Goal: Task Accomplishment & Management: Manage account settings

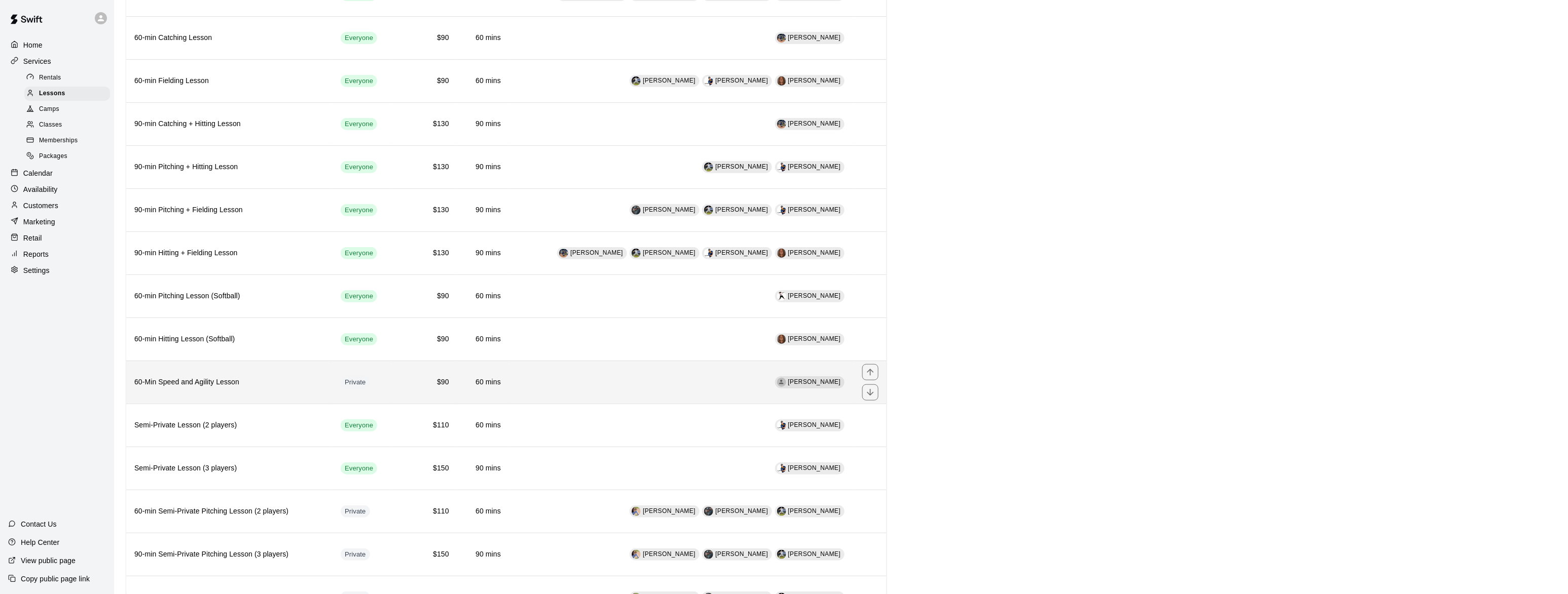
scroll to position [185, 0]
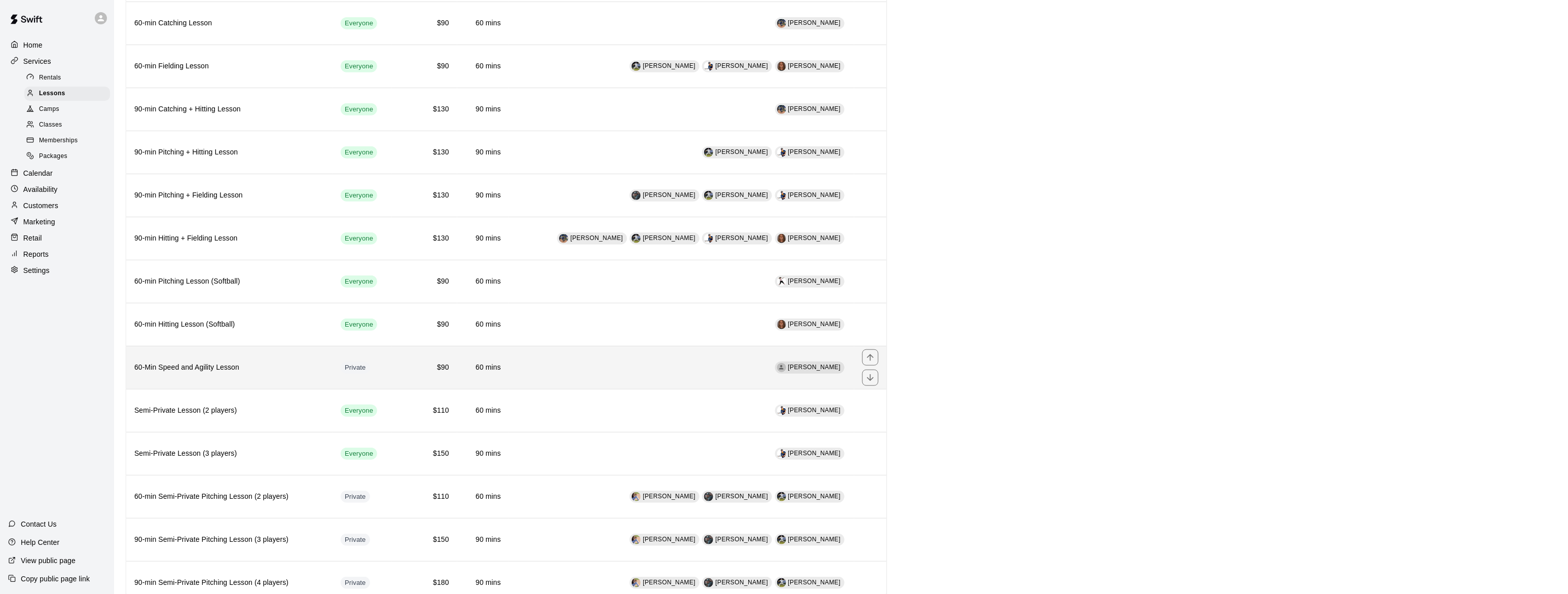
click at [201, 374] on h6 "60-Min Speed and Agility Lesson" at bounding box center [229, 368] width 190 height 11
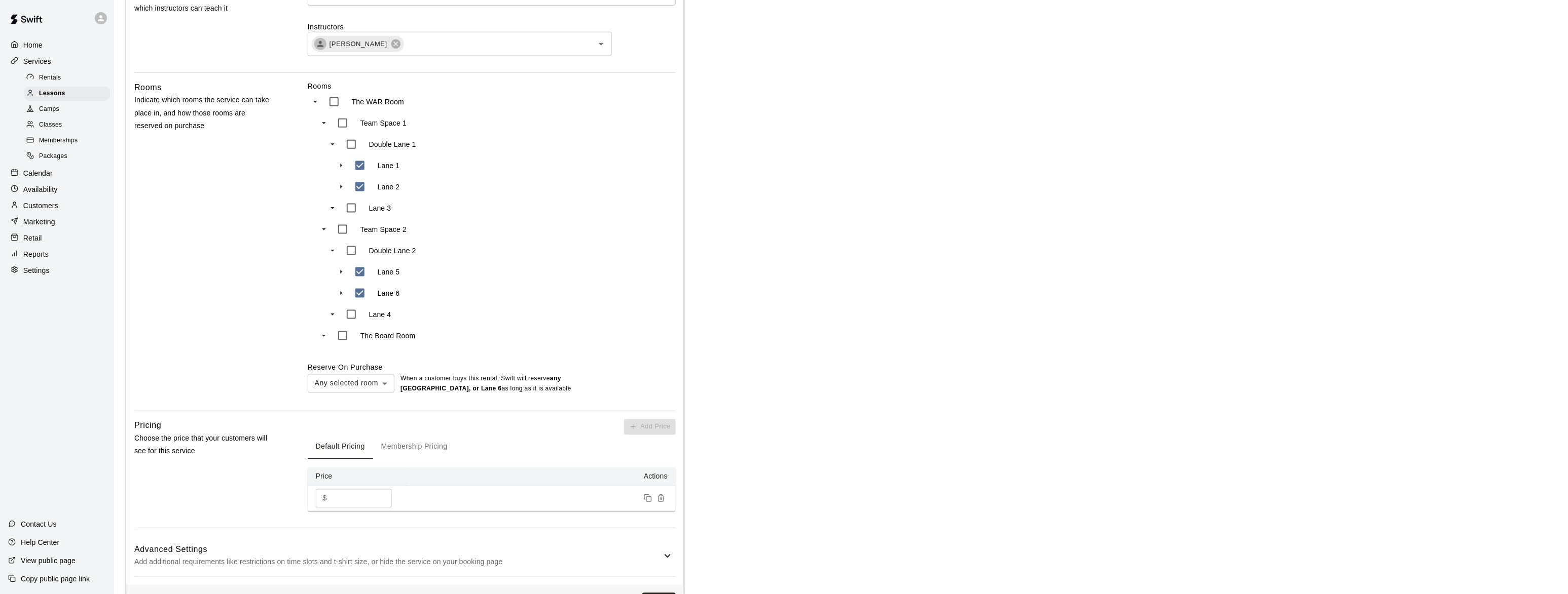
scroll to position [556, 0]
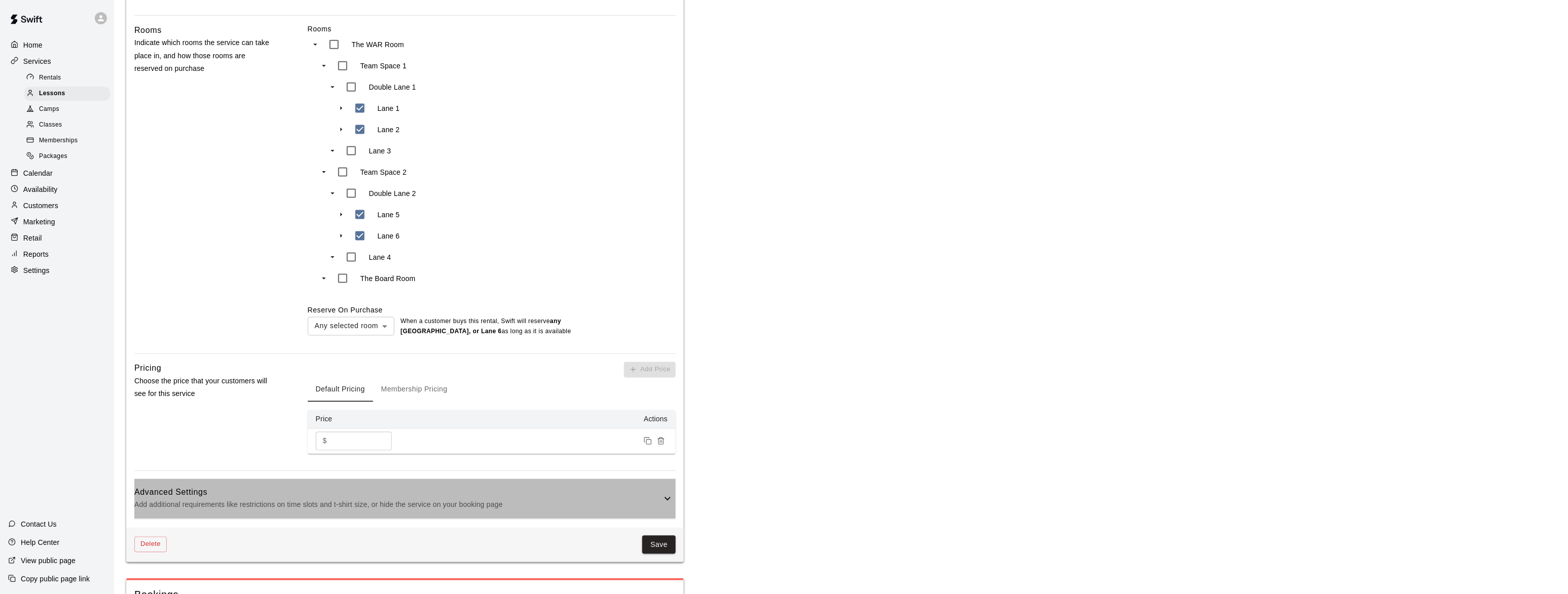
click at [246, 494] on h6 "Advanced Settings" at bounding box center [398, 493] width 527 height 13
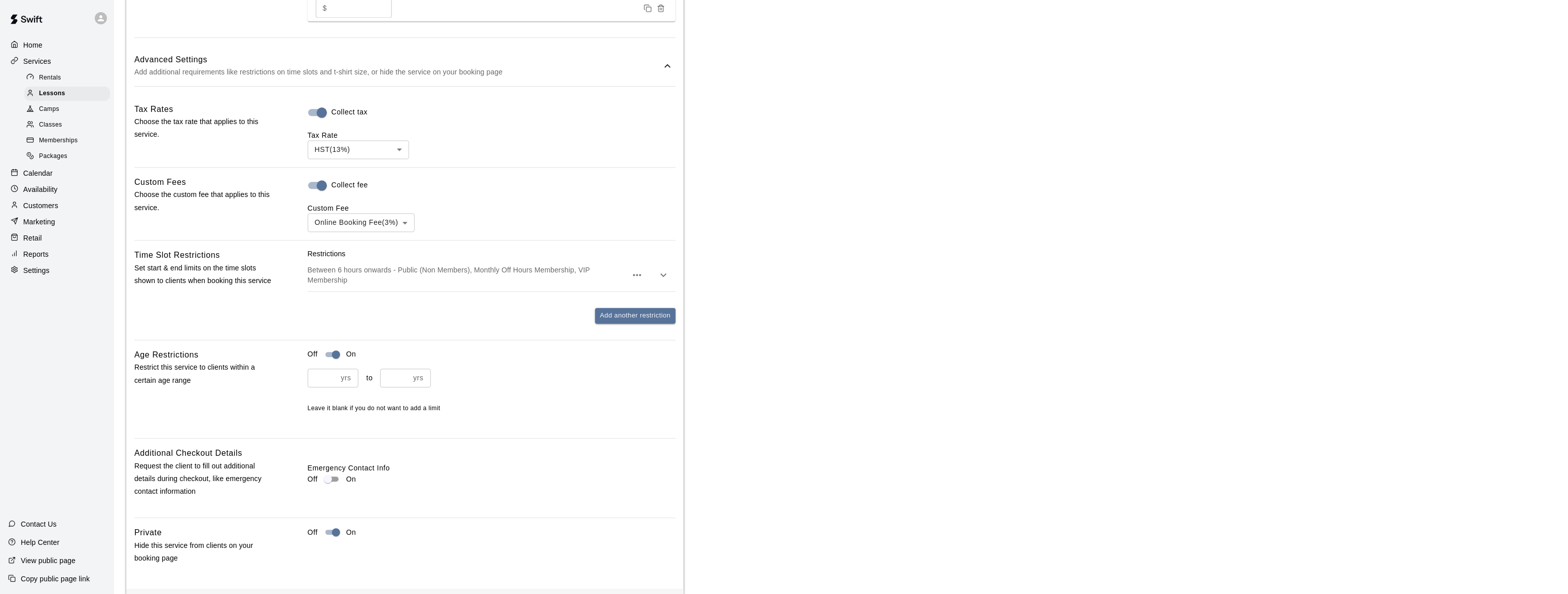
scroll to position [988, 0]
click at [67, 94] on div "Lessons" at bounding box center [67, 94] width 86 height 14
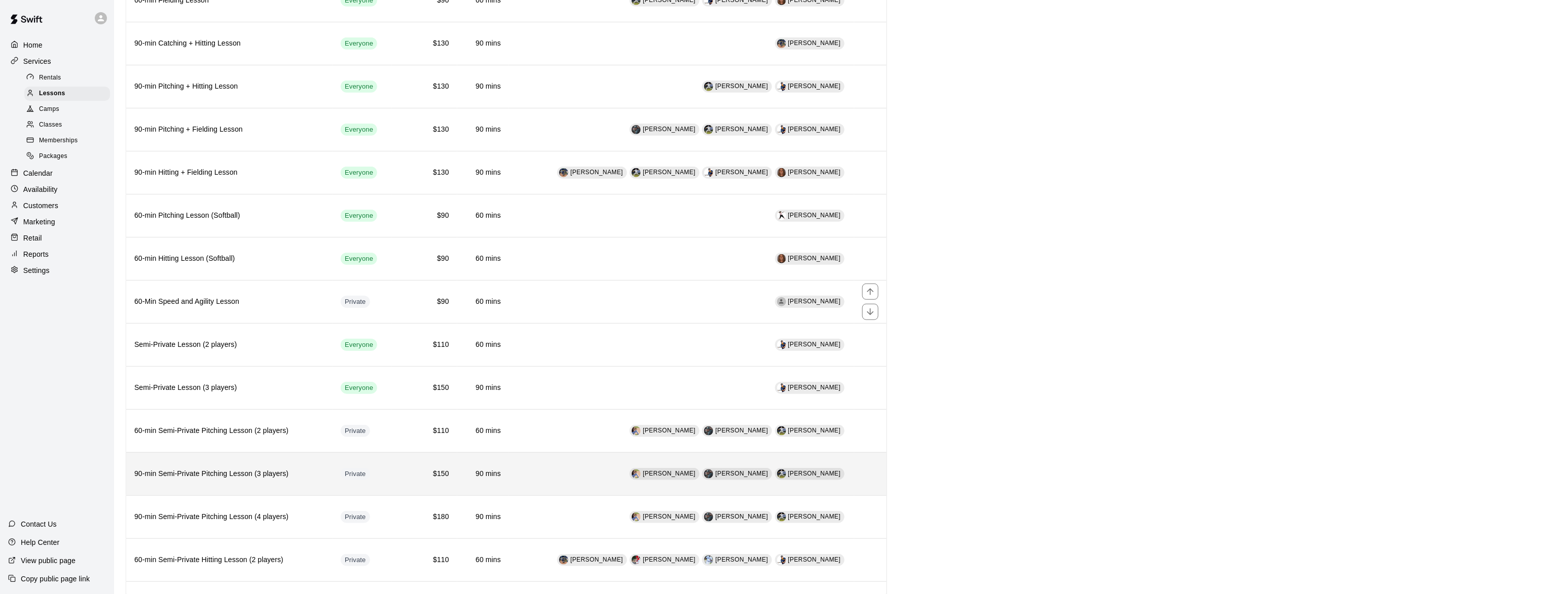
scroll to position [432, 0]
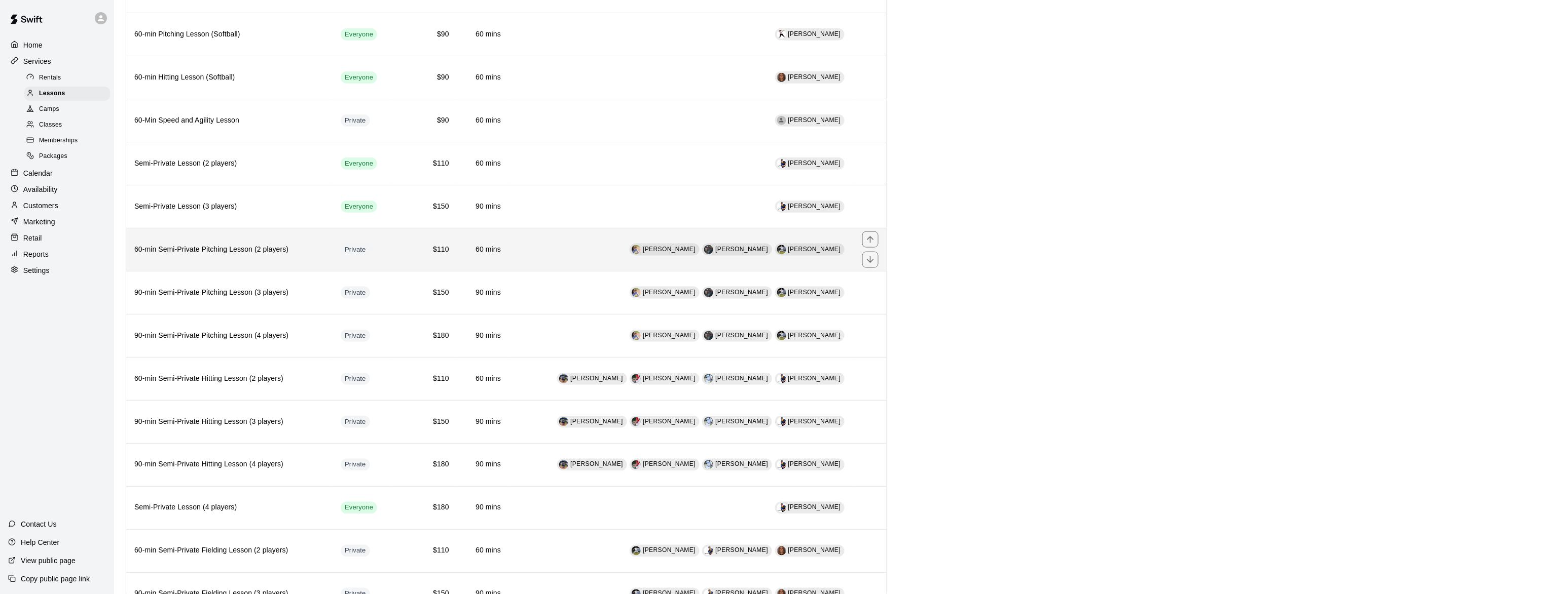
click at [183, 255] on h6 "60-min Semi-Private Pitching Lesson (2 players)" at bounding box center [229, 250] width 190 height 11
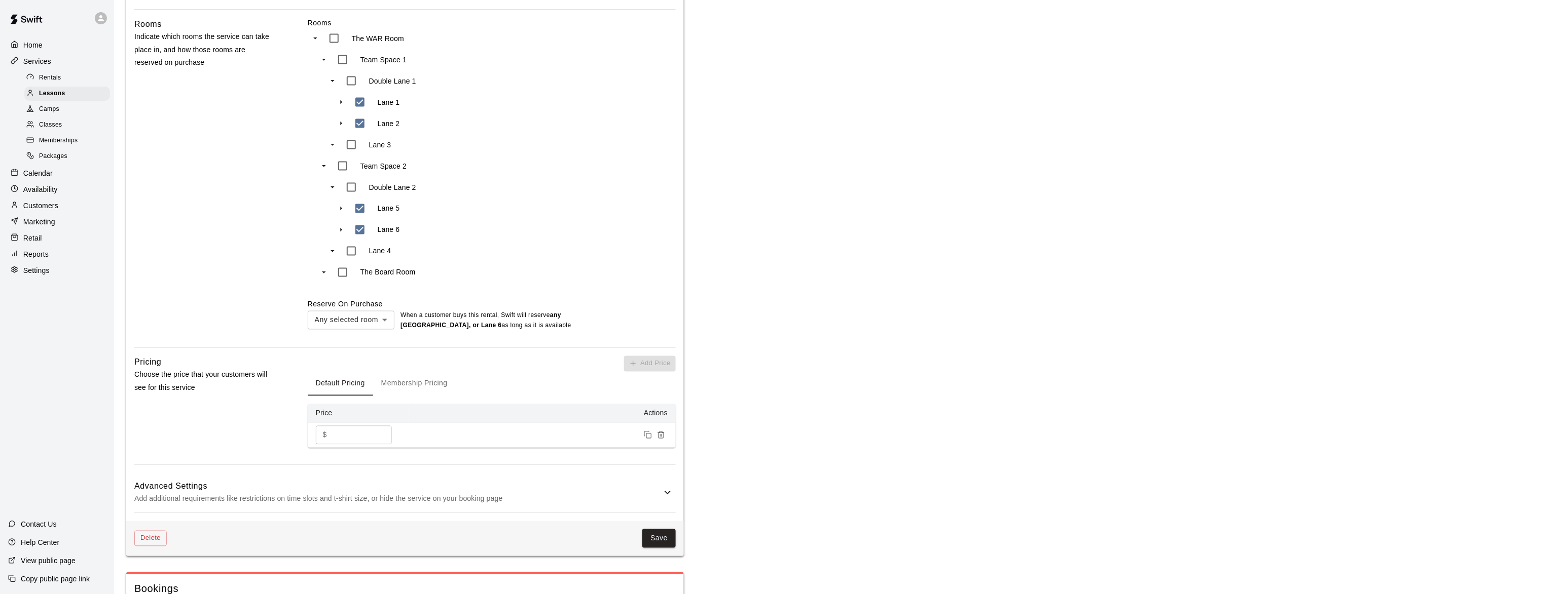
scroll to position [680, 0]
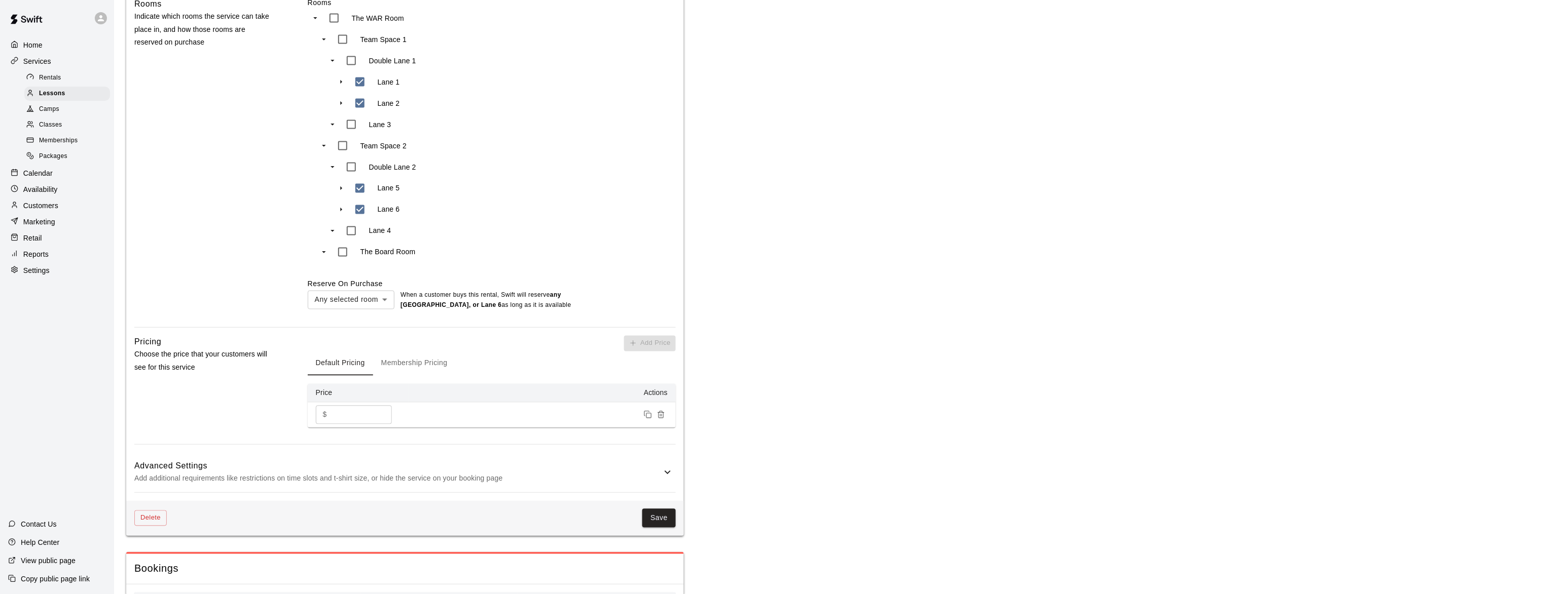
click at [224, 472] on p "Add additional requirements like restrictions on time slots and t-shirt size, o…" at bounding box center [398, 479] width 527 height 13
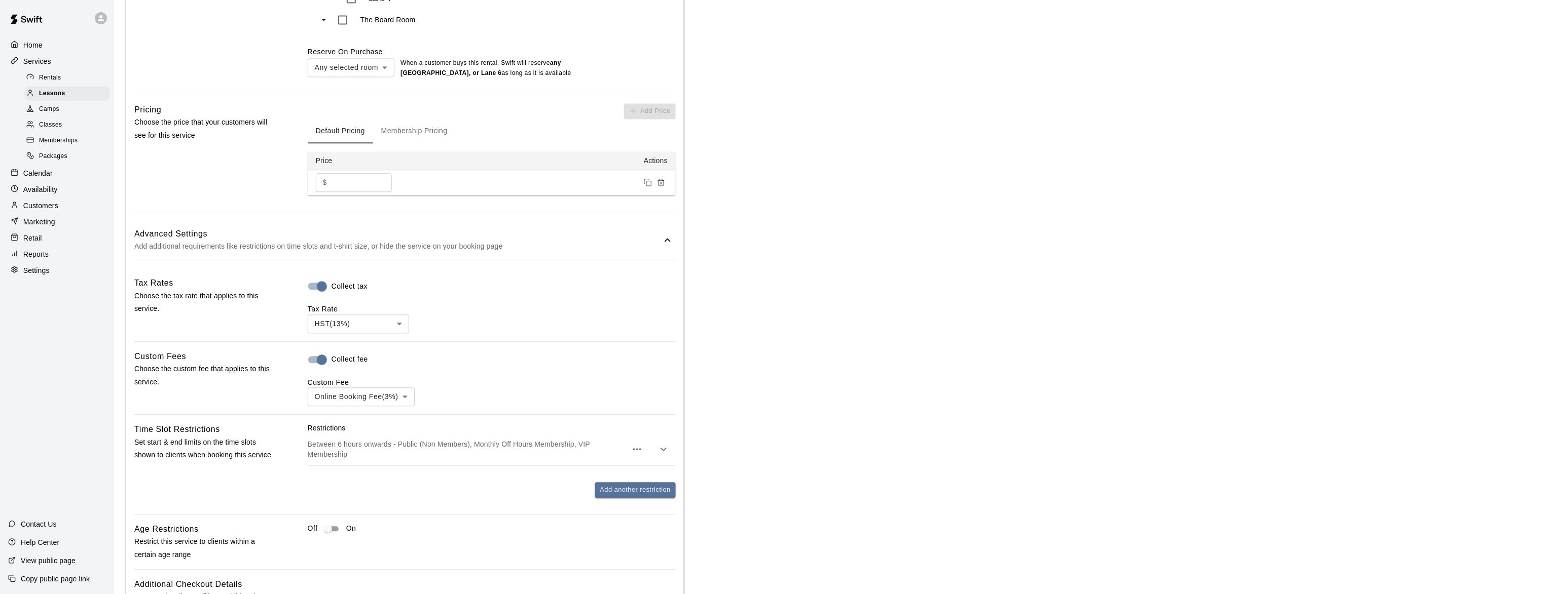
scroll to position [927, 0]
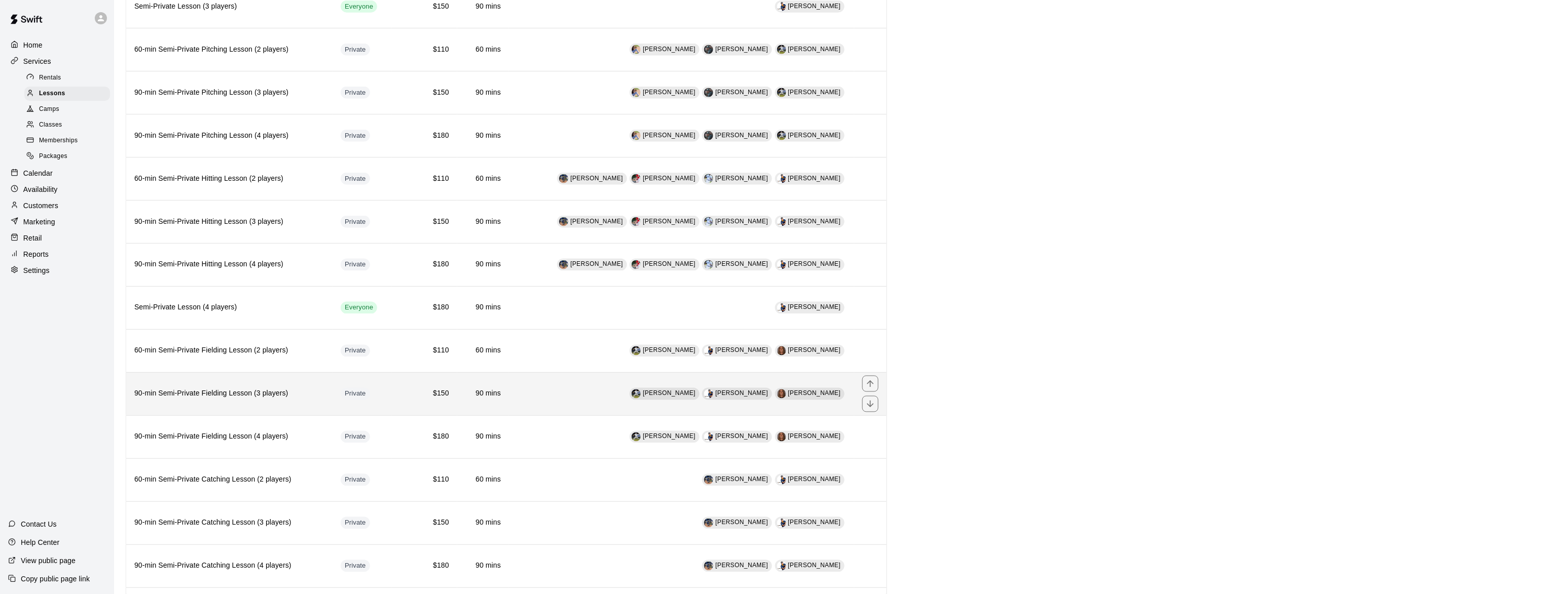
scroll to position [680, 0]
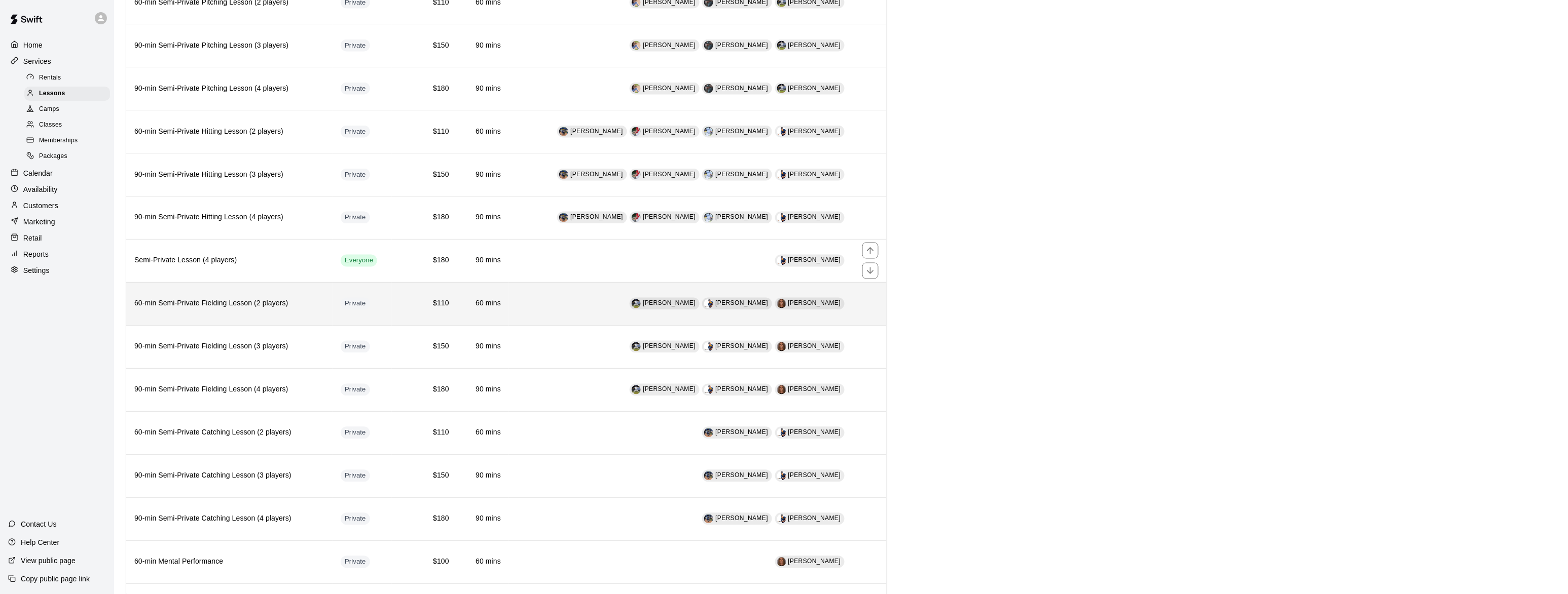
drag, startPoint x: 199, startPoint y: 270, endPoint x: 263, endPoint y: 305, distance: 72.9
click at [199, 266] on h6 "Semi-Private Lesson (4 players)" at bounding box center [229, 261] width 190 height 11
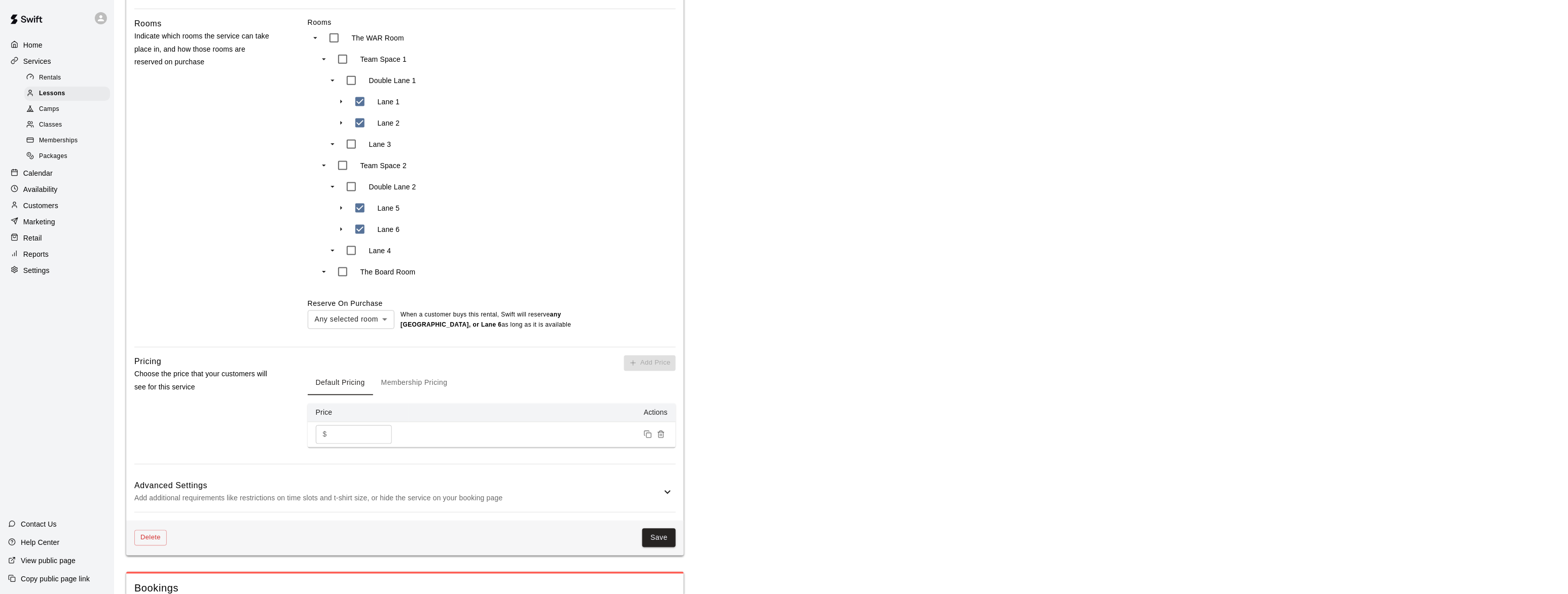
scroll to position [617, 0]
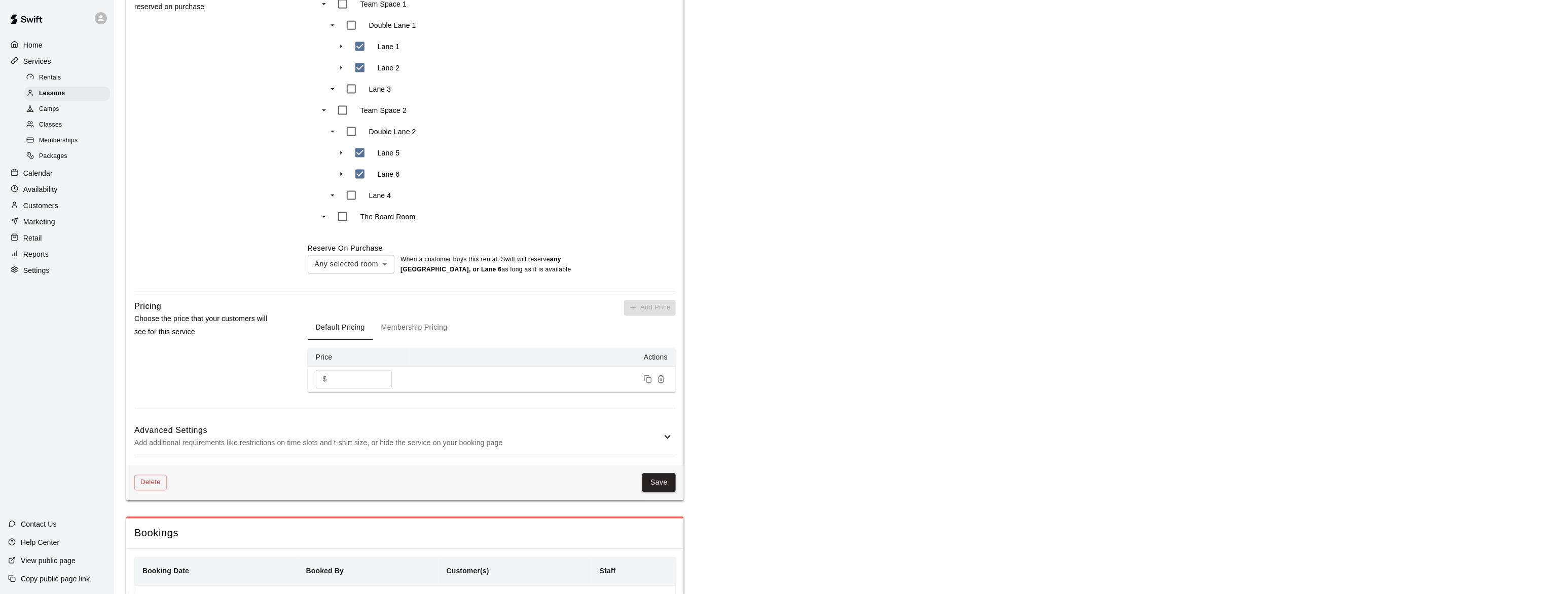
click at [318, 438] on h6 "Advanced Settings" at bounding box center [398, 431] width 527 height 13
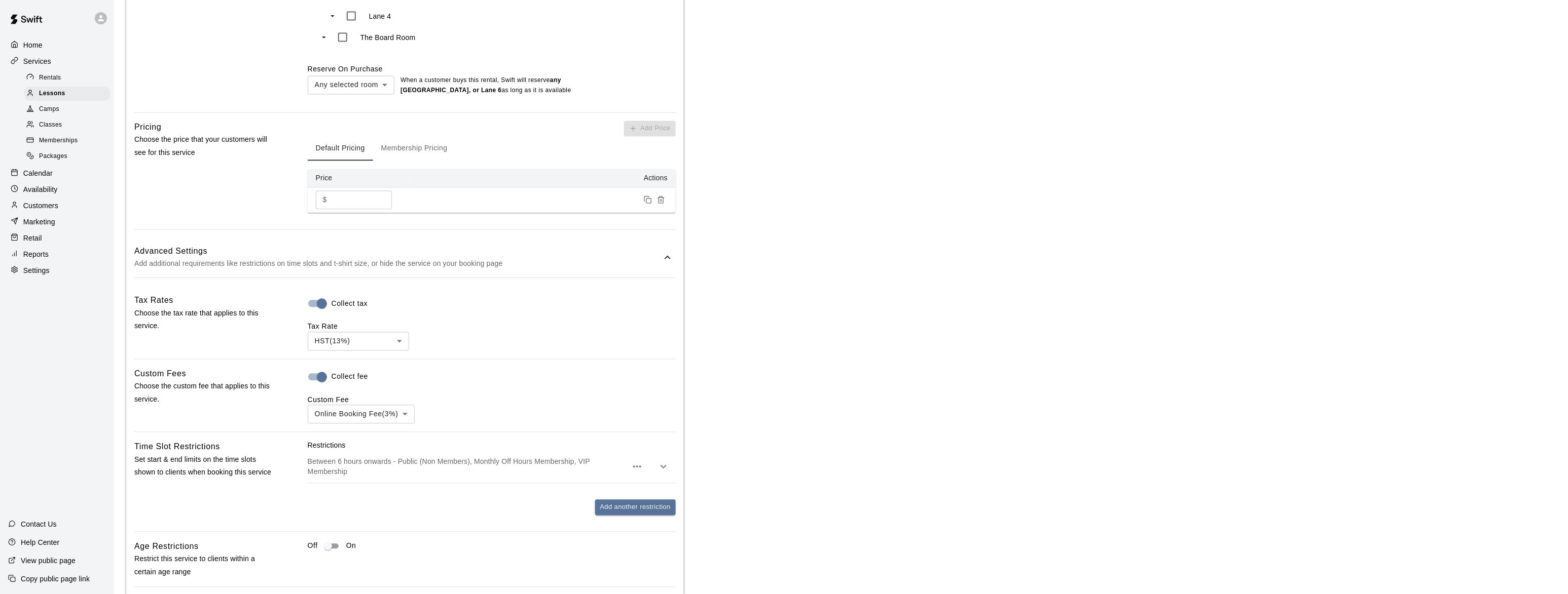
scroll to position [803, 0]
click at [43, 97] on span "Lessons" at bounding box center [52, 94] width 26 height 10
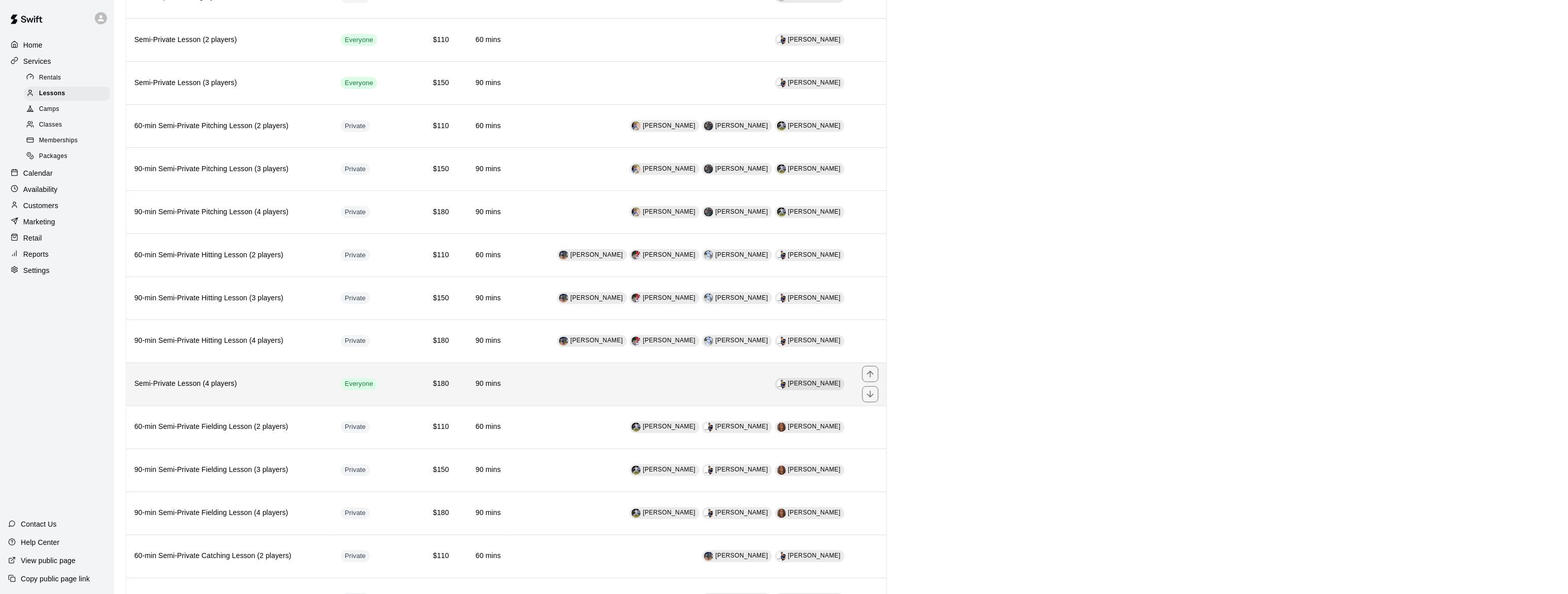
scroll to position [886, 0]
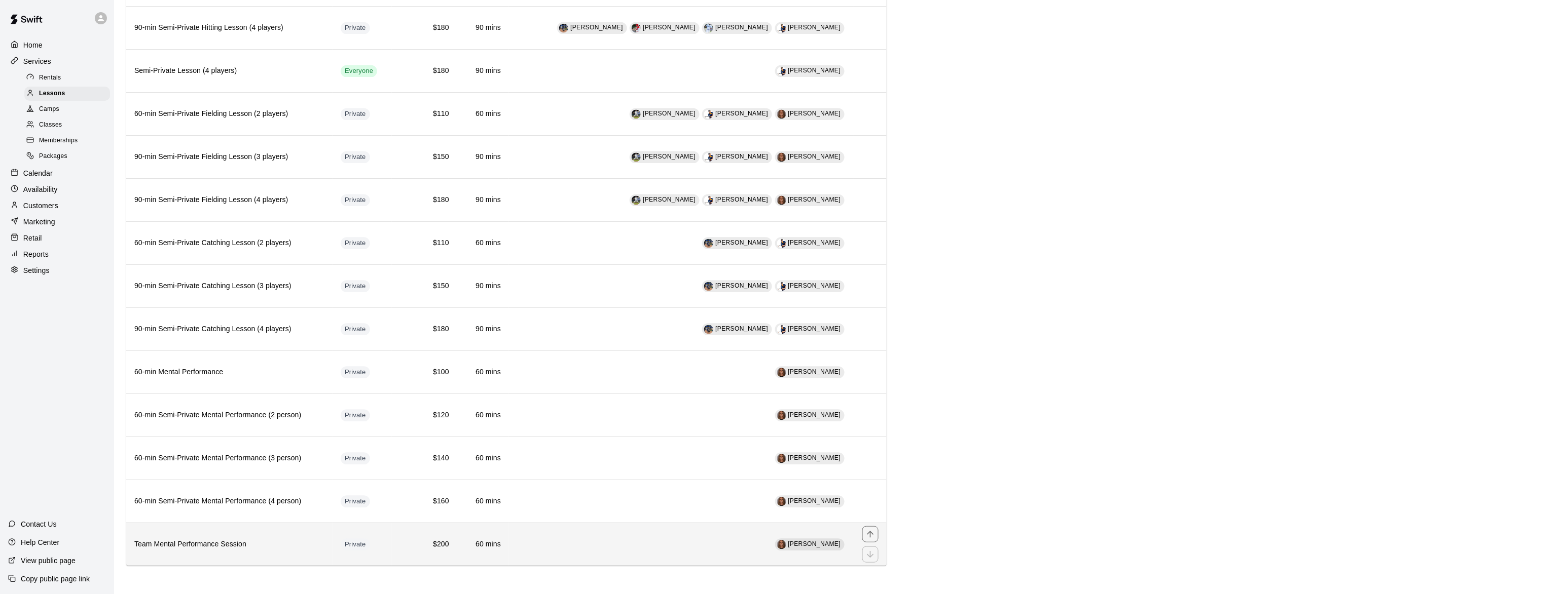
click at [187, 546] on h6 "Team Mental Performance Session" at bounding box center [229, 545] width 190 height 11
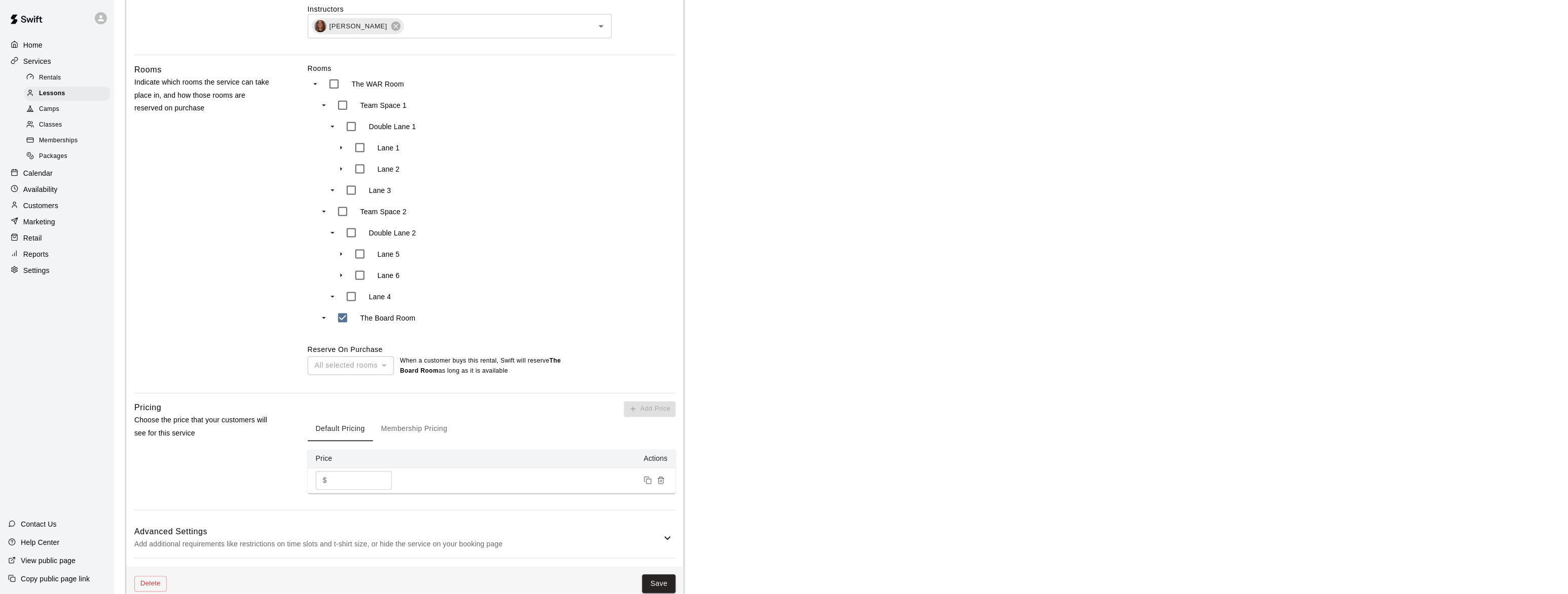
scroll to position [680, 0]
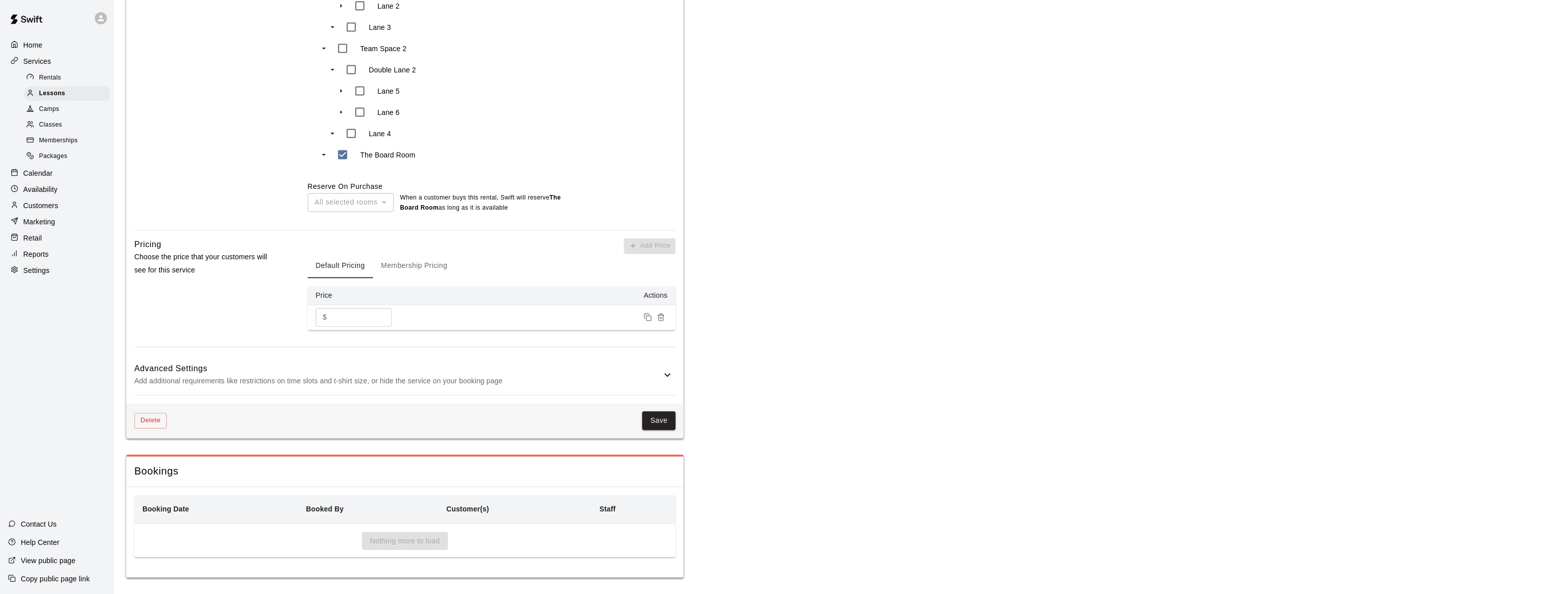
click at [341, 367] on h6 "Advanced Settings" at bounding box center [398, 369] width 527 height 13
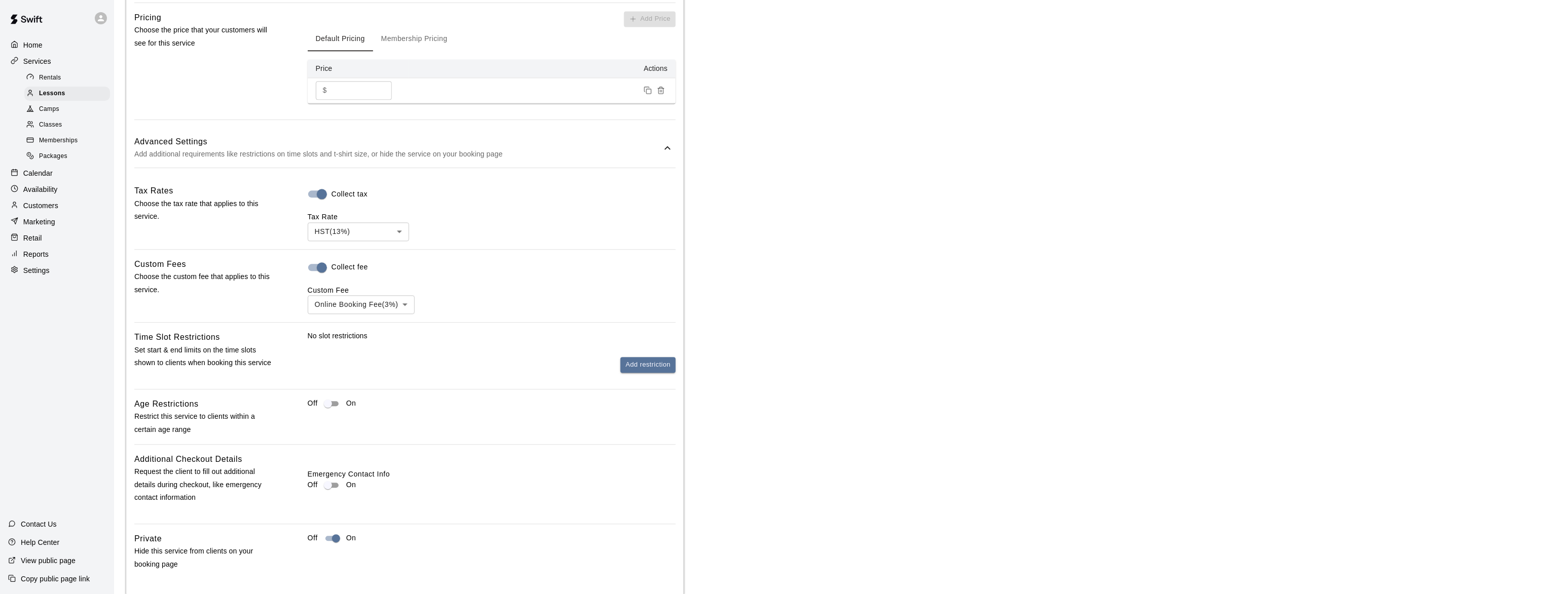
scroll to position [927, 0]
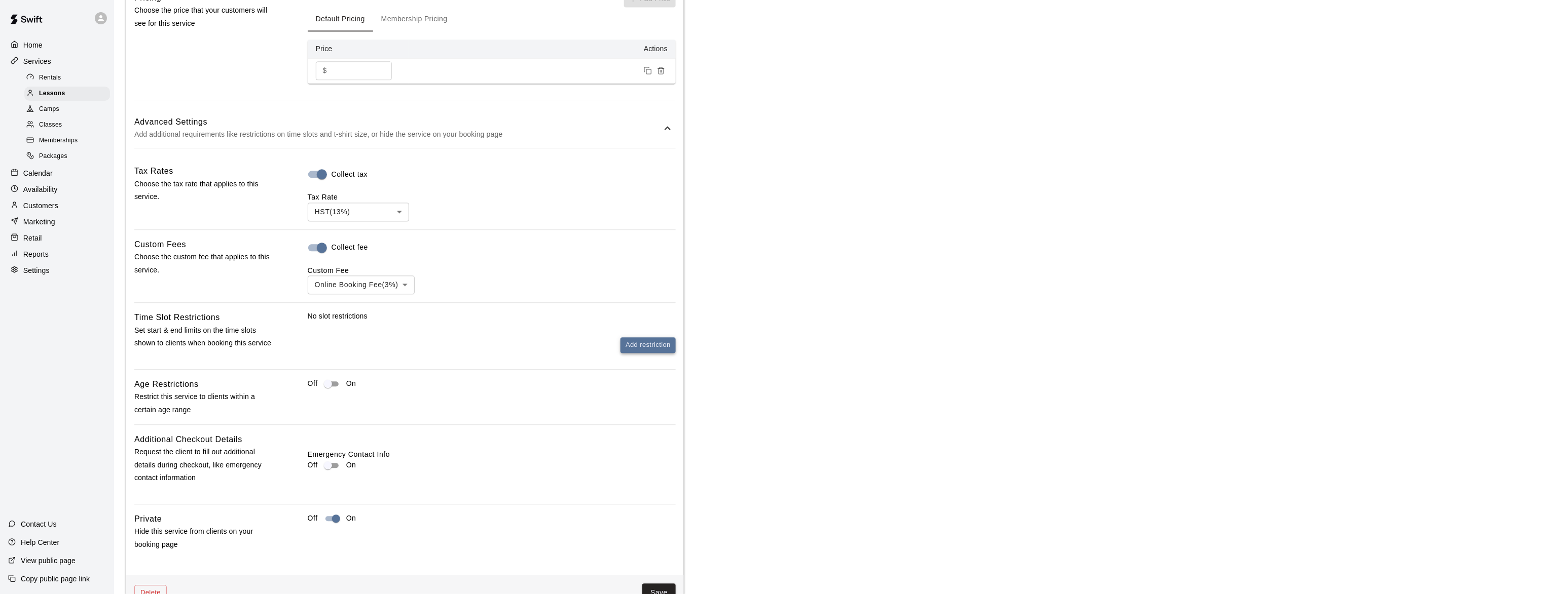
click at [628, 348] on button "Add restriction" at bounding box center [648, 345] width 55 height 16
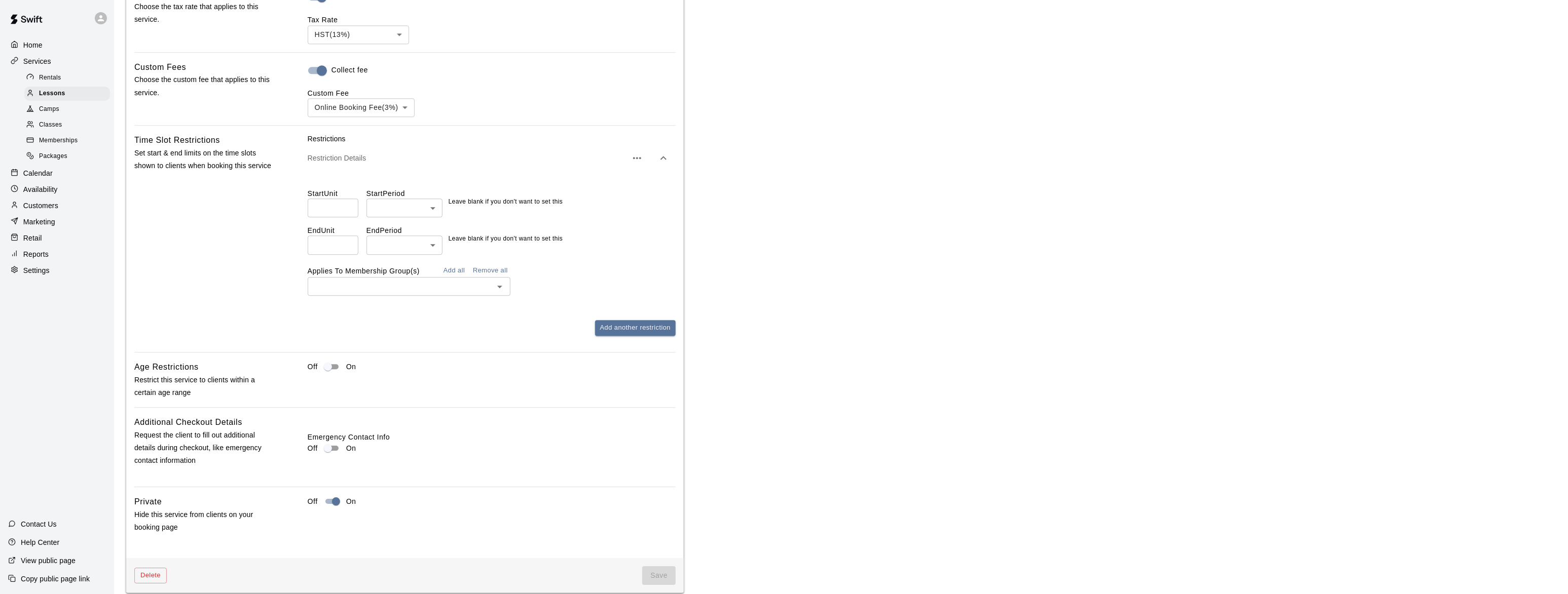
scroll to position [1112, 0]
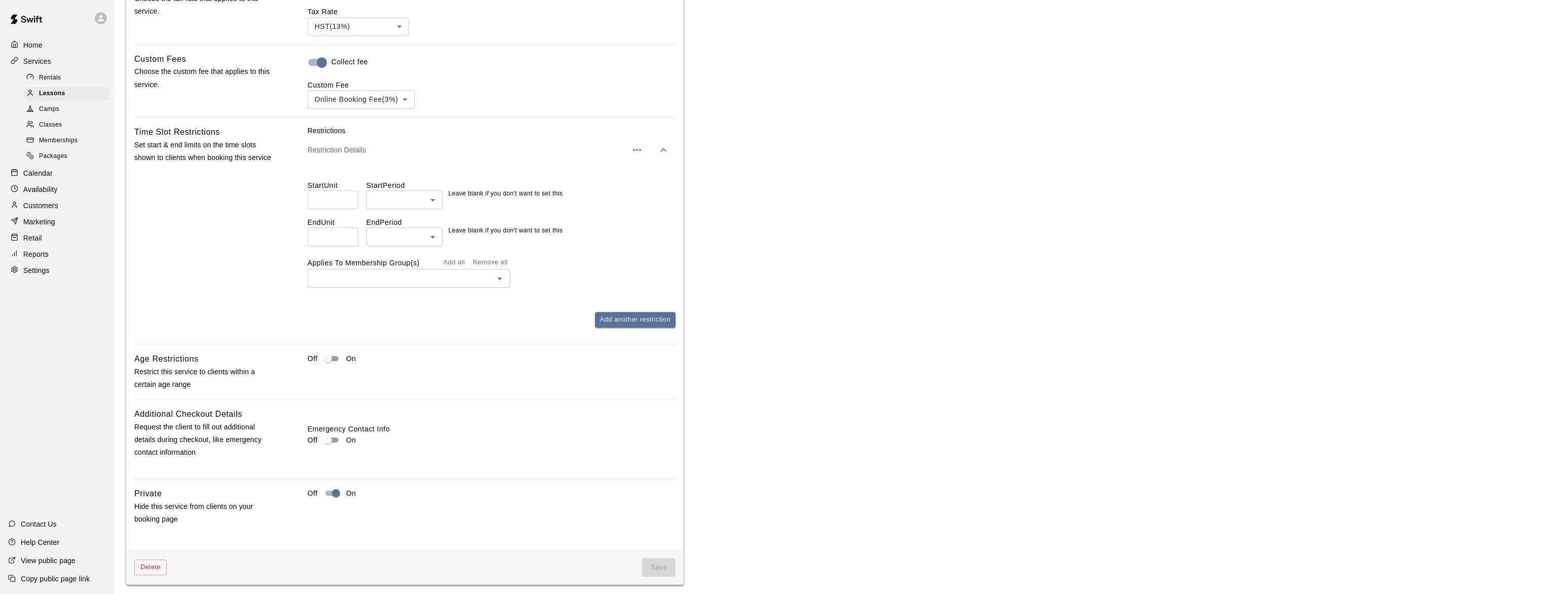
click at [330, 190] on label "Start Unit" at bounding box center [337, 185] width 59 height 10
click at [333, 203] on input "number" at bounding box center [333, 200] width 50 height 19
type input "*"
click at [383, 254] on li "hours" at bounding box center [405, 260] width 76 height 17
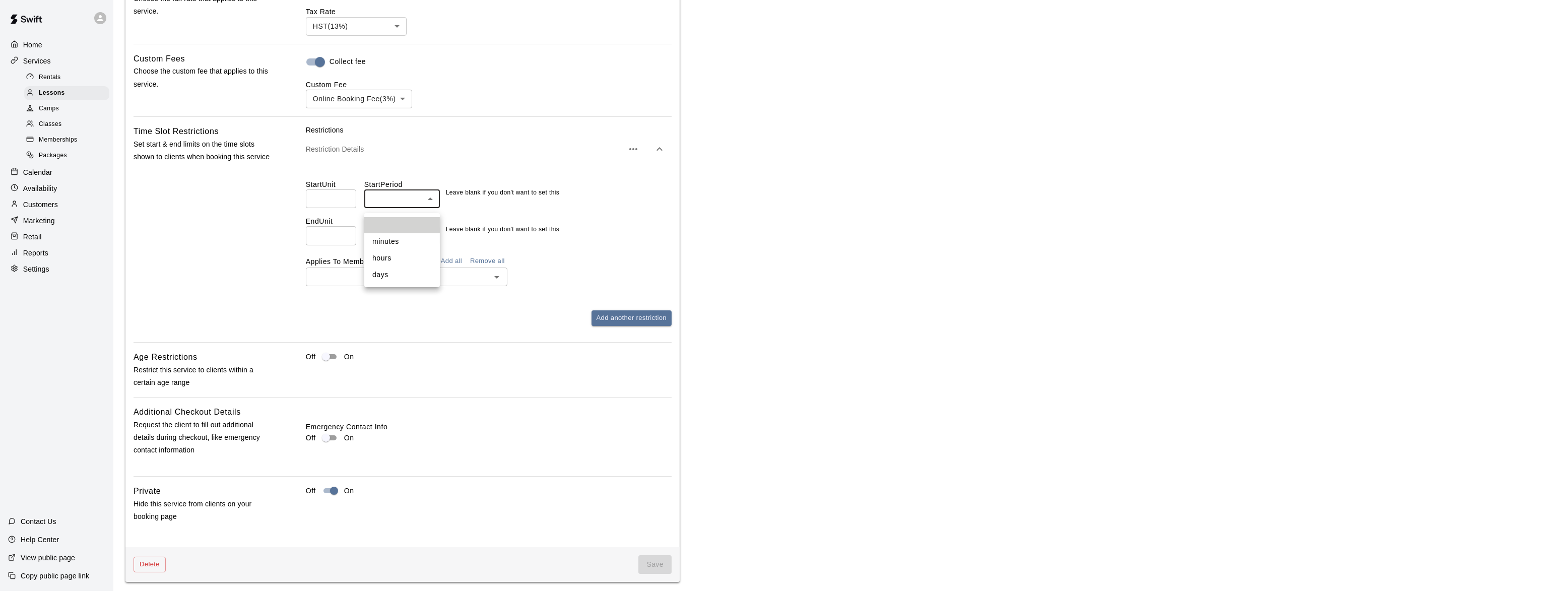
type input "*****"
click at [454, 264] on button "Add all" at bounding box center [451, 261] width 32 height 16
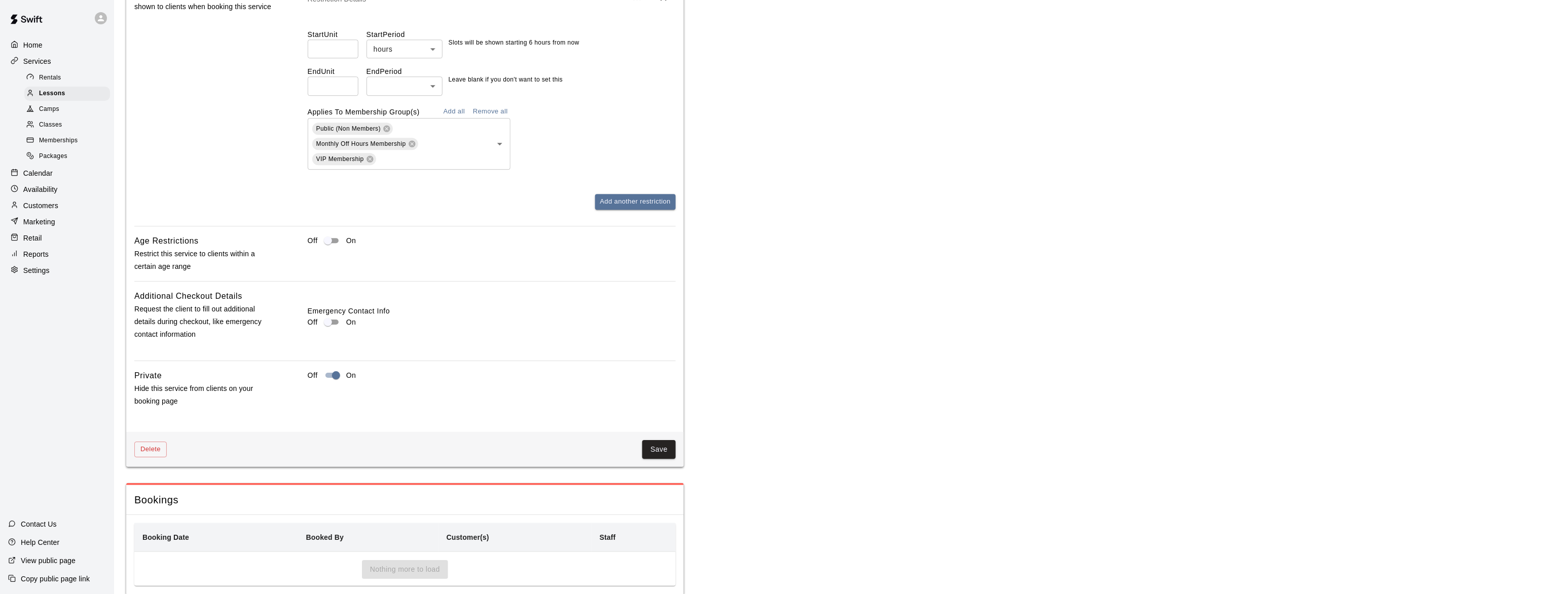
scroll to position [1301, 0]
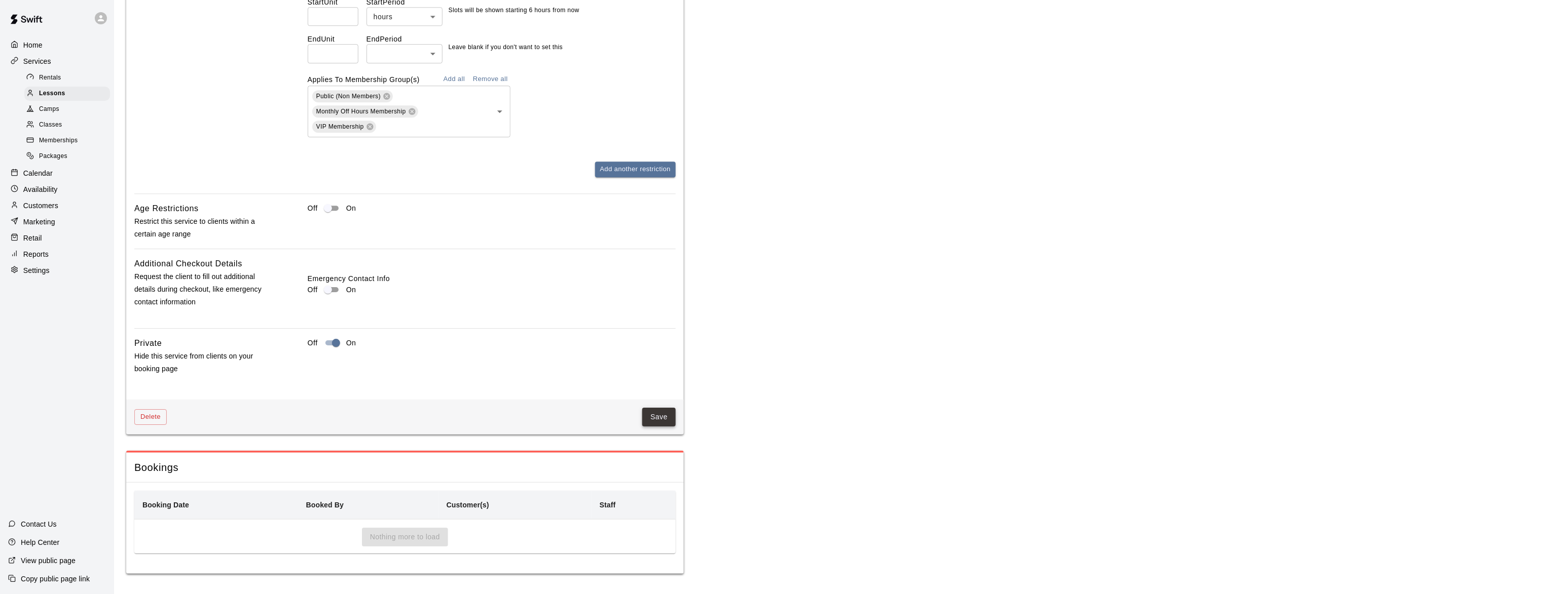
click at [652, 413] on button "Save" at bounding box center [659, 417] width 33 height 19
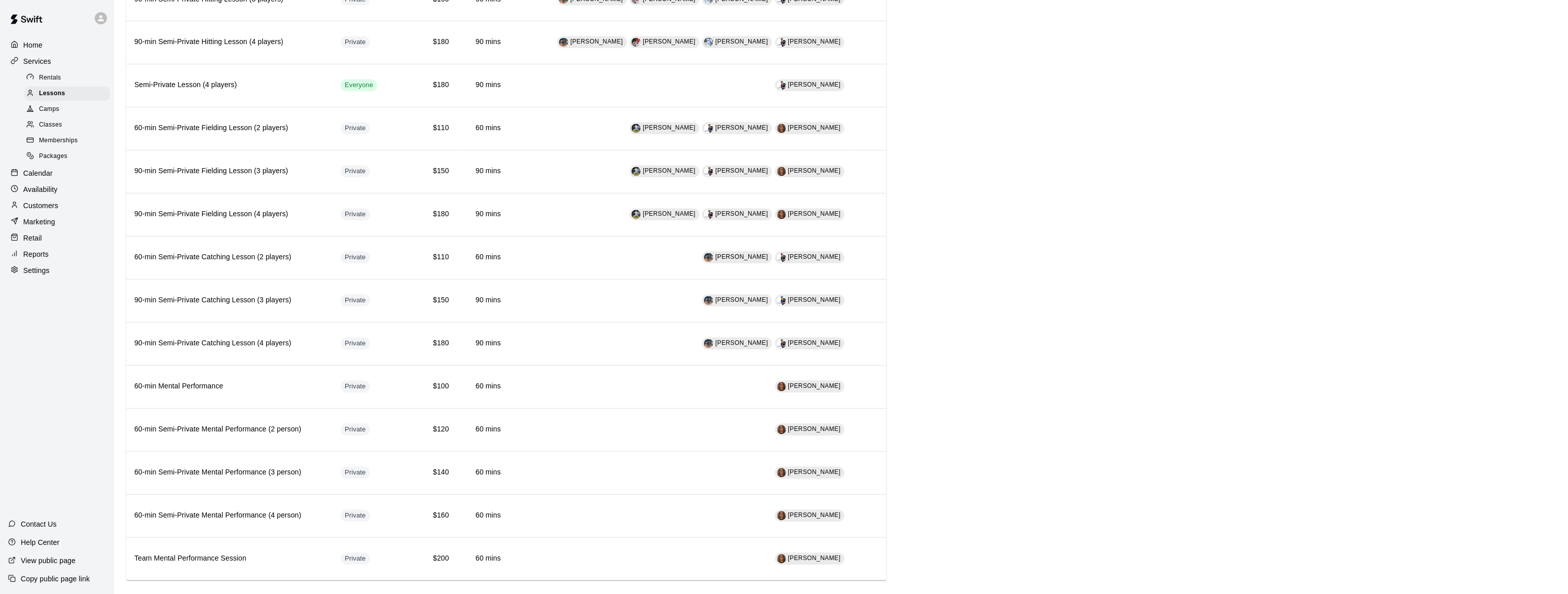
scroll to position [886, 0]
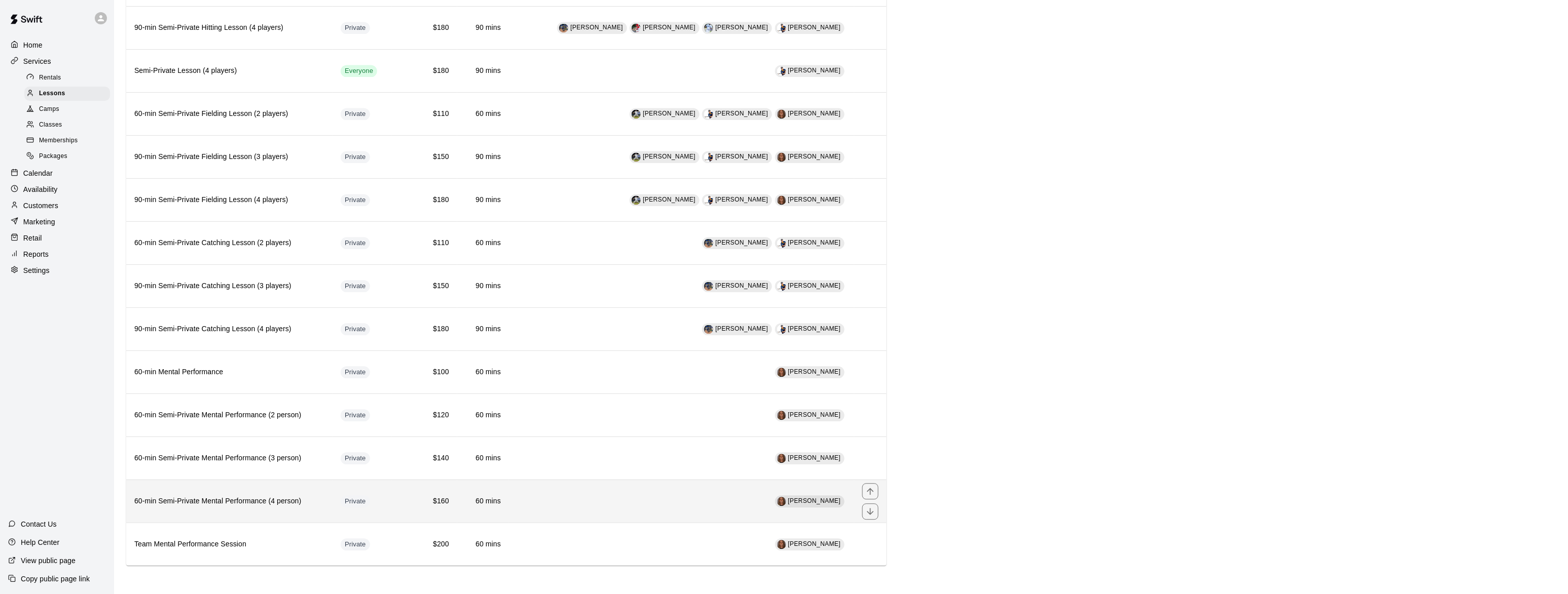
click at [172, 501] on h6 "60-min Semi-Private Mental Performance (4 person)" at bounding box center [229, 501] width 190 height 11
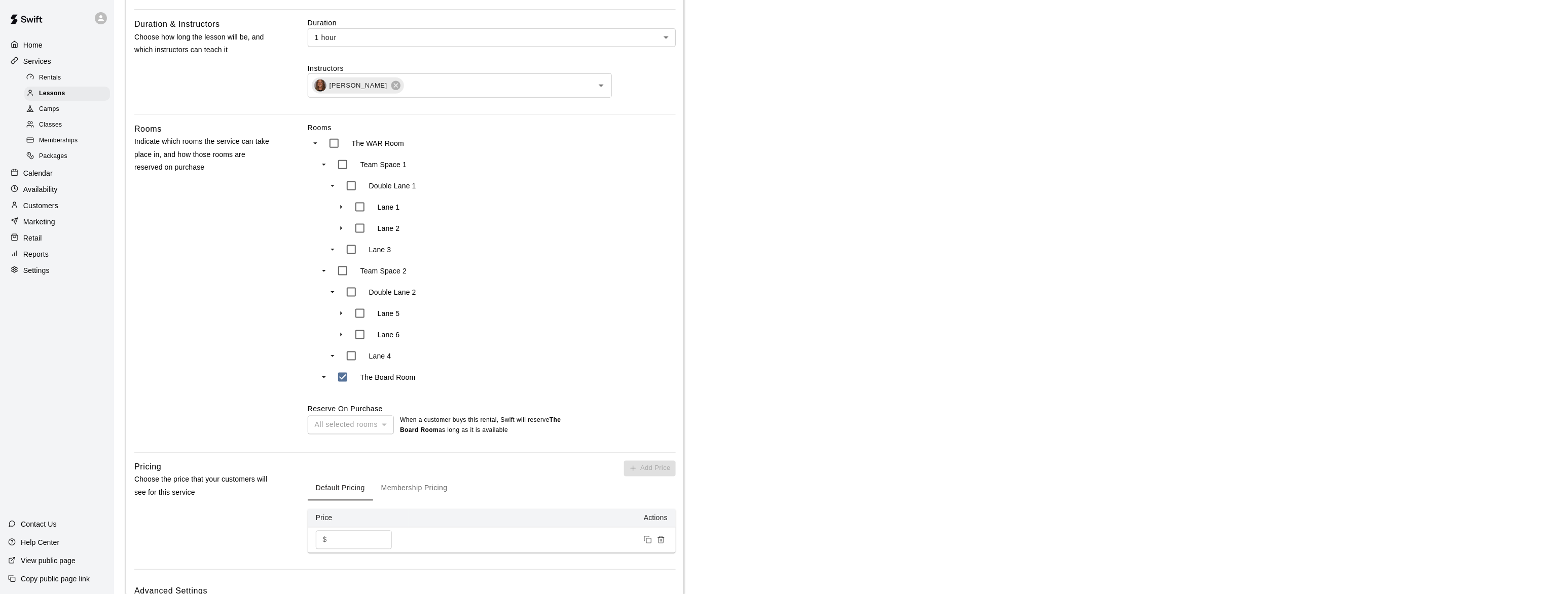
scroll to position [680, 0]
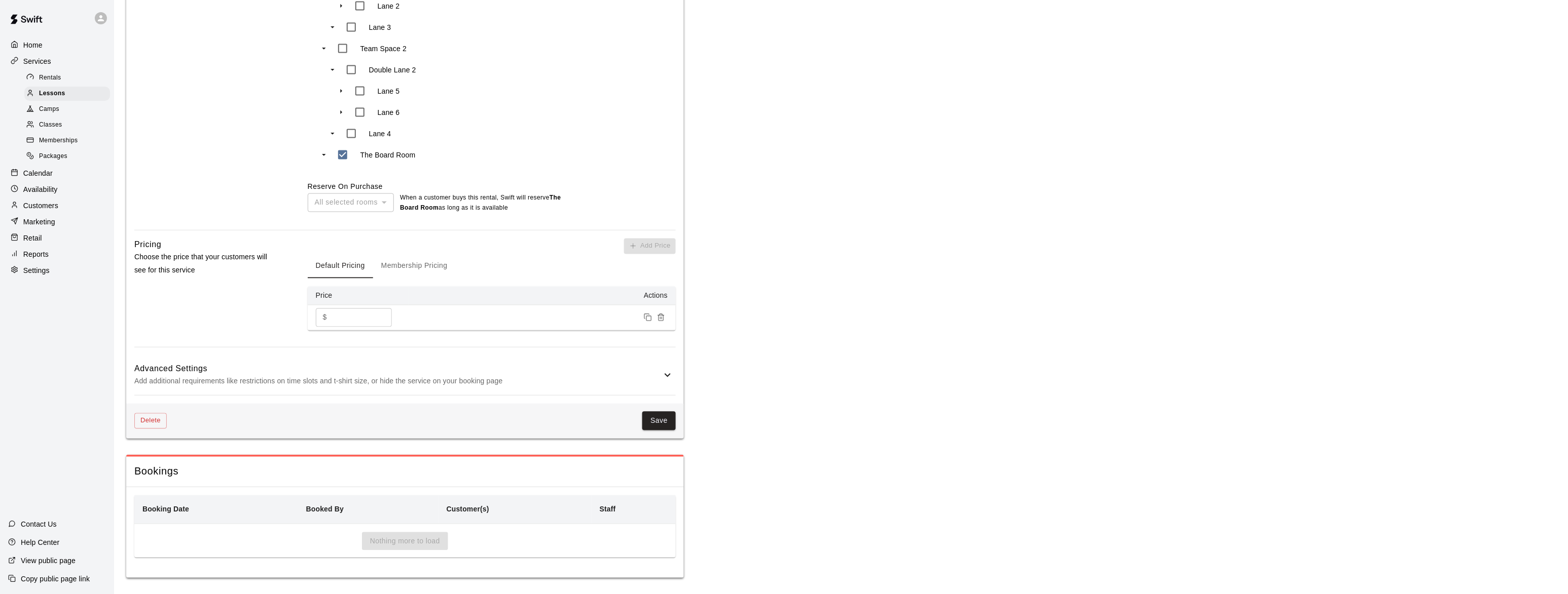
click at [317, 377] on p "Add additional requirements like restrictions on time slots and t-shirt size, o…" at bounding box center [398, 382] width 527 height 13
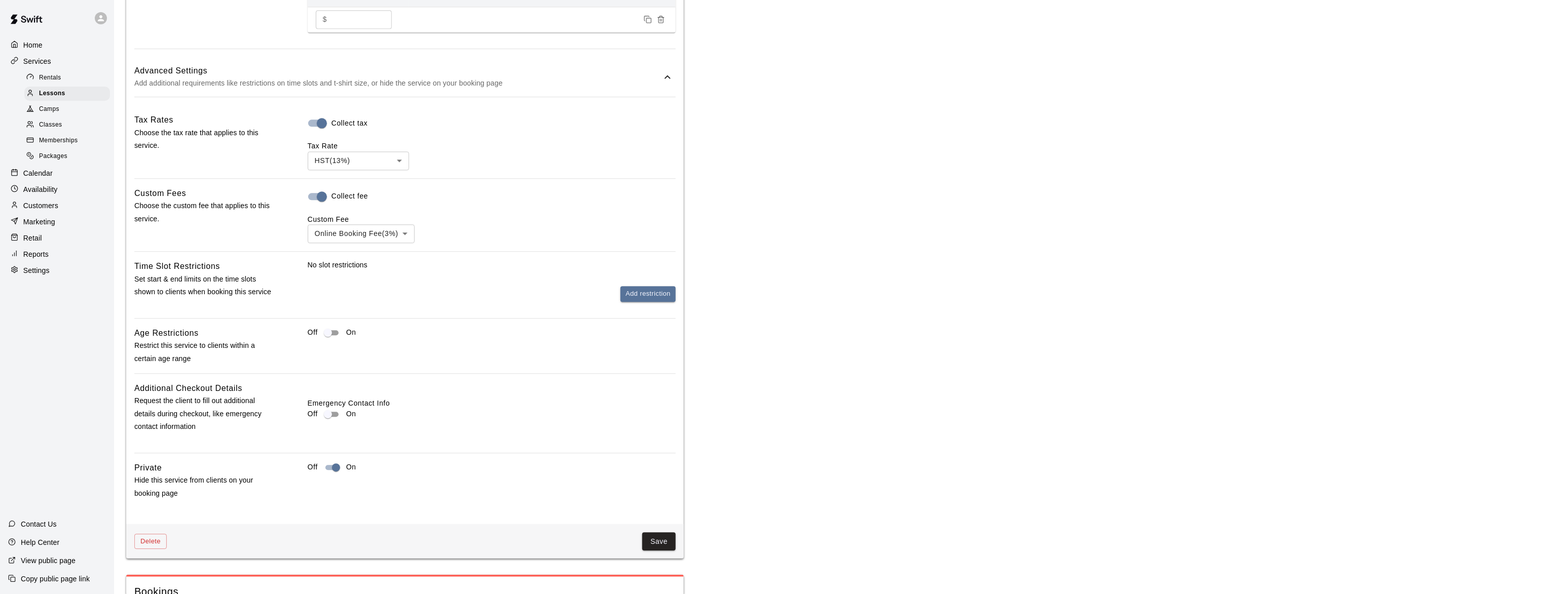
scroll to position [1050, 0]
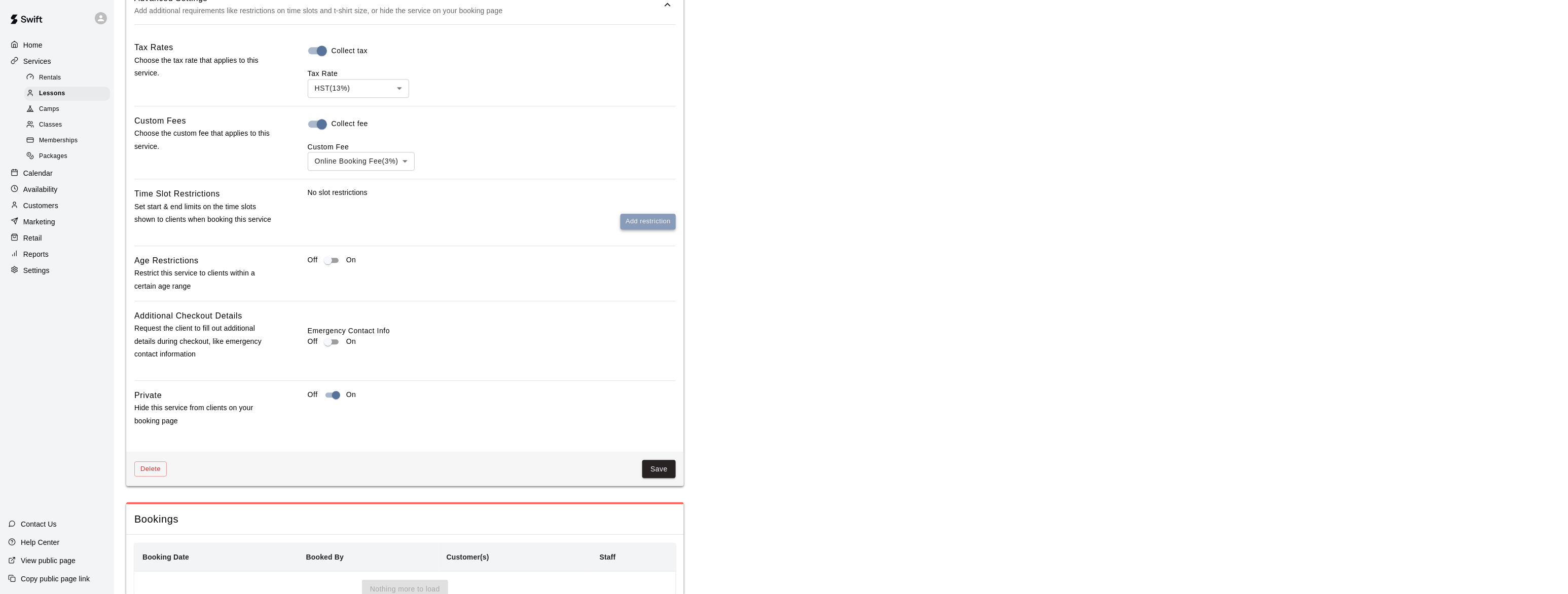
click at [641, 224] on button "Add restriction" at bounding box center [648, 221] width 55 height 16
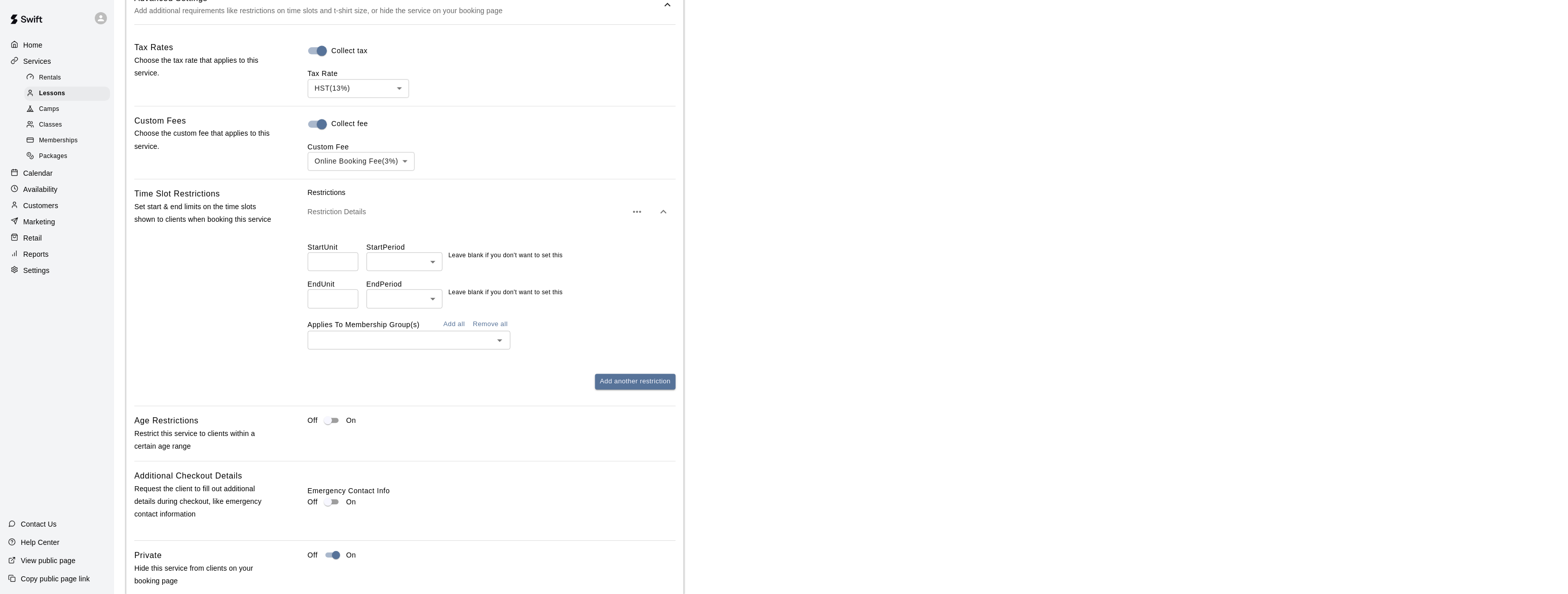
click at [331, 263] on input "number" at bounding box center [333, 262] width 50 height 19
type input "*"
click at [402, 314] on li "hours" at bounding box center [405, 321] width 76 height 17
type input "*****"
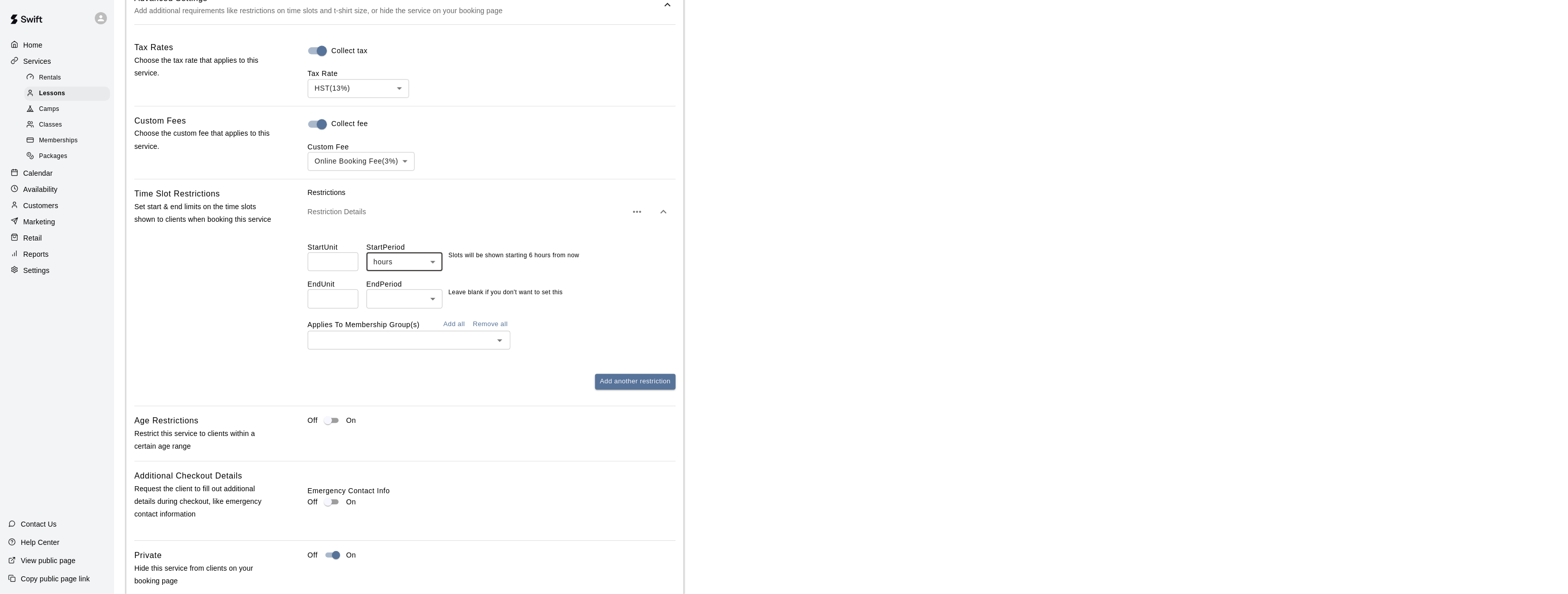
click at [460, 331] on button "Add all" at bounding box center [454, 324] width 32 height 16
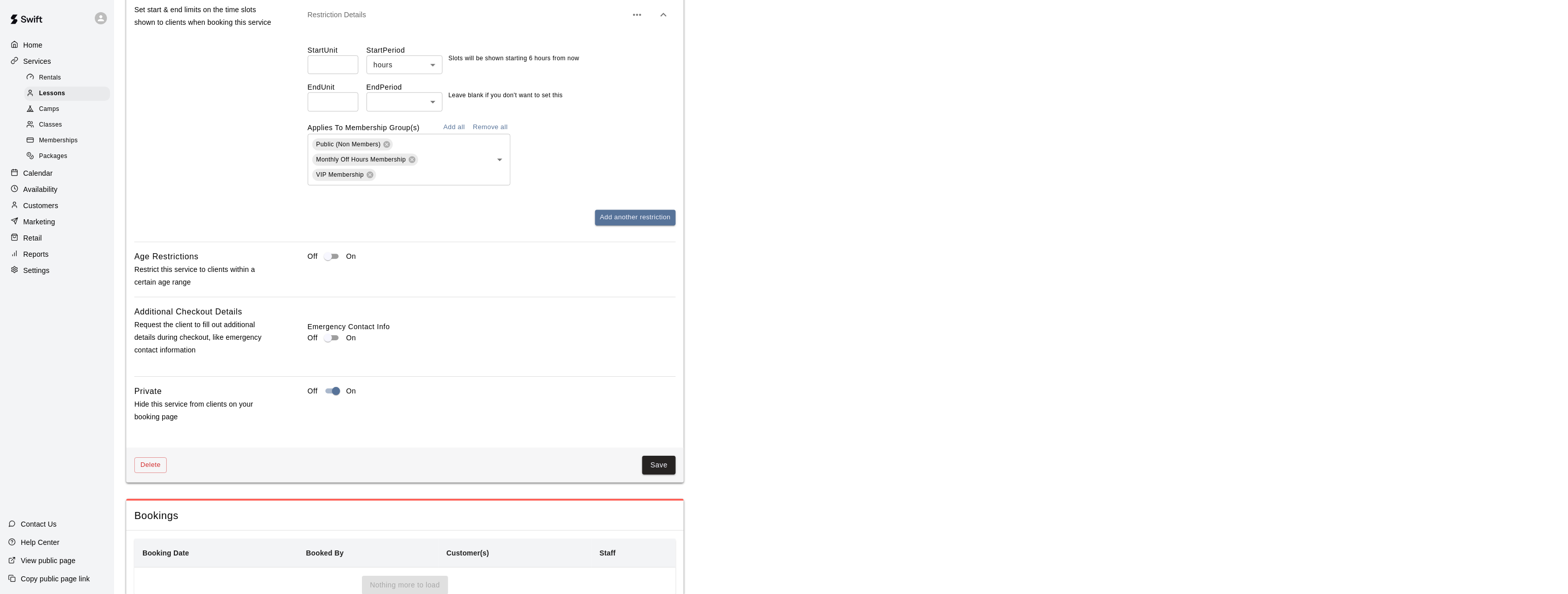
scroll to position [1301, 0]
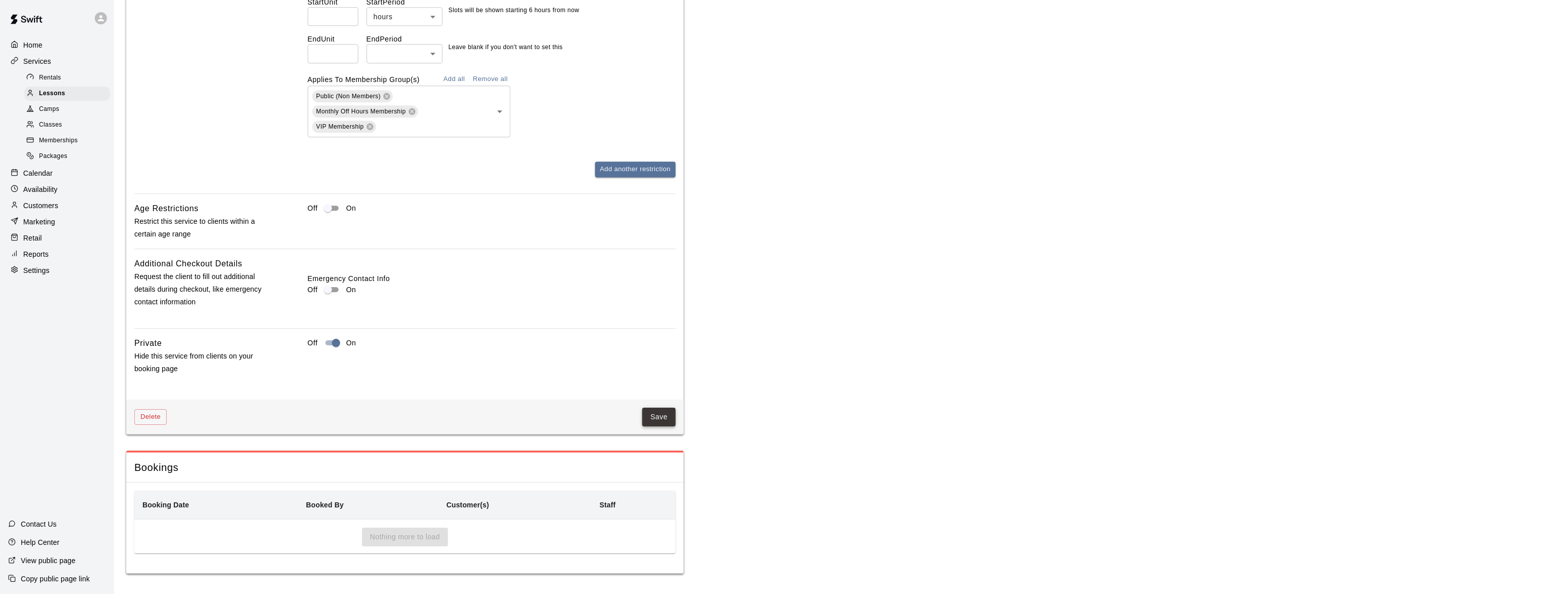
click at [651, 418] on button "Save" at bounding box center [659, 417] width 33 height 19
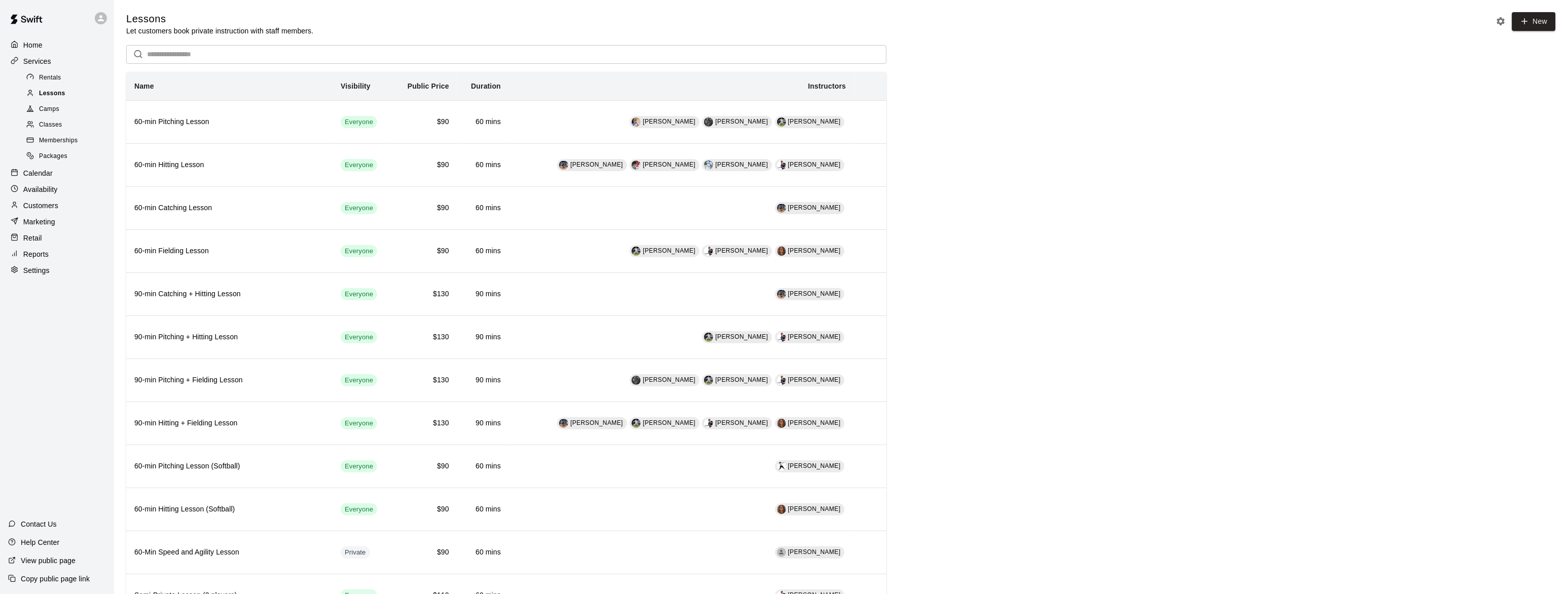
click at [52, 92] on span "Lessons" at bounding box center [52, 94] width 26 height 10
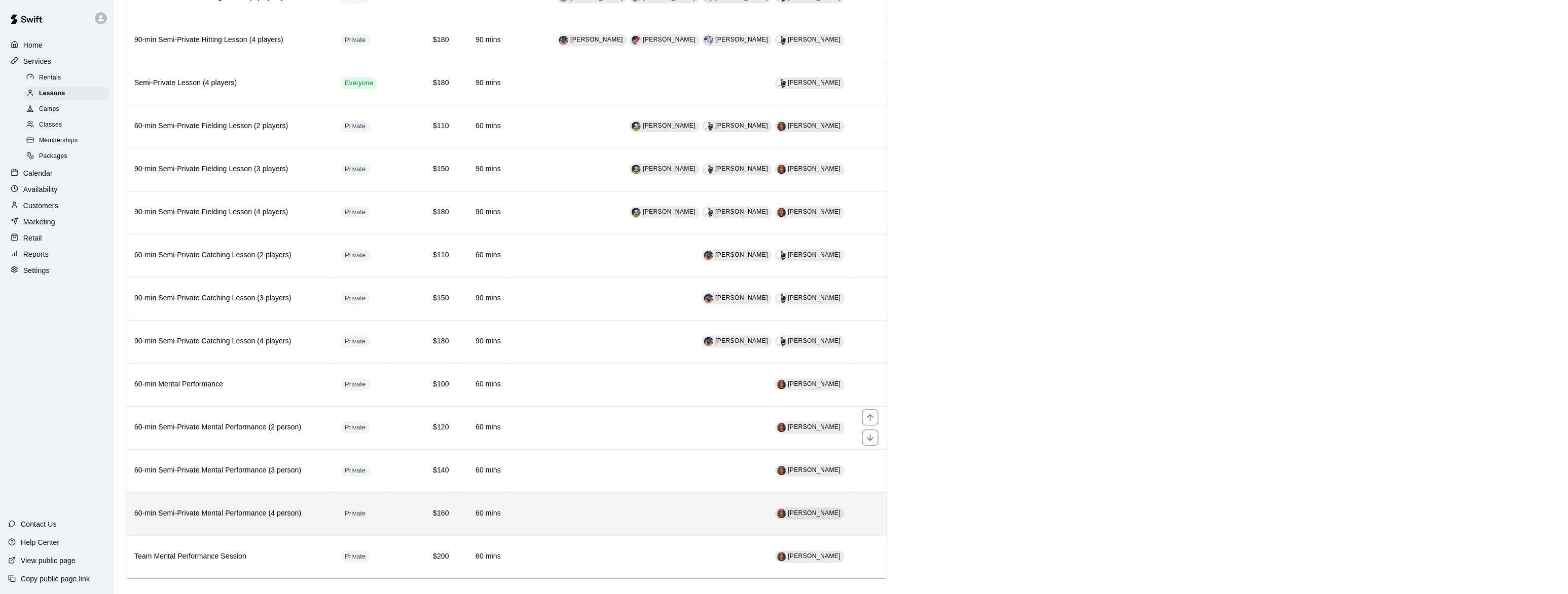
scroll to position [886, 0]
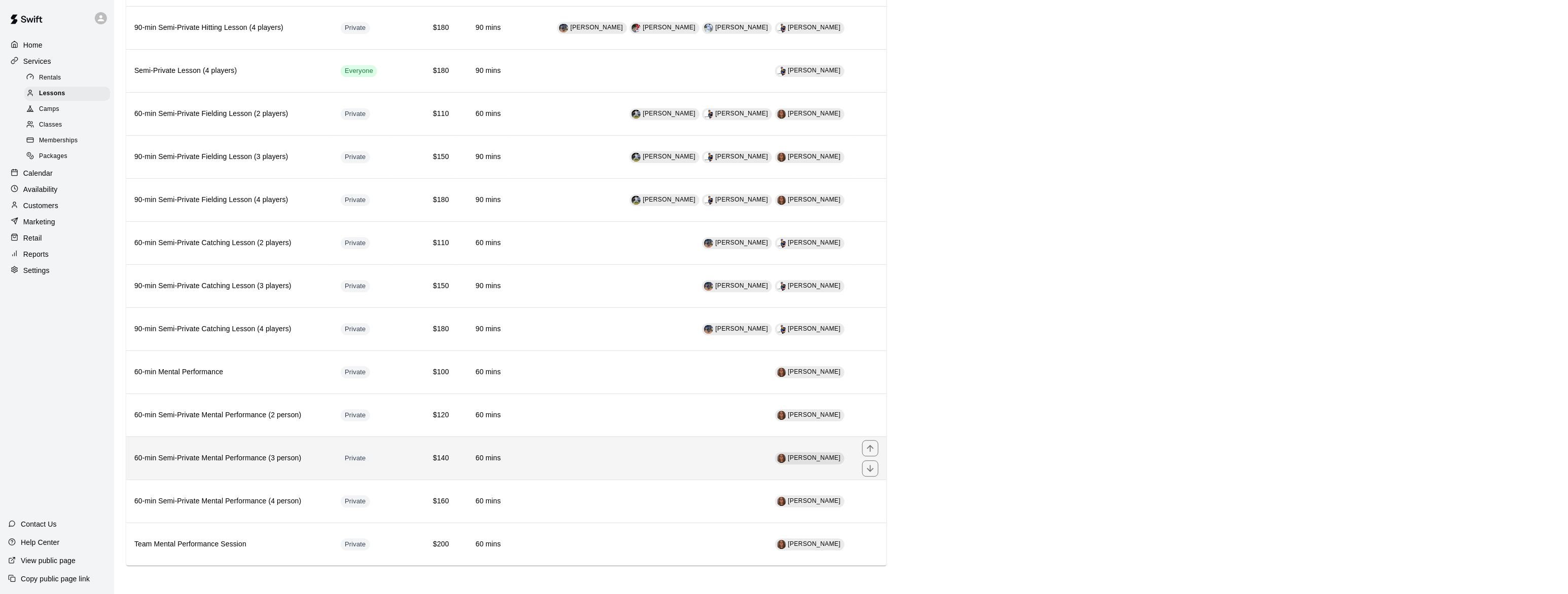
click at [240, 464] on th "60-min Semi-Private Mental Performance (3 person)" at bounding box center [229, 458] width 206 height 43
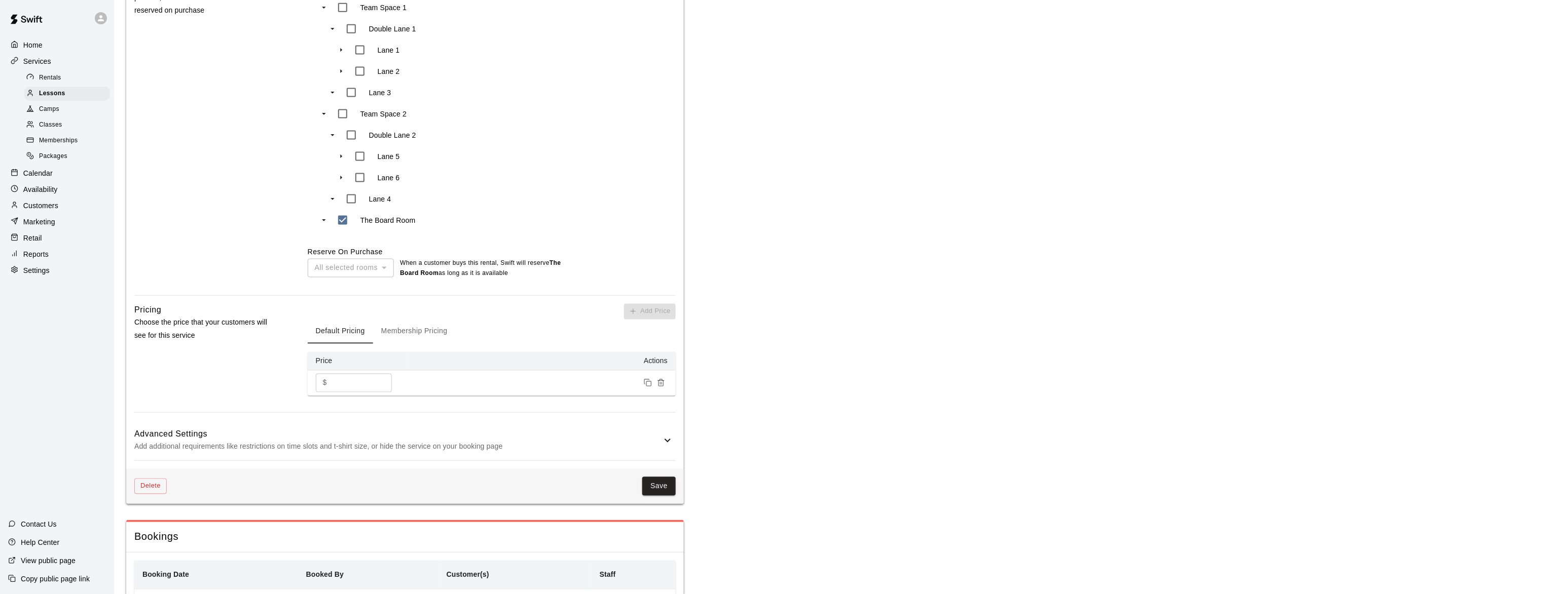
scroll to position [685, 0]
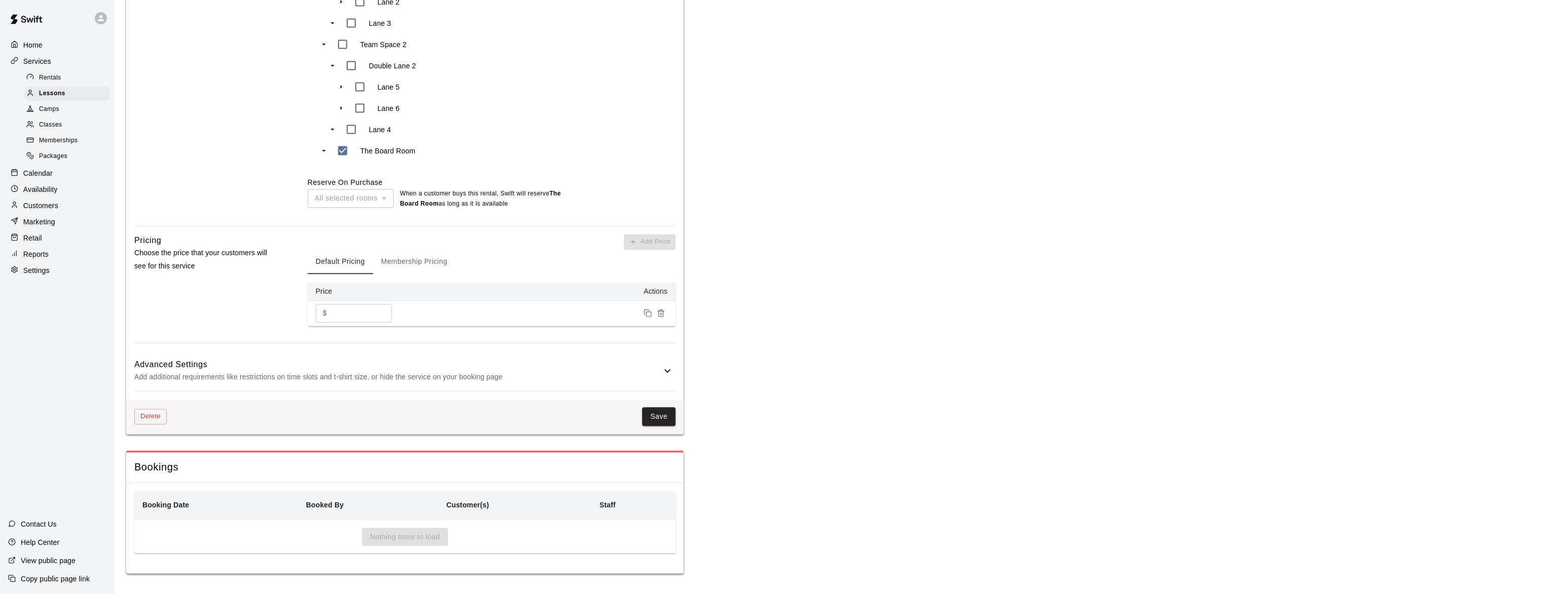
click at [335, 367] on h6 "Advanced Settings" at bounding box center [398, 365] width 527 height 13
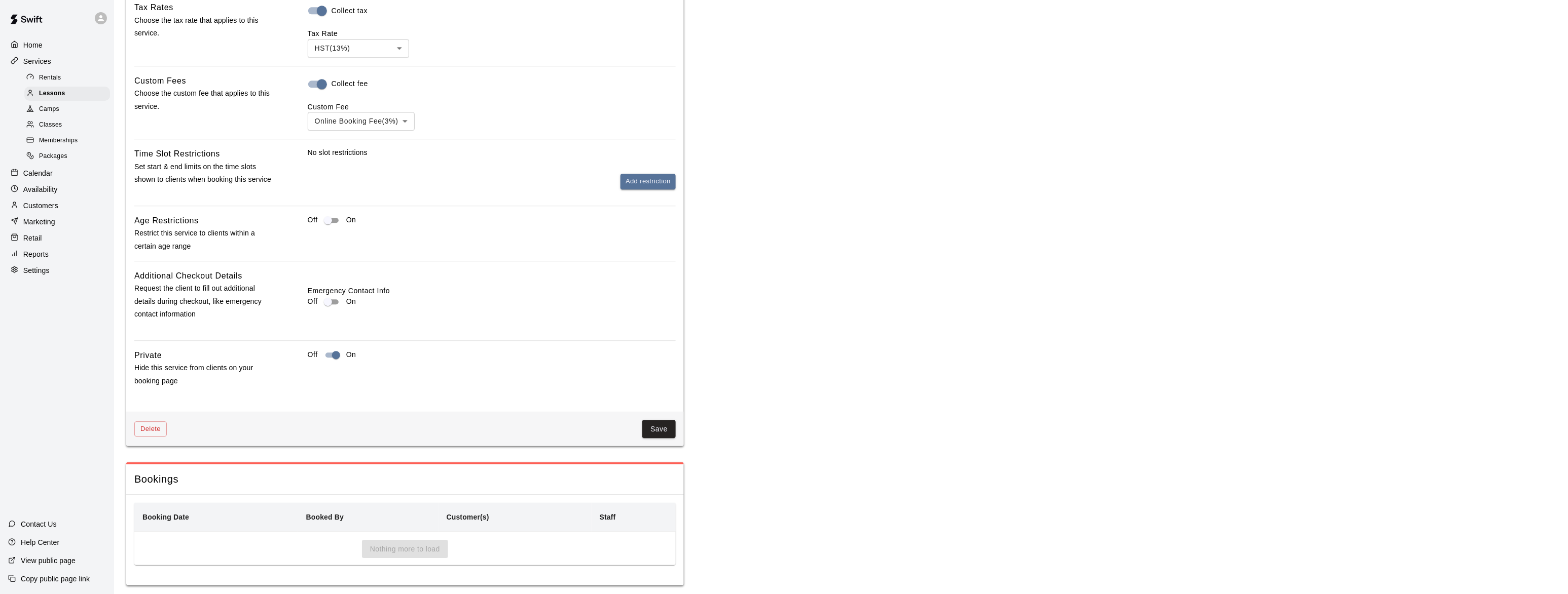
scroll to position [1107, 0]
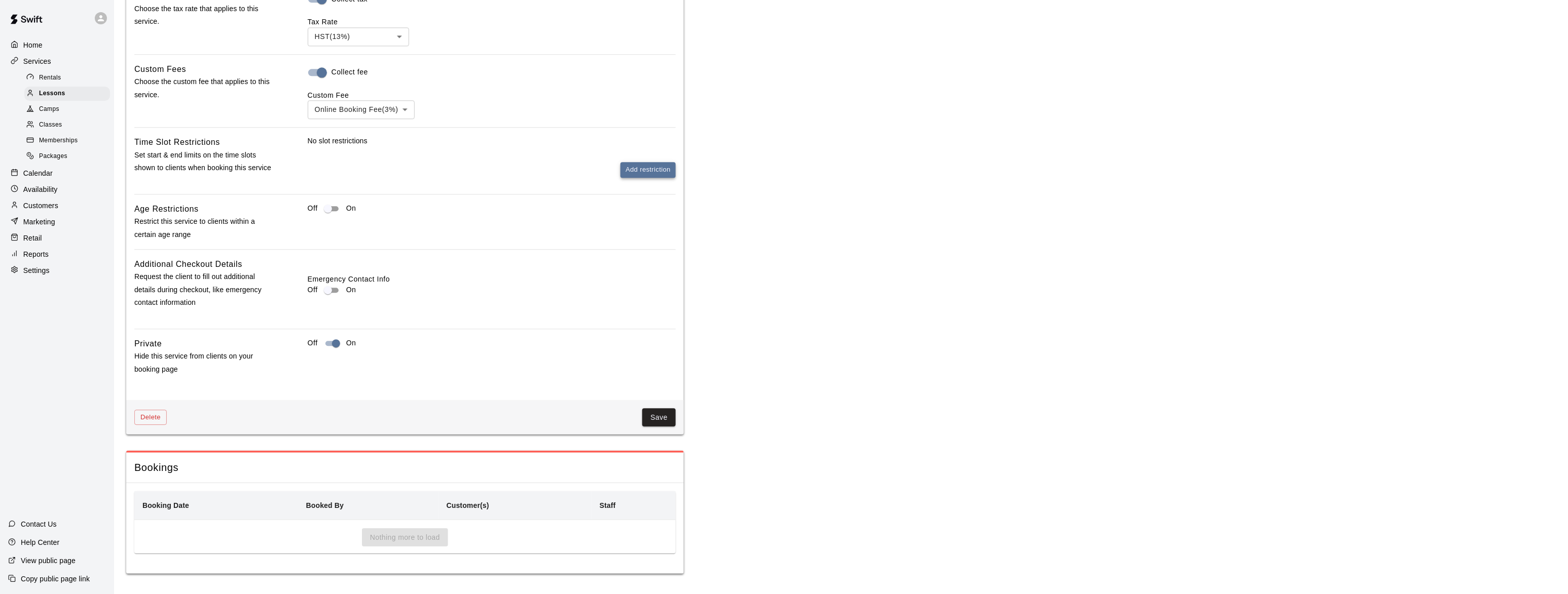
click at [651, 166] on button "Add restriction" at bounding box center [648, 169] width 55 height 16
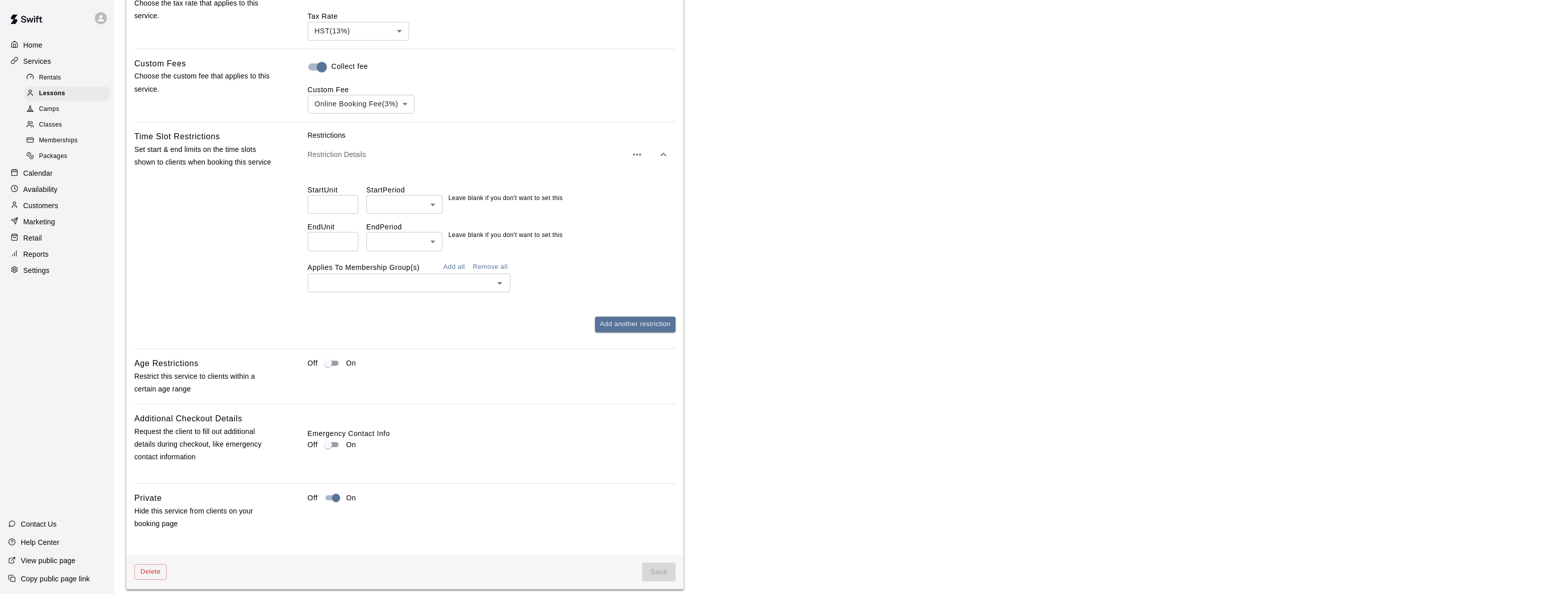
click at [337, 214] on input "number" at bounding box center [333, 205] width 50 height 19
type input "*"
click at [413, 260] on li "hours" at bounding box center [405, 264] width 76 height 17
type input "*****"
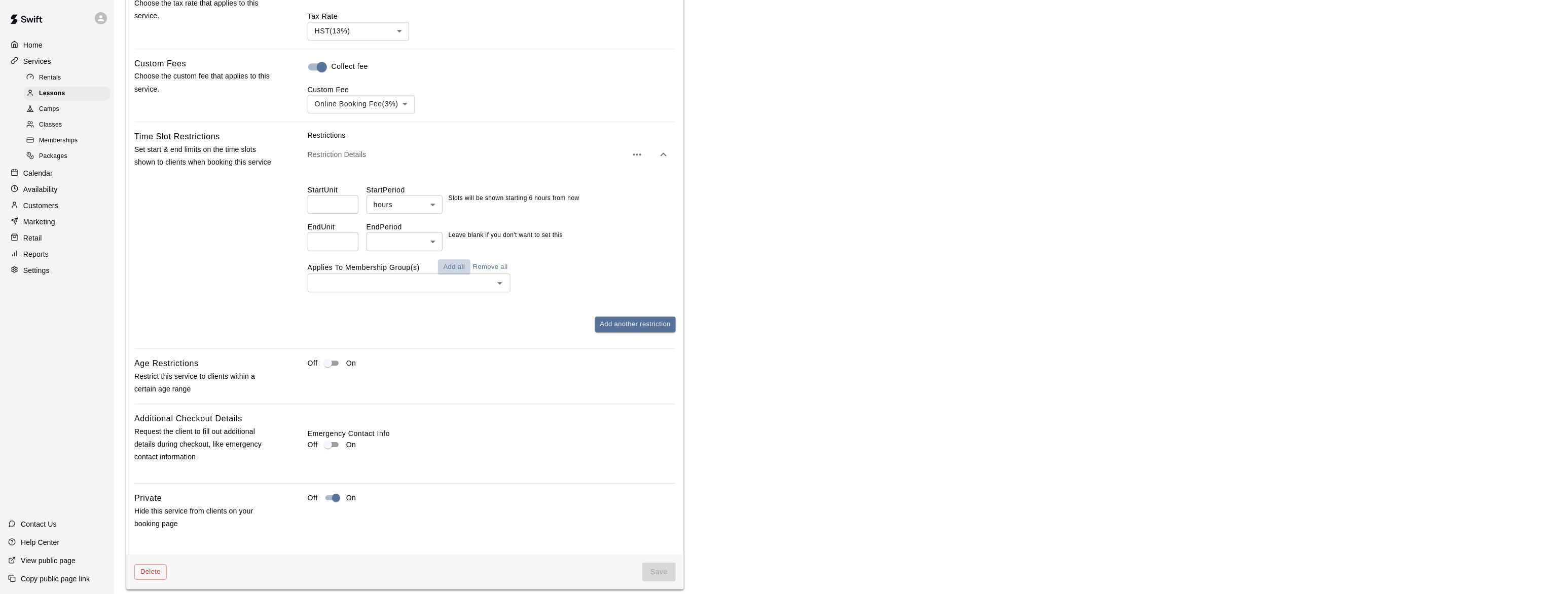
click at [452, 270] on button "Add all" at bounding box center [454, 267] width 32 height 16
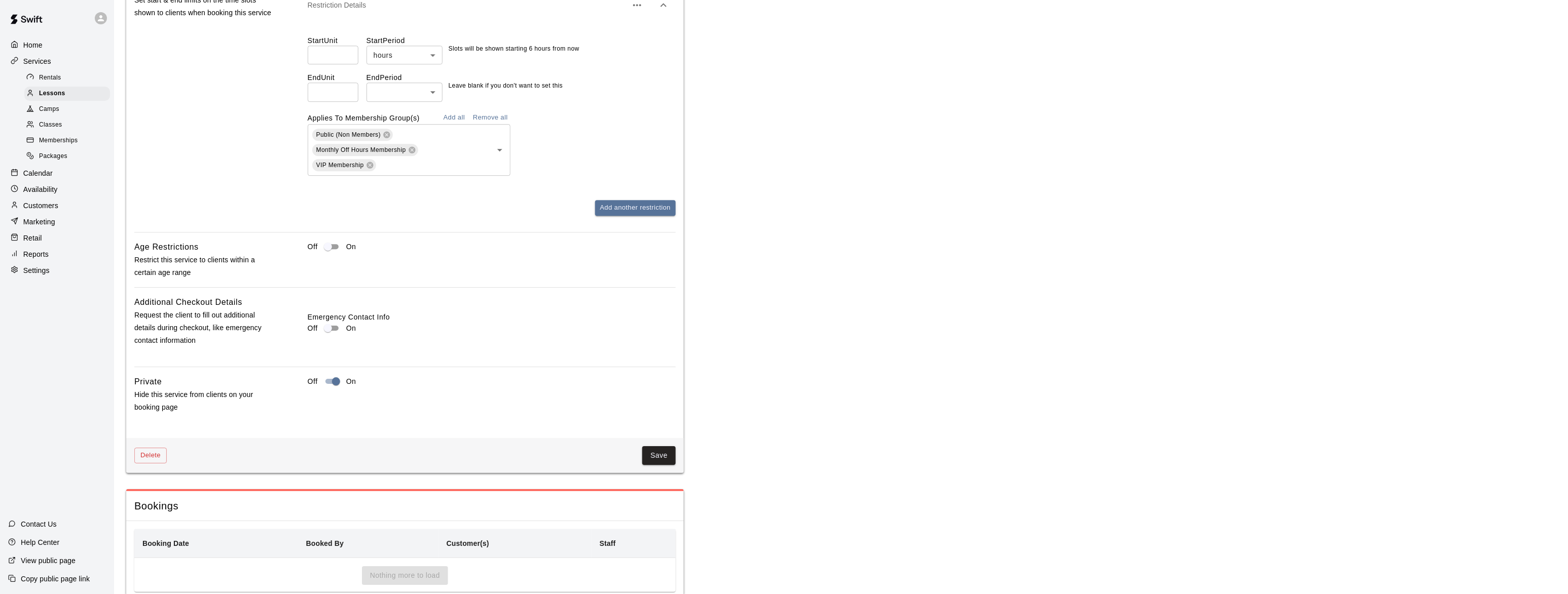
scroll to position [1239, 0]
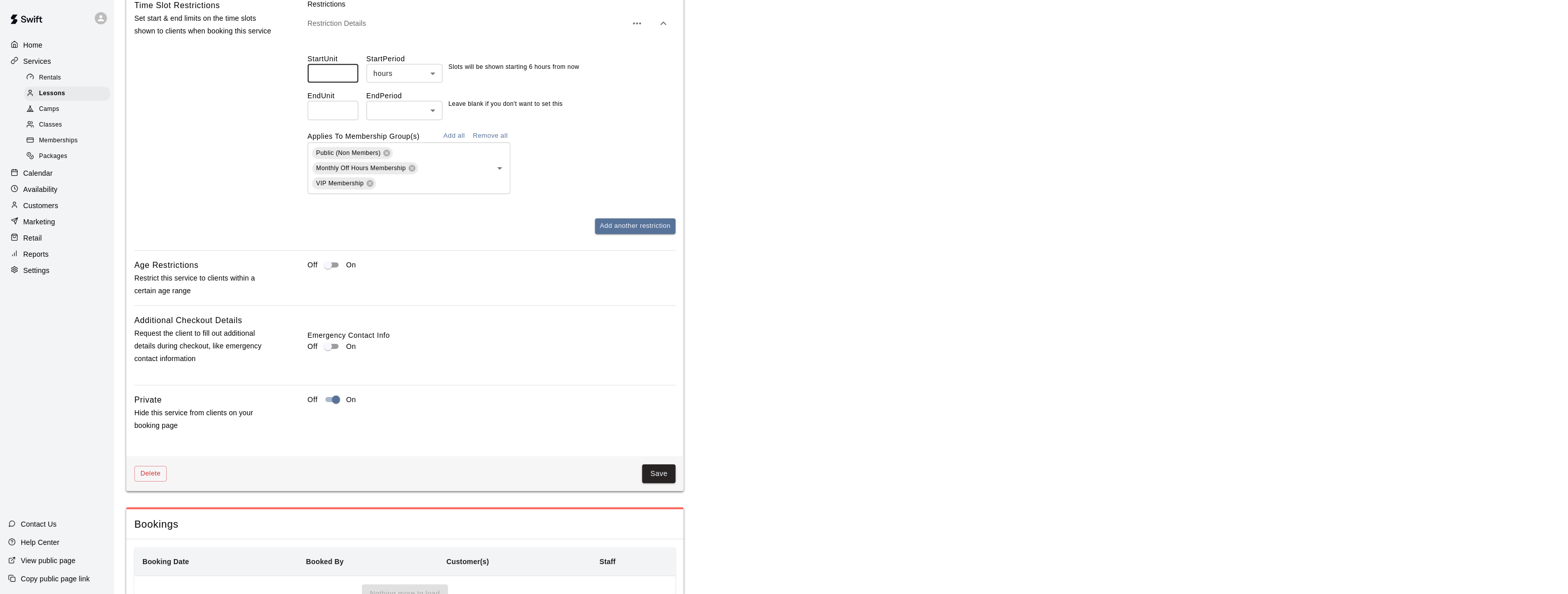
drag, startPoint x: 340, startPoint y: 74, endPoint x: 289, endPoint y: 77, distance: 51.1
click at [289, 77] on div "Time Slot Restrictions Set start & end limits on the time slots shown to client…" at bounding box center [405, 124] width 541 height 251
type input "*"
click at [297, 94] on div at bounding box center [788, 297] width 1577 height 594
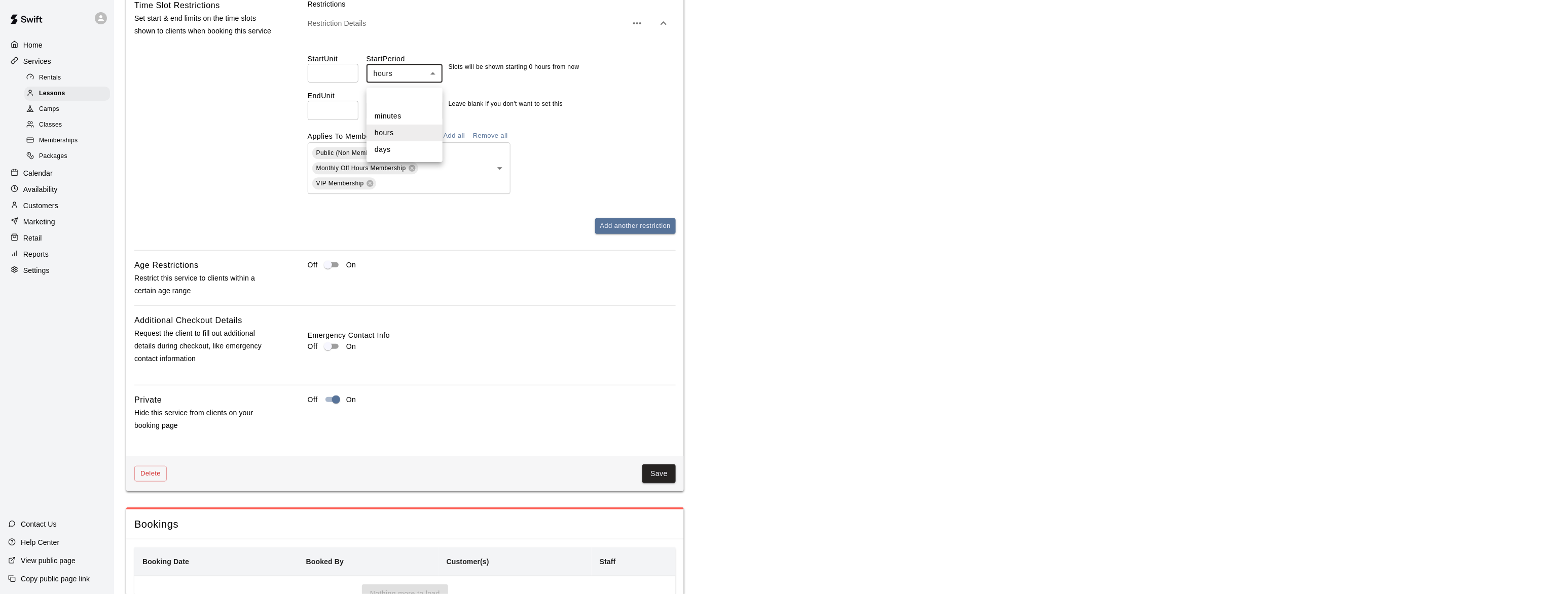
click at [317, 117] on div at bounding box center [788, 297] width 1577 height 594
click at [345, 115] on input "*" at bounding box center [333, 110] width 50 height 19
click at [345, 116] on input "**" at bounding box center [333, 110] width 50 height 19
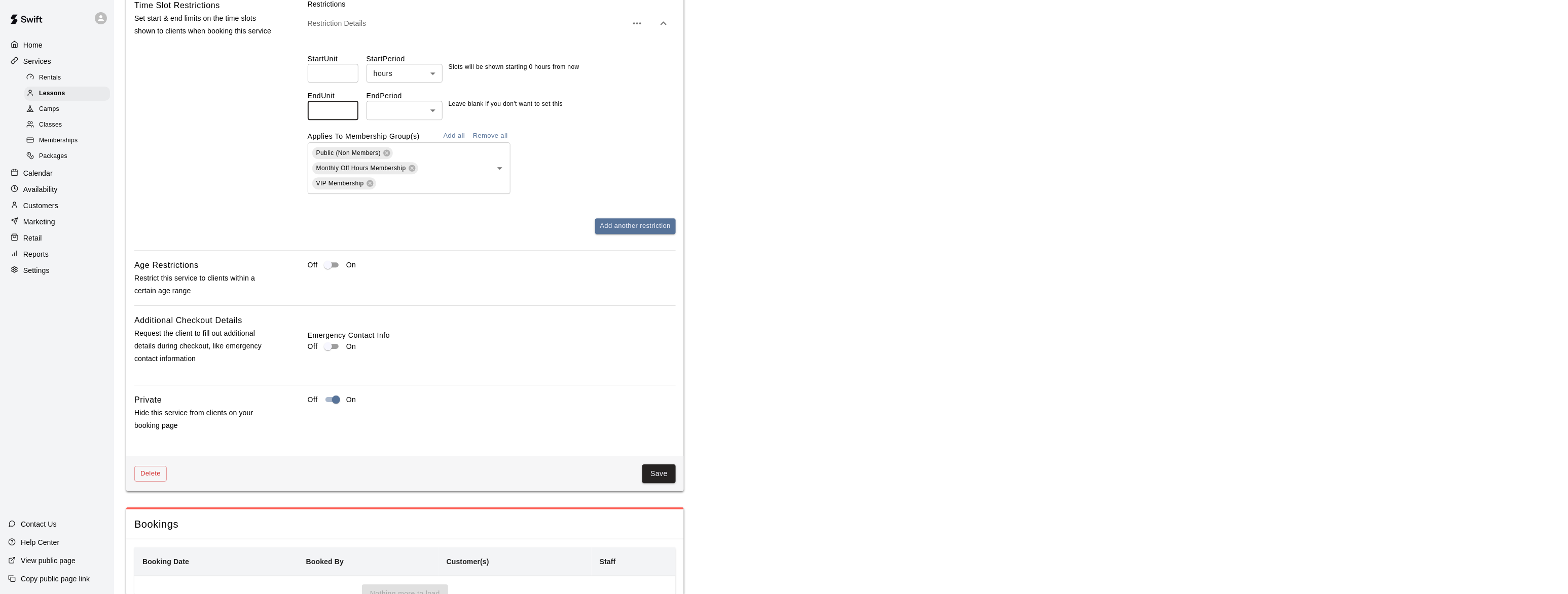
click at [345, 116] on input "**" at bounding box center [333, 110] width 50 height 19
click at [345, 116] on input "*" at bounding box center [333, 110] width 50 height 19
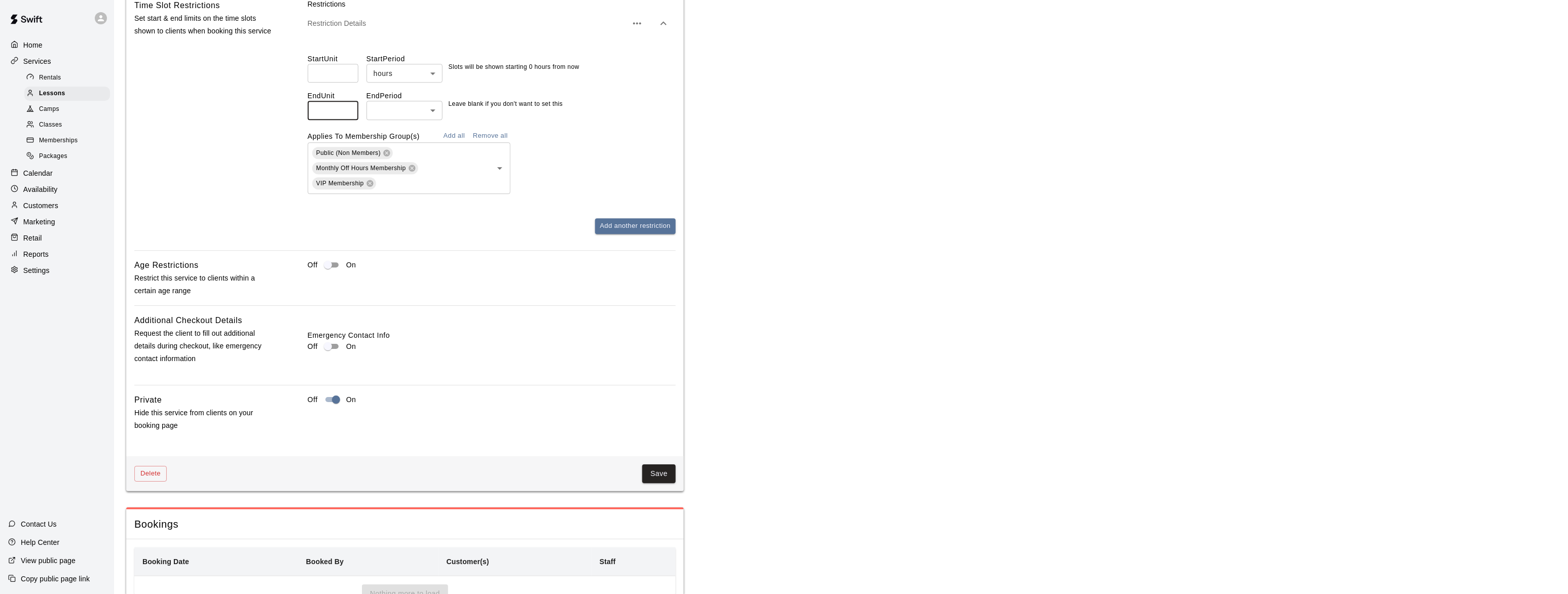
click at [345, 116] on input "*" at bounding box center [333, 110] width 50 height 19
type input "*"
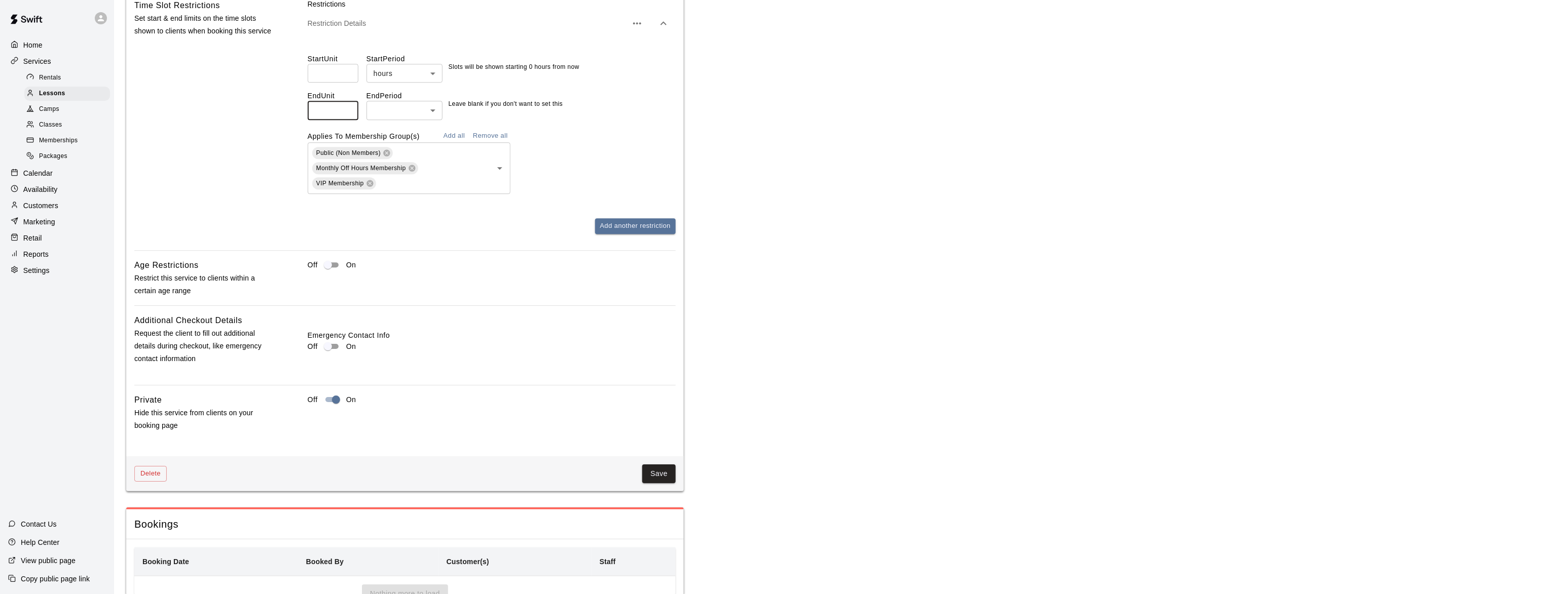
click at [349, 114] on input "*" at bounding box center [333, 110] width 50 height 19
click at [40, 97] on span "Lessons" at bounding box center [52, 94] width 26 height 10
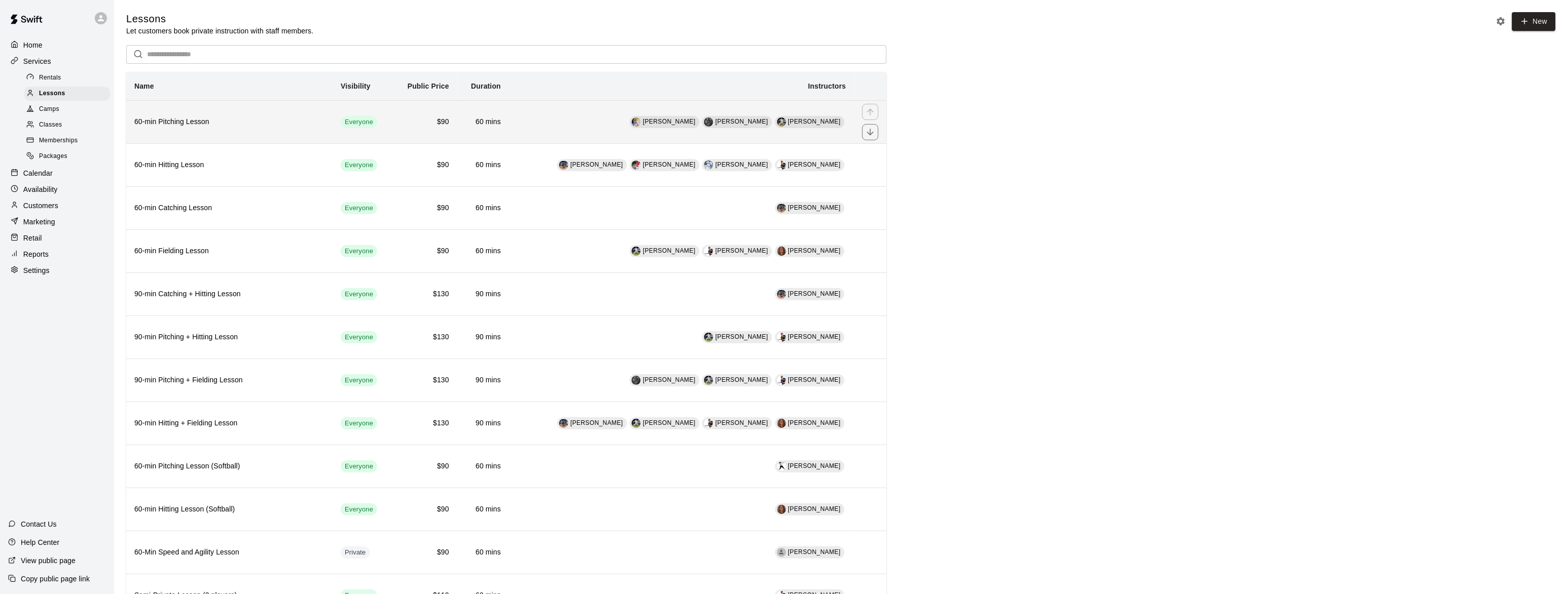
click at [170, 123] on h6 "60-min Pitching Lesson" at bounding box center [229, 122] width 190 height 11
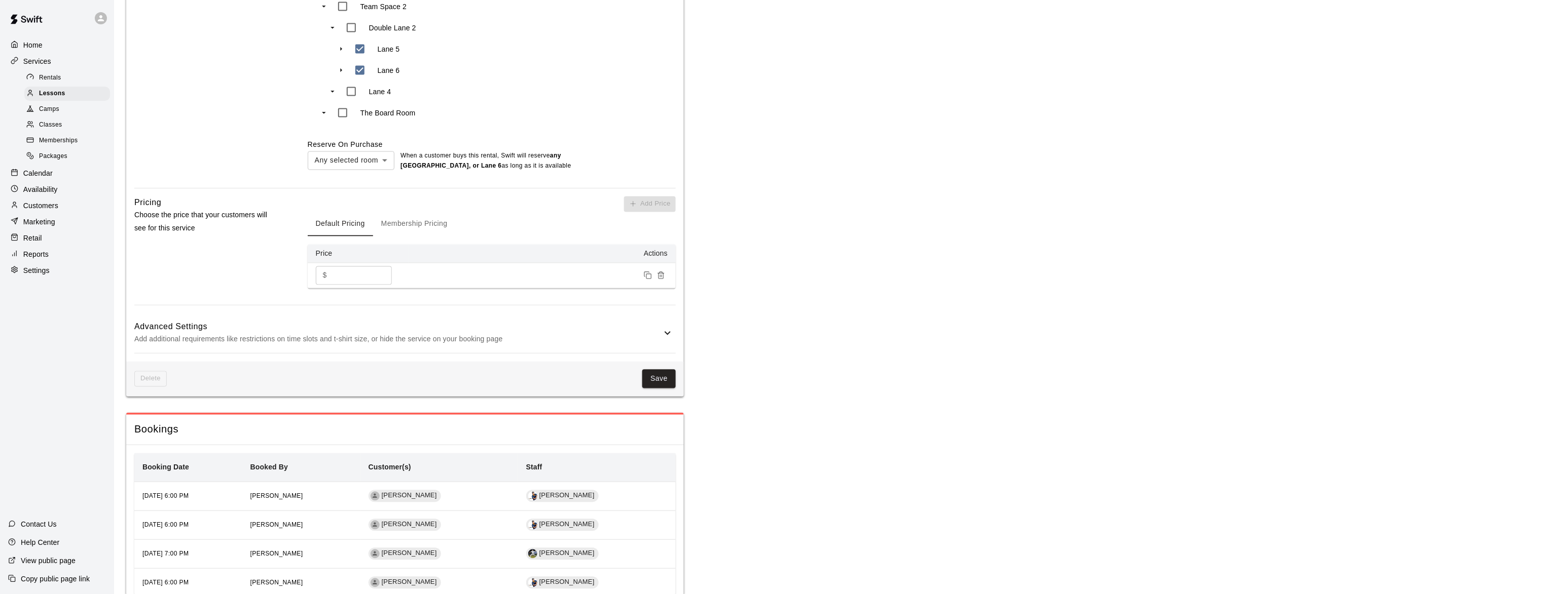
scroll to position [741, 0]
click at [322, 332] on p "Add additional requirements like restrictions on time slots and t-shirt size, o…" at bounding box center [398, 338] width 527 height 13
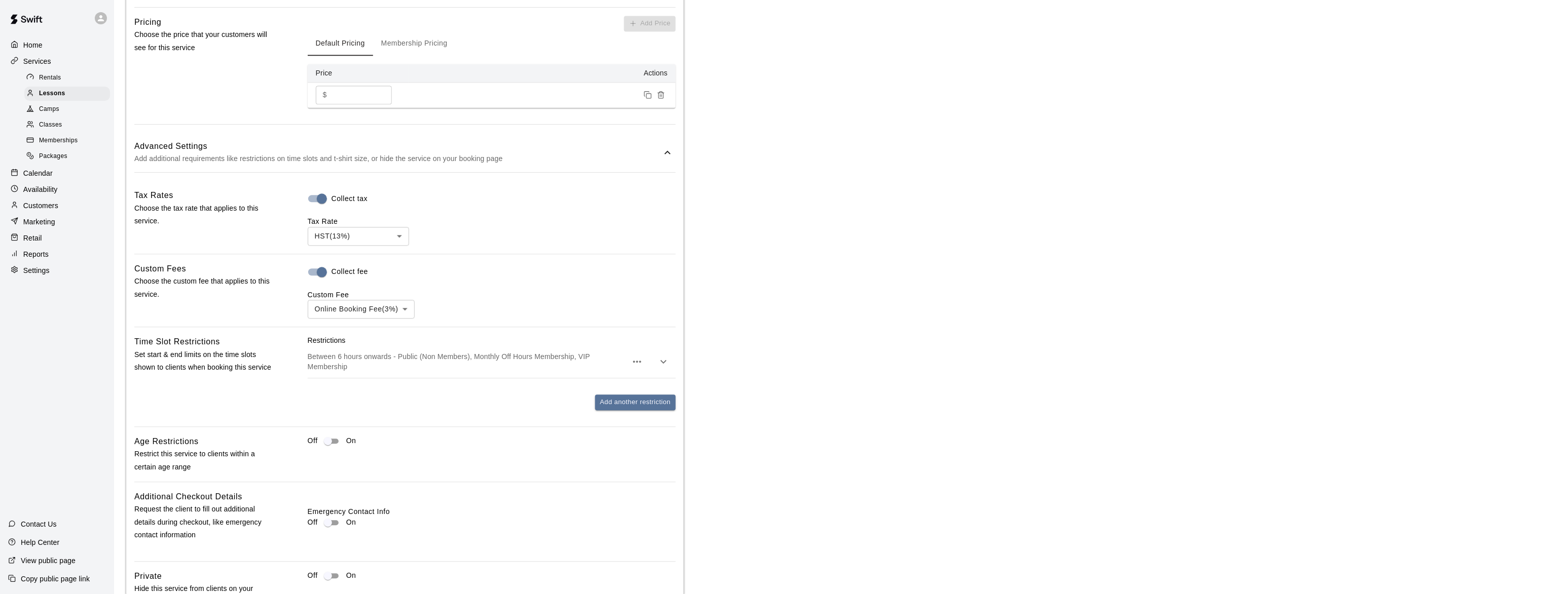
scroll to position [927, 0]
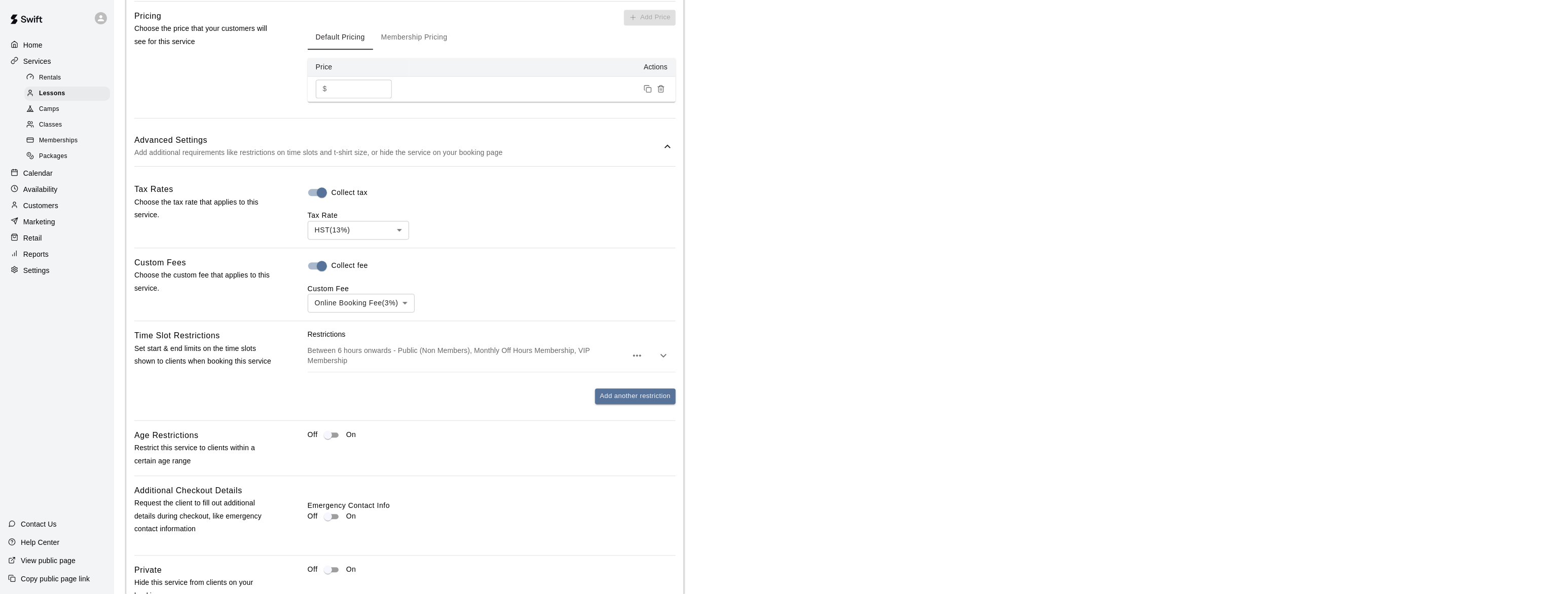
click at [568, 346] on p "Between 6 hours onwards - Public (Non Members), Monthly Off Hours Membership, V…" at bounding box center [467, 356] width 320 height 20
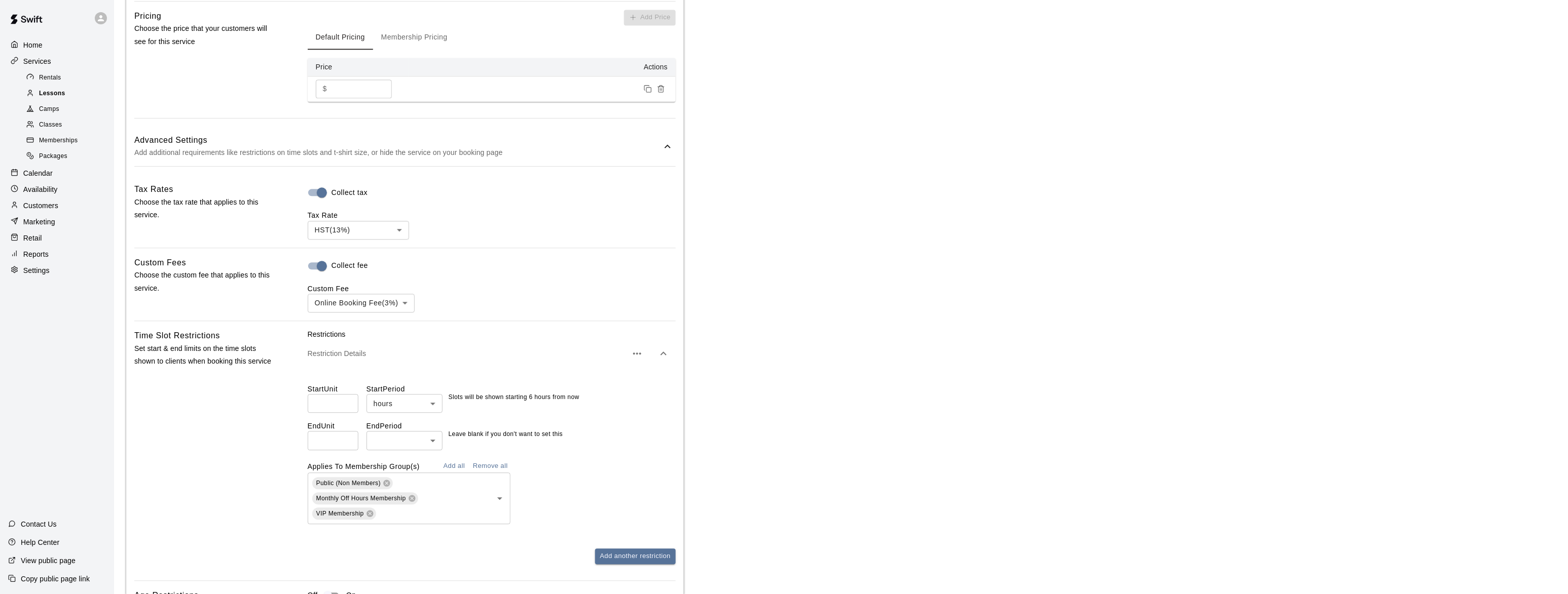
click at [45, 92] on span "Lessons" at bounding box center [52, 94] width 26 height 10
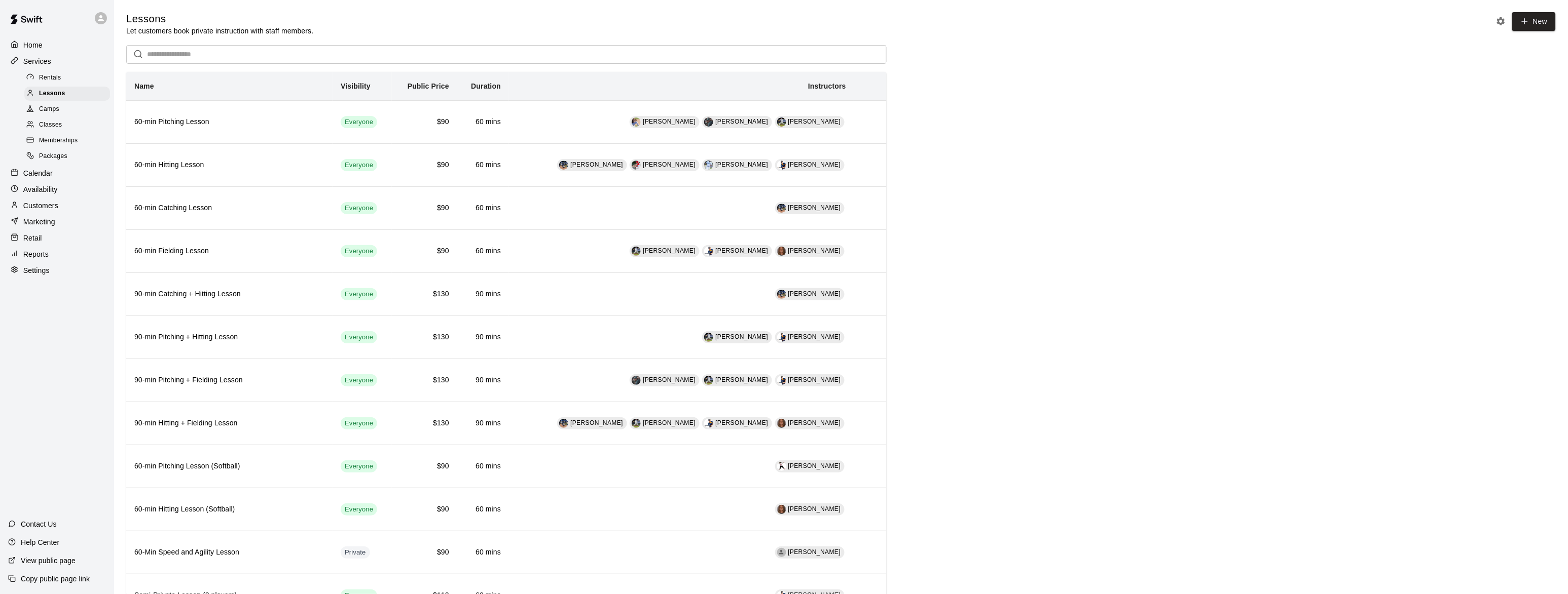
click at [55, 74] on span "Rentals" at bounding box center [50, 78] width 22 height 10
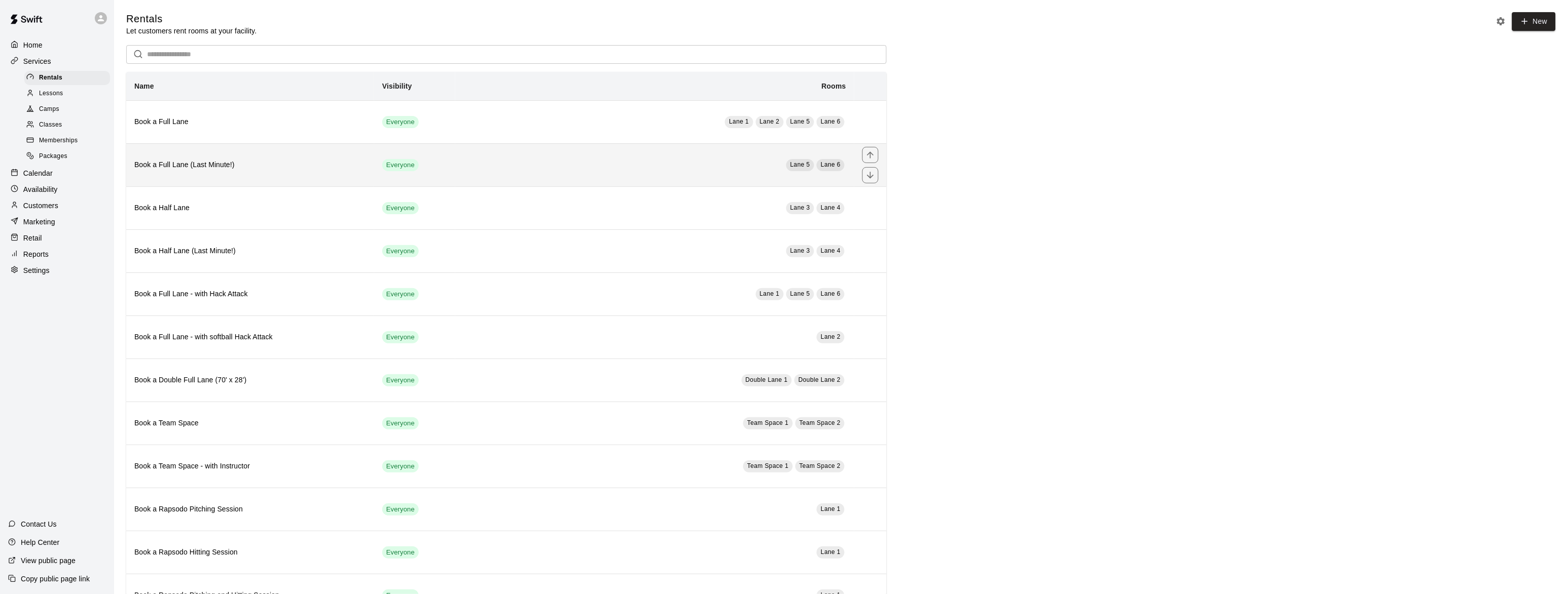
click at [170, 170] on h6 "Book a Full Lane (Last Minute!)" at bounding box center [250, 165] width 232 height 11
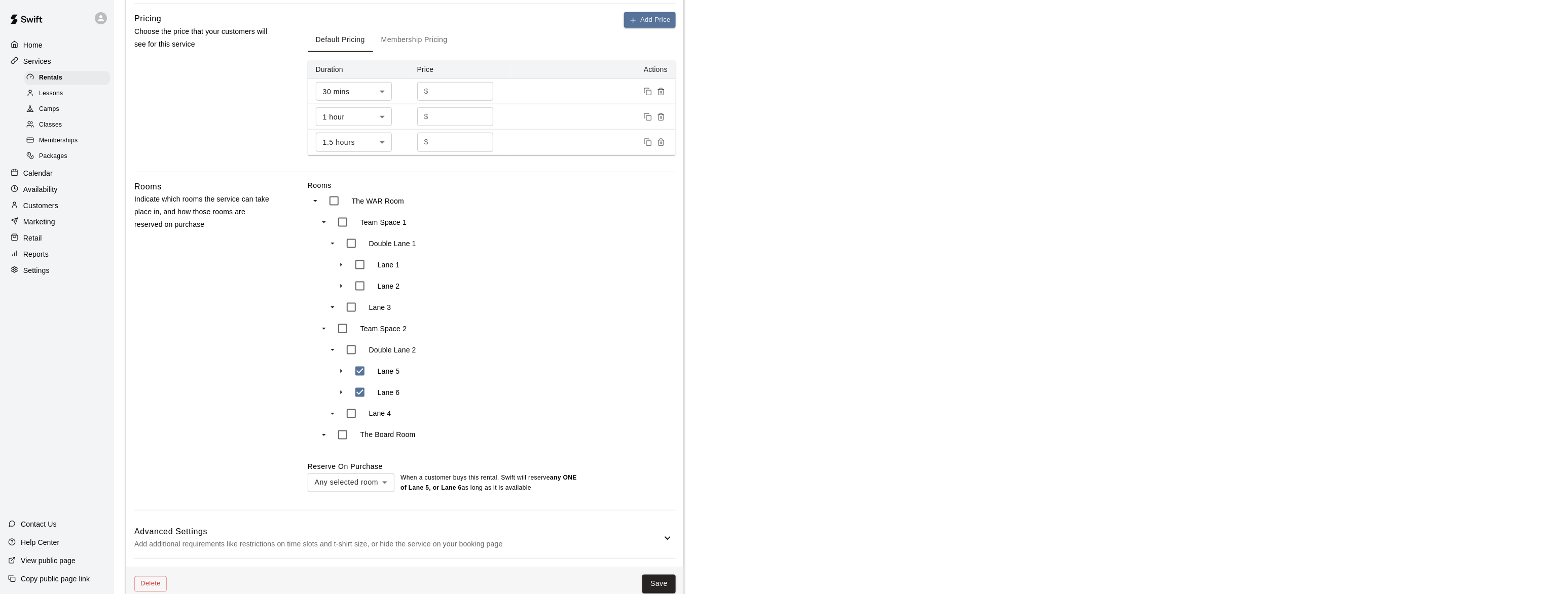
scroll to position [485, 0]
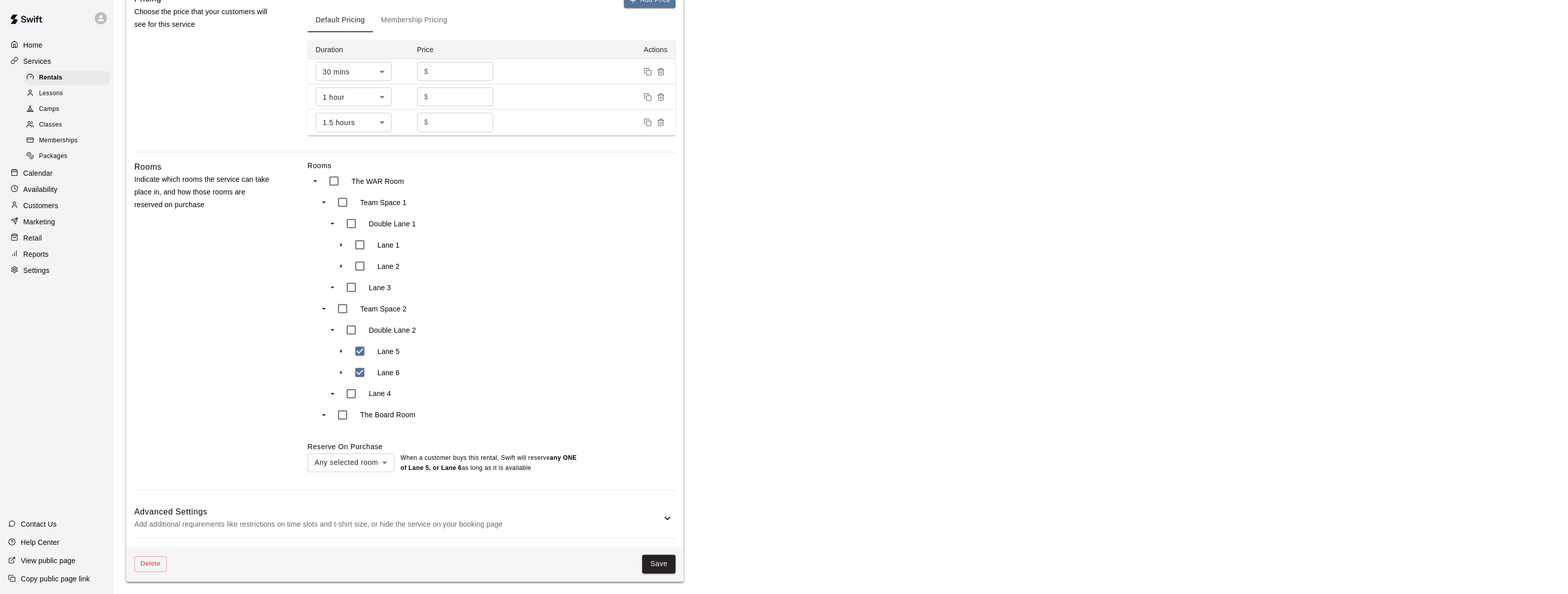
click at [300, 524] on p "Add additional requirements like restrictions on time slots and t-shirt size, o…" at bounding box center [398, 525] width 527 height 13
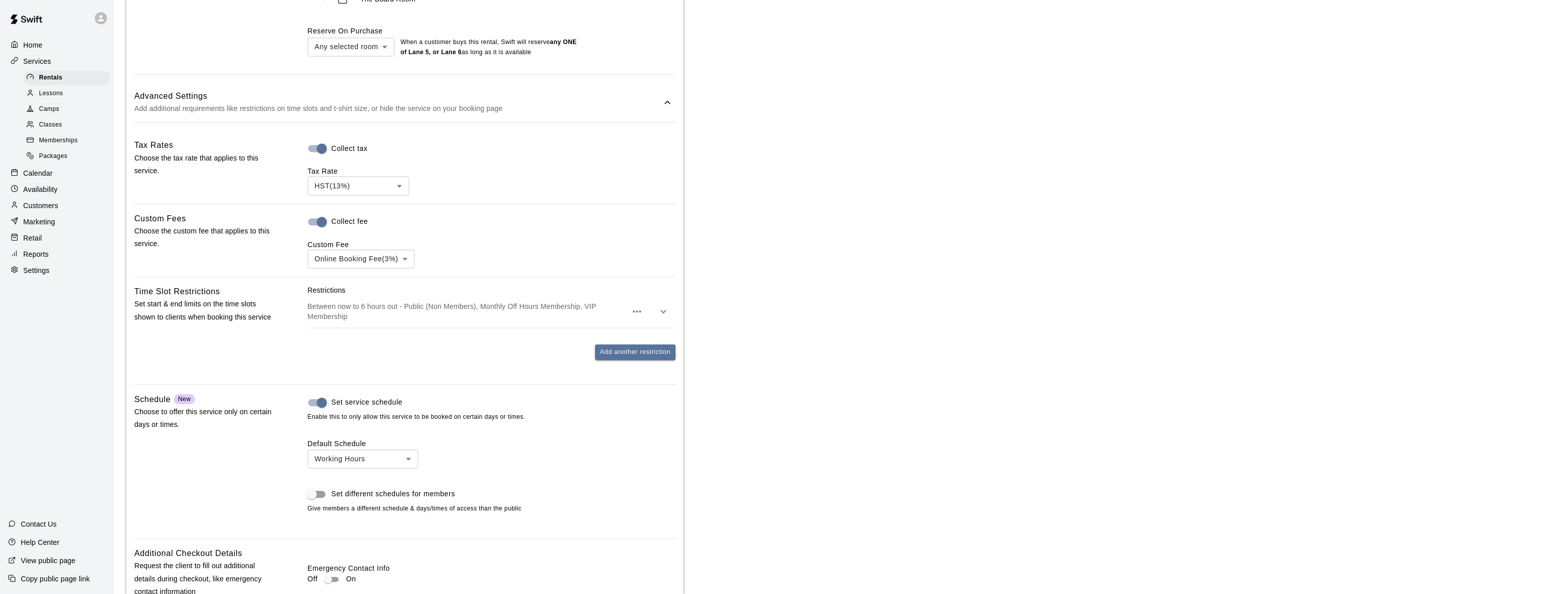
scroll to position [917, 0]
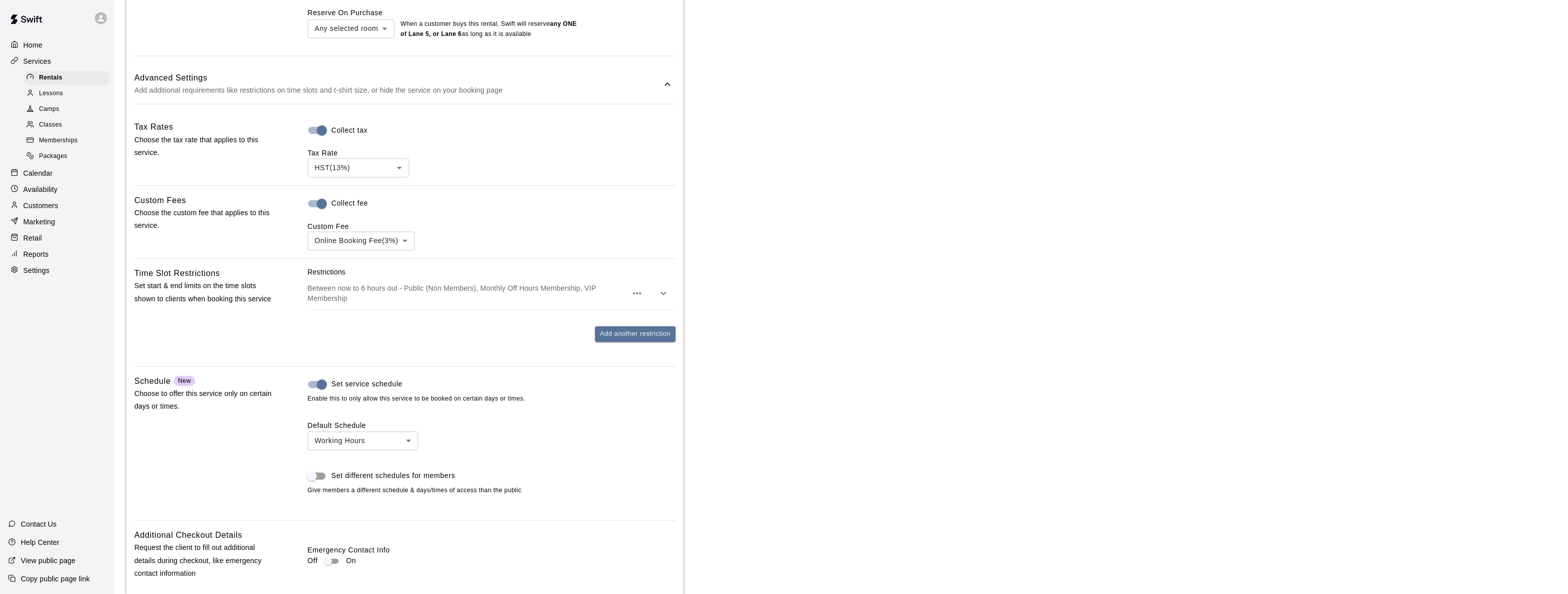
click at [666, 293] on icon "button" at bounding box center [663, 293] width 12 height 12
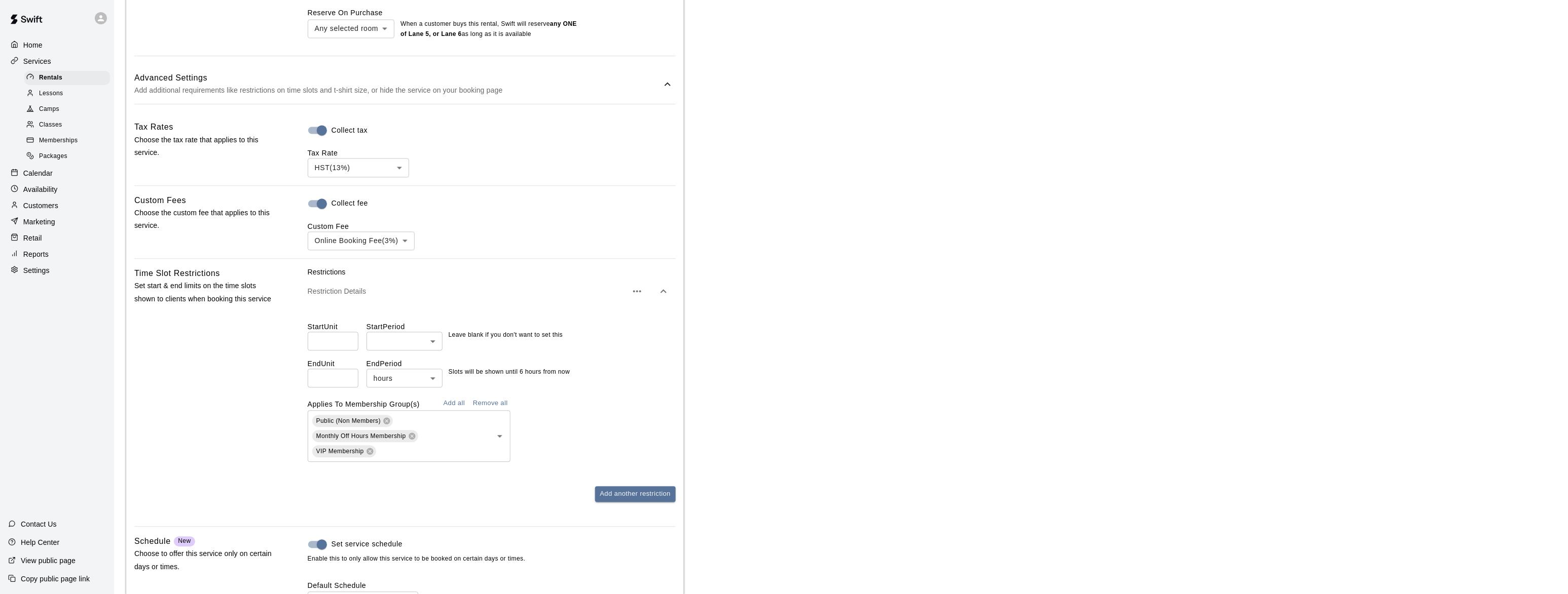
click at [58, 89] on span "Lessons" at bounding box center [51, 94] width 25 height 10
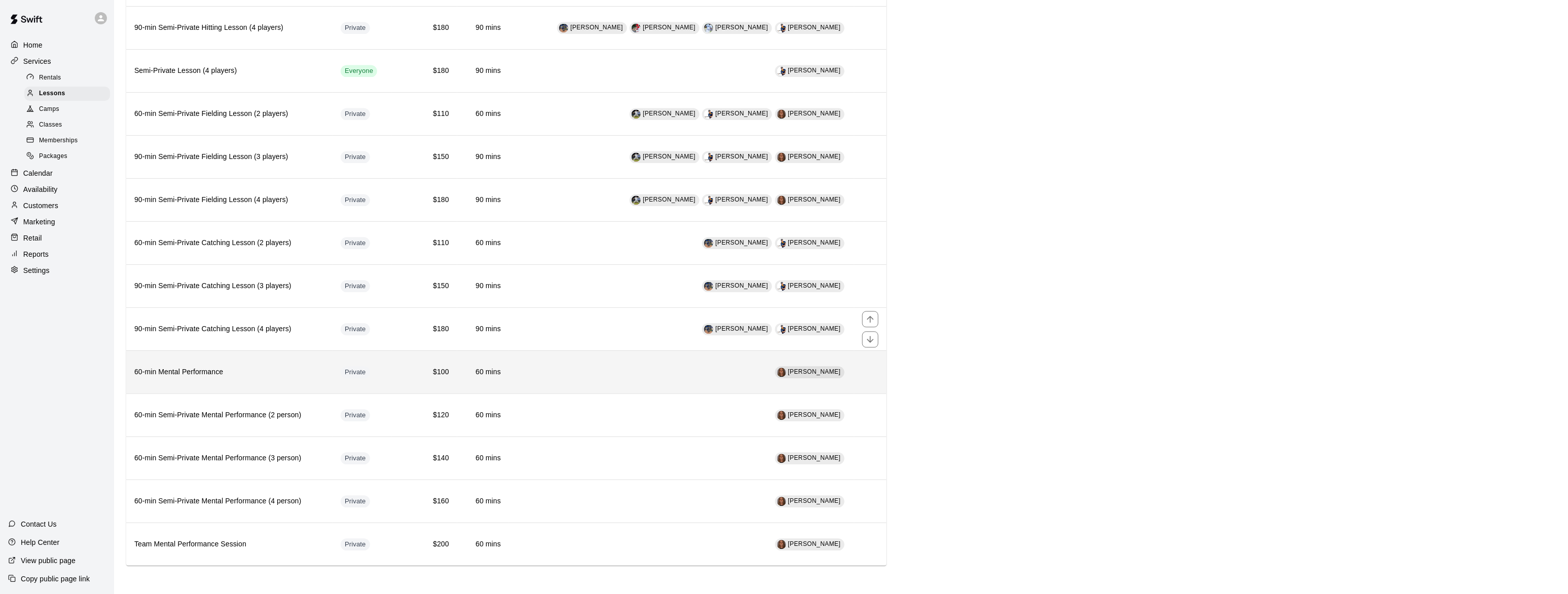
scroll to position [886, 0]
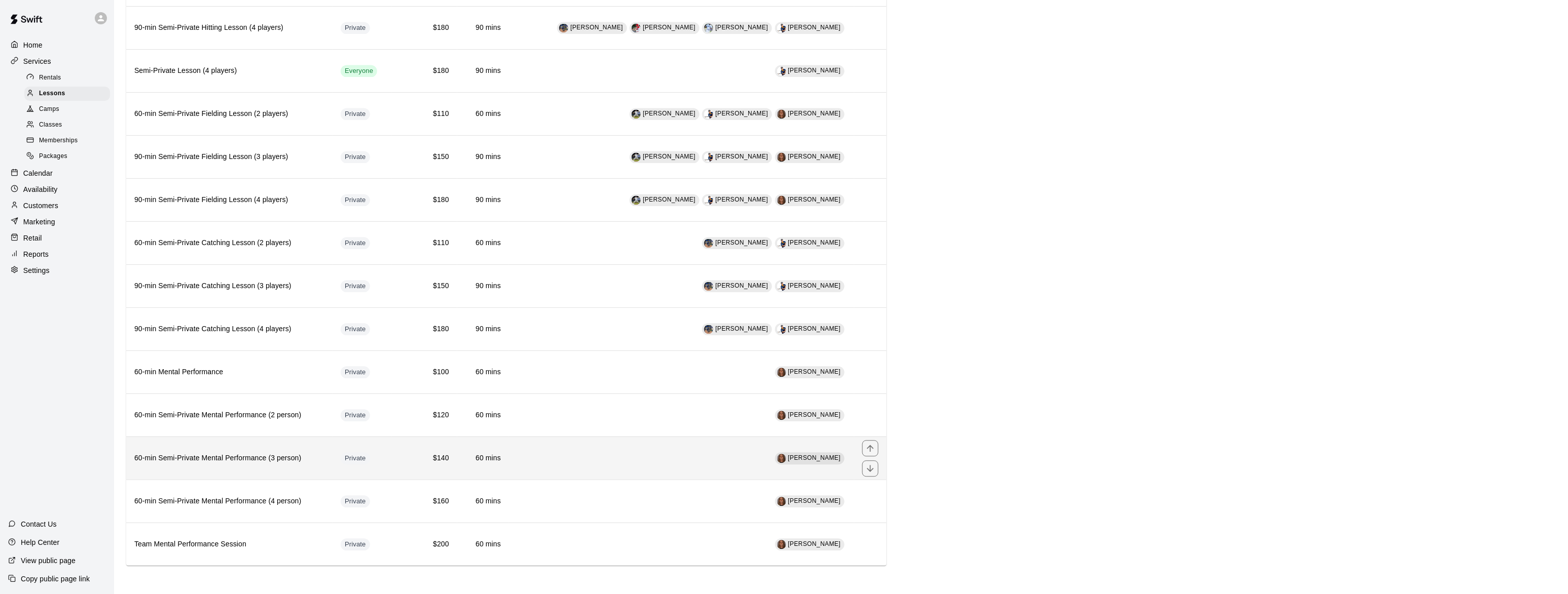
click at [201, 465] on th "60-min Semi-Private Mental Performance (3 person)" at bounding box center [229, 458] width 206 height 43
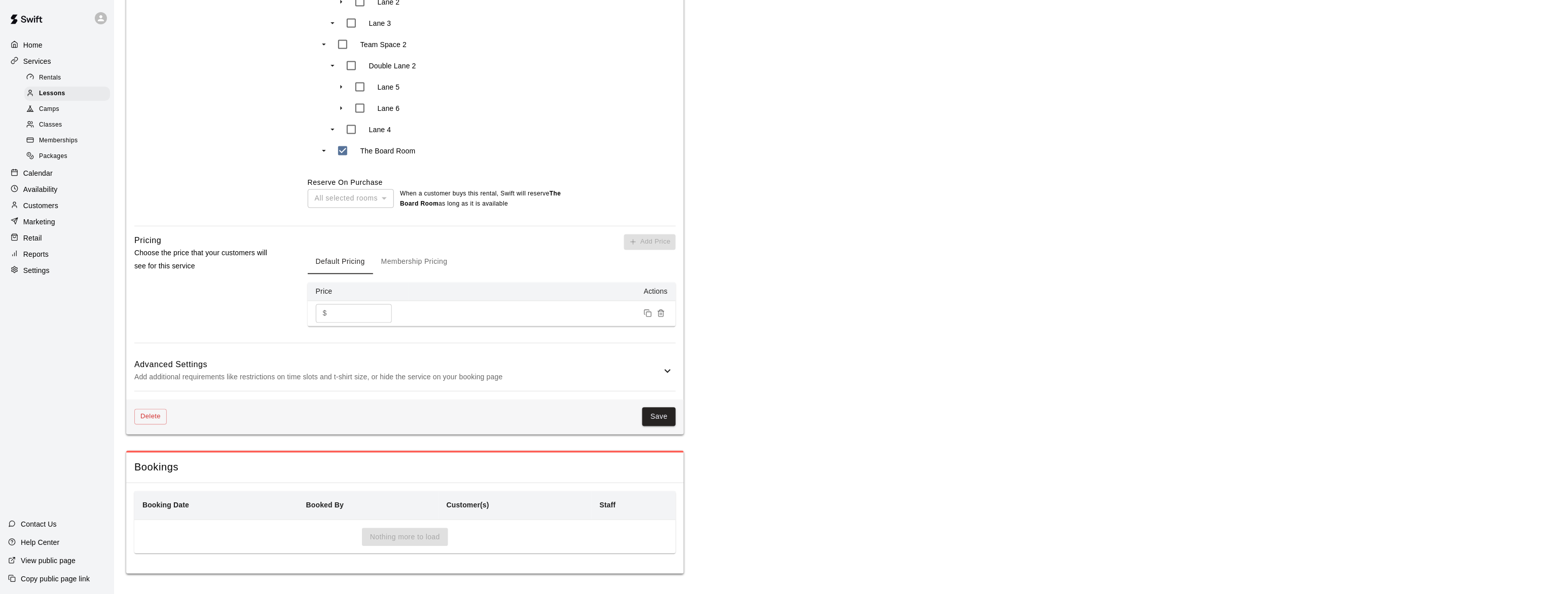
scroll to position [685, 0]
click at [376, 380] on p "Add additional requirements like restrictions on time slots and t-shirt size, o…" at bounding box center [398, 378] width 527 height 13
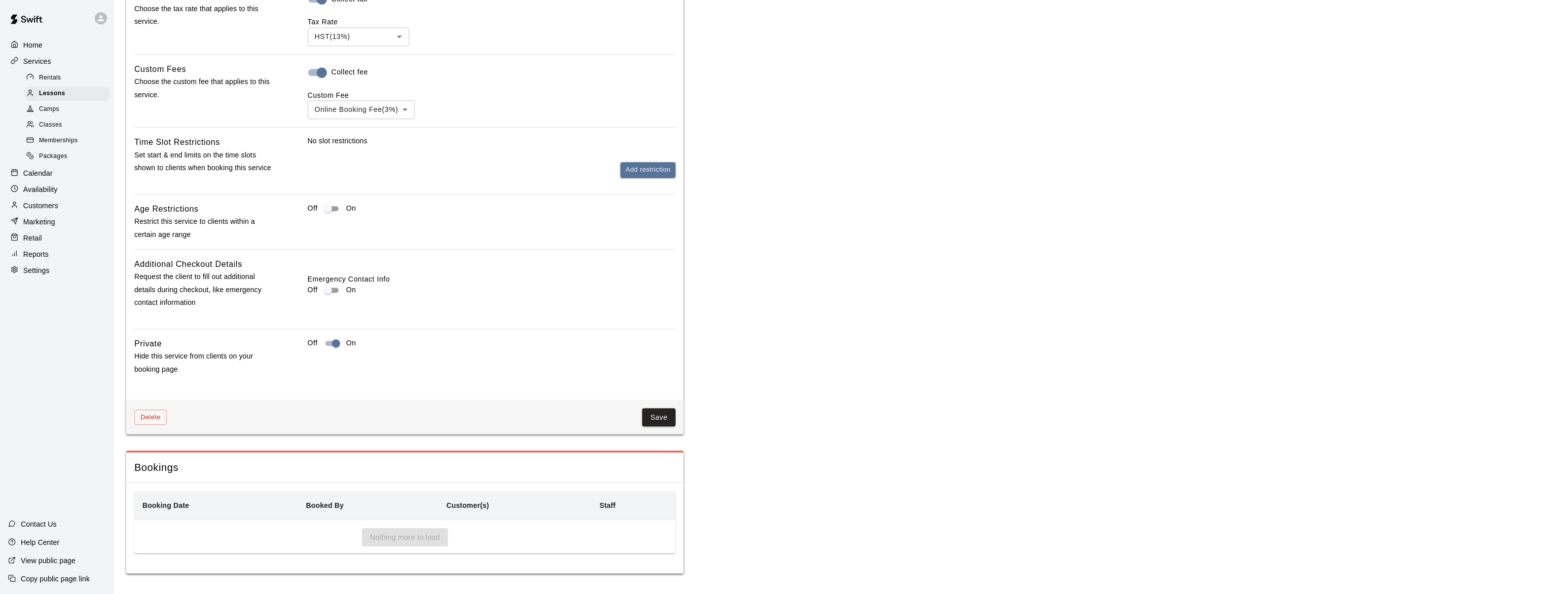
scroll to position [1107, 0]
click at [647, 164] on button "Add restriction" at bounding box center [648, 169] width 55 height 16
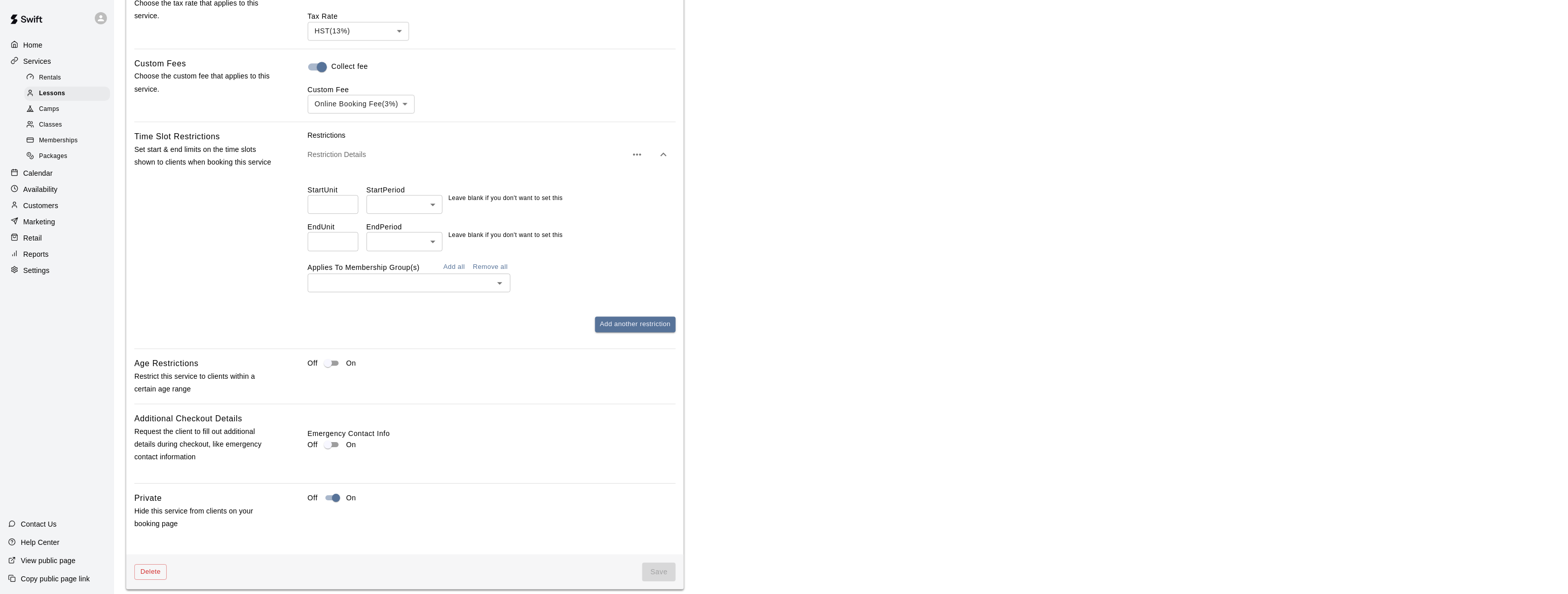
click at [311, 204] on input "number" at bounding box center [333, 205] width 50 height 19
type input "*"
click at [398, 255] on li "minutes" at bounding box center [405, 248] width 76 height 17
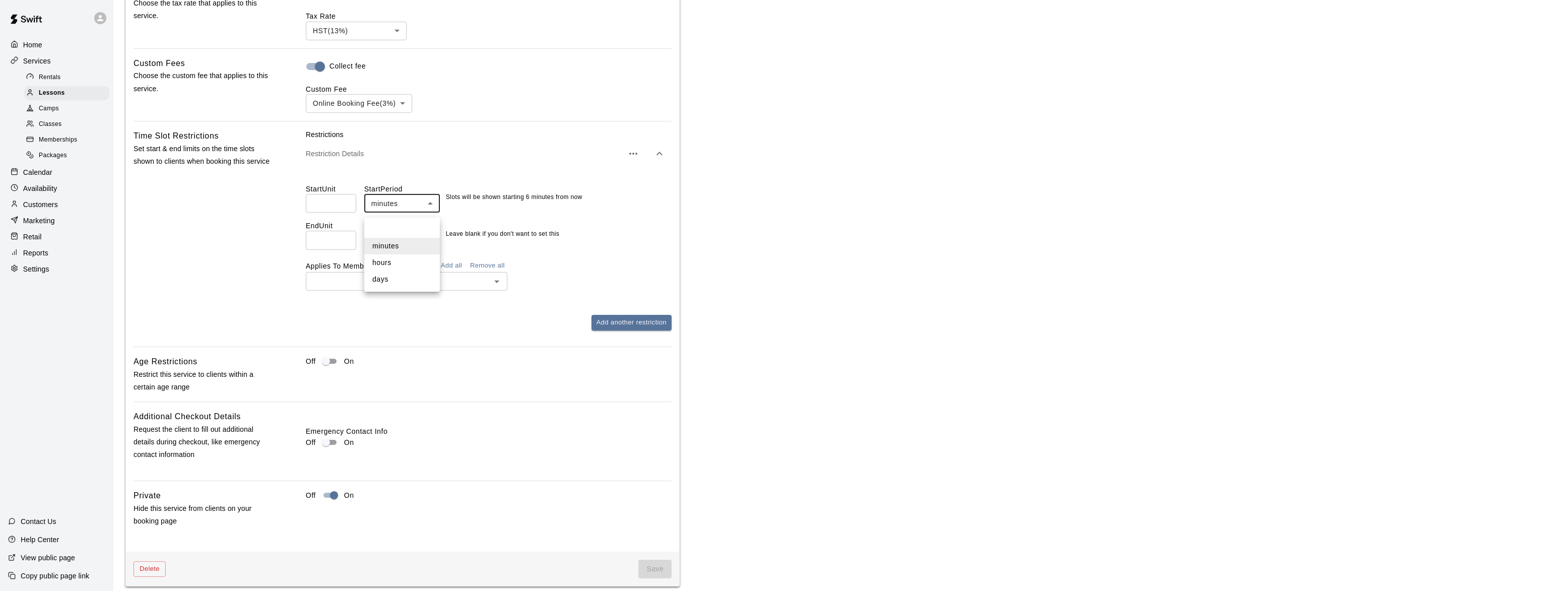
click at [399, 259] on li "hours" at bounding box center [402, 263] width 76 height 17
type input "*****"
click at [457, 269] on button "Add all" at bounding box center [451, 266] width 32 height 16
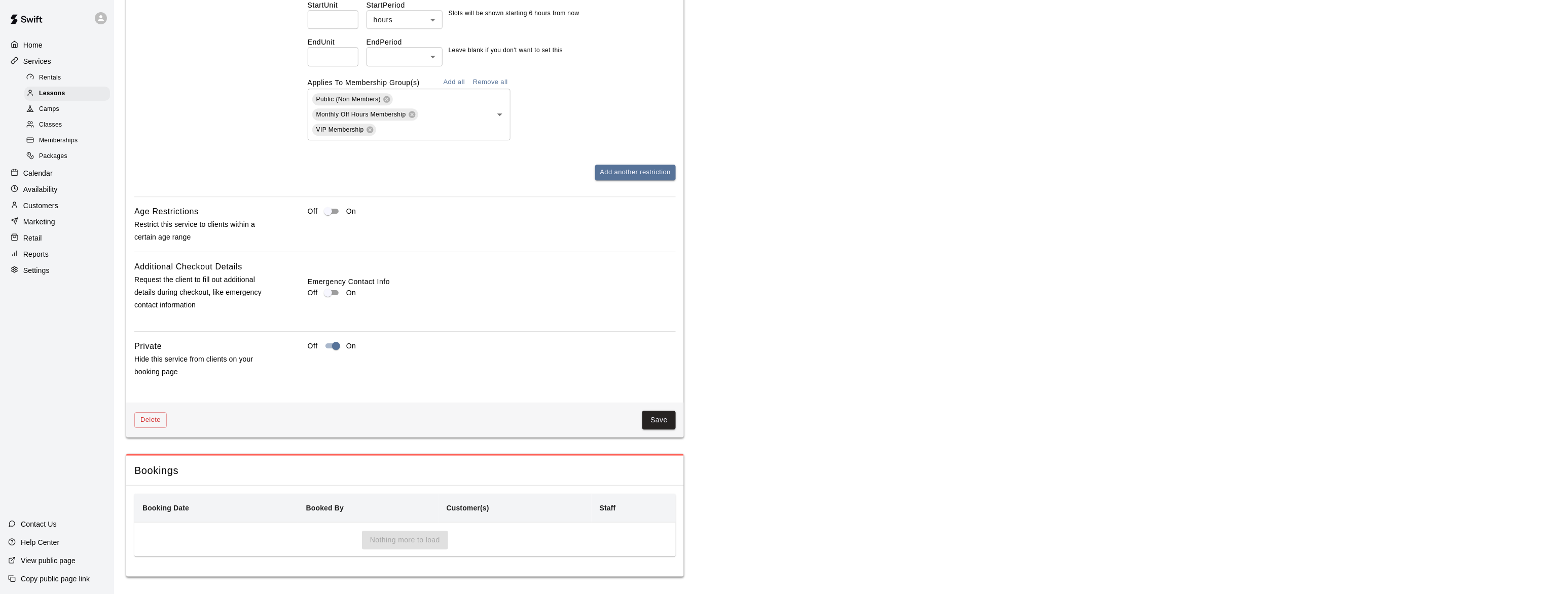
scroll to position [1301, 0]
click at [655, 414] on button "Save" at bounding box center [659, 417] width 33 height 19
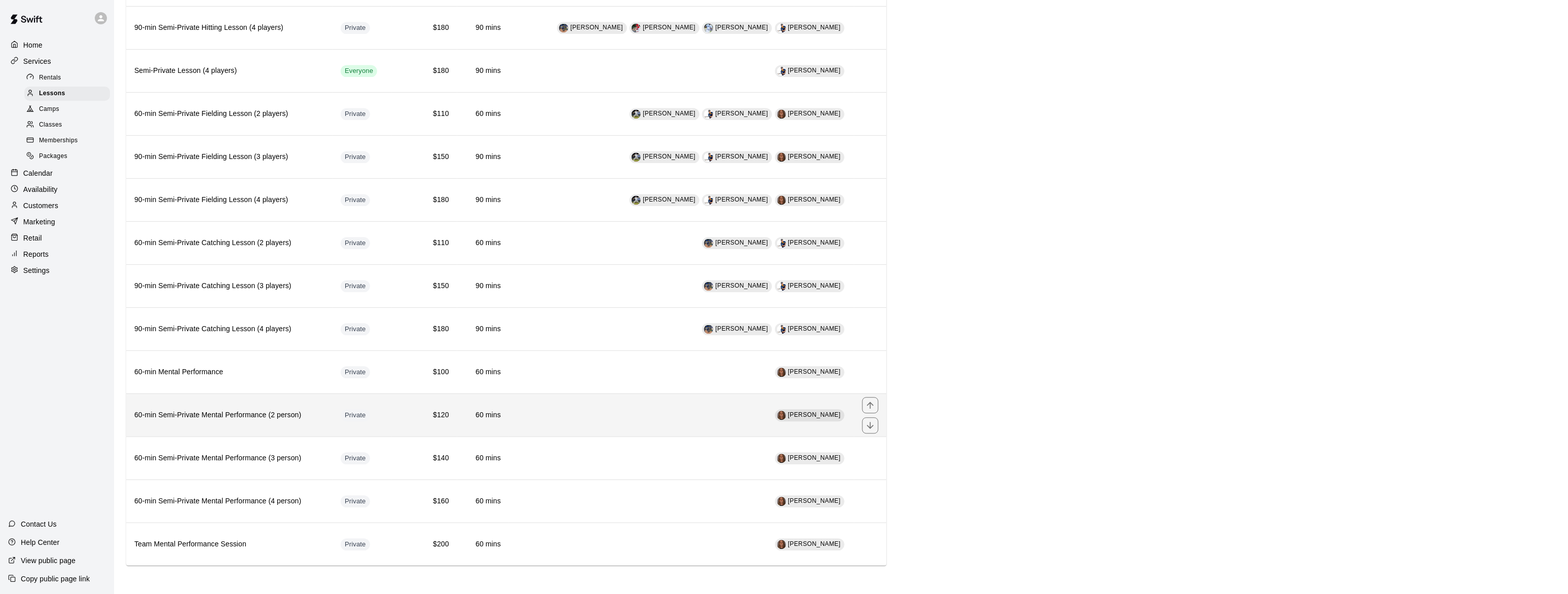
scroll to position [886, 0]
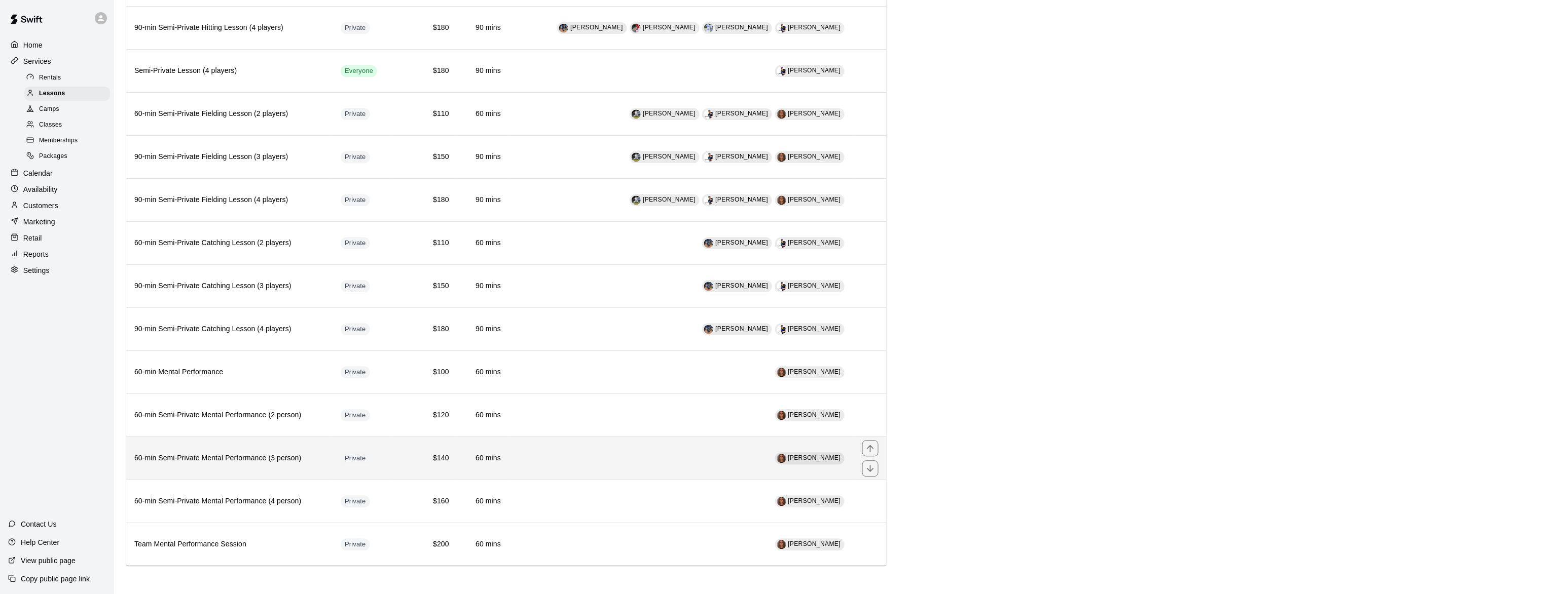
click at [242, 453] on h6 "60-min Semi-Private Mental Performance (3 person)" at bounding box center [229, 459] width 190 height 11
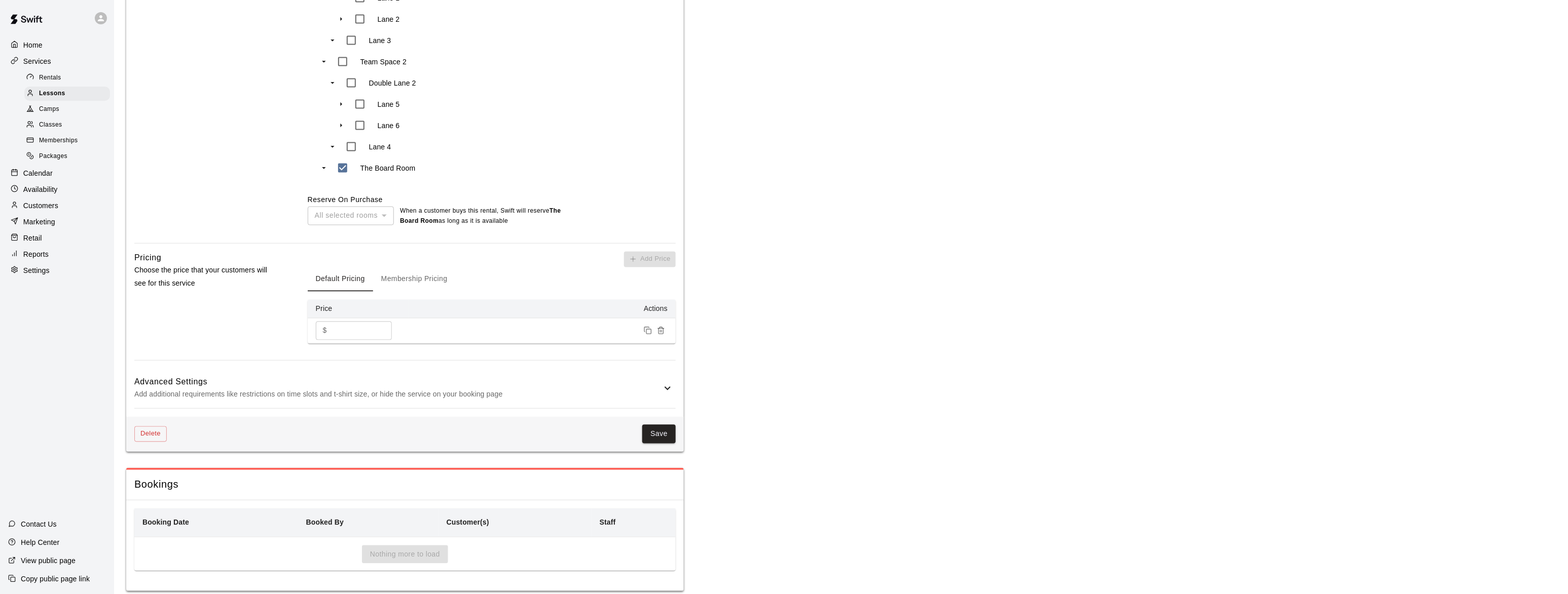
scroll to position [680, 0]
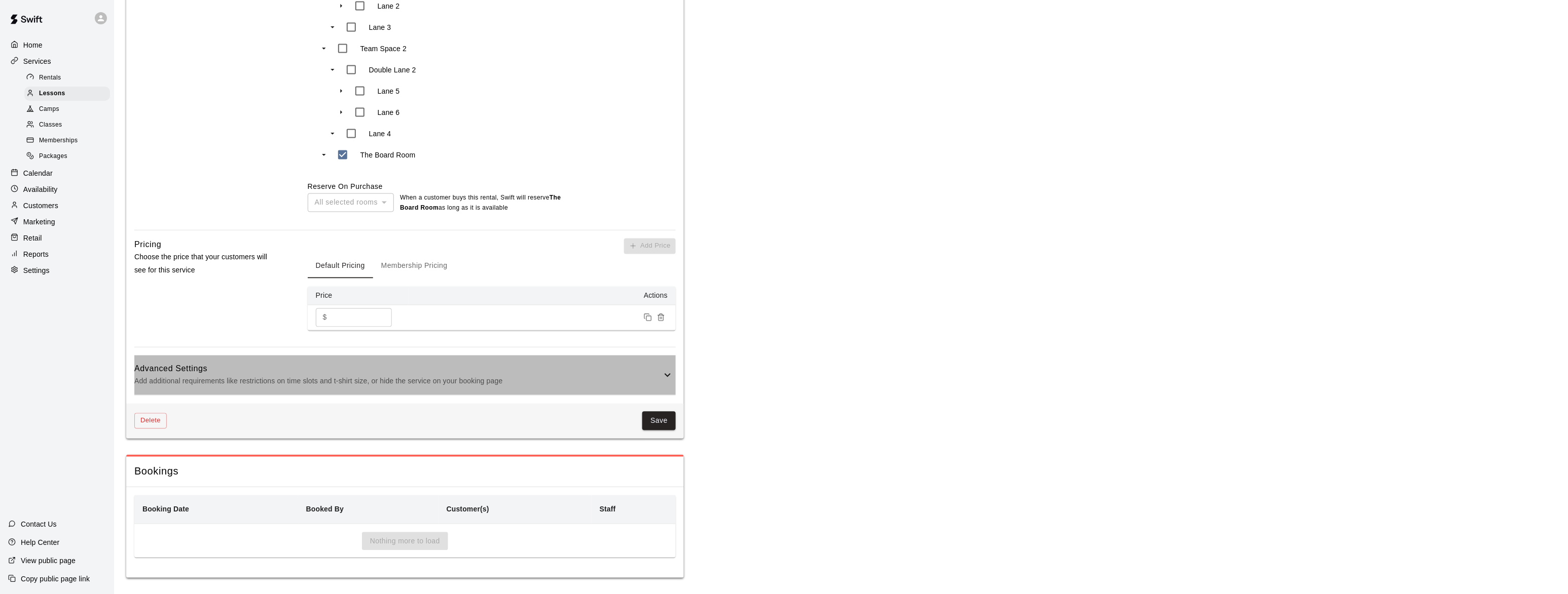
click at [288, 387] on p "Add additional requirements like restrictions on time slots and t-shirt size, o…" at bounding box center [398, 382] width 527 height 13
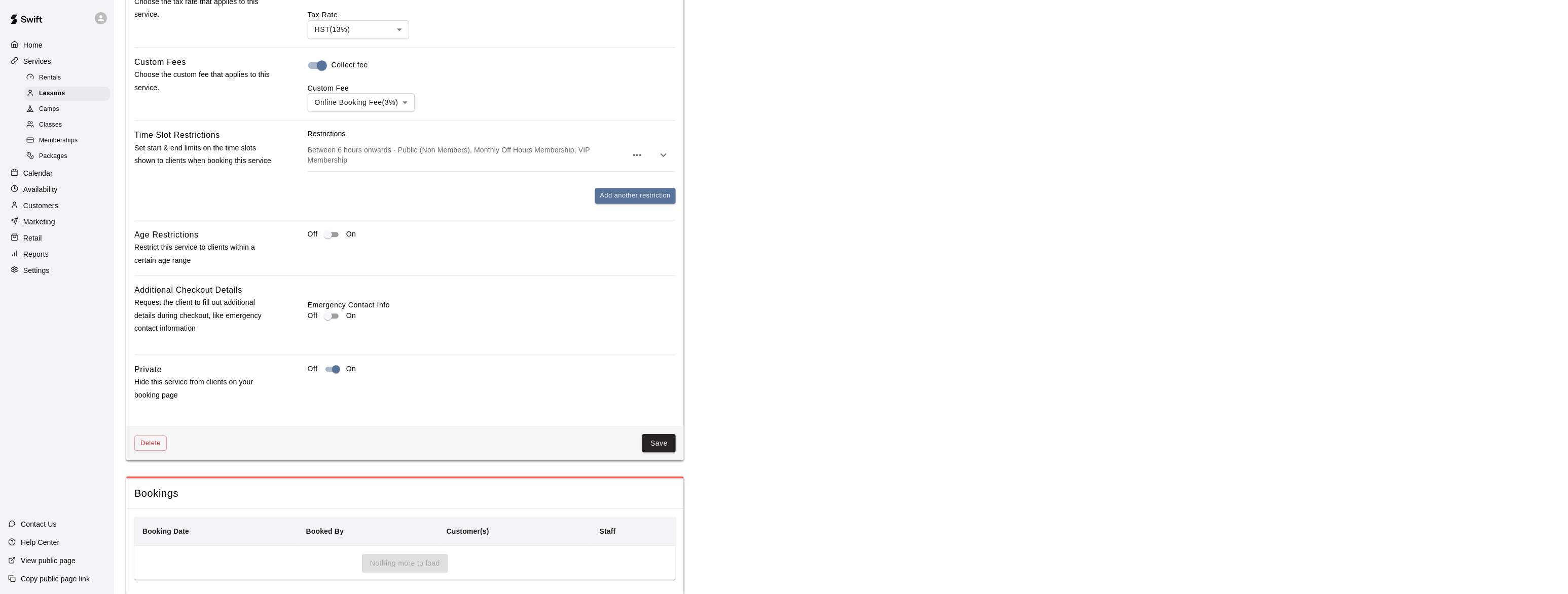
scroll to position [1112, 0]
click at [72, 94] on div "Lessons" at bounding box center [67, 94] width 86 height 14
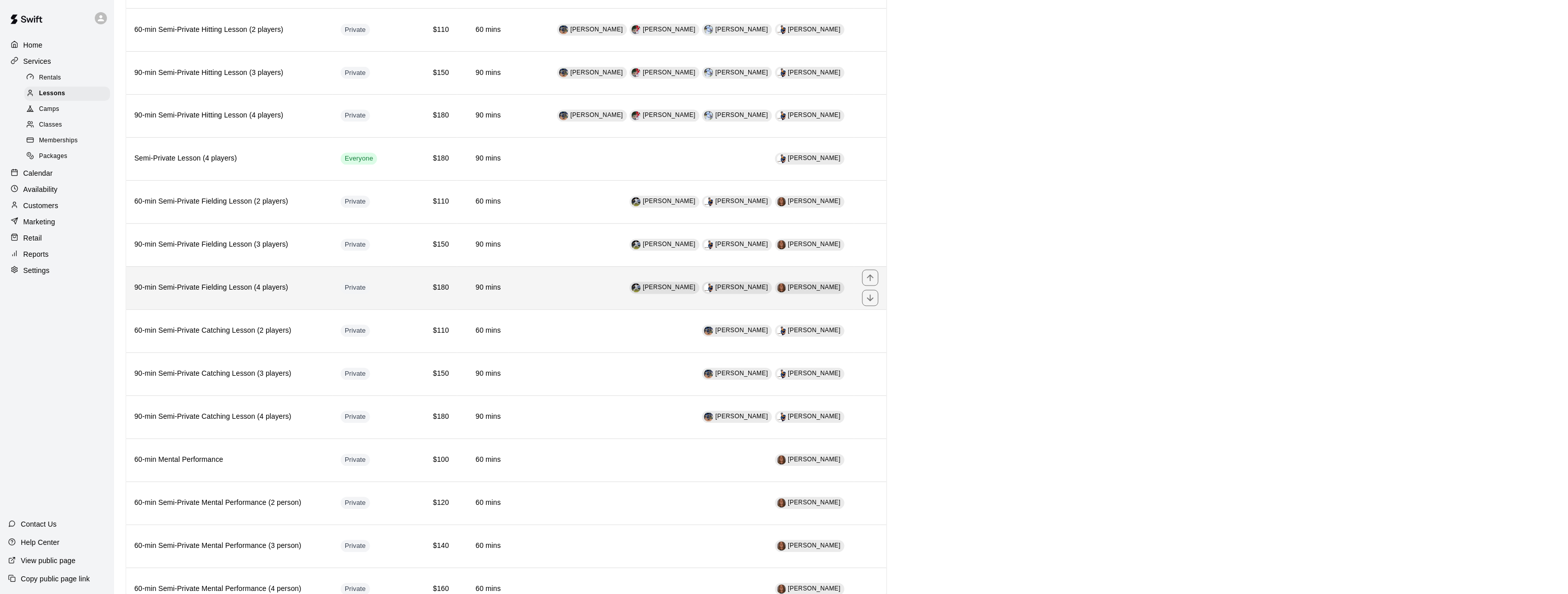
scroll to position [803, 0]
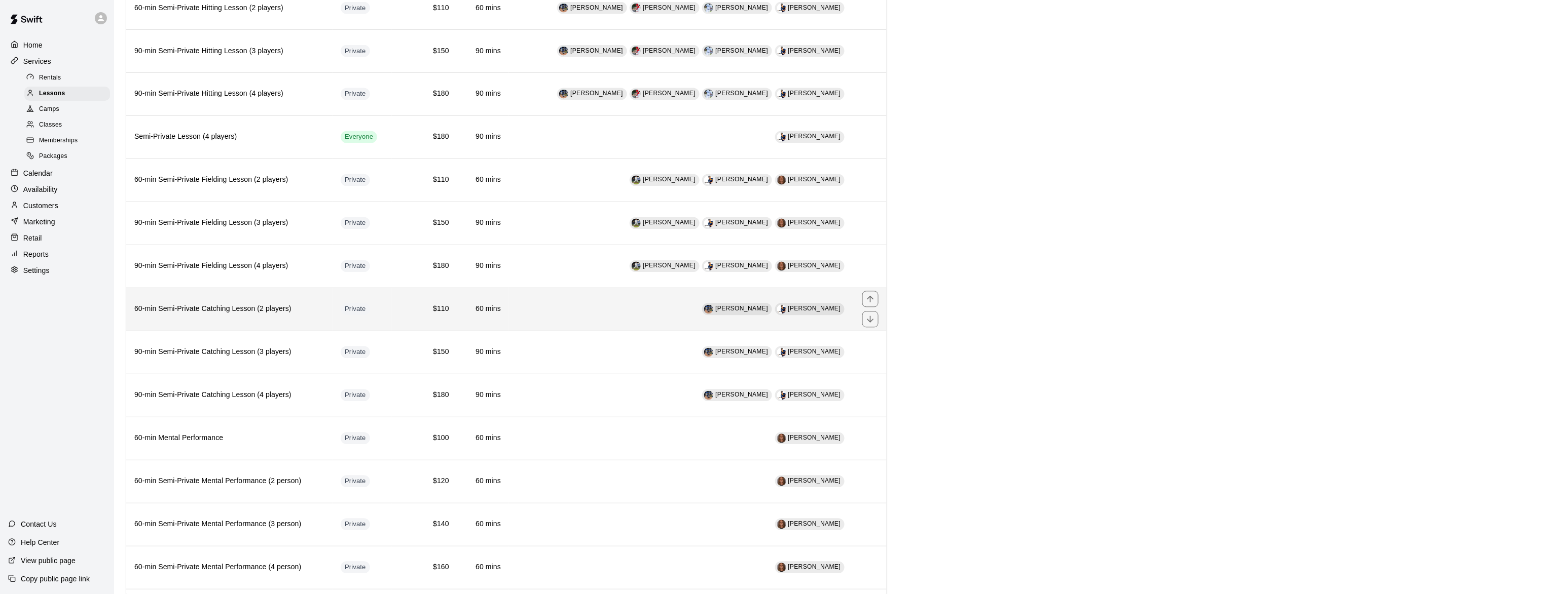
click at [221, 315] on h6 "60-min Semi-Private Catching Lesson (2 players)" at bounding box center [229, 310] width 190 height 11
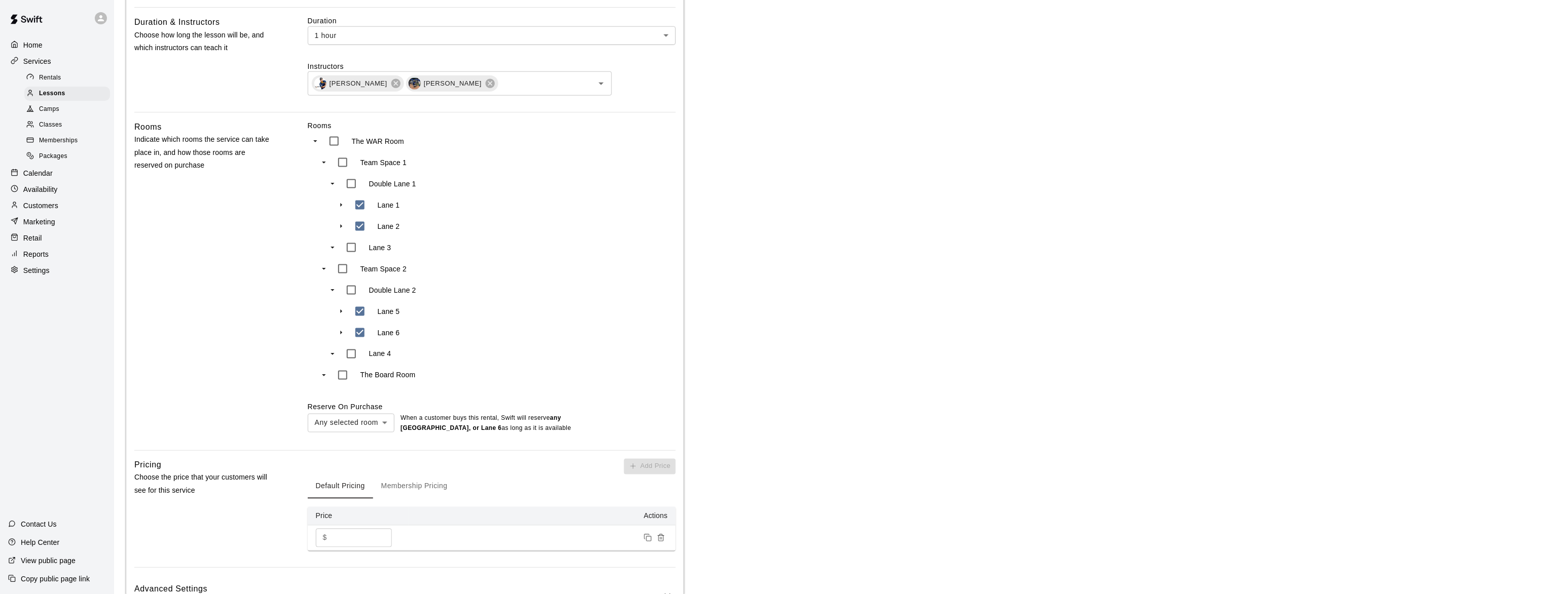
scroll to position [680, 0]
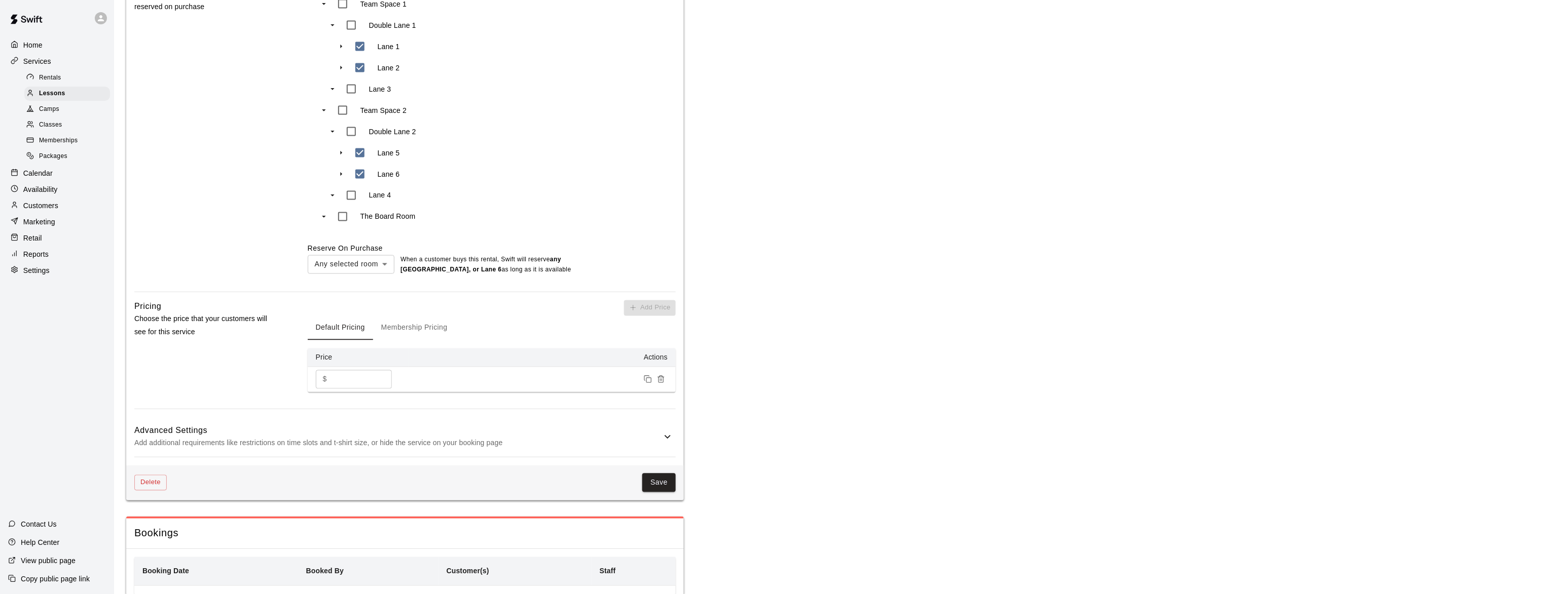
click at [313, 438] on h6 "Advanced Settings" at bounding box center [398, 431] width 527 height 13
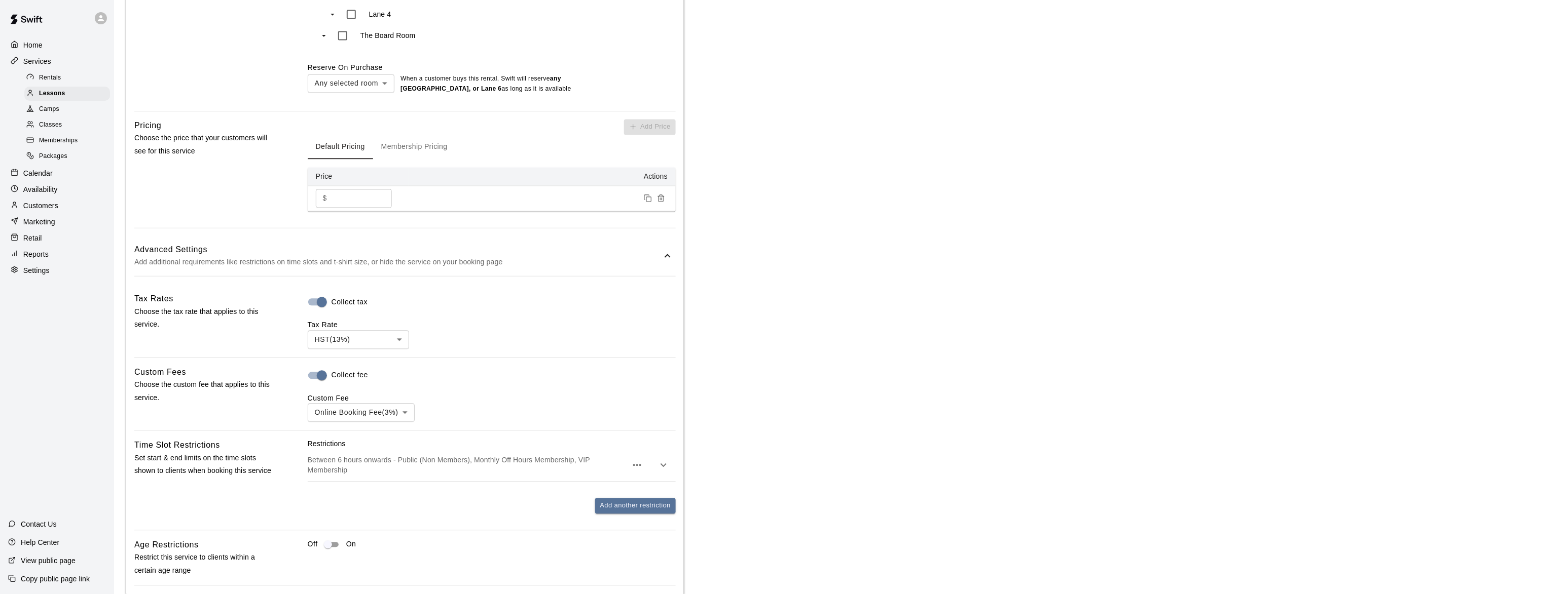
scroll to position [865, 0]
click at [50, 94] on span "Lessons" at bounding box center [52, 94] width 26 height 10
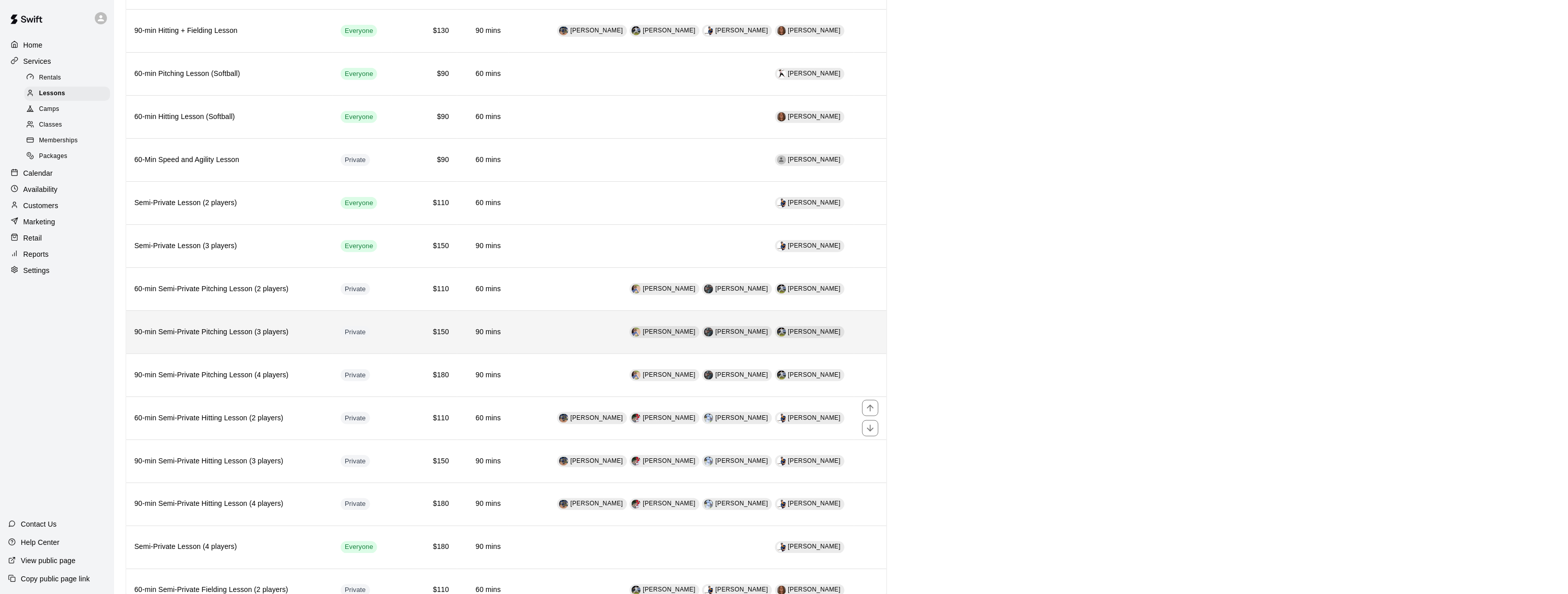
scroll to position [432, 0]
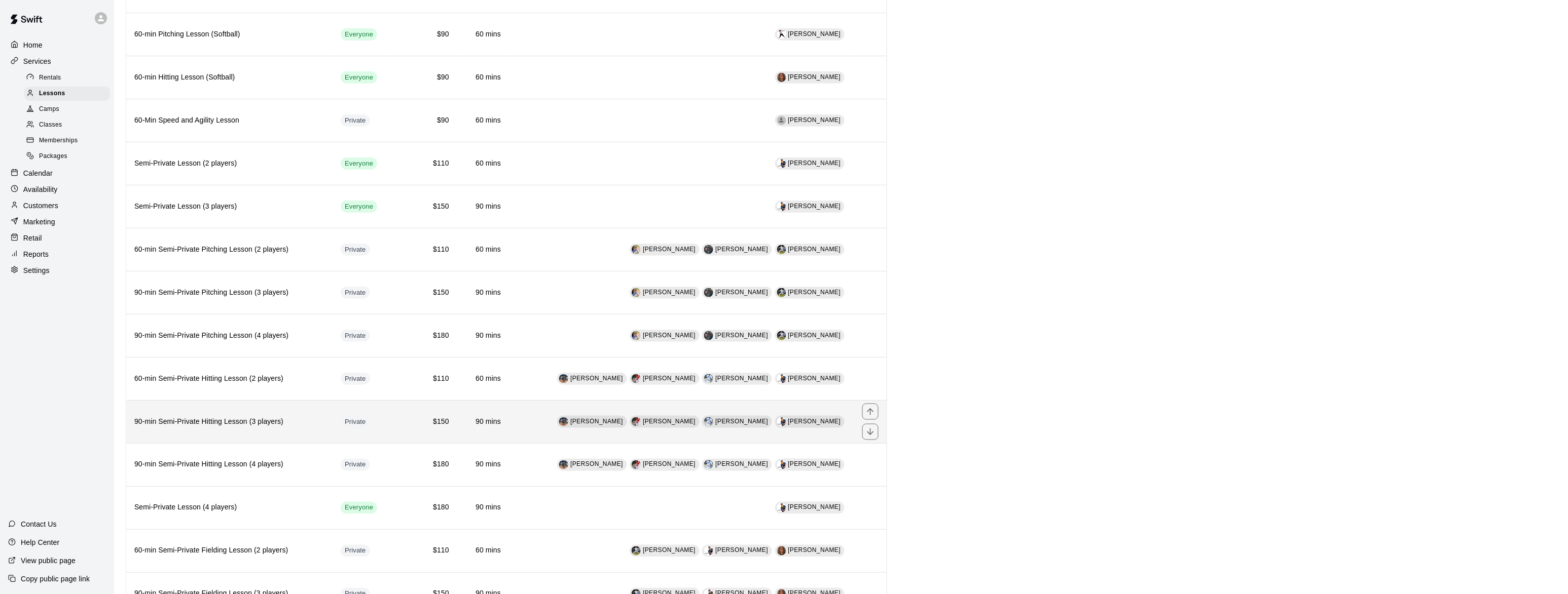
click at [198, 428] on h6 "90-min Semi-Private Hitting Lesson (3 players)" at bounding box center [229, 422] width 190 height 11
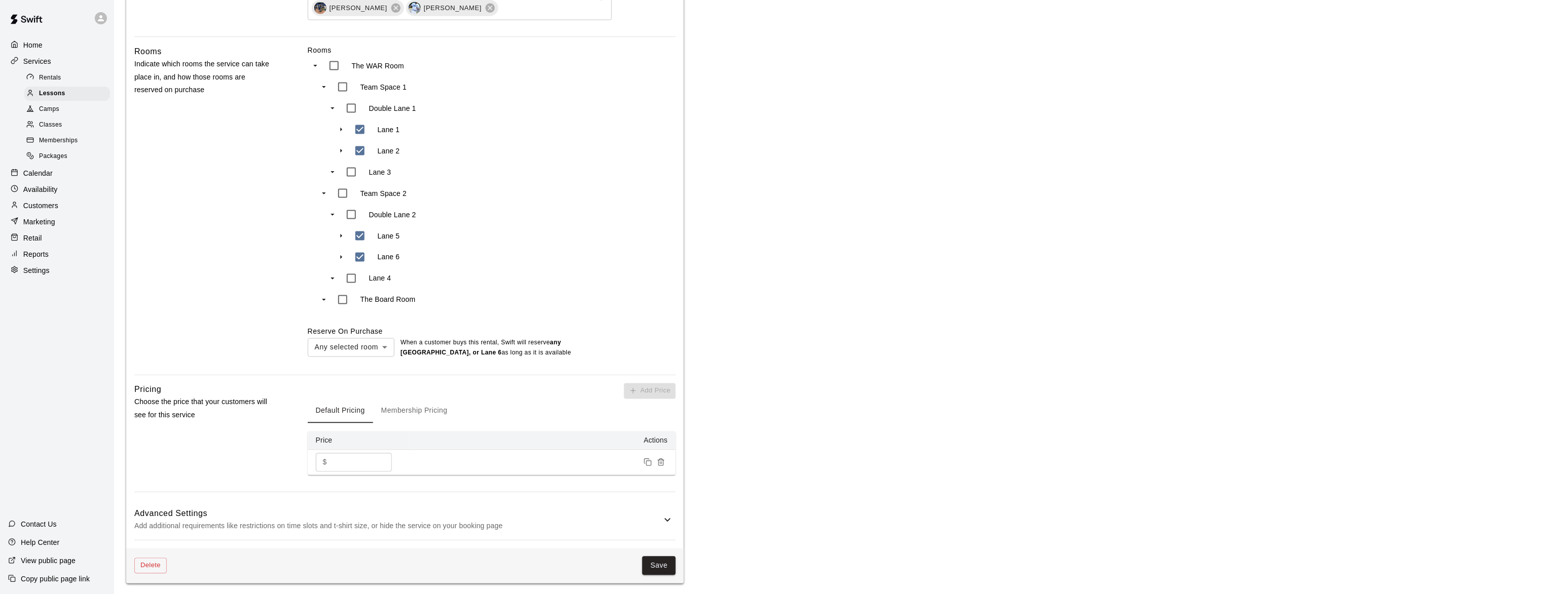
scroll to position [741, 0]
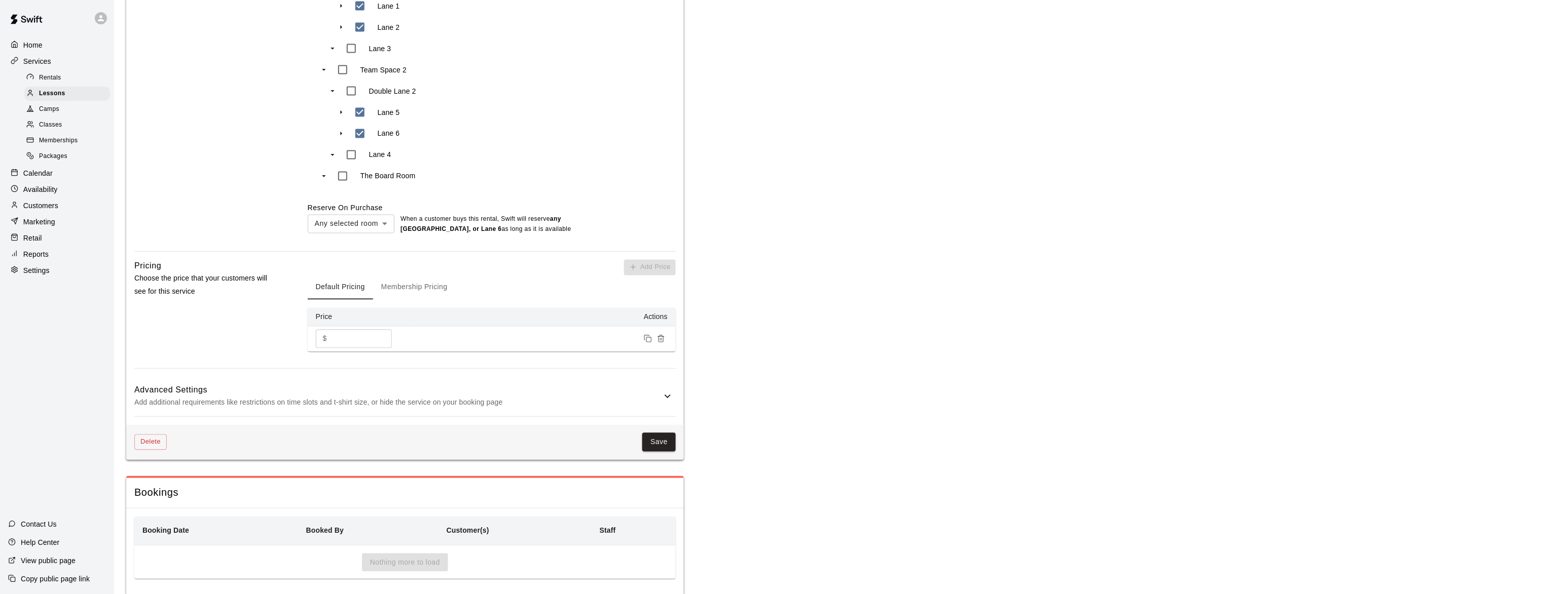
click at [295, 397] on h6 "Advanced Settings" at bounding box center [398, 391] width 527 height 13
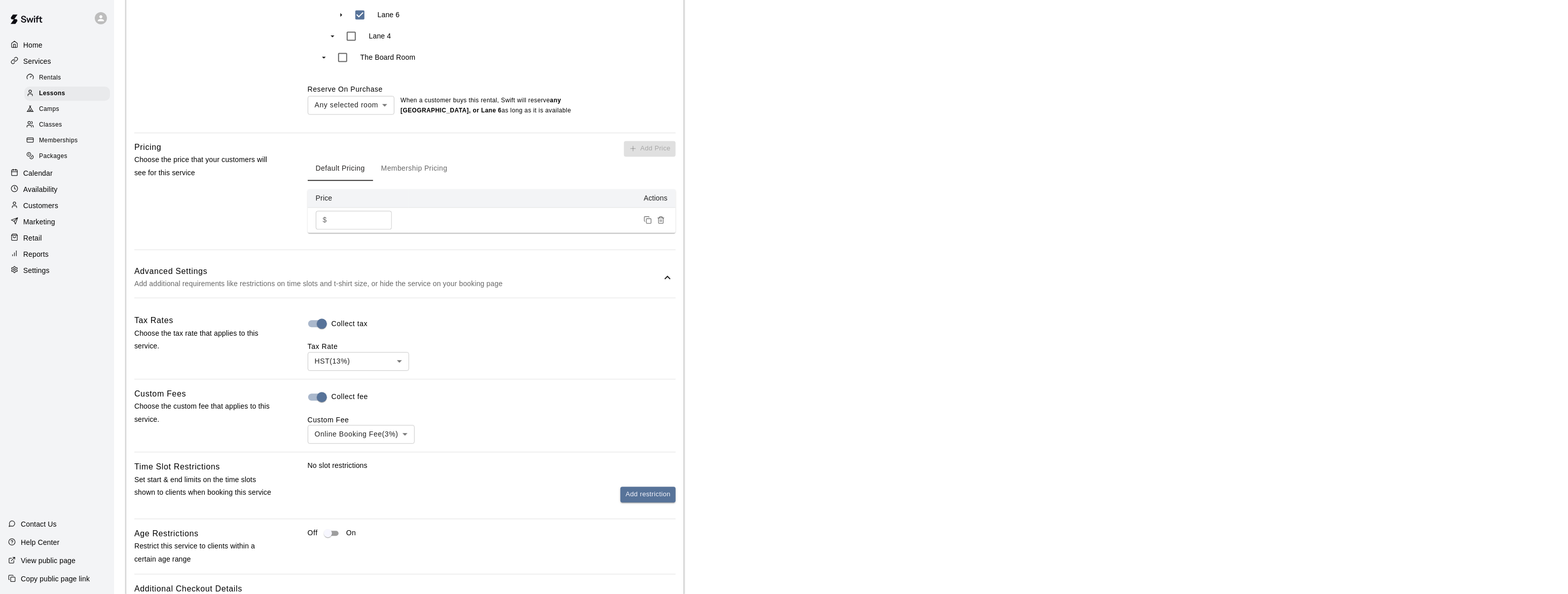
scroll to position [865, 0]
click at [641, 491] on button "Add restriction" at bounding box center [648, 490] width 55 height 16
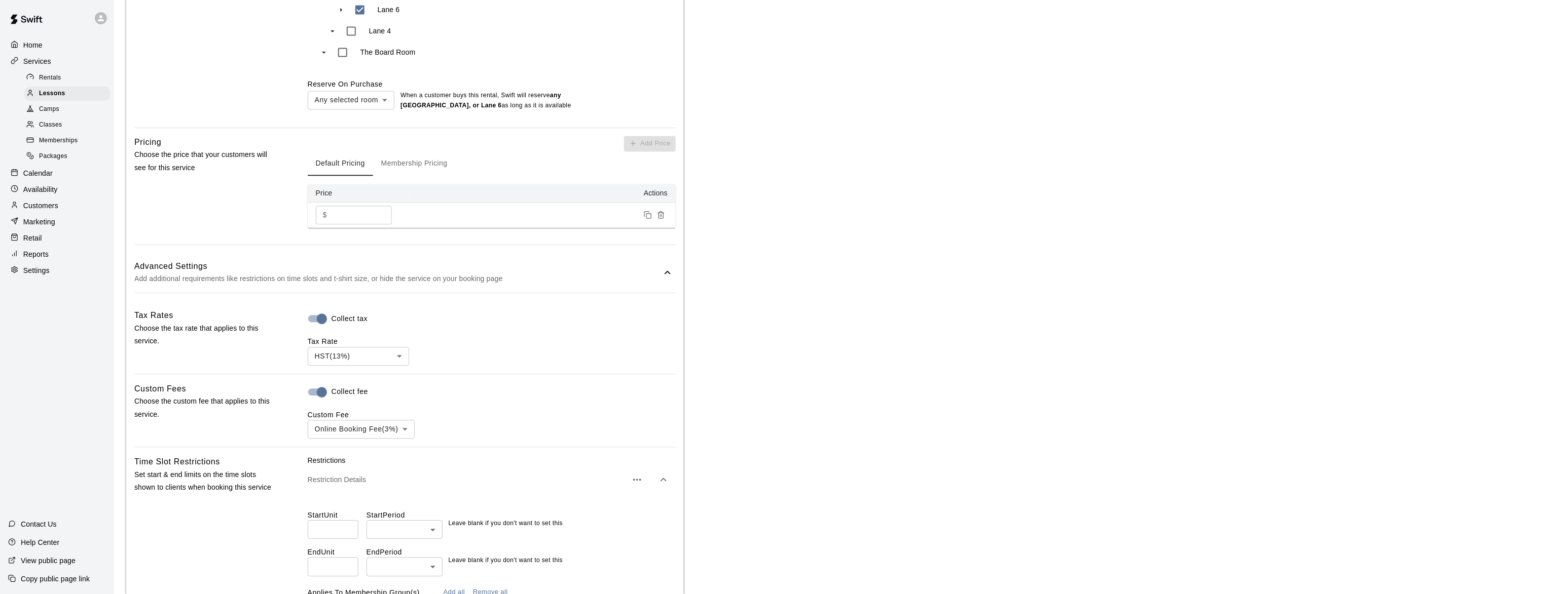
click at [343, 538] on input "*" at bounding box center [333, 530] width 50 height 19
type input "*"
click at [367, 532] on body "**********" at bounding box center [784, 105] width 1568 height 1940
click at [388, 558] on li "hours" at bounding box center [405, 557] width 76 height 17
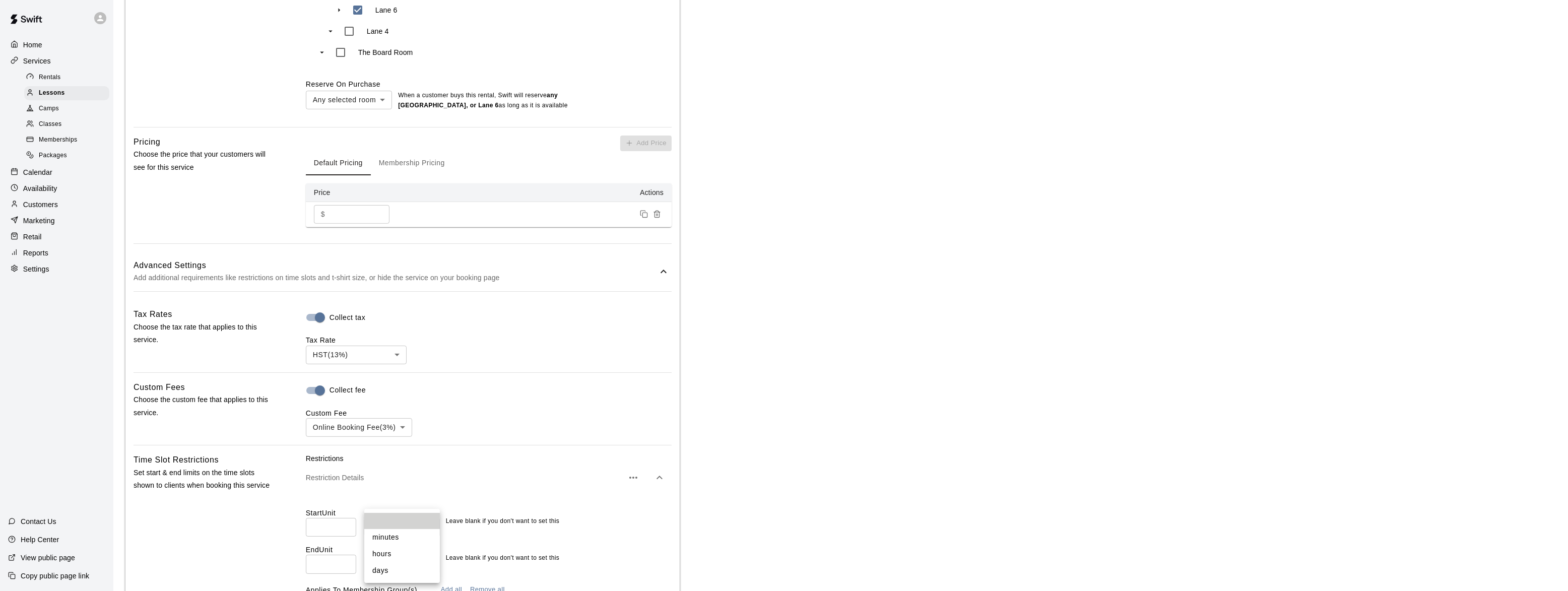
type input "*****"
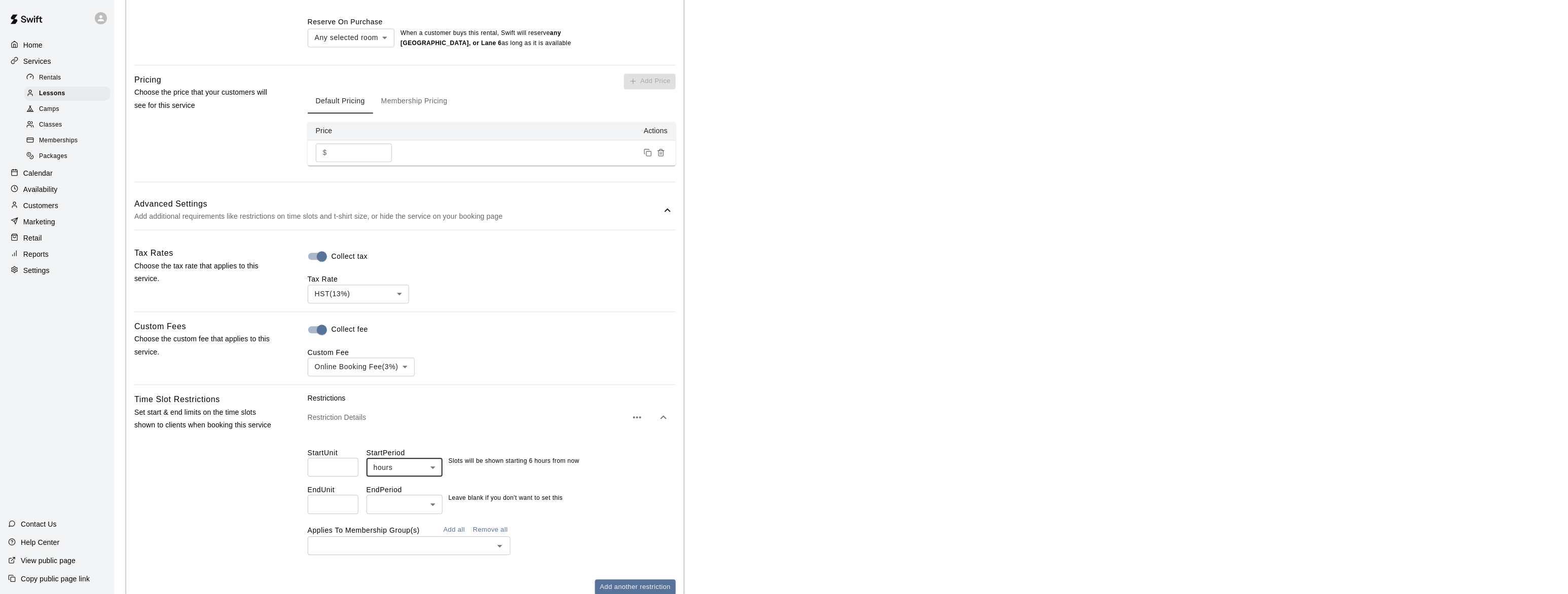
scroll to position [988, 0]
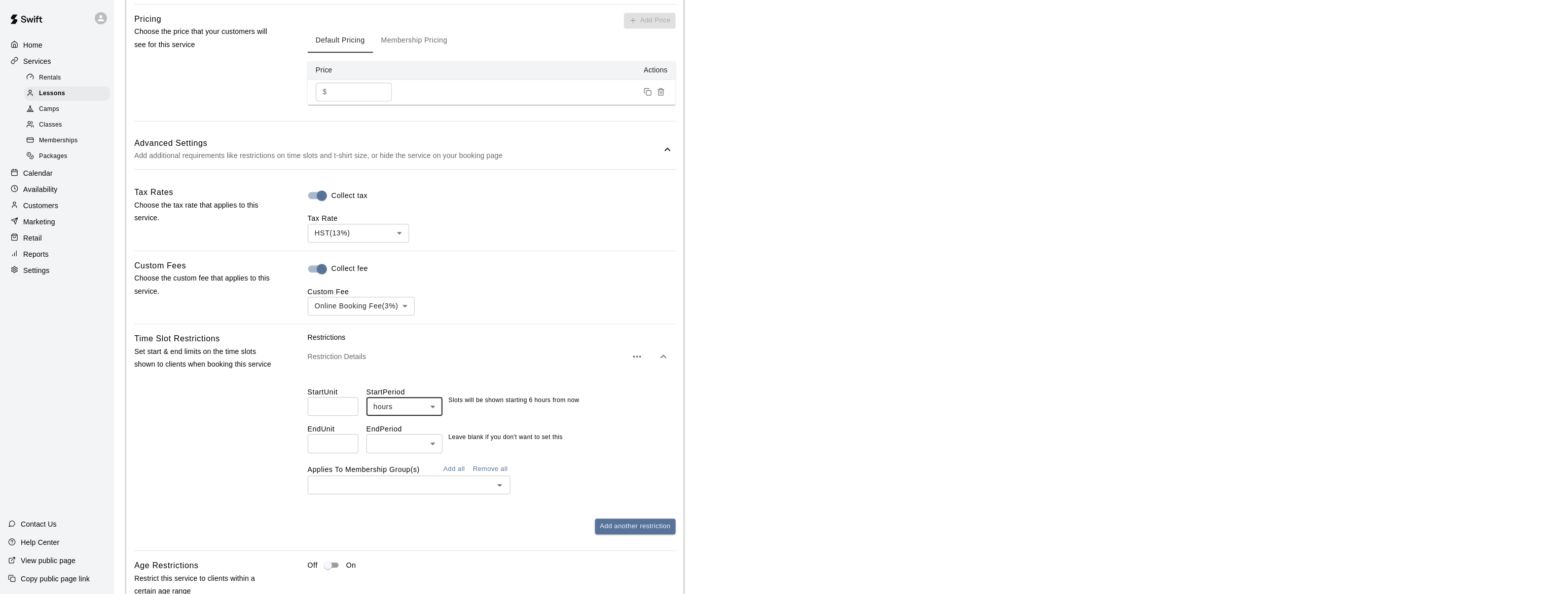
click at [447, 476] on button "Add all" at bounding box center [454, 469] width 32 height 16
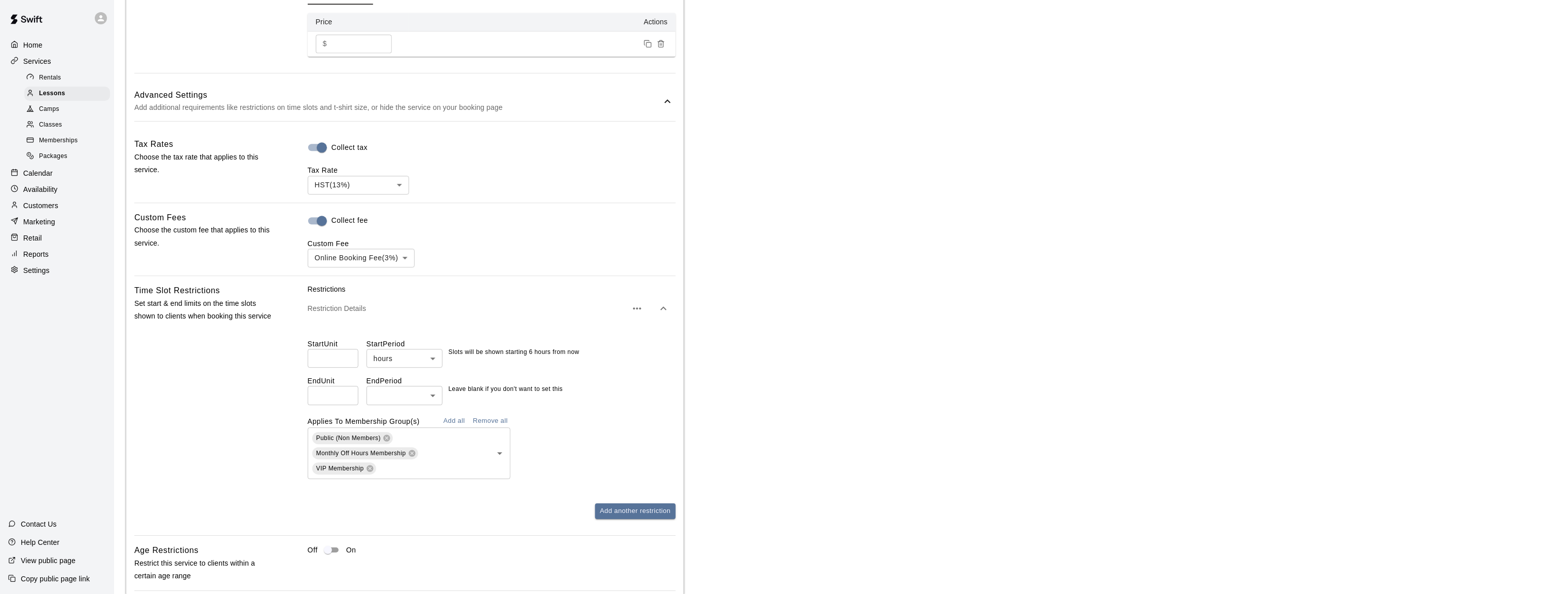
scroll to position [1383, 0]
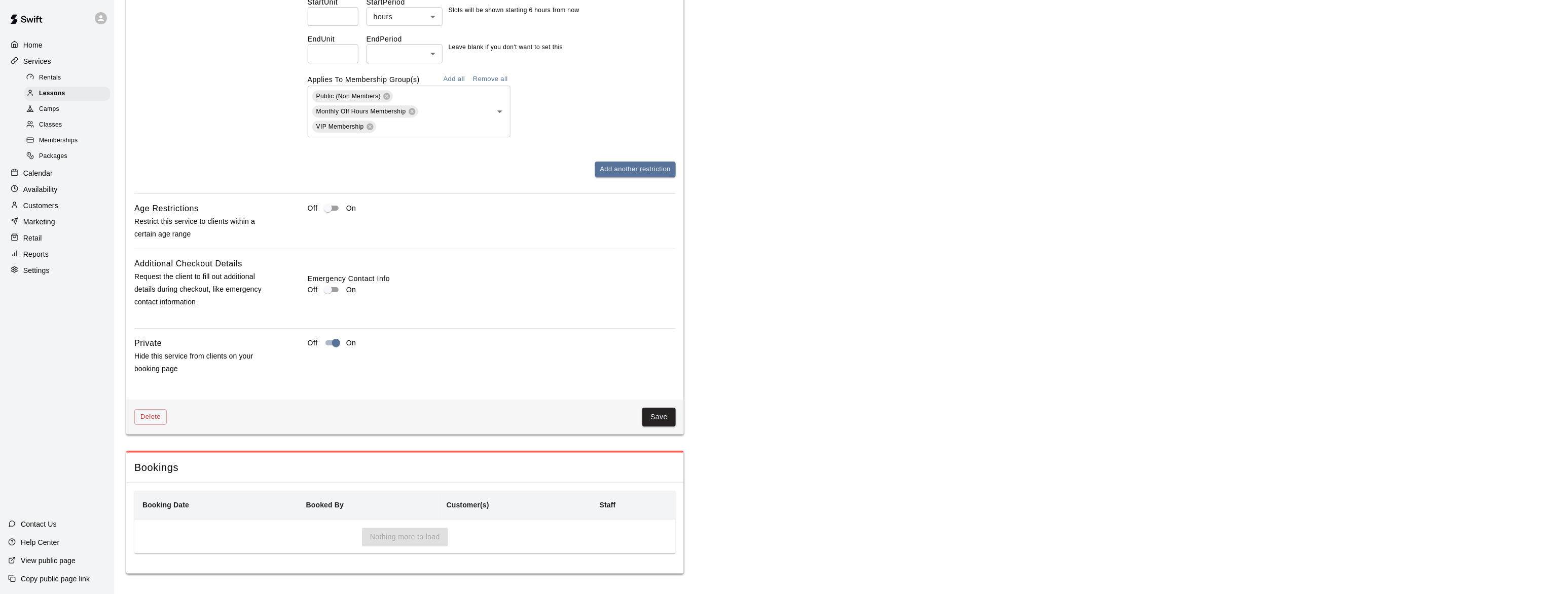
click at [650, 418] on button "Save" at bounding box center [659, 417] width 33 height 19
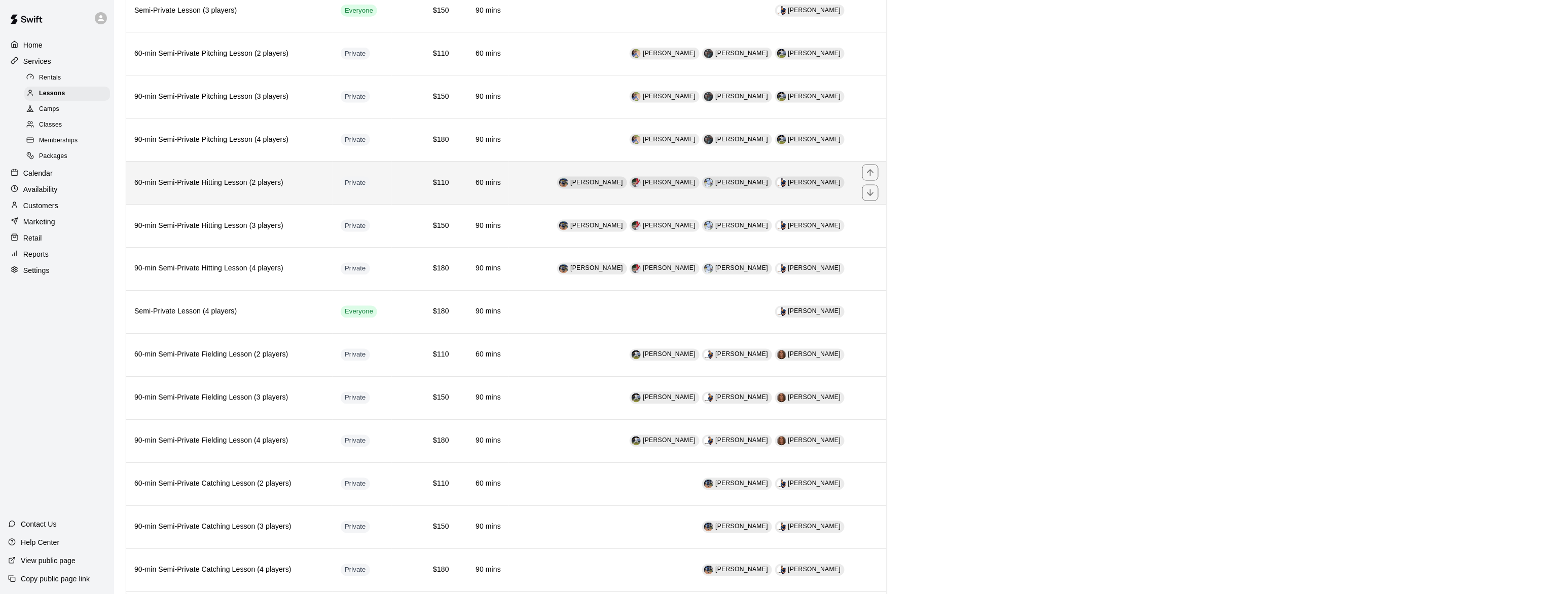
scroll to position [803, 0]
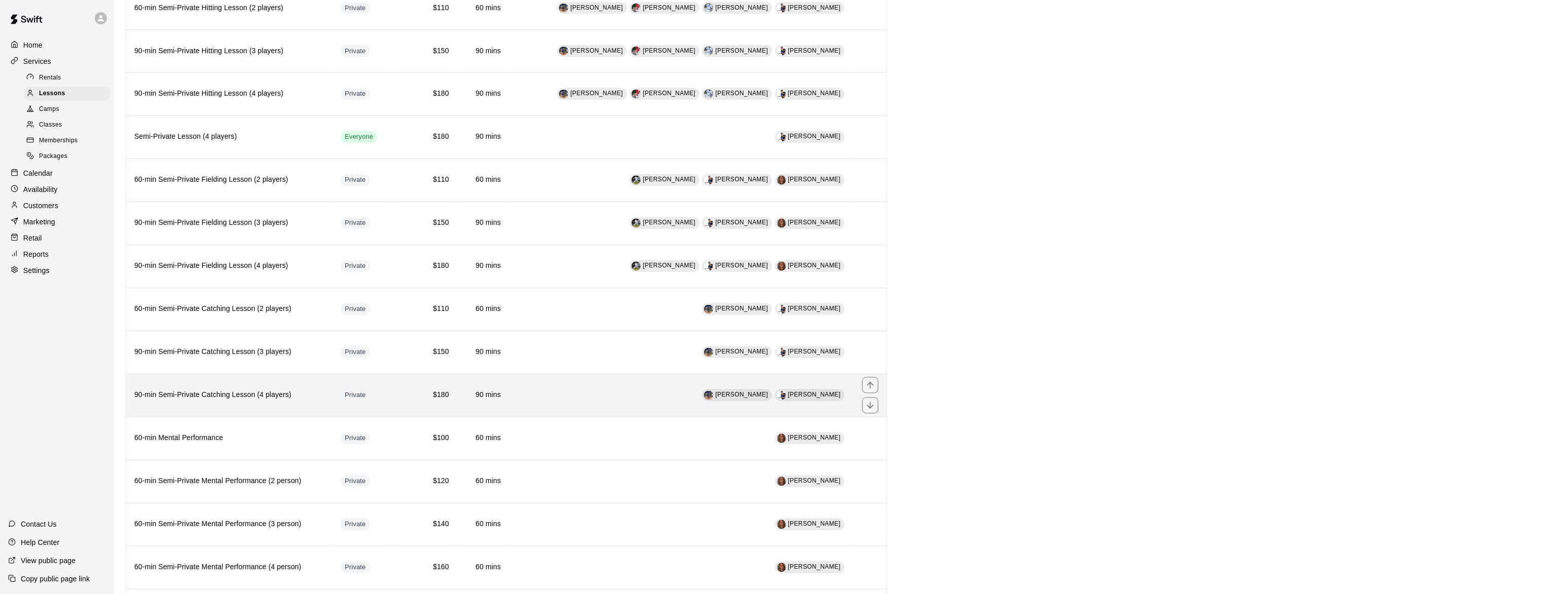
click at [217, 401] on h6 "90-min Semi-Private Catching Lesson (4 players)" at bounding box center [229, 396] width 190 height 11
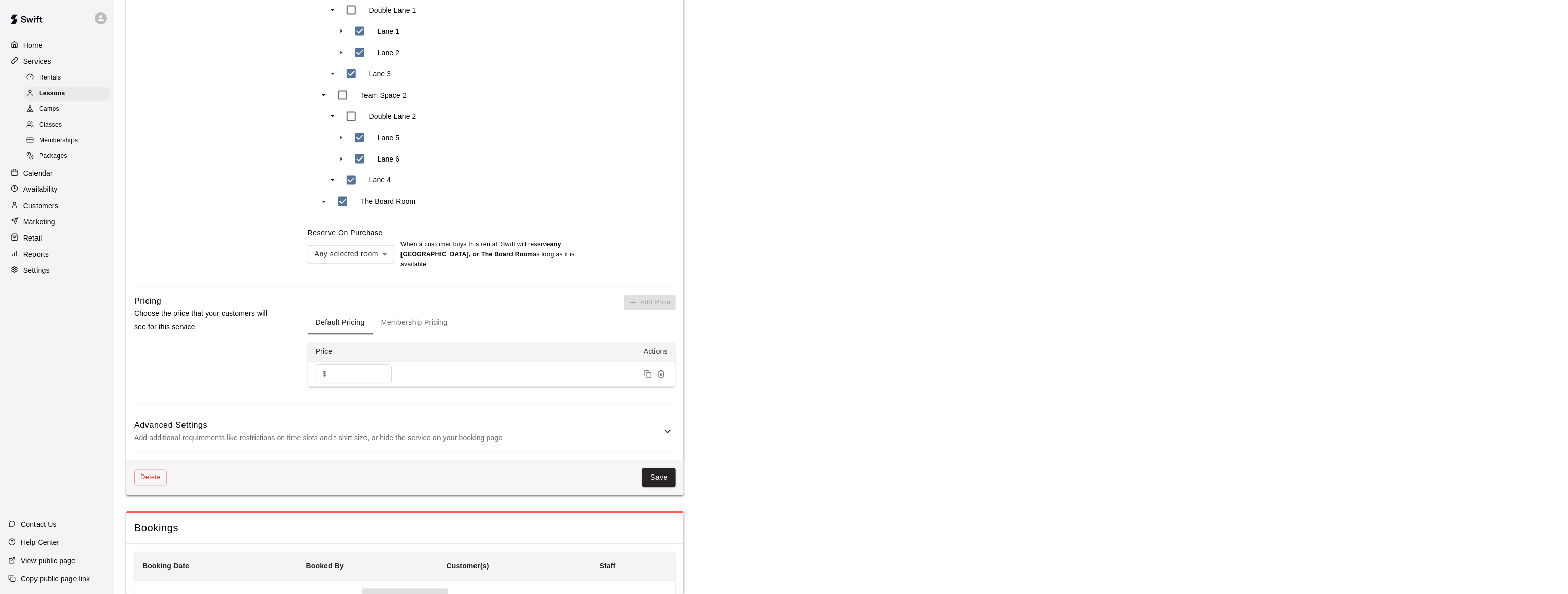
scroll to position [741, 0]
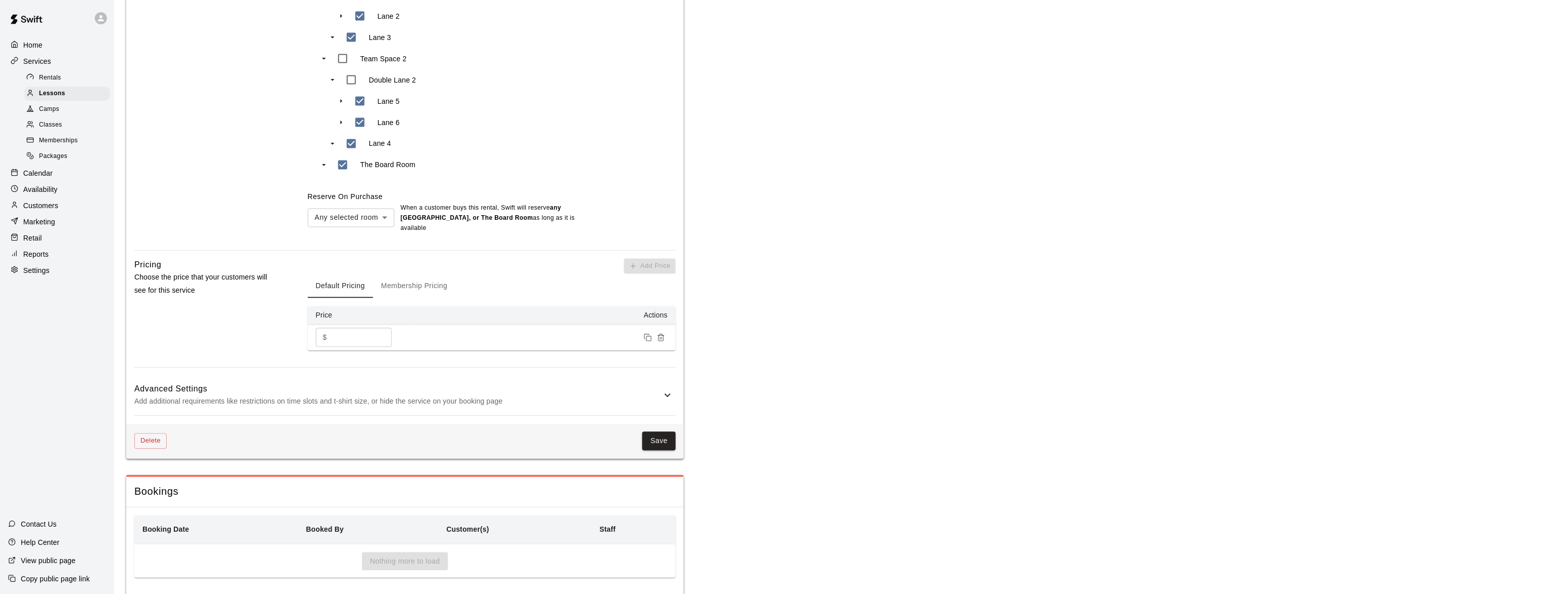
click at [267, 400] on p "Add additional requirements like restrictions on time slots and t-shirt size, o…" at bounding box center [398, 402] width 527 height 13
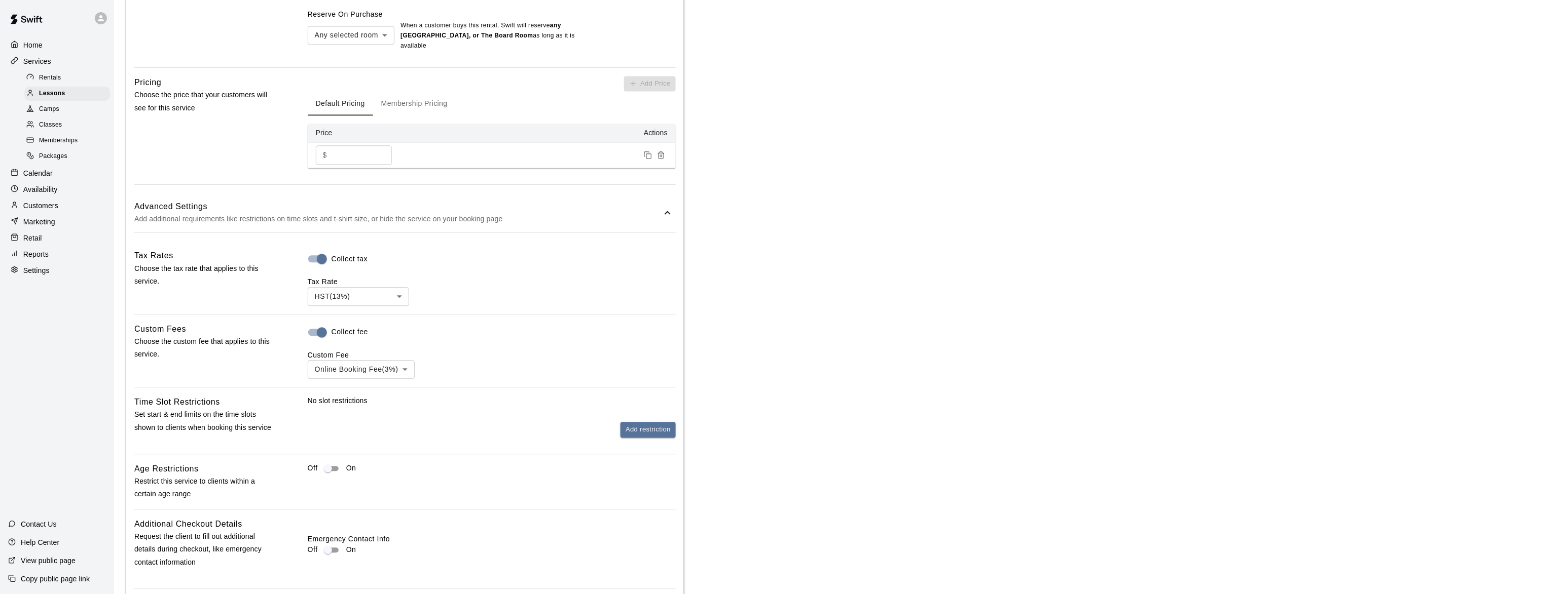
scroll to position [927, 0]
click at [646, 431] on button "Add restriction" at bounding box center [648, 427] width 55 height 16
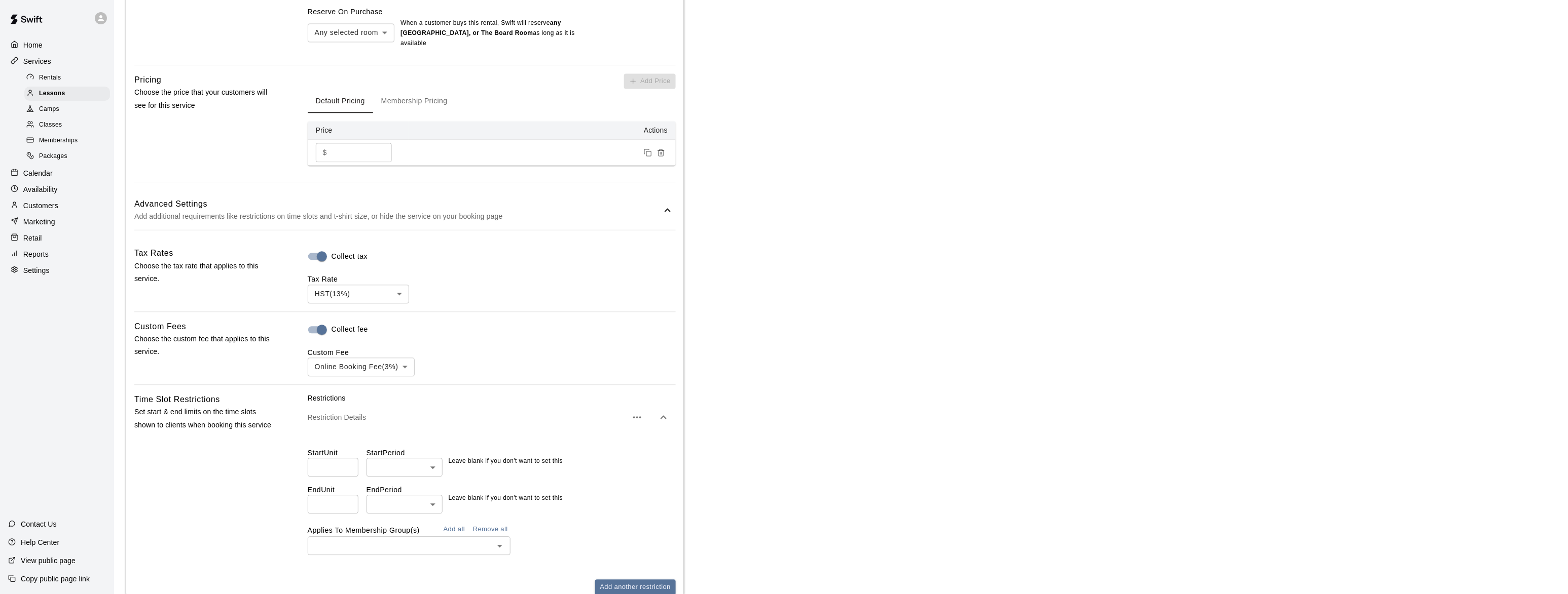
click at [347, 467] on input "*" at bounding box center [333, 467] width 50 height 19
type input "*"
click at [386, 466] on body "**********" at bounding box center [784, 43] width 1568 height 1939
click at [385, 522] on li "hours" at bounding box center [405, 527] width 76 height 17
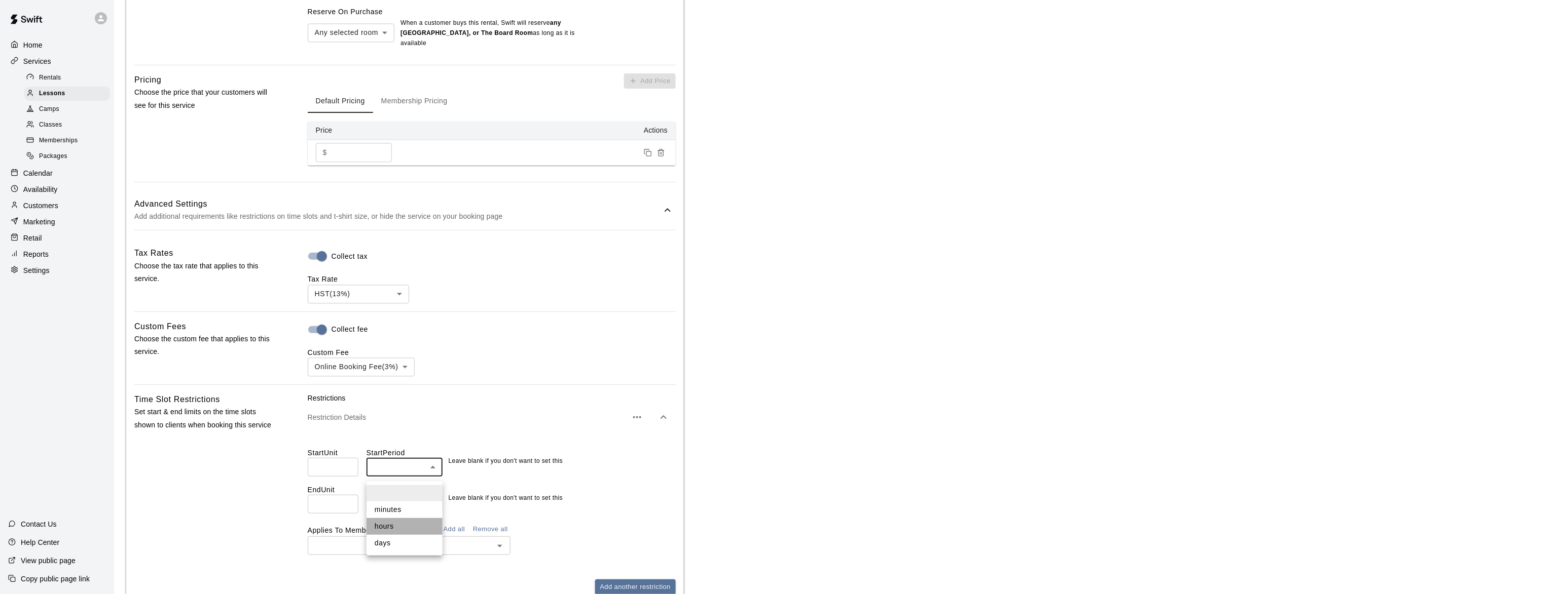
type input "*****"
click at [454, 533] on button "Add all" at bounding box center [454, 529] width 32 height 16
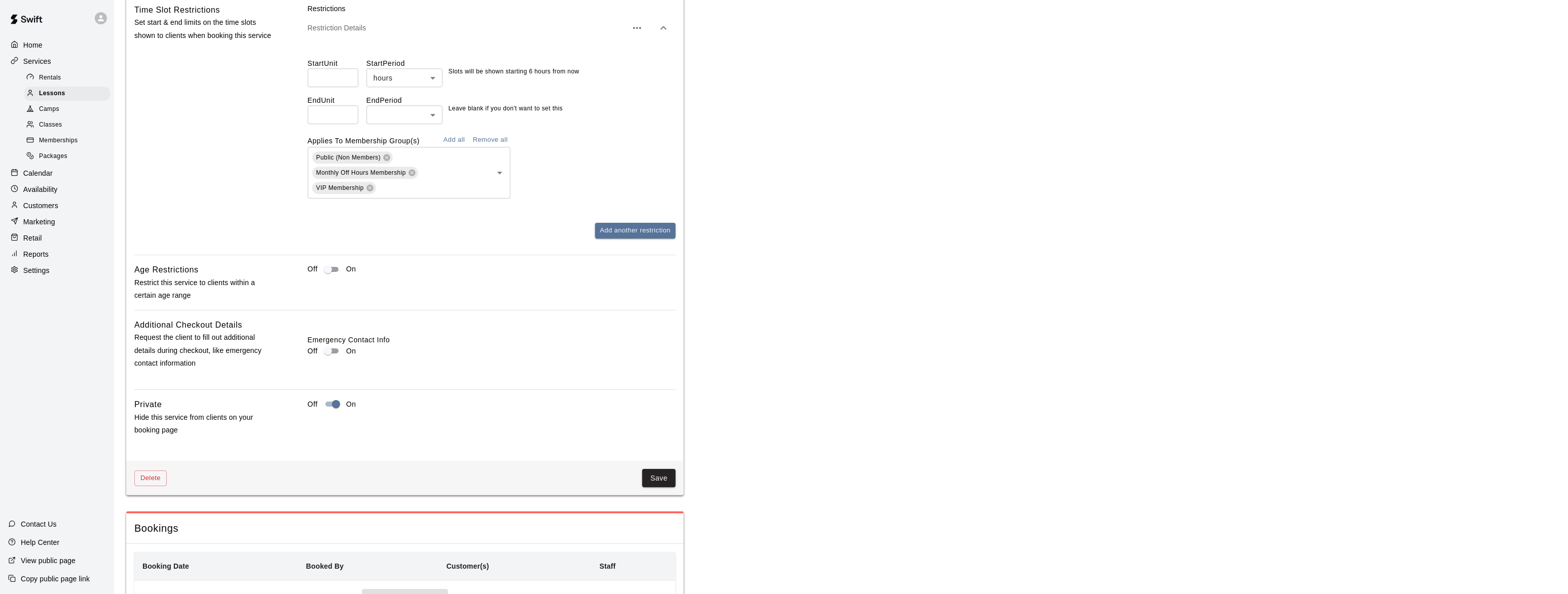
scroll to position [1359, 0]
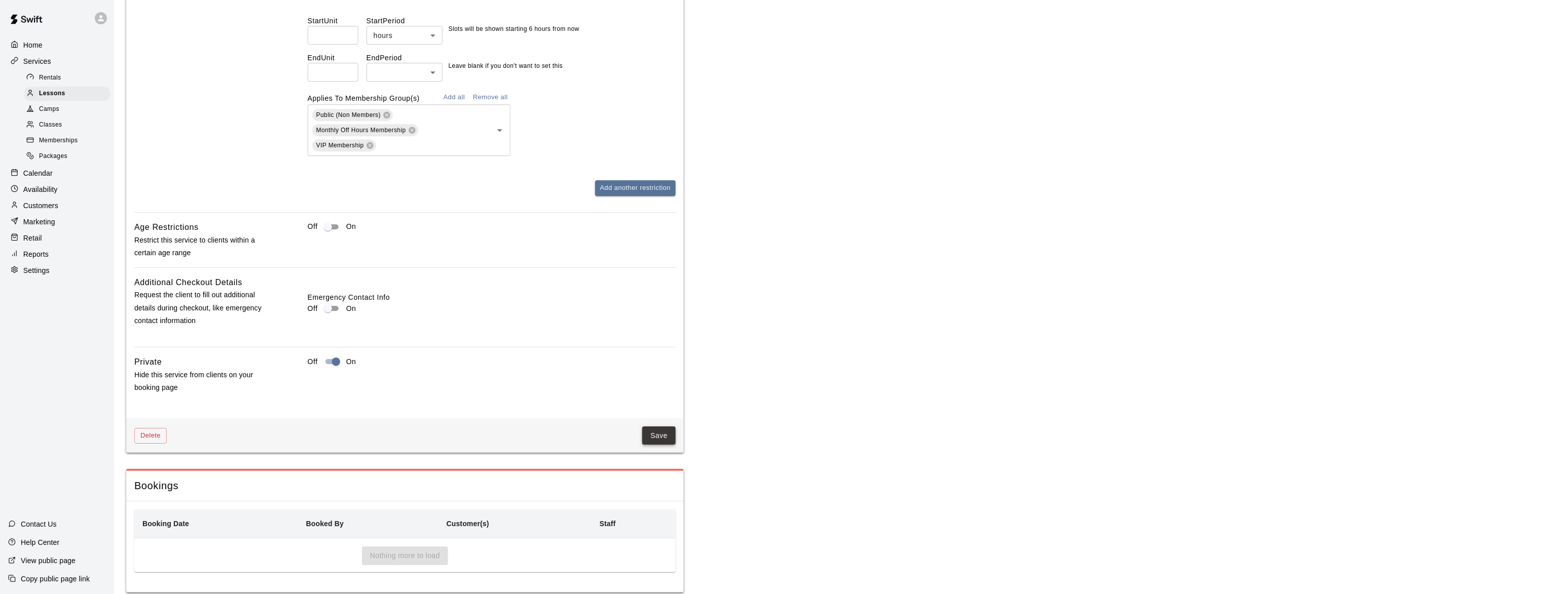
click at [654, 439] on button "Save" at bounding box center [659, 436] width 33 height 19
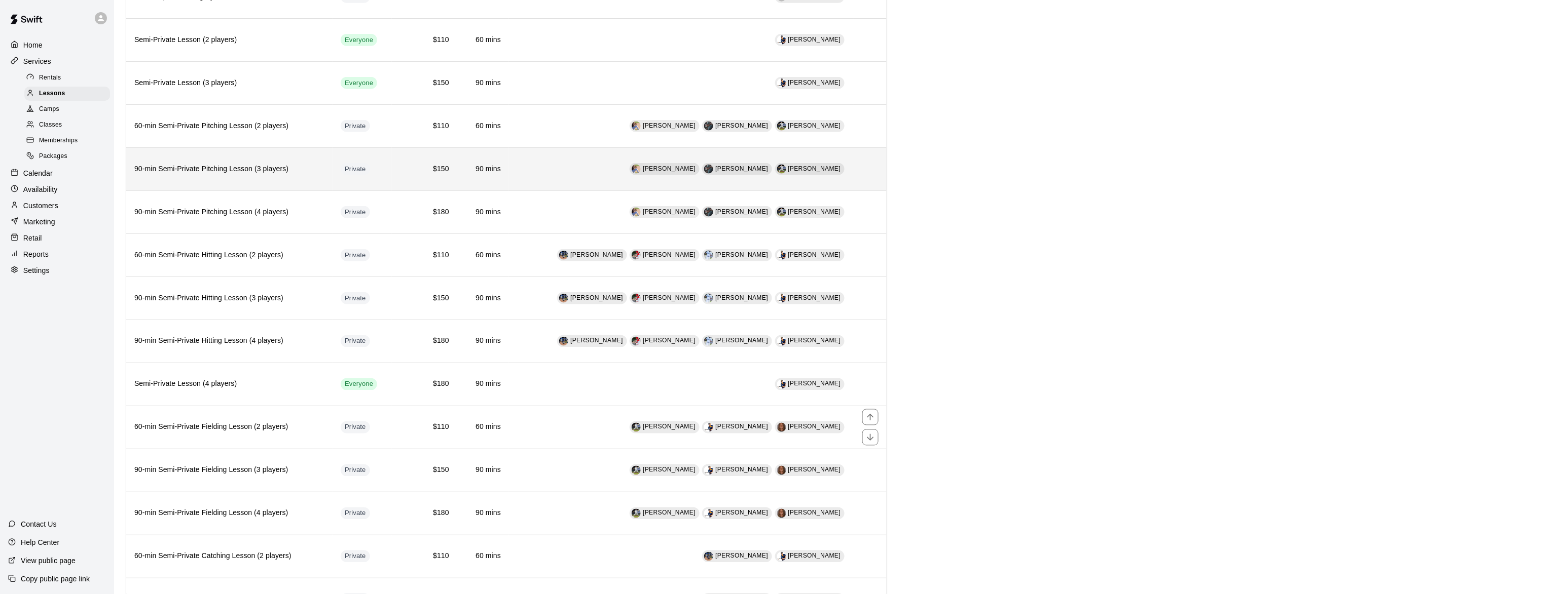
scroll to position [741, 0]
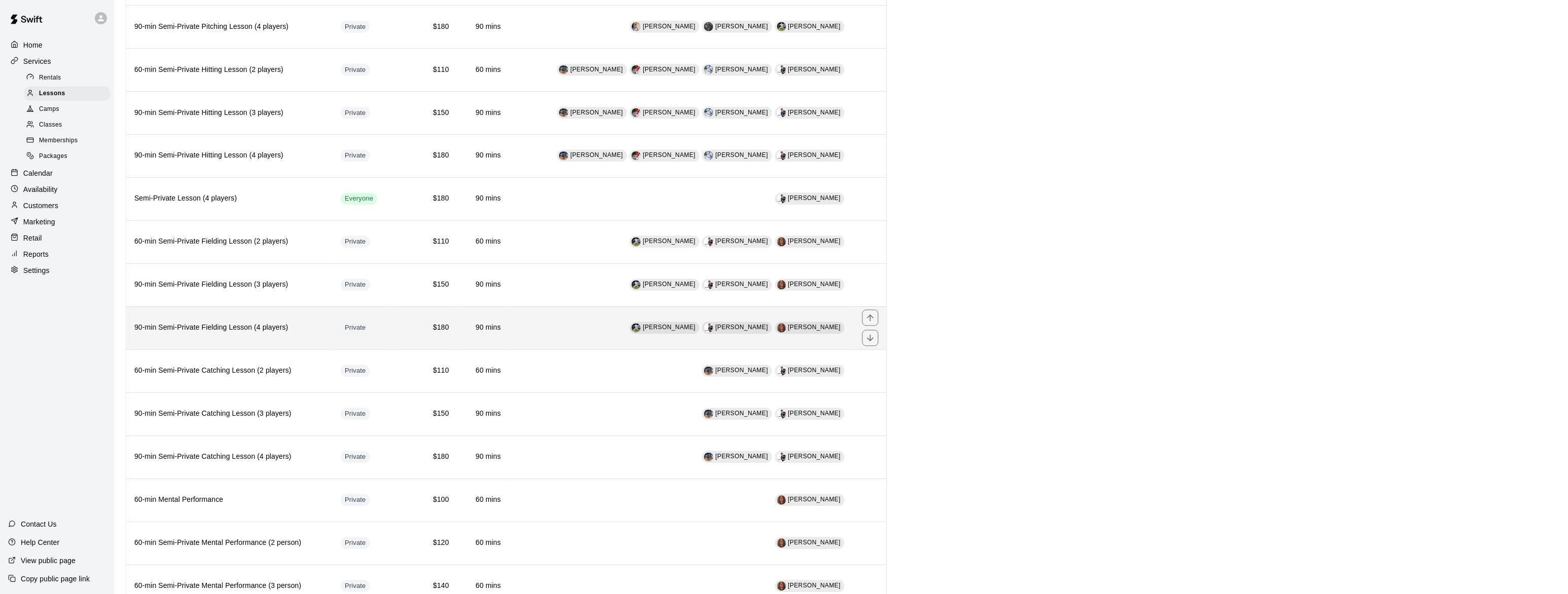
click at [204, 334] on h6 "90-min Semi-Private Fielding Lesson (4 players)" at bounding box center [229, 328] width 190 height 11
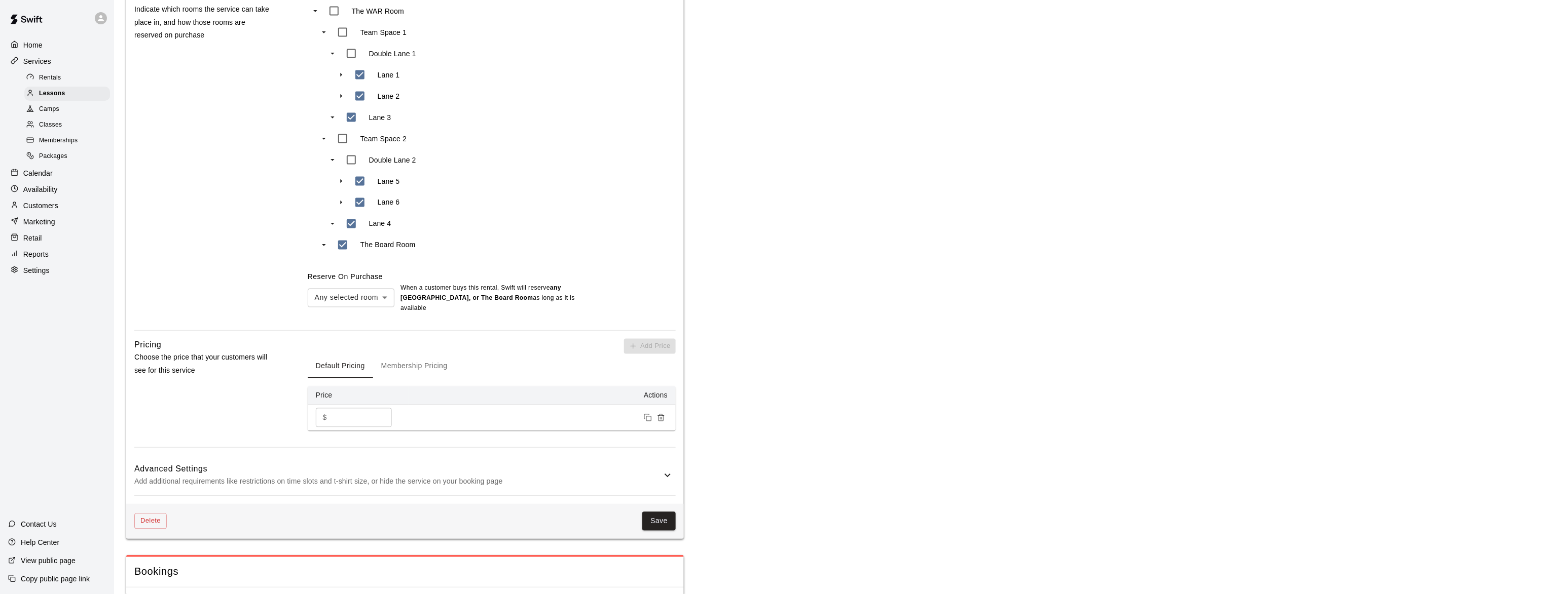
scroll to position [741, 0]
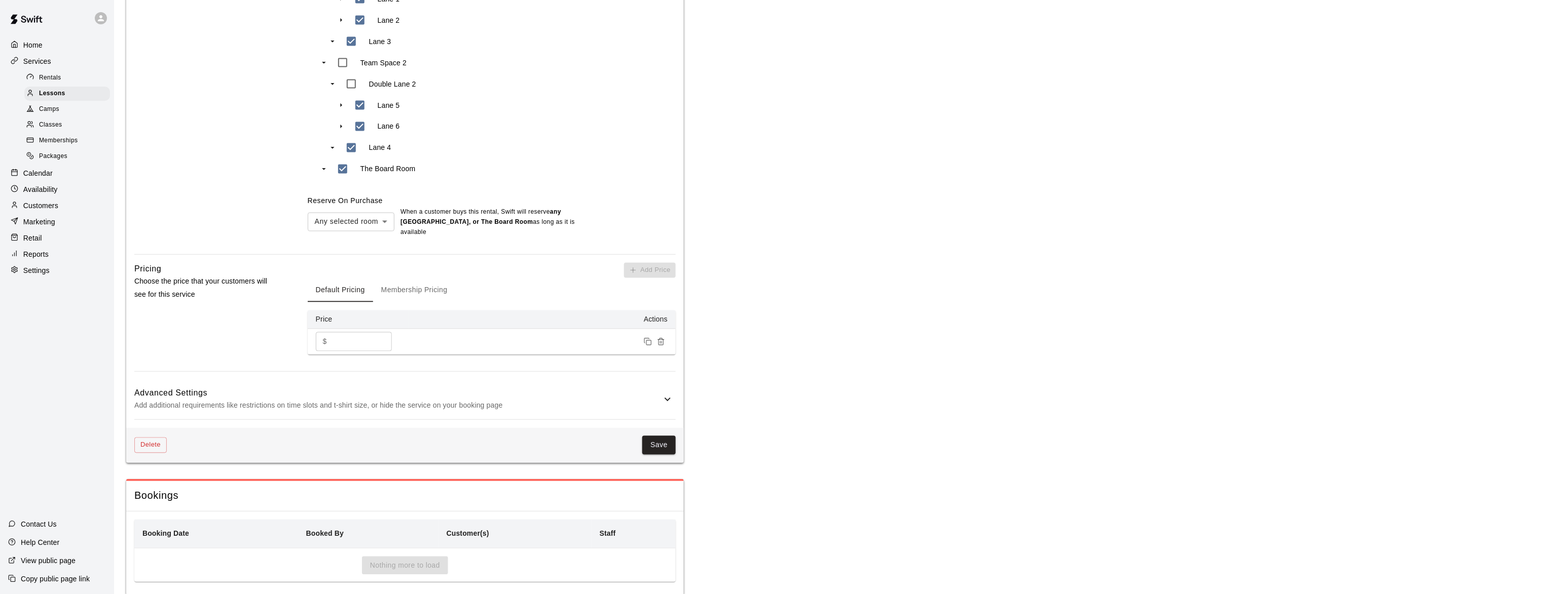
click at [349, 410] on p "Add additional requirements like restrictions on time slots and t-shirt size, o…" at bounding box center [398, 406] width 527 height 13
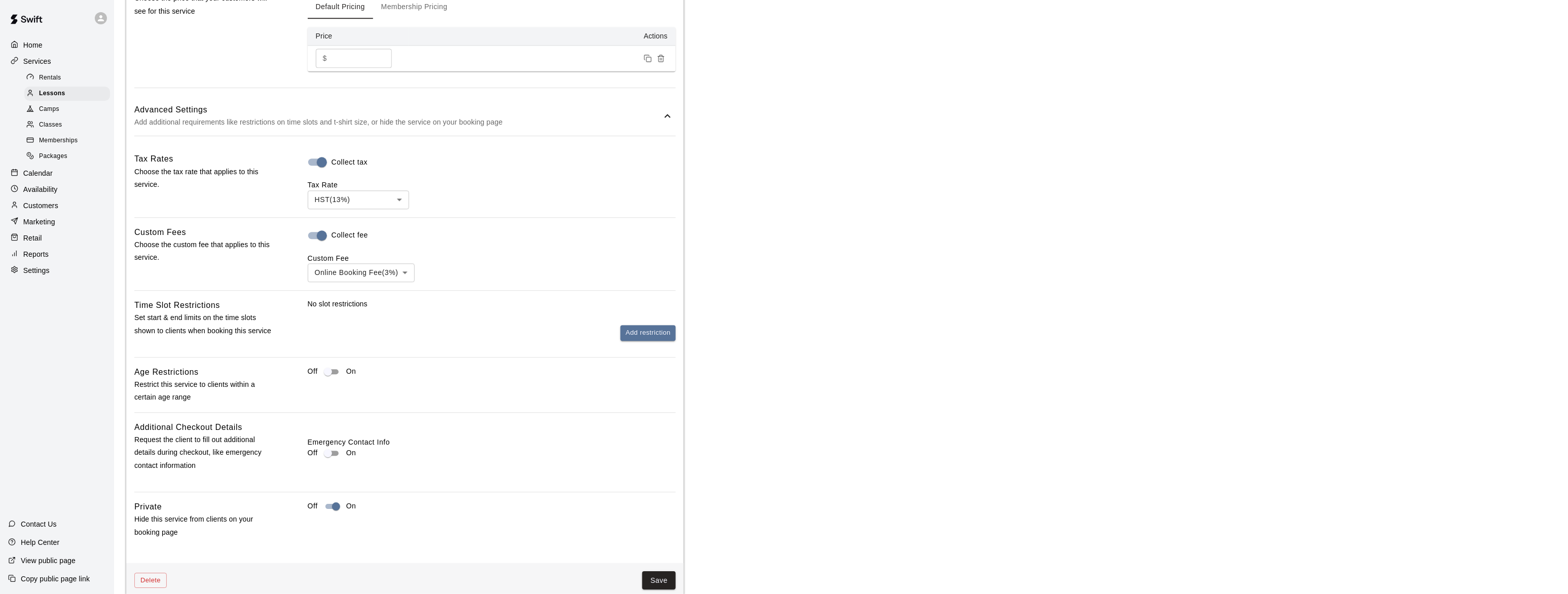
scroll to position [1050, 0]
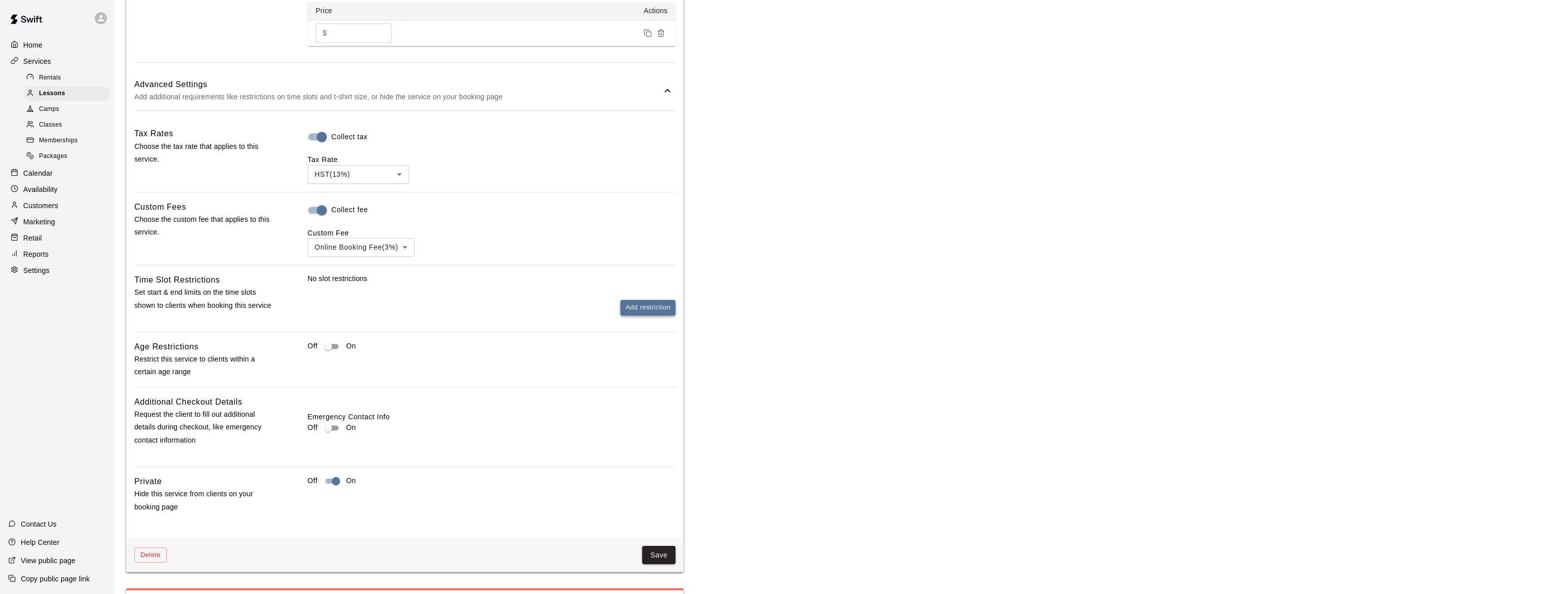
click at [645, 316] on button "Add restriction" at bounding box center [648, 307] width 55 height 16
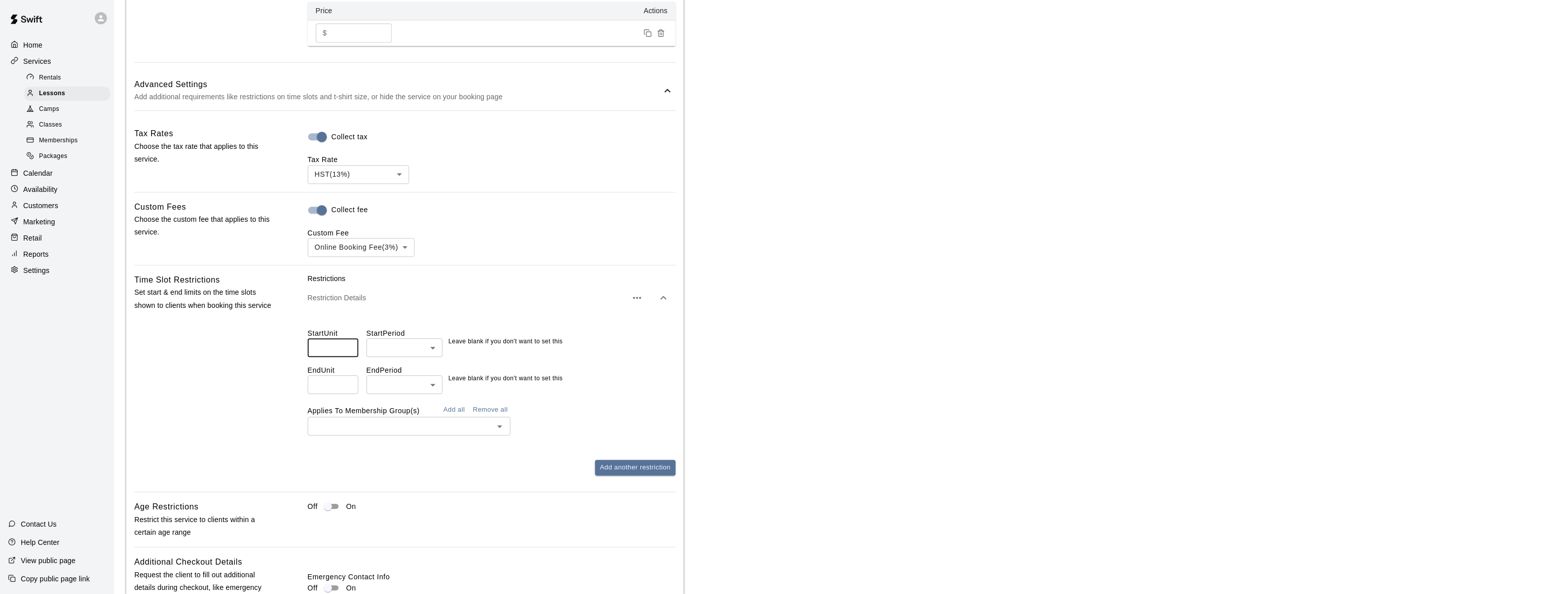
click at [342, 355] on input "number" at bounding box center [333, 348] width 50 height 19
type input "*"
click at [389, 410] on li "hours" at bounding box center [405, 411] width 76 height 17
type input "*****"
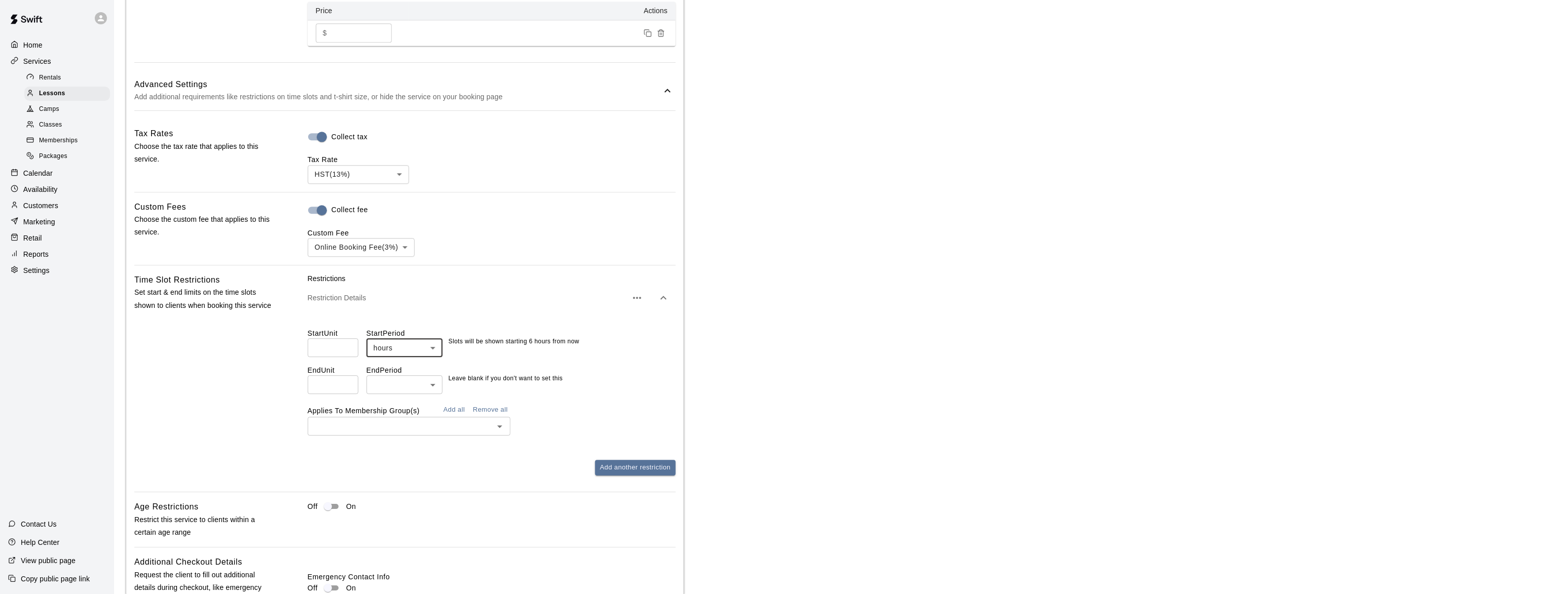
click at [458, 418] on button "Add all" at bounding box center [454, 410] width 32 height 16
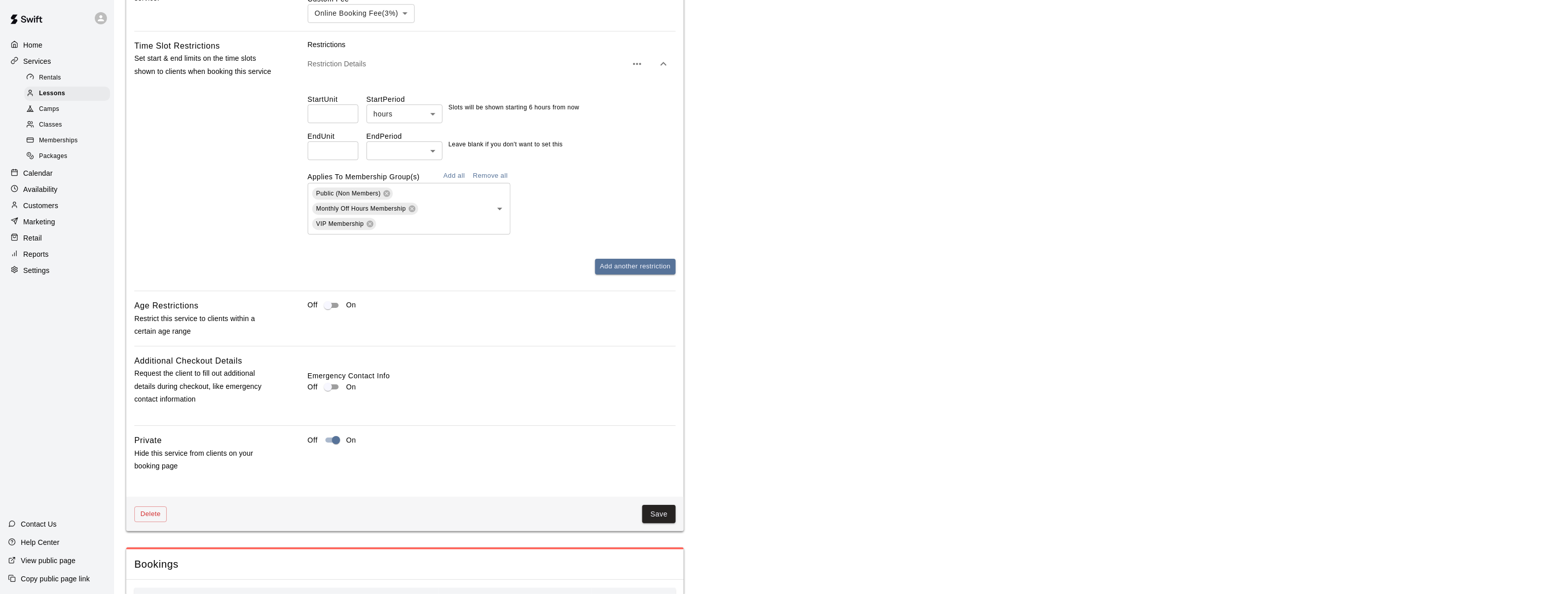
scroll to position [1391, 0]
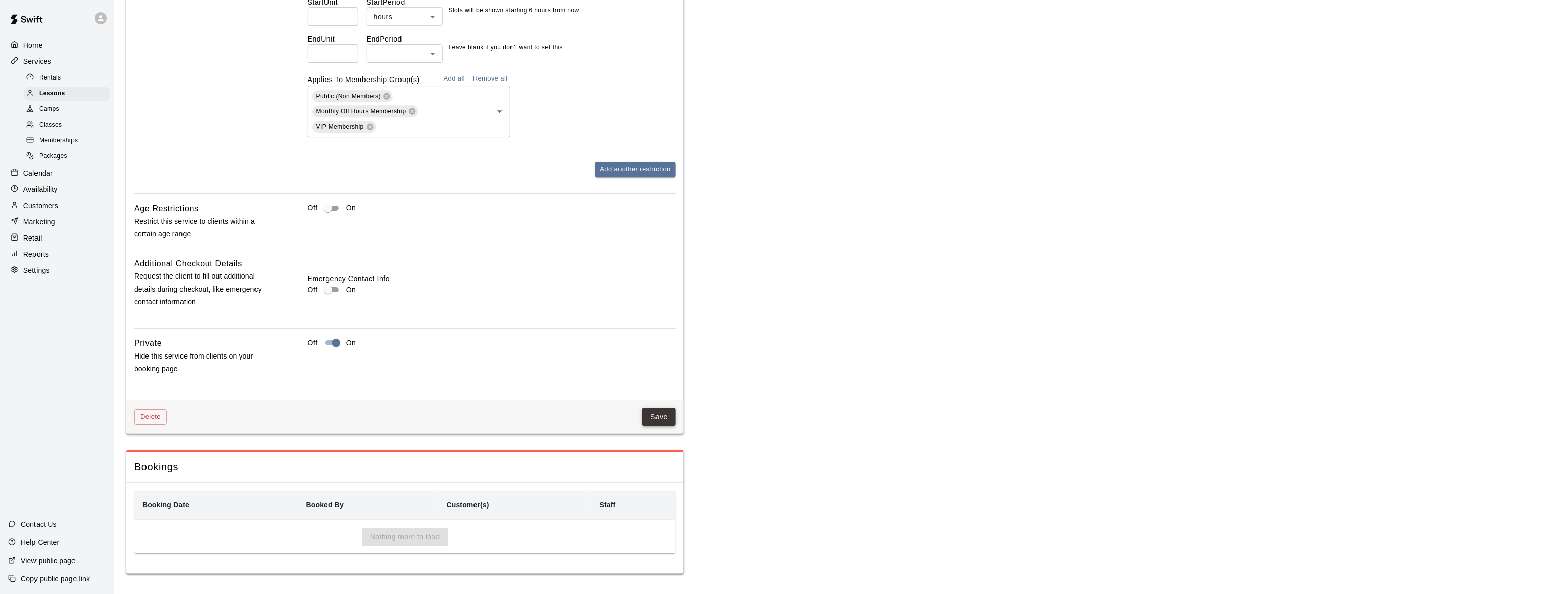
click at [654, 414] on button "Save" at bounding box center [659, 417] width 33 height 19
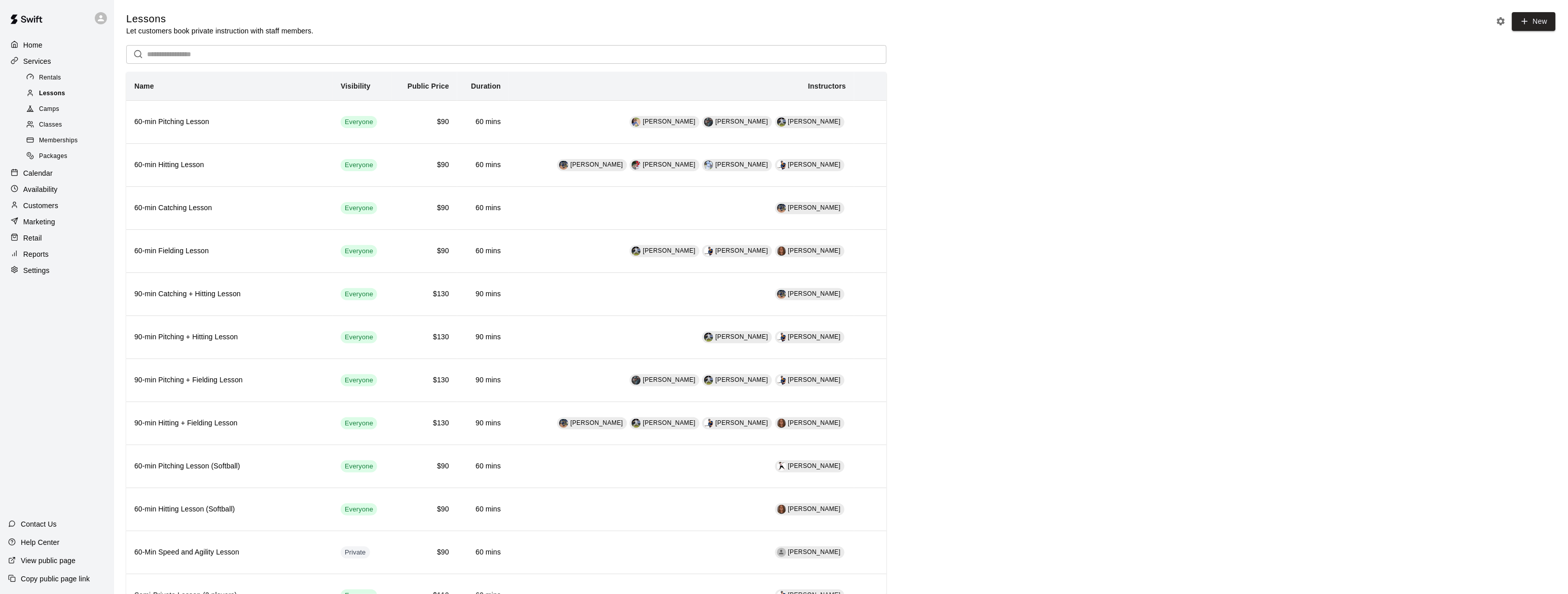
click at [43, 100] on div "Lessons" at bounding box center [67, 94] width 86 height 14
click at [45, 97] on span "Lessons" at bounding box center [52, 94] width 26 height 10
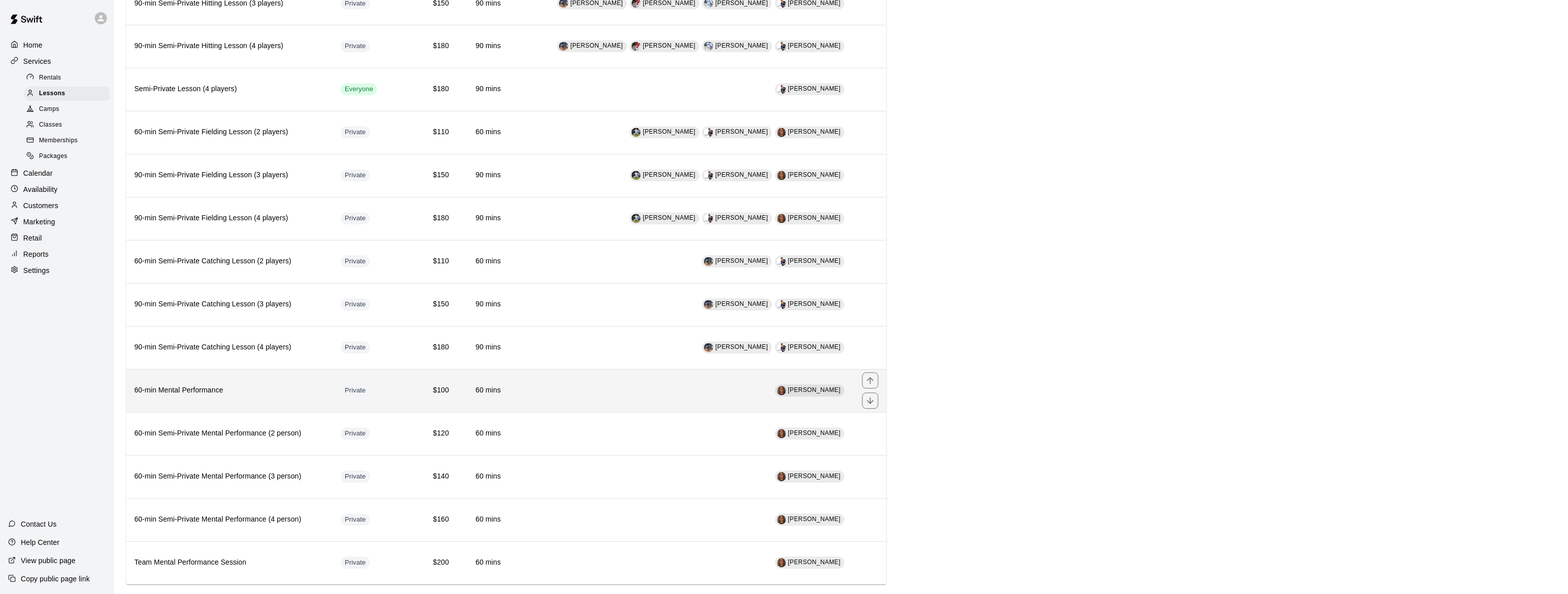
scroll to position [886, 0]
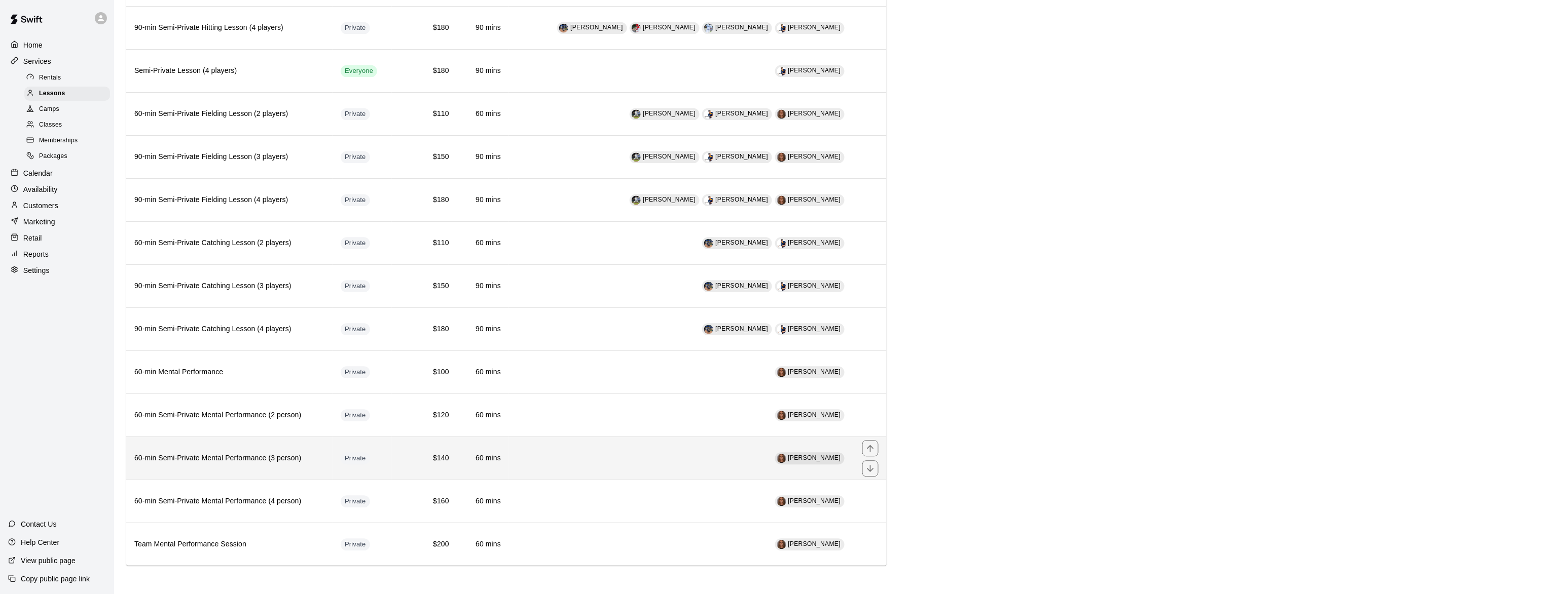
click at [212, 457] on h6 "60-min Semi-Private Mental Performance (3 person)" at bounding box center [229, 459] width 190 height 11
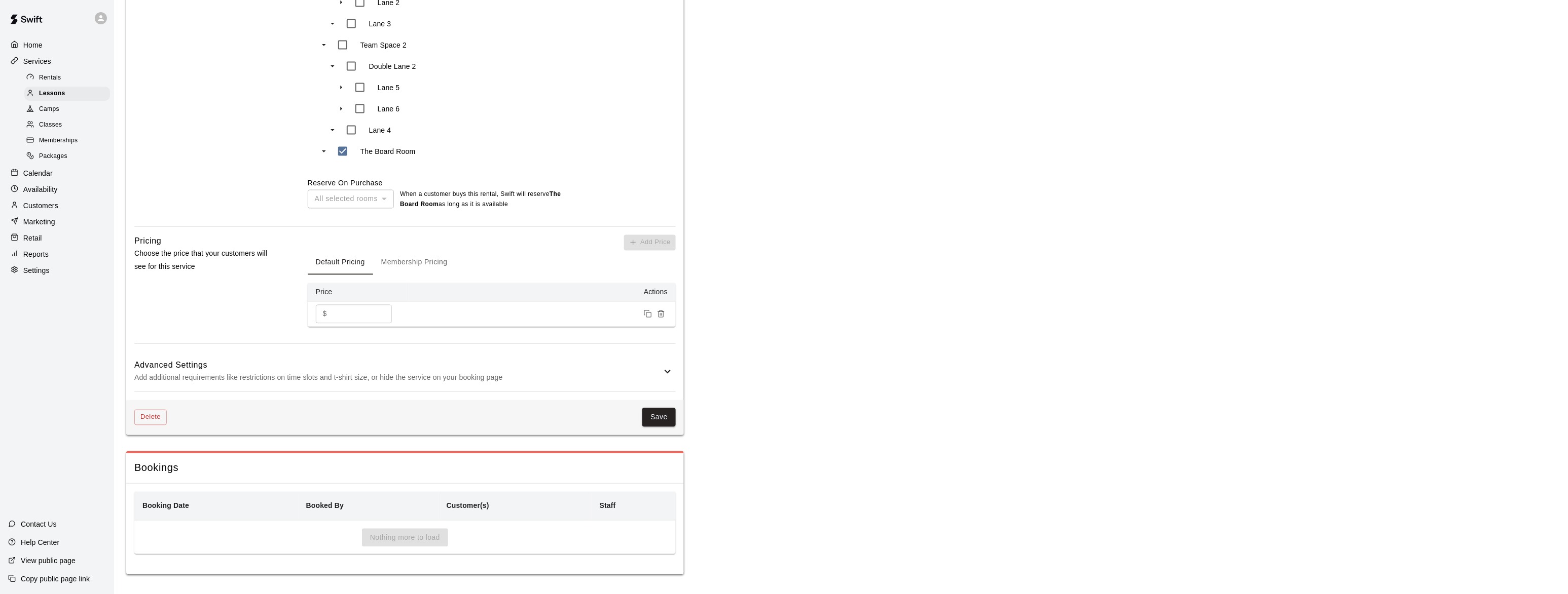
scroll to position [685, 0]
click at [272, 375] on p "Add additional requirements like restrictions on time slots and t-shirt size, o…" at bounding box center [398, 378] width 527 height 13
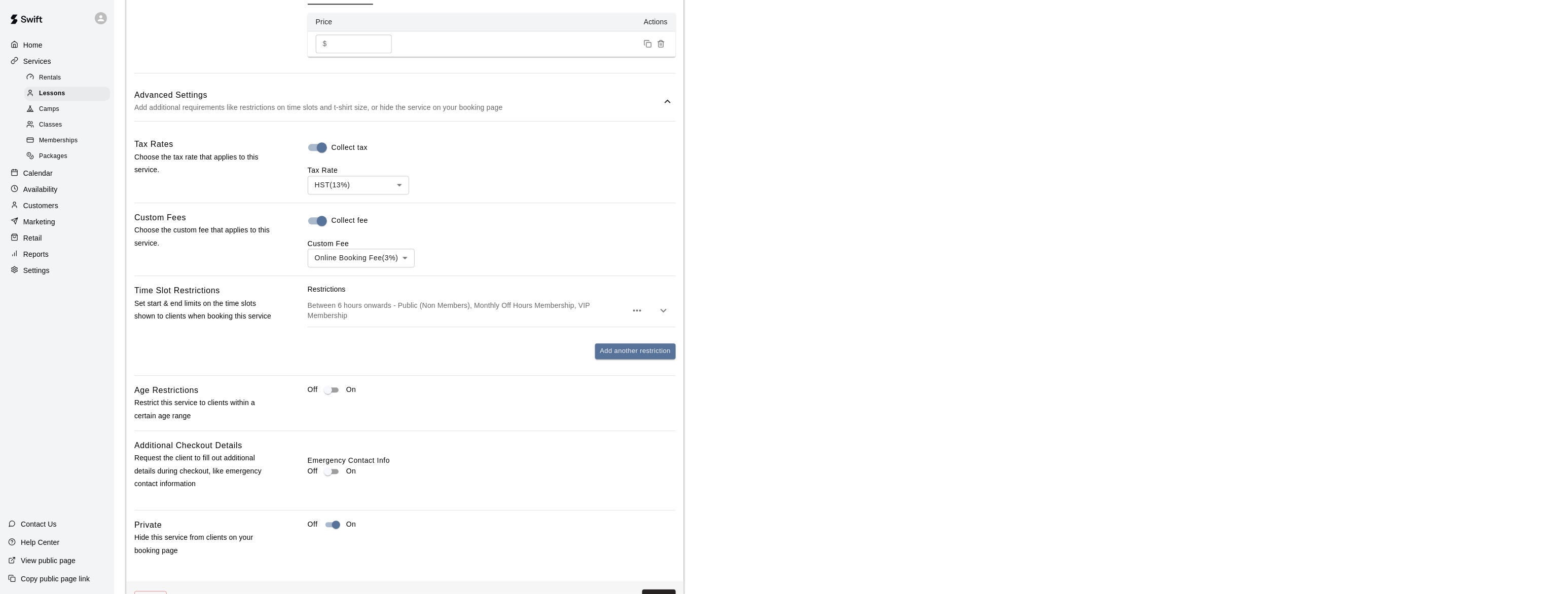
scroll to position [995, 0]
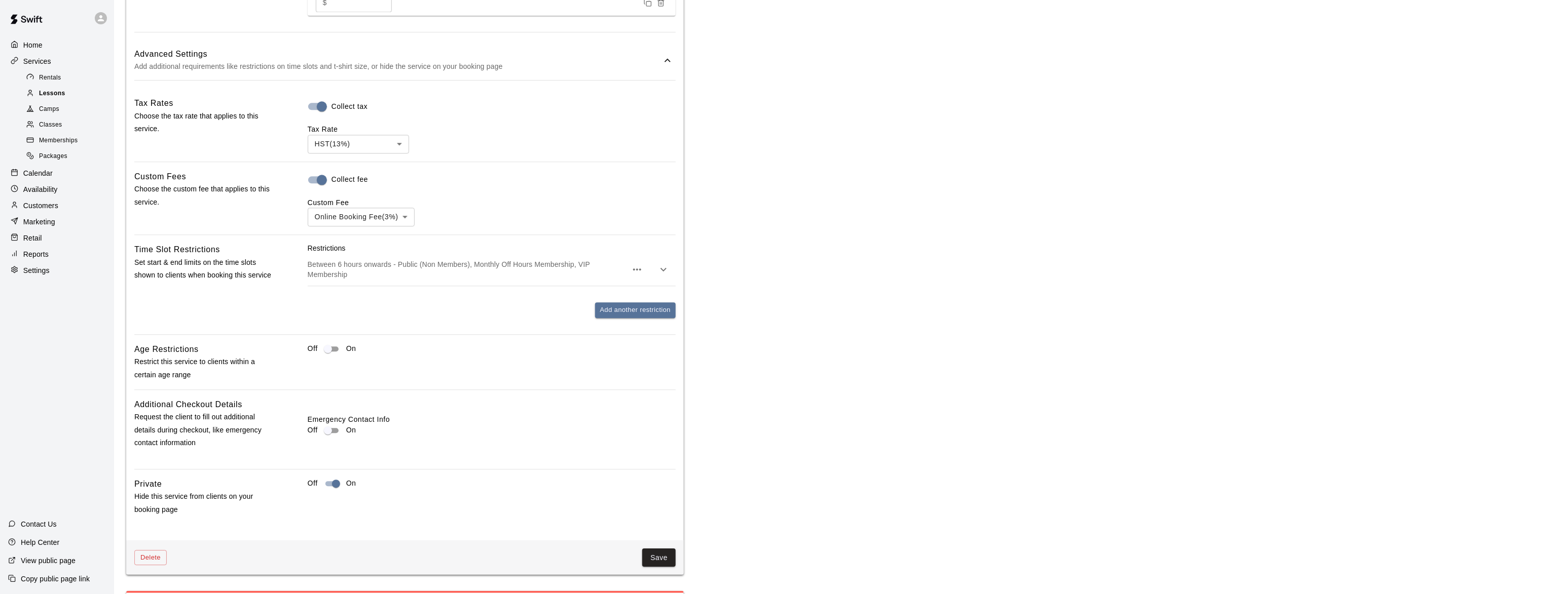
click at [55, 89] on div "Lessons" at bounding box center [67, 94] width 86 height 14
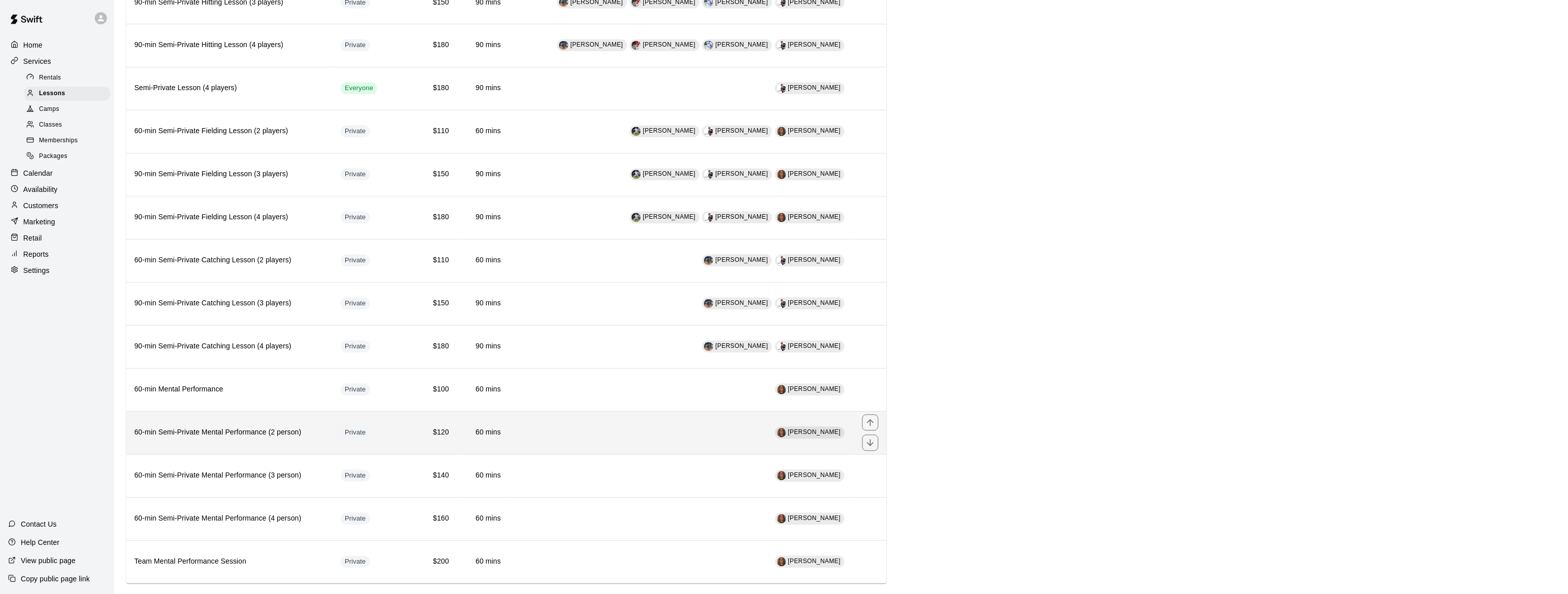
scroll to position [886, 0]
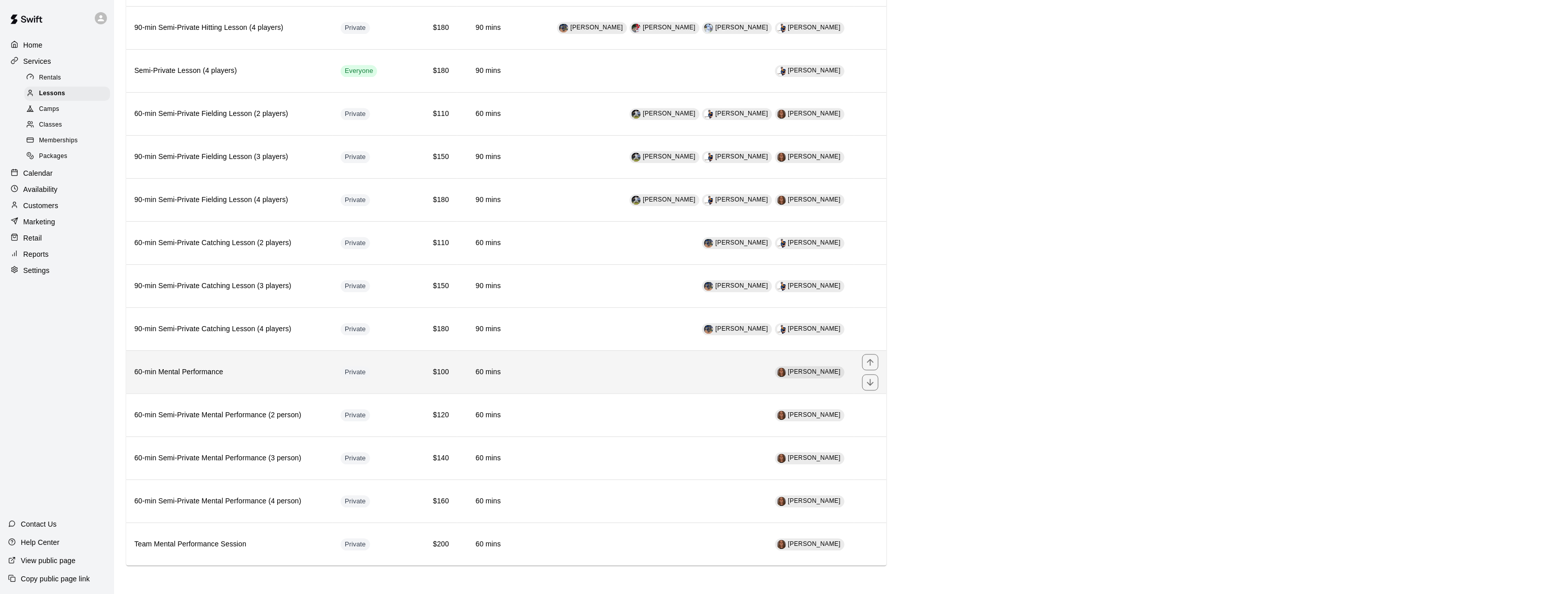
click at [202, 363] on th "60-min Mental Performance" at bounding box center [229, 372] width 206 height 43
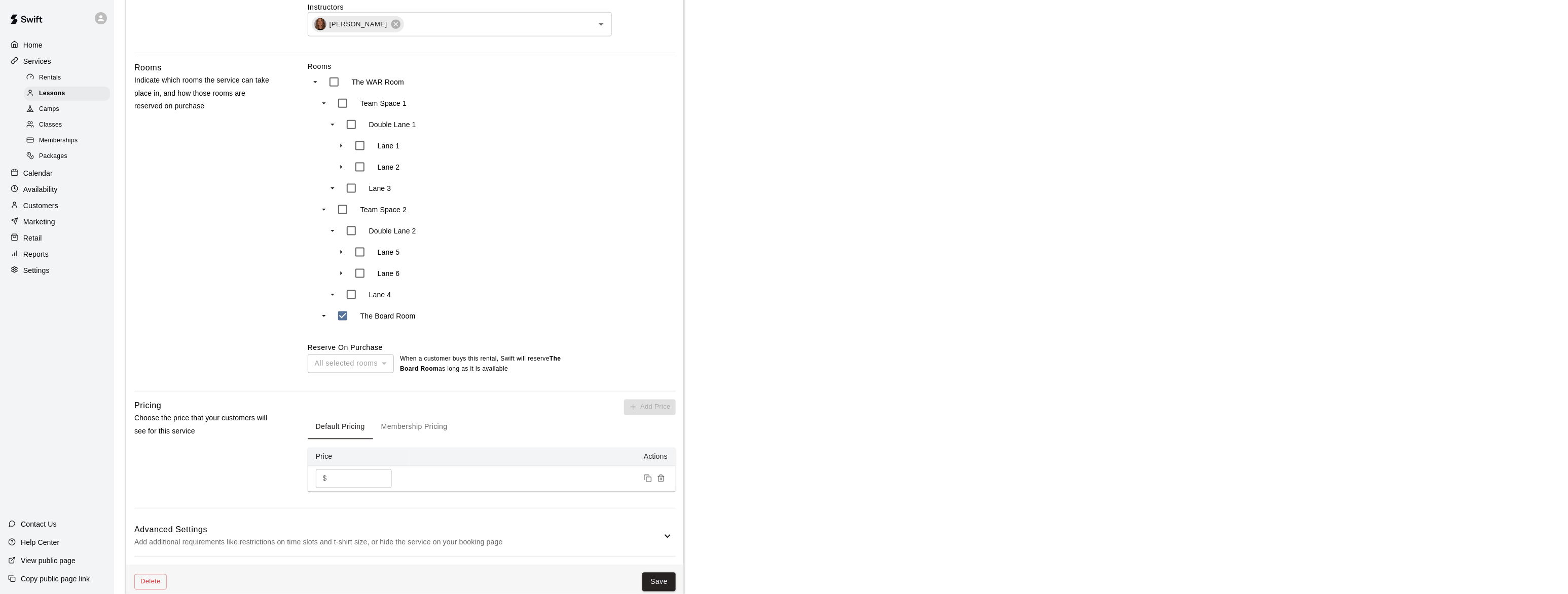
scroll to position [556, 0]
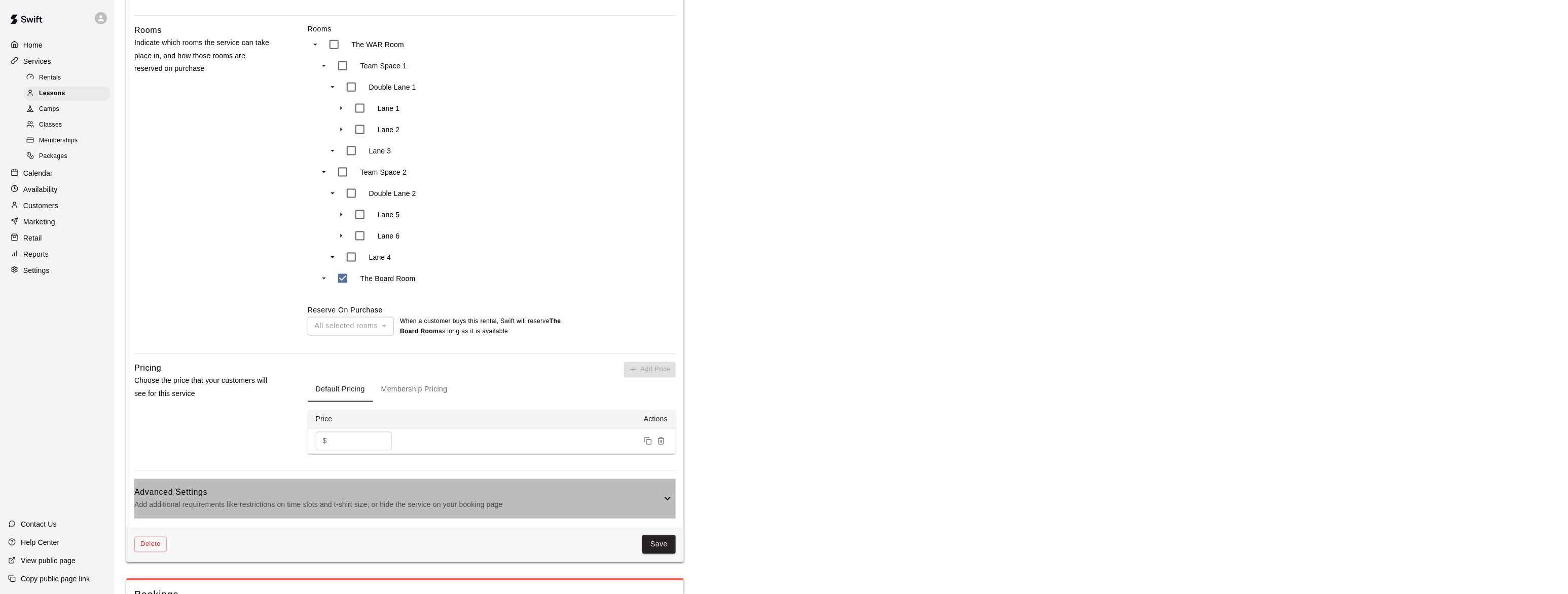
click at [279, 488] on h6 "Advanced Settings" at bounding box center [398, 493] width 527 height 13
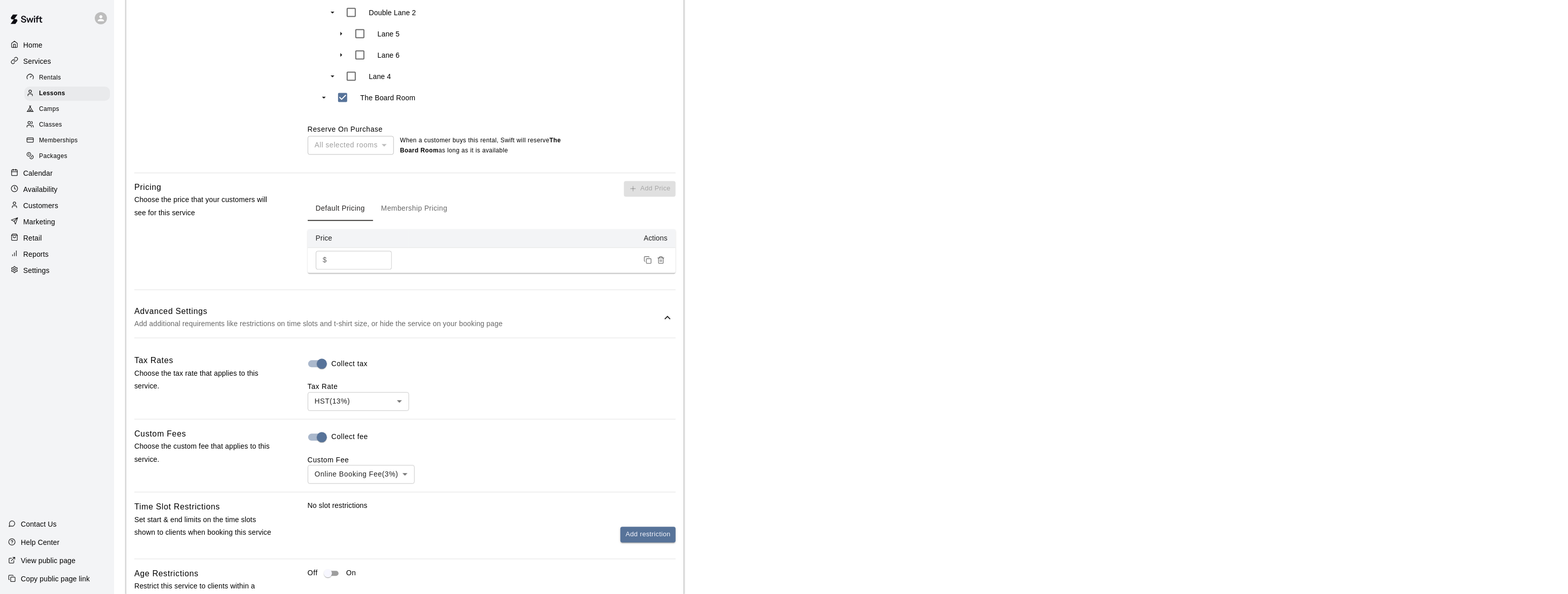
scroll to position [865, 0]
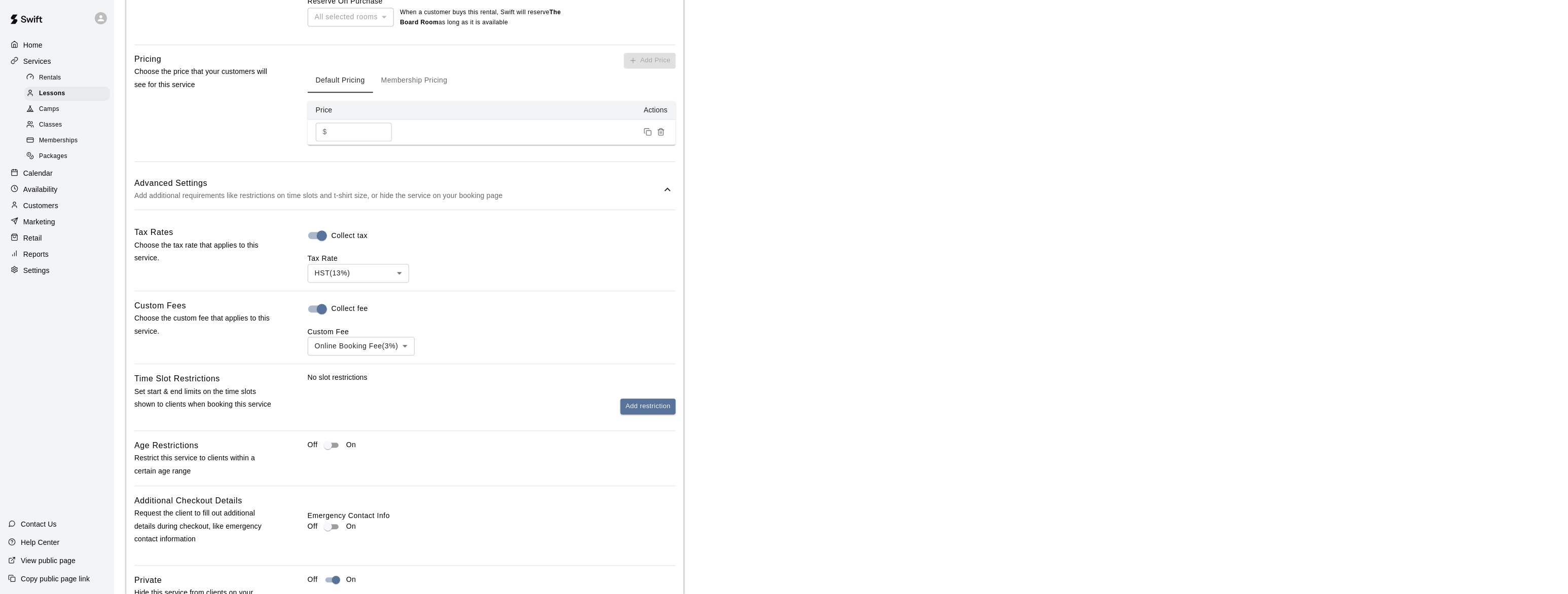
click at [357, 193] on p "Add additional requirements like restrictions on time slots and t-shirt size, o…" at bounding box center [398, 197] width 527 height 13
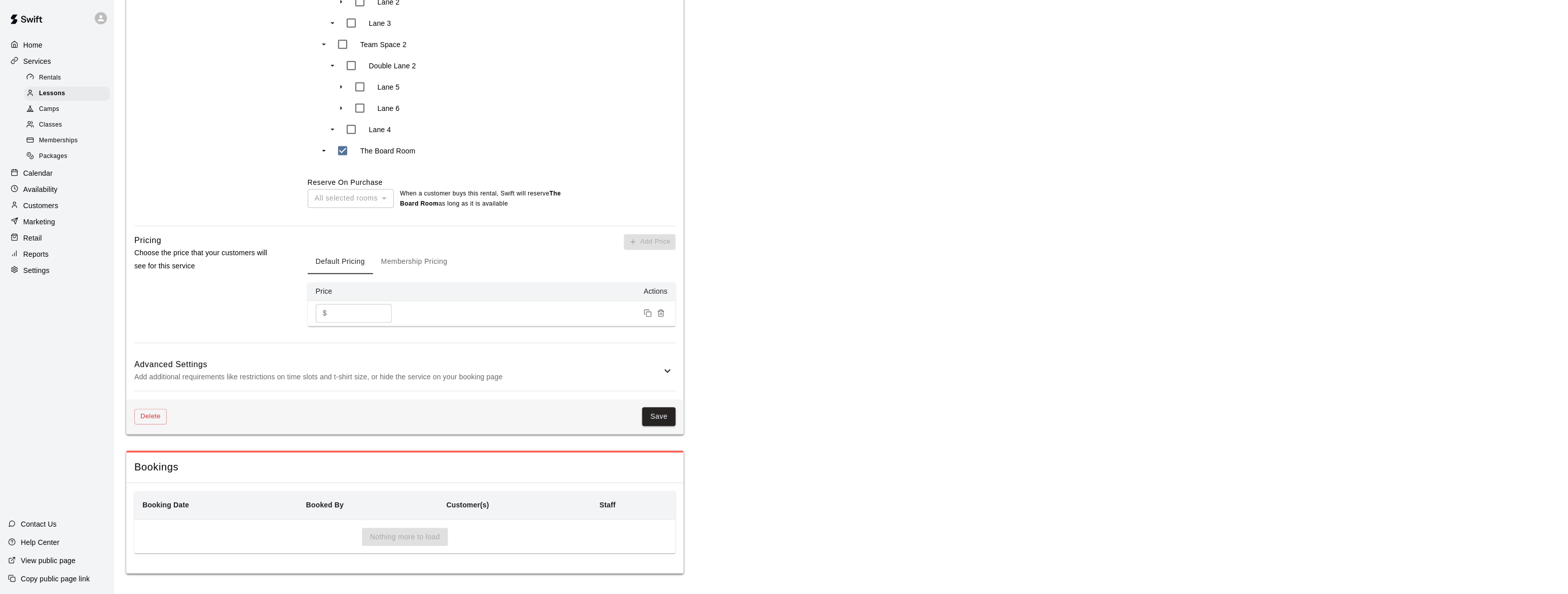
scroll to position [685, 0]
click at [320, 385] on div "Advanced Settings Add additional requirements like restrictions on time slots a…" at bounding box center [405, 372] width 541 height 40
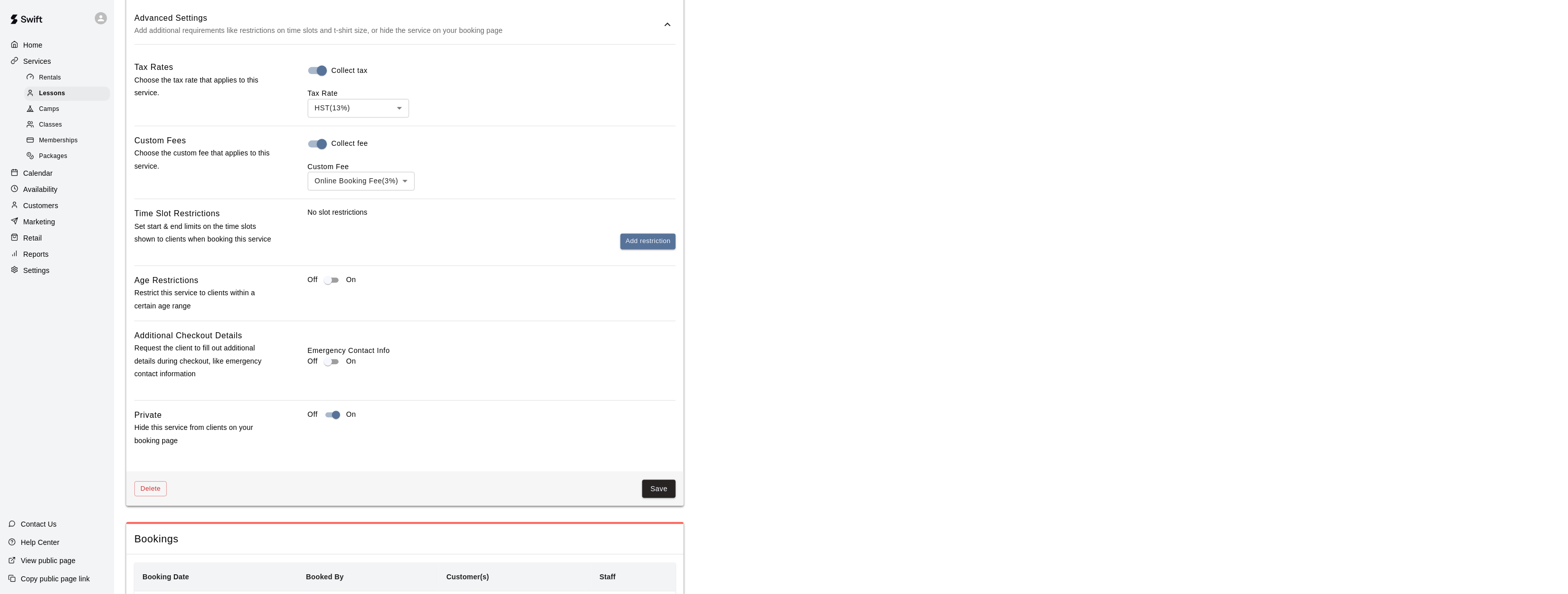
scroll to position [1107, 0]
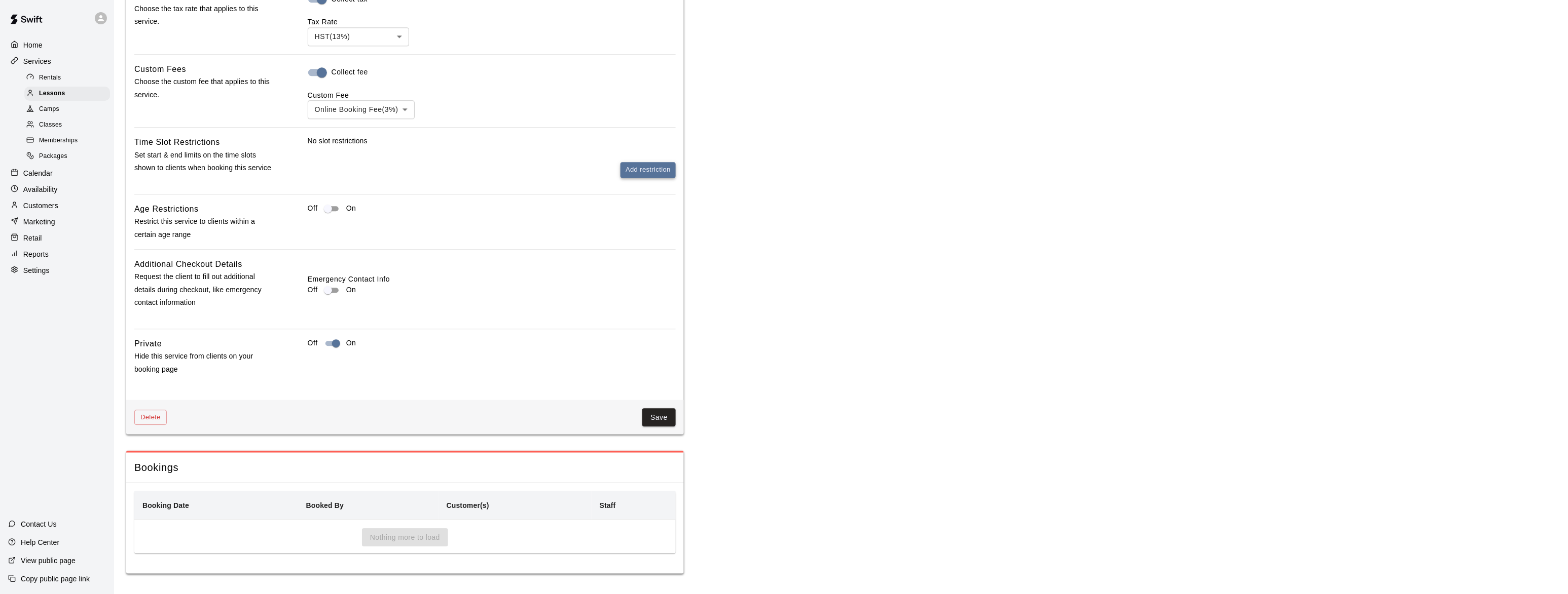
click at [643, 167] on button "Add restriction" at bounding box center [648, 169] width 55 height 16
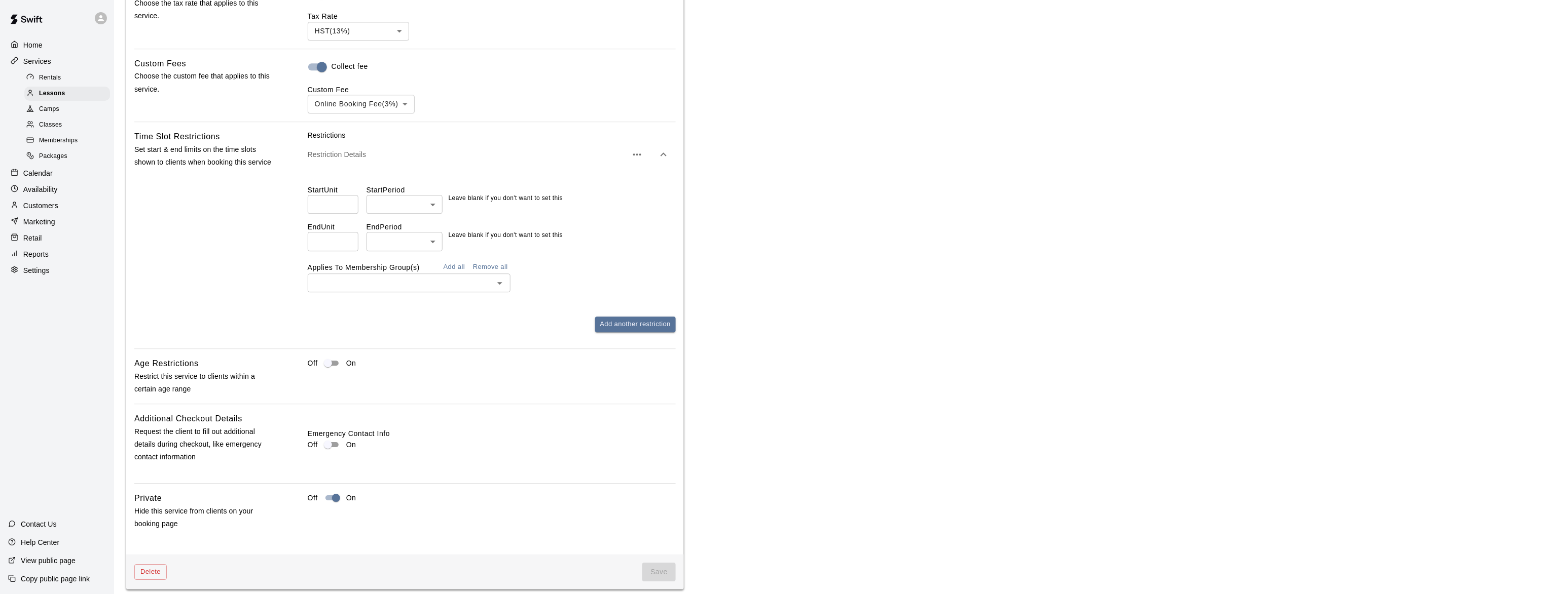
click at [320, 213] on input "number" at bounding box center [333, 205] width 50 height 19
type input "*"
click at [387, 256] on li "hours" at bounding box center [405, 264] width 76 height 17
type input "*****"
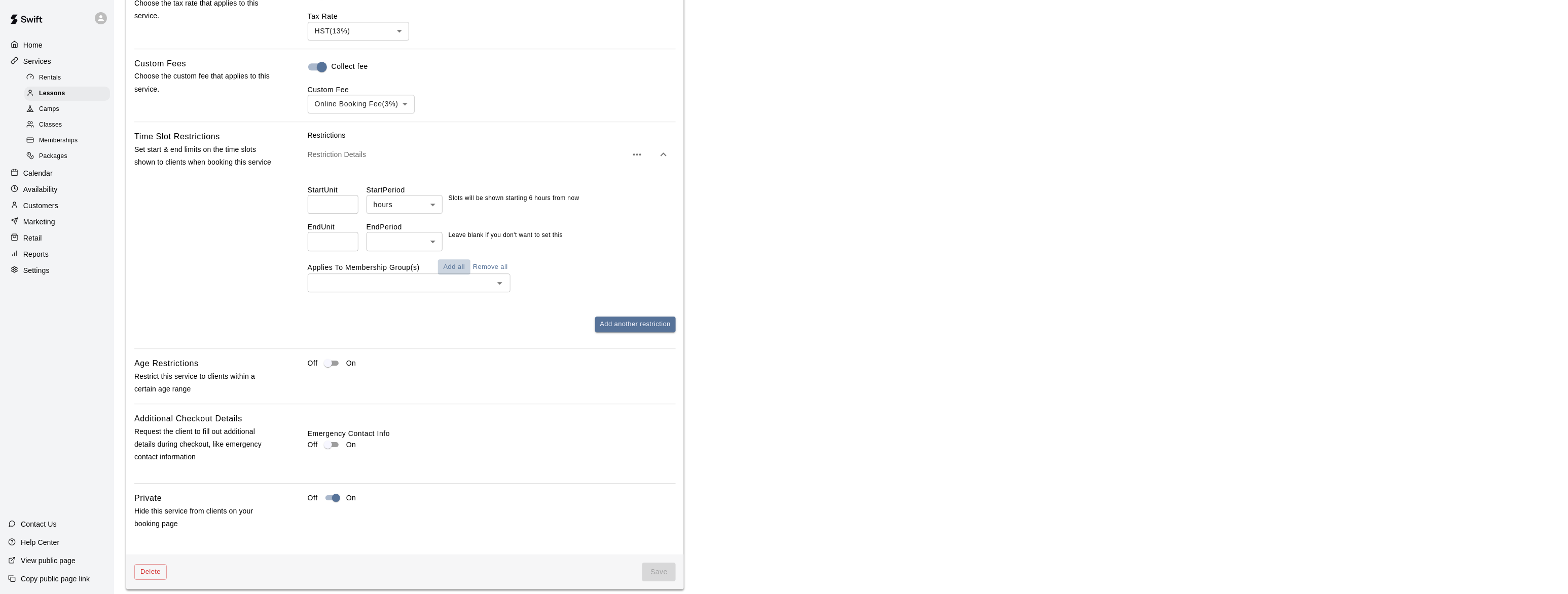
click at [454, 270] on button "Add all" at bounding box center [454, 267] width 32 height 16
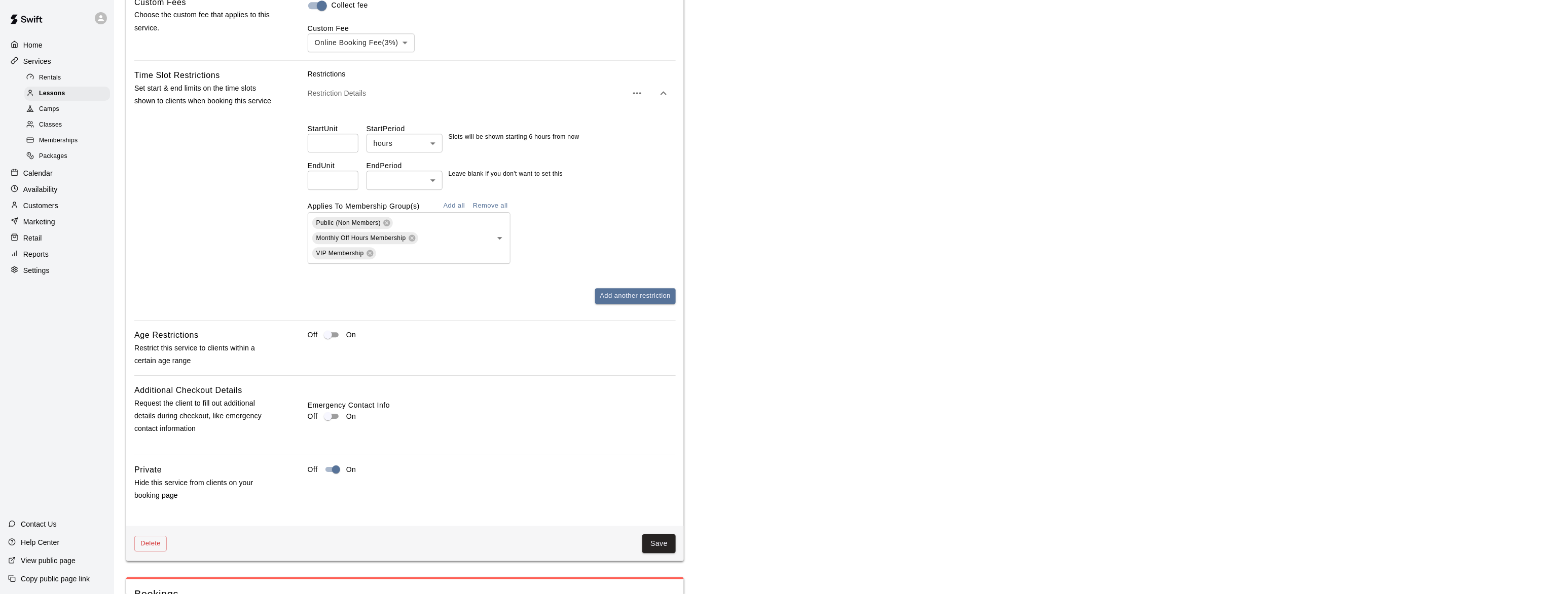
scroll to position [1169, 0]
click at [659, 550] on button "Save" at bounding box center [659, 544] width 33 height 19
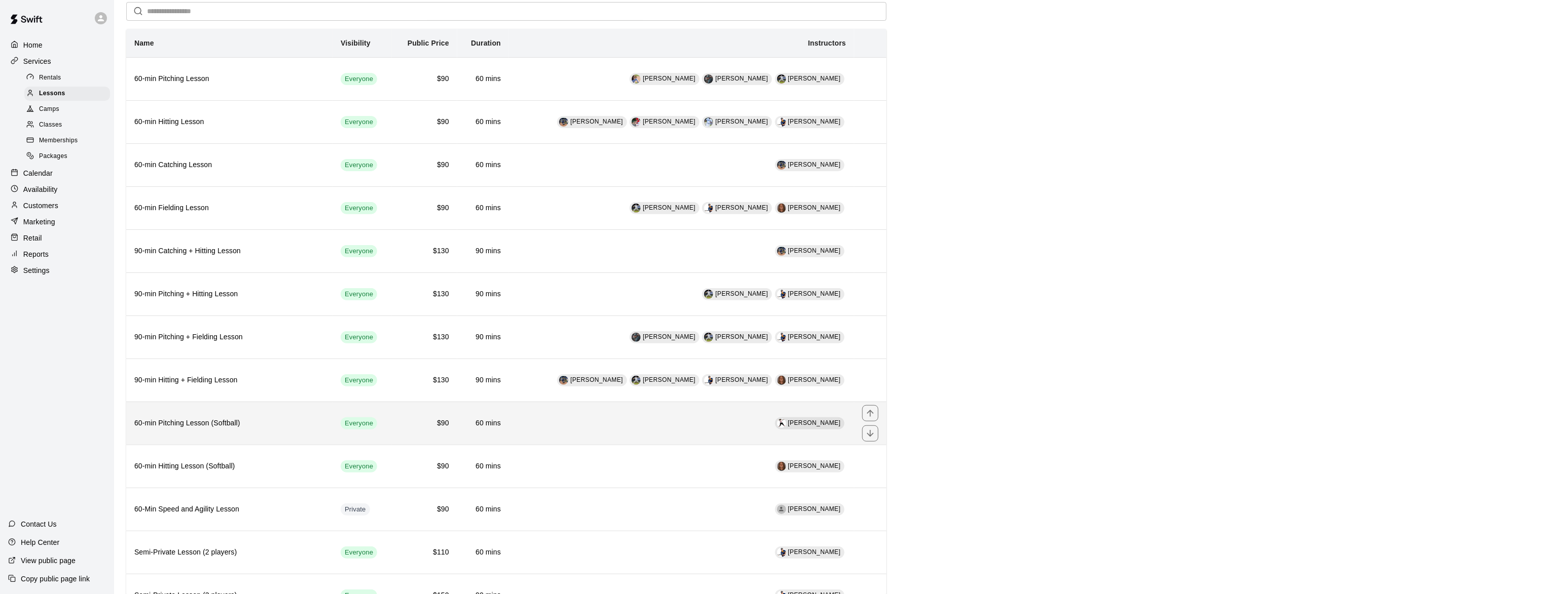
scroll to position [61, 0]
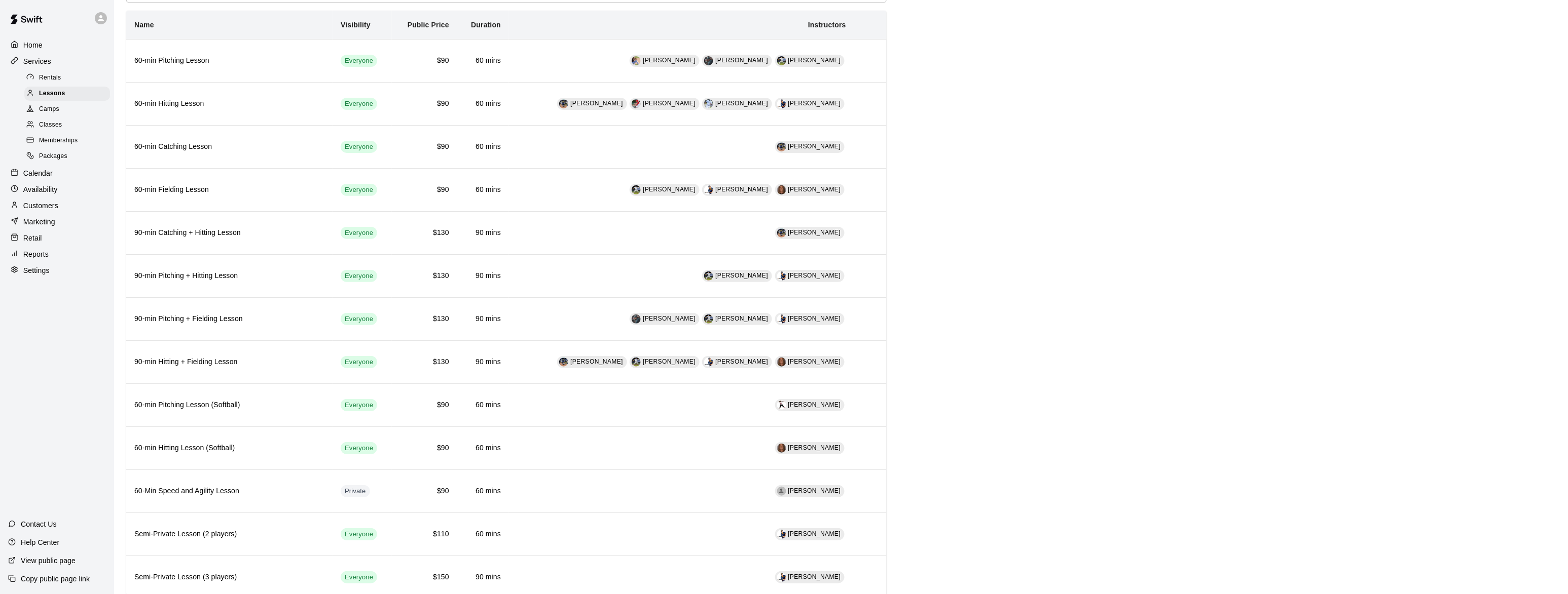
click at [43, 105] on div "Camps" at bounding box center [67, 109] width 86 height 14
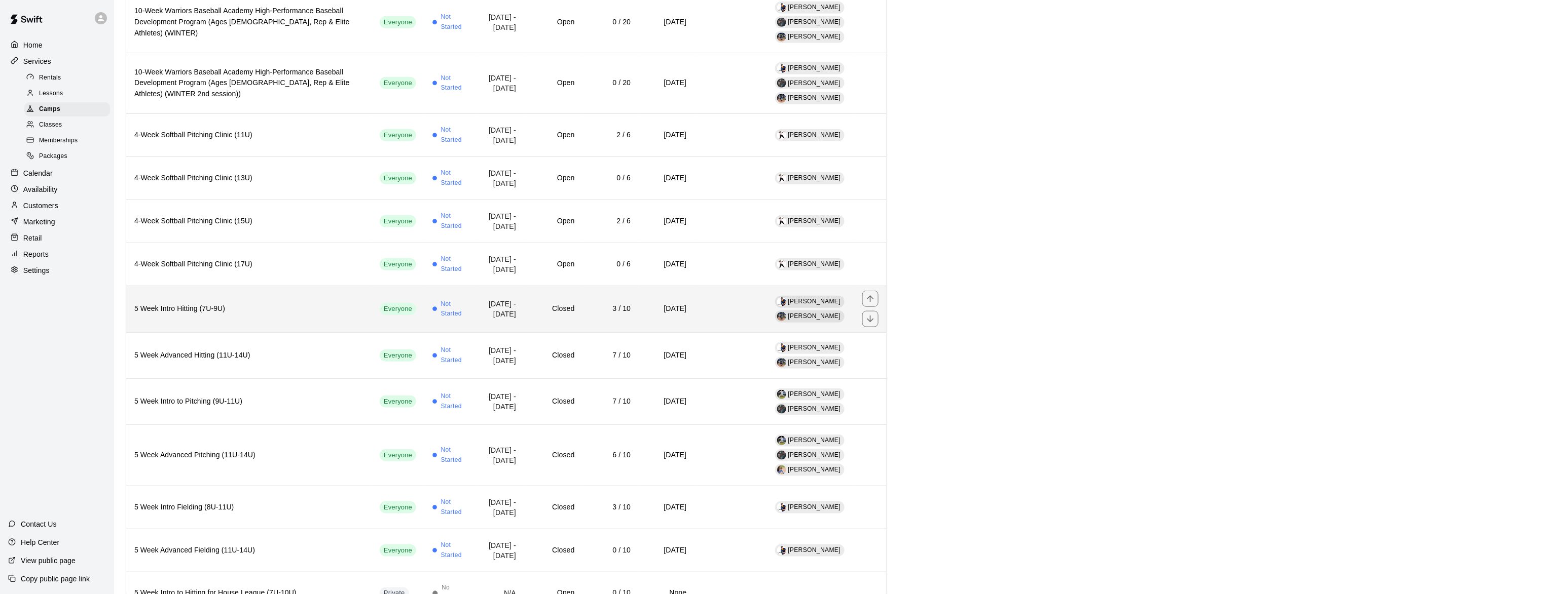
scroll to position [309, 0]
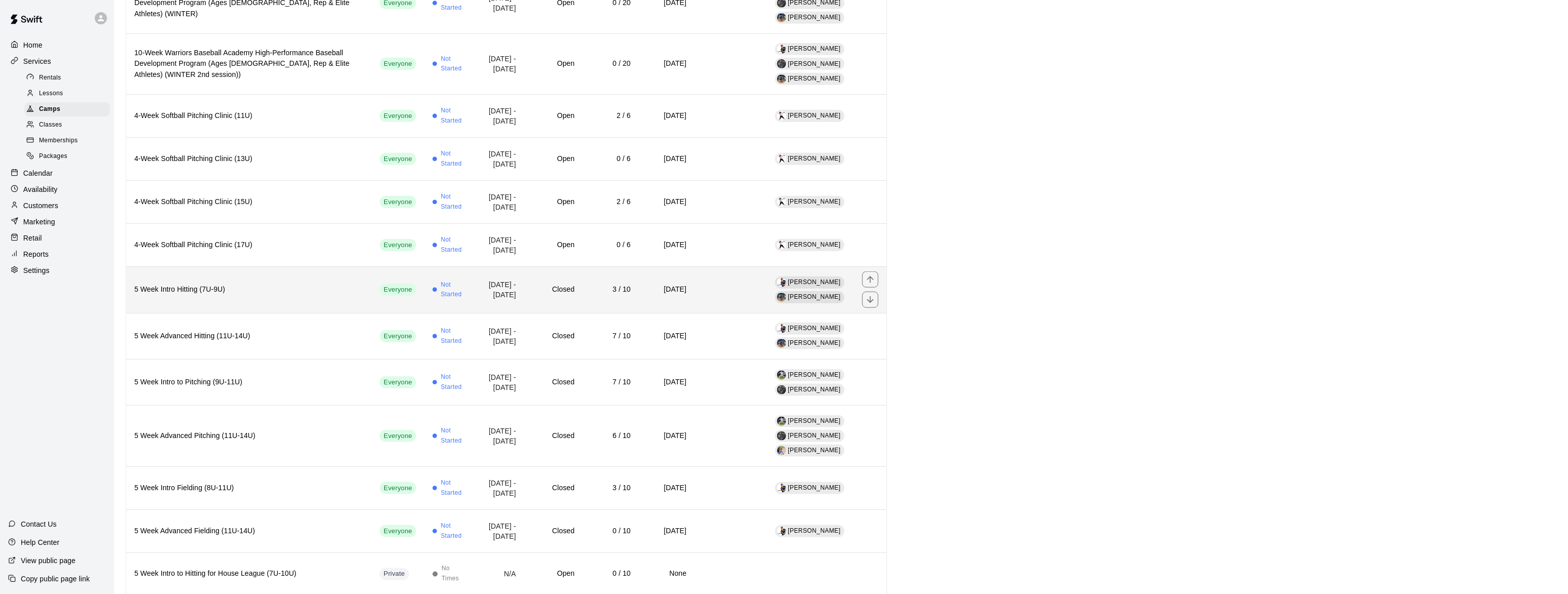
click at [187, 284] on h6 "5 Week Intro Hitting (7U-9U)" at bounding box center [249, 290] width 229 height 11
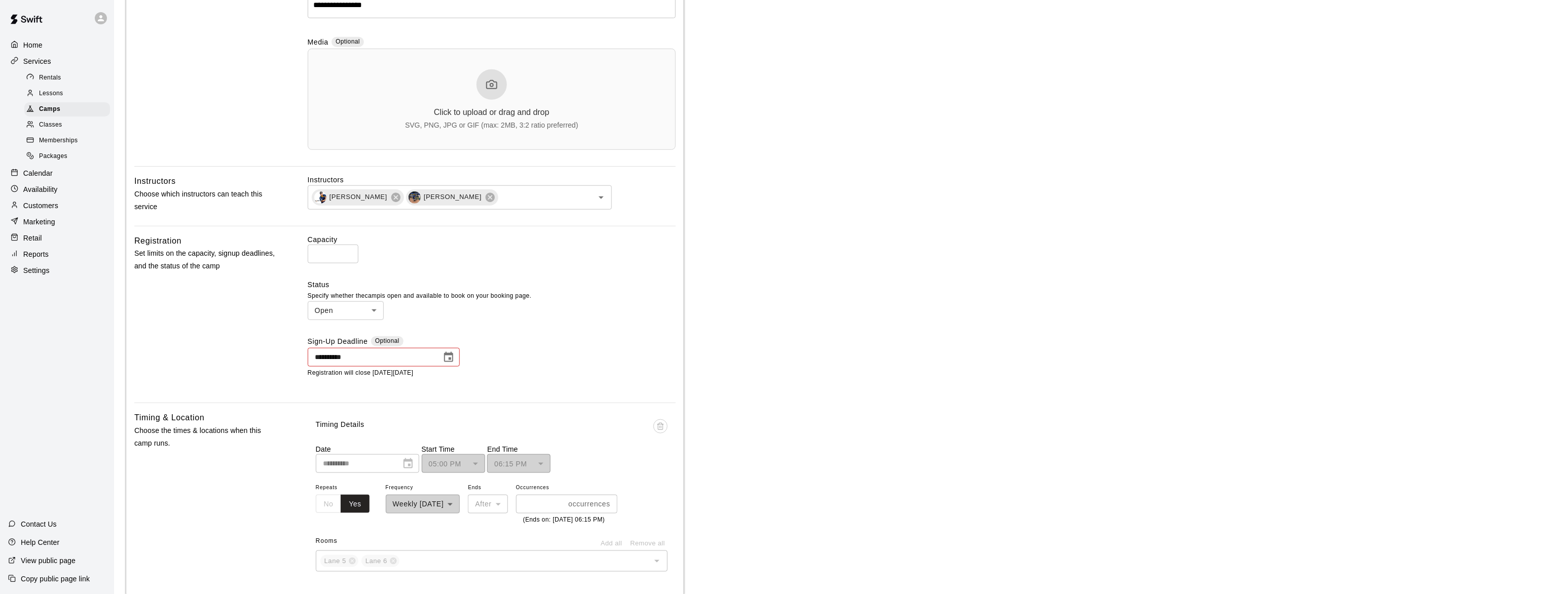
scroll to position [309, 0]
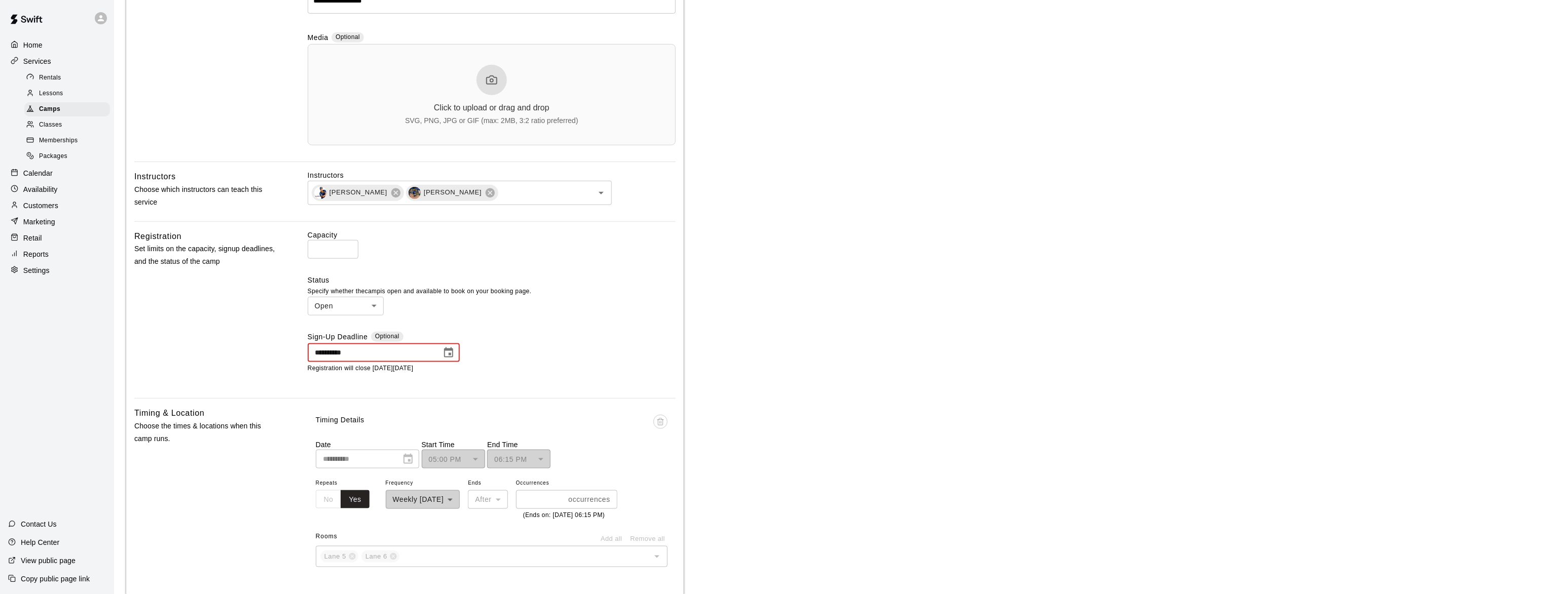
click at [388, 357] on input "**********" at bounding box center [371, 353] width 127 height 19
click at [445, 353] on icon "Choose date, selected date is Oct 9, 2025" at bounding box center [448, 353] width 12 height 12
click at [346, 457] on button "13" at bounding box center [348, 460] width 18 height 18
type input "**********"
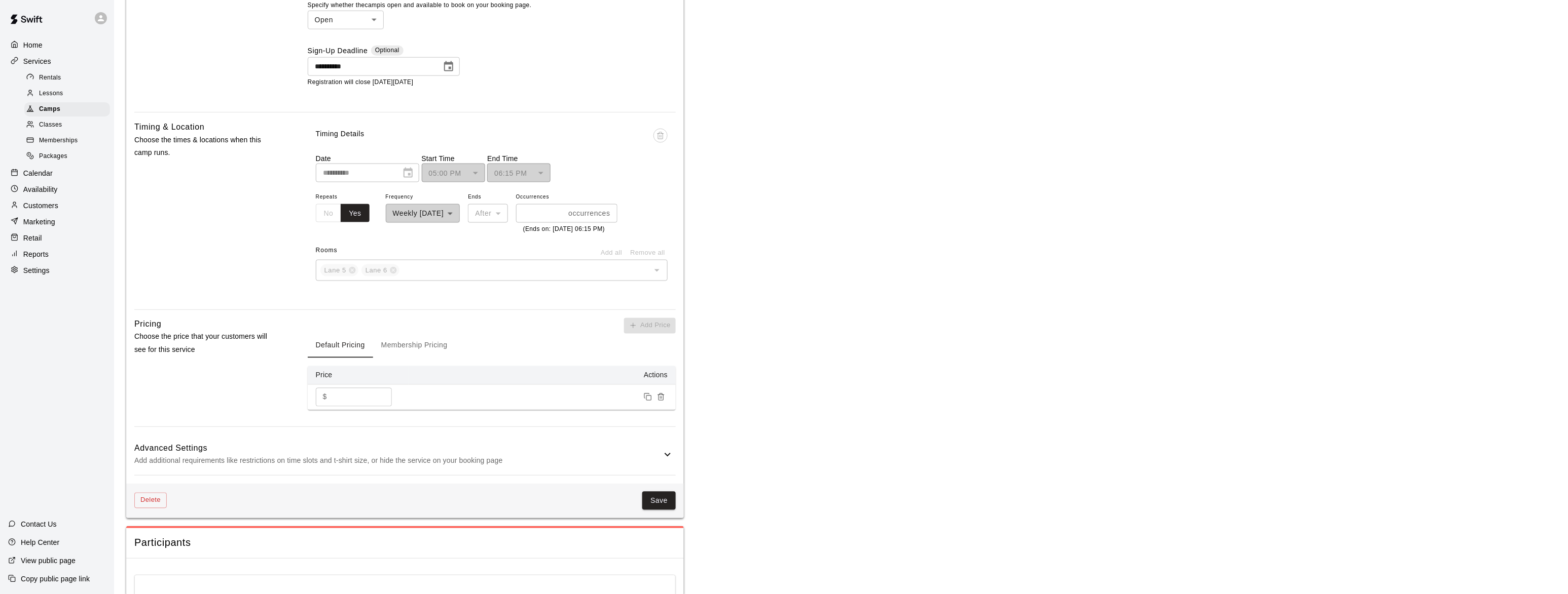
scroll to position [617, 0]
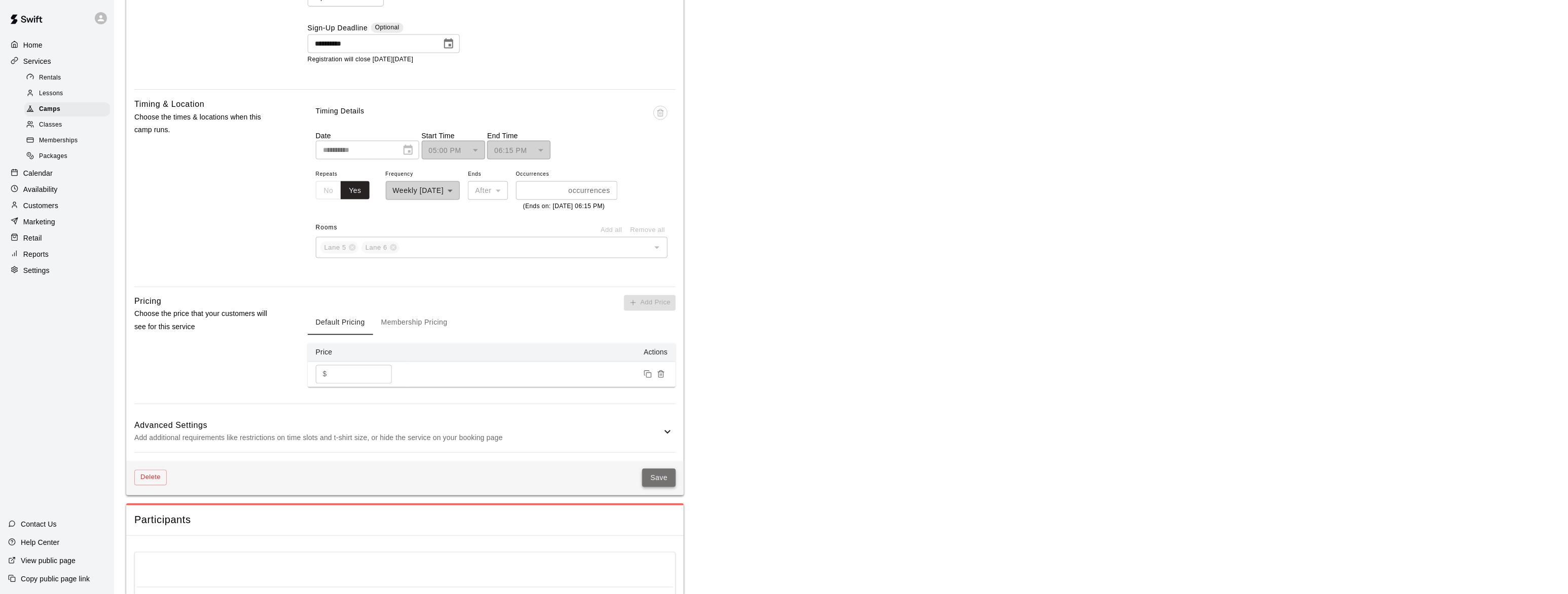
click at [650, 488] on button "Save" at bounding box center [659, 479] width 33 height 19
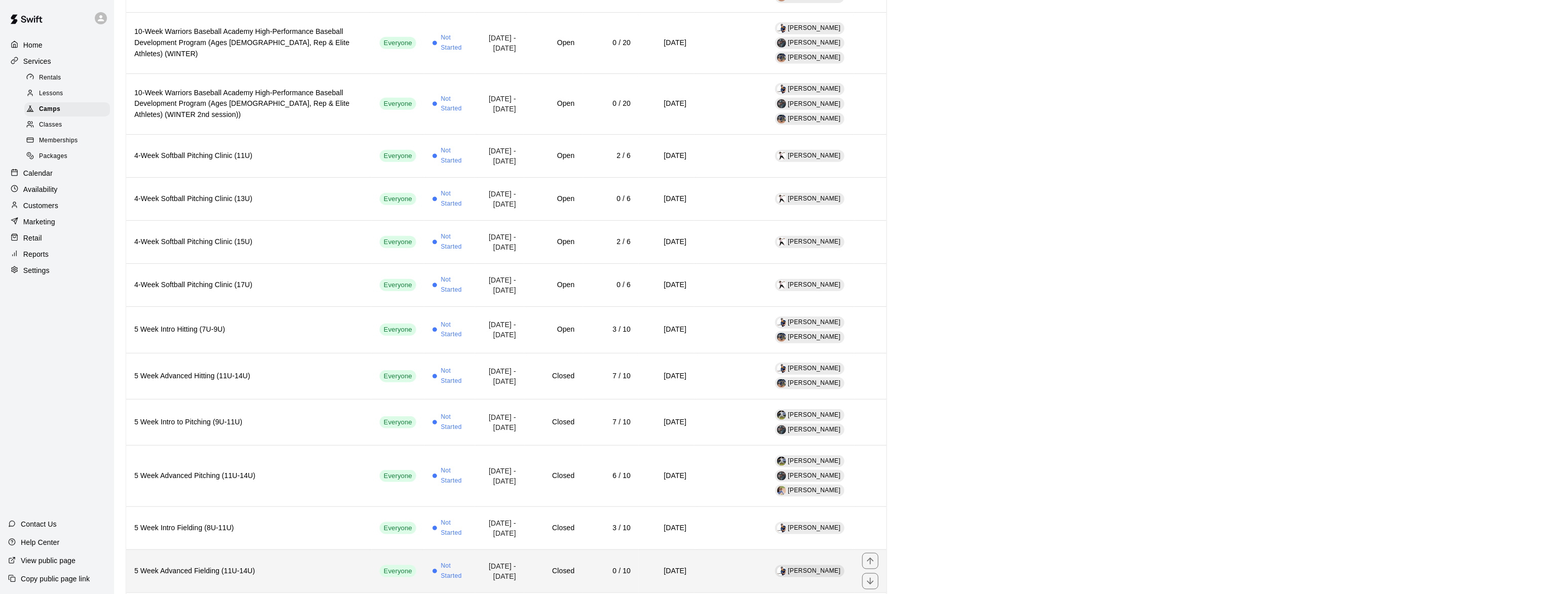
scroll to position [207, 0]
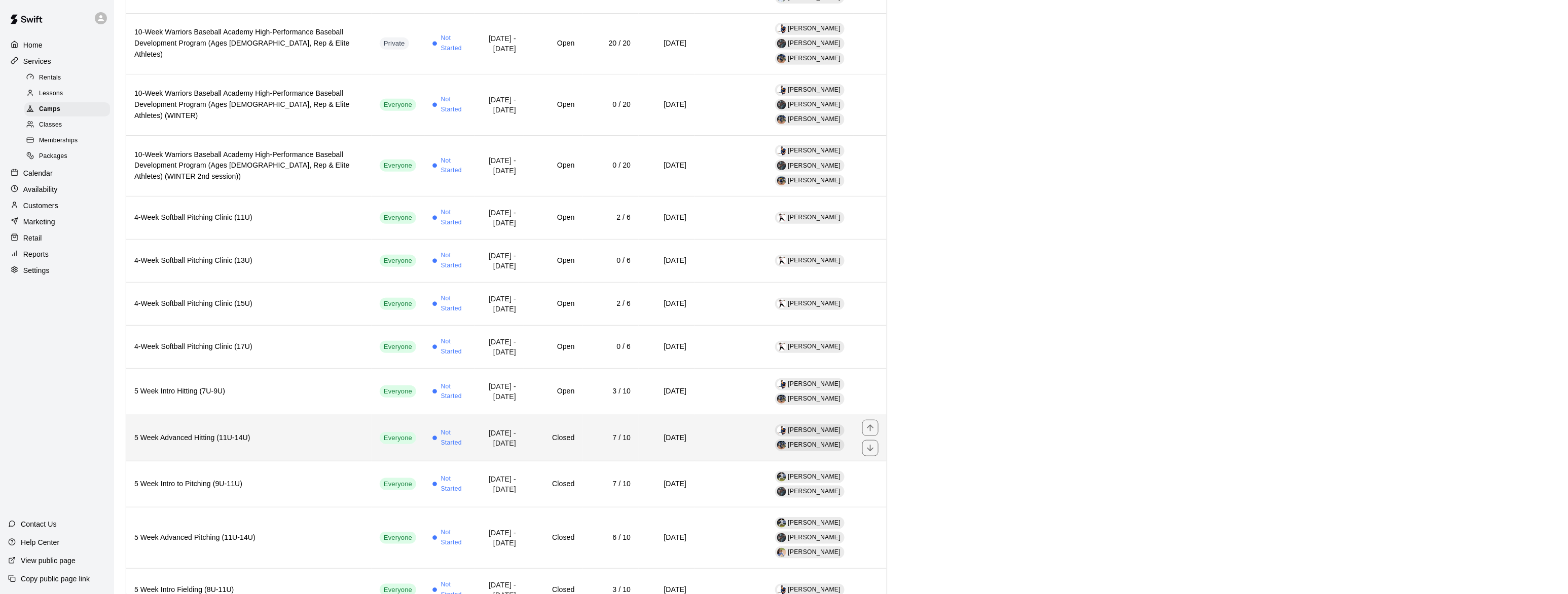
click at [193, 433] on h6 "5 Week Advanced Hitting (11U-14U)" at bounding box center [249, 438] width 229 height 11
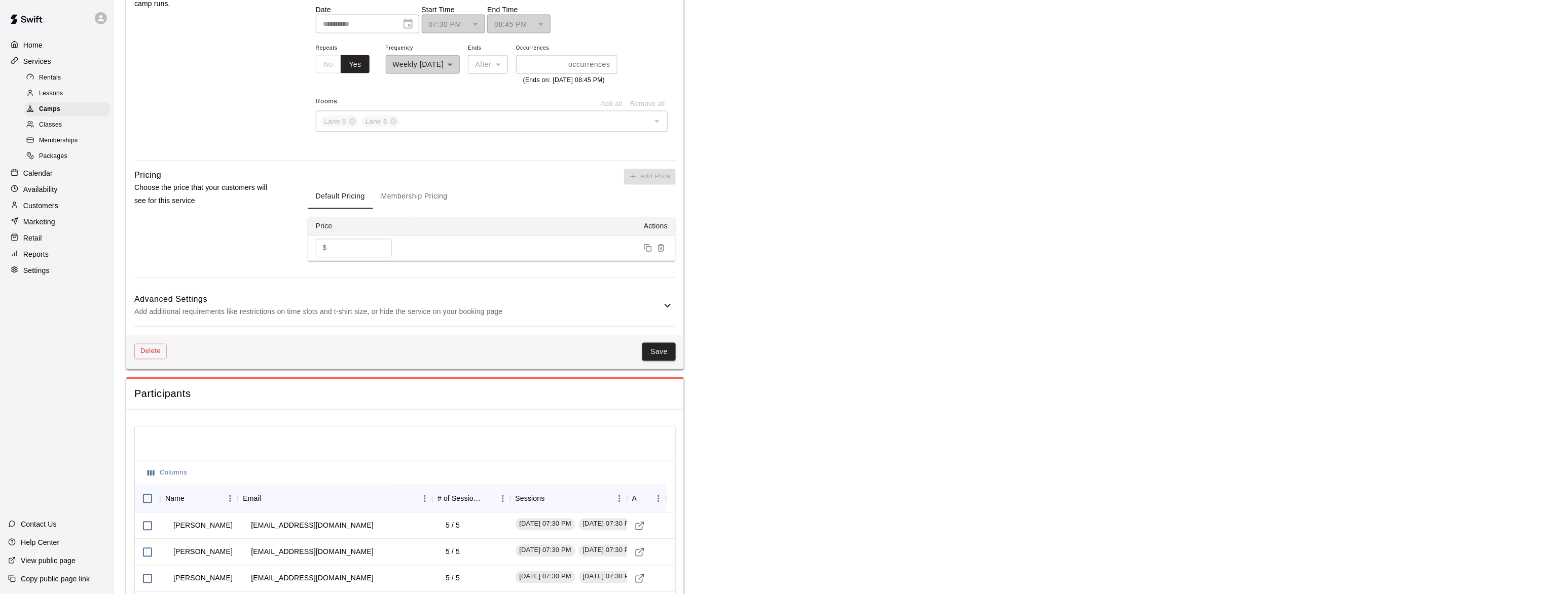
scroll to position [432, 0]
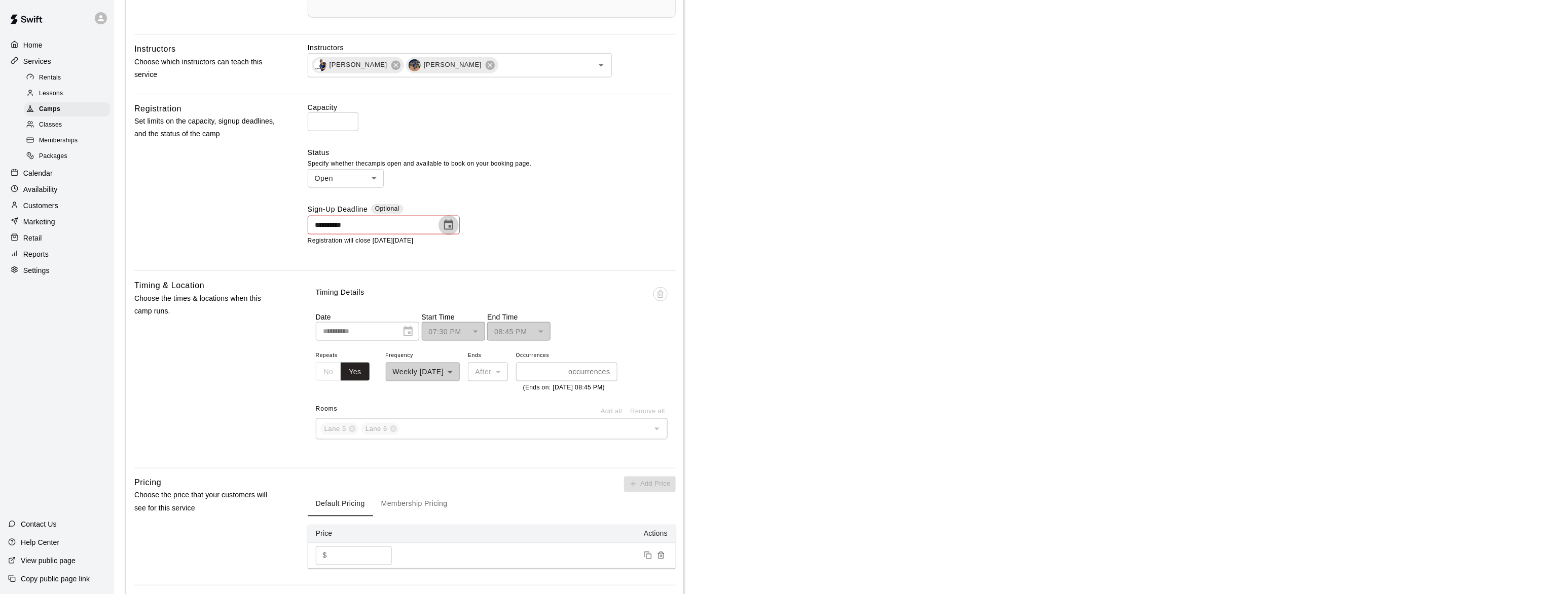
click at [453, 229] on icon "Choose date, selected date is Oct 9, 2025" at bounding box center [448, 225] width 12 height 12
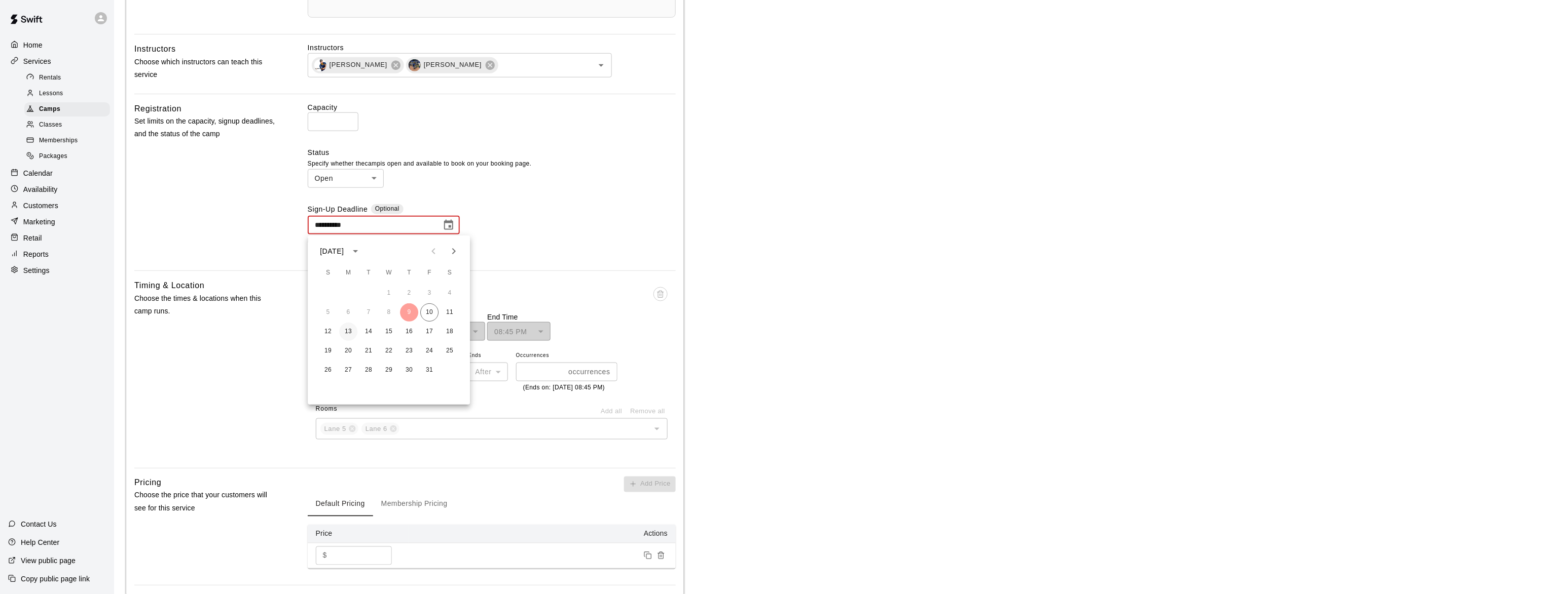
click at [349, 334] on button "13" at bounding box center [348, 331] width 18 height 18
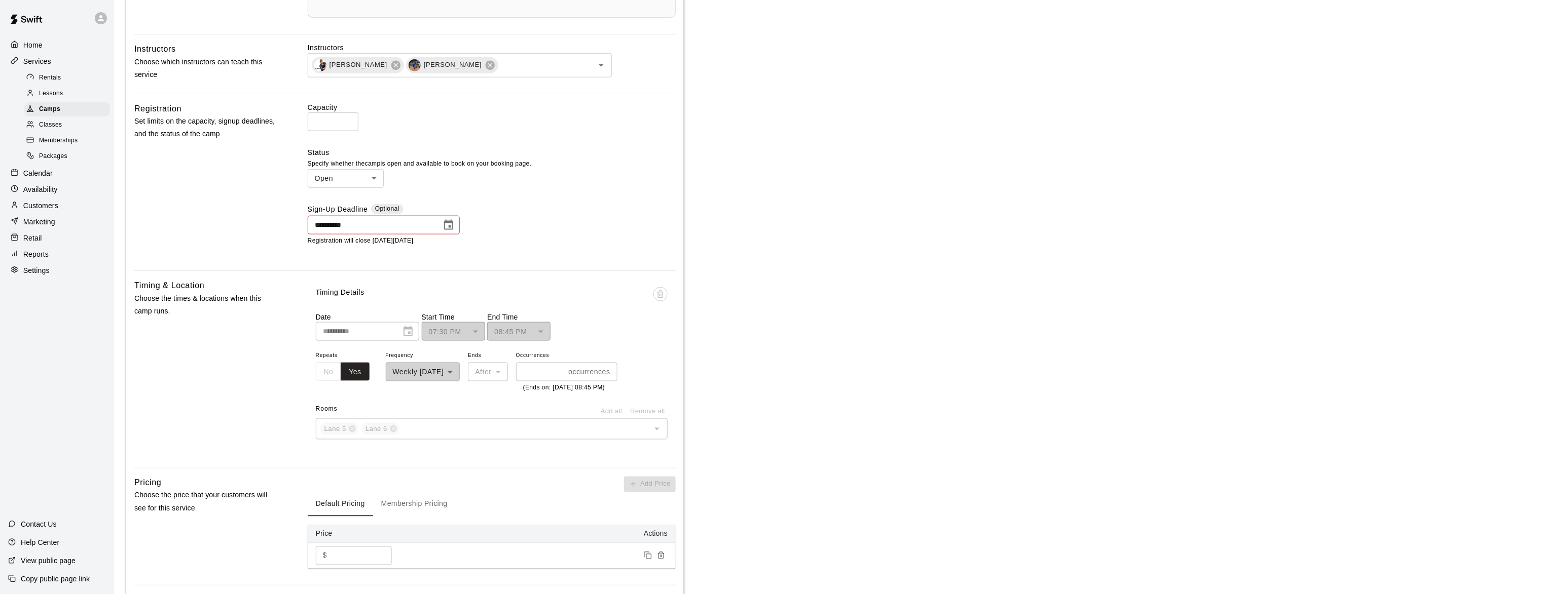
type input "**********"
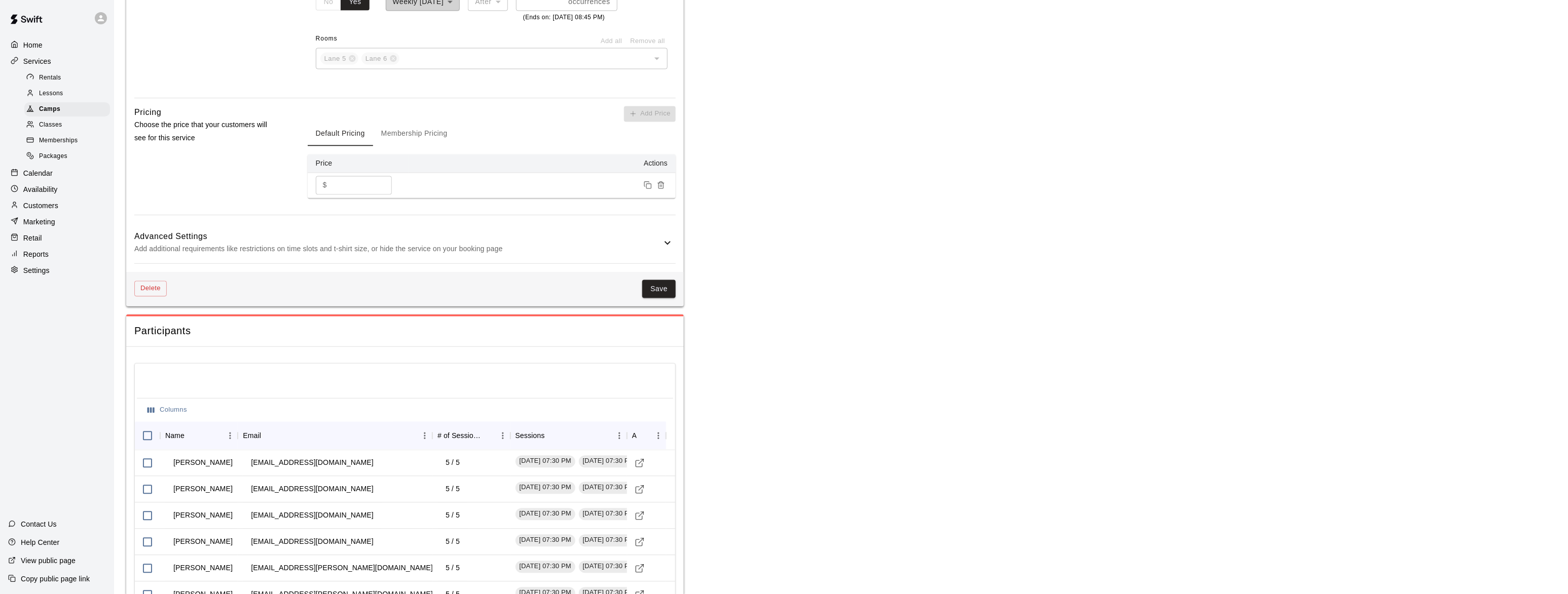
scroll to position [803, 0]
click at [652, 299] on button "Save" at bounding box center [659, 289] width 33 height 19
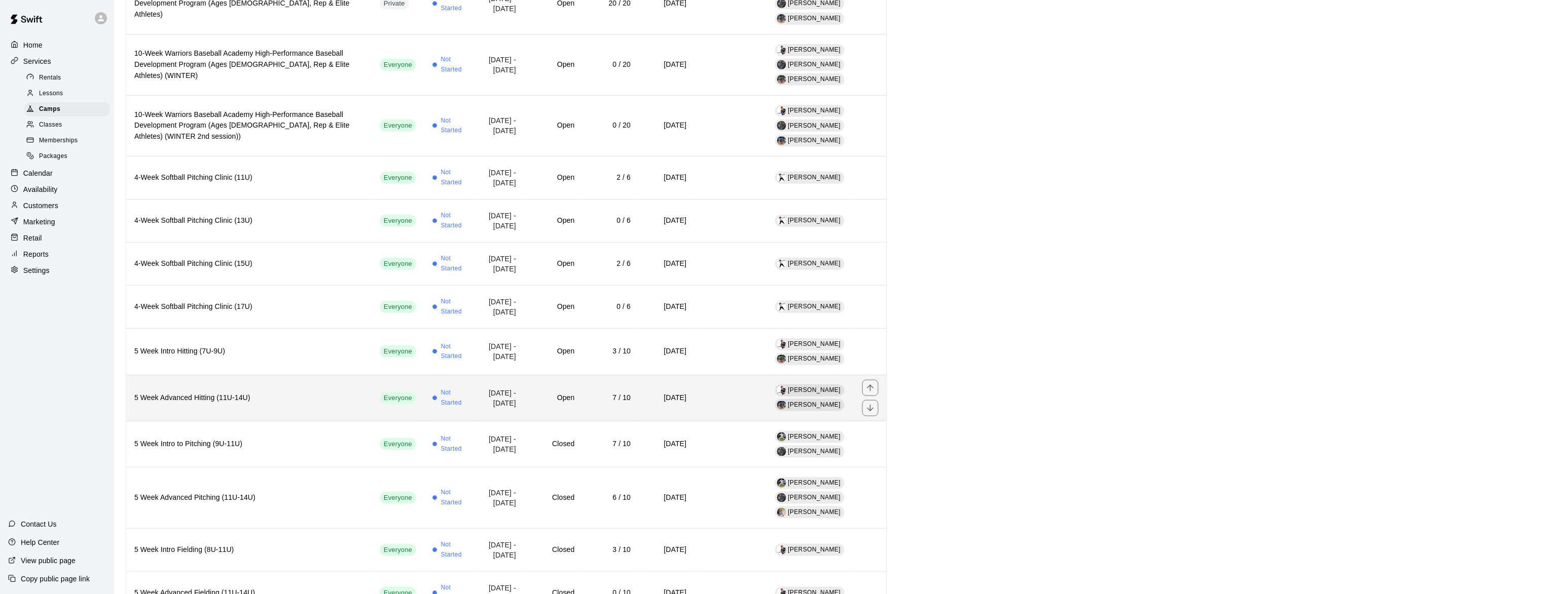
scroll to position [330, 0]
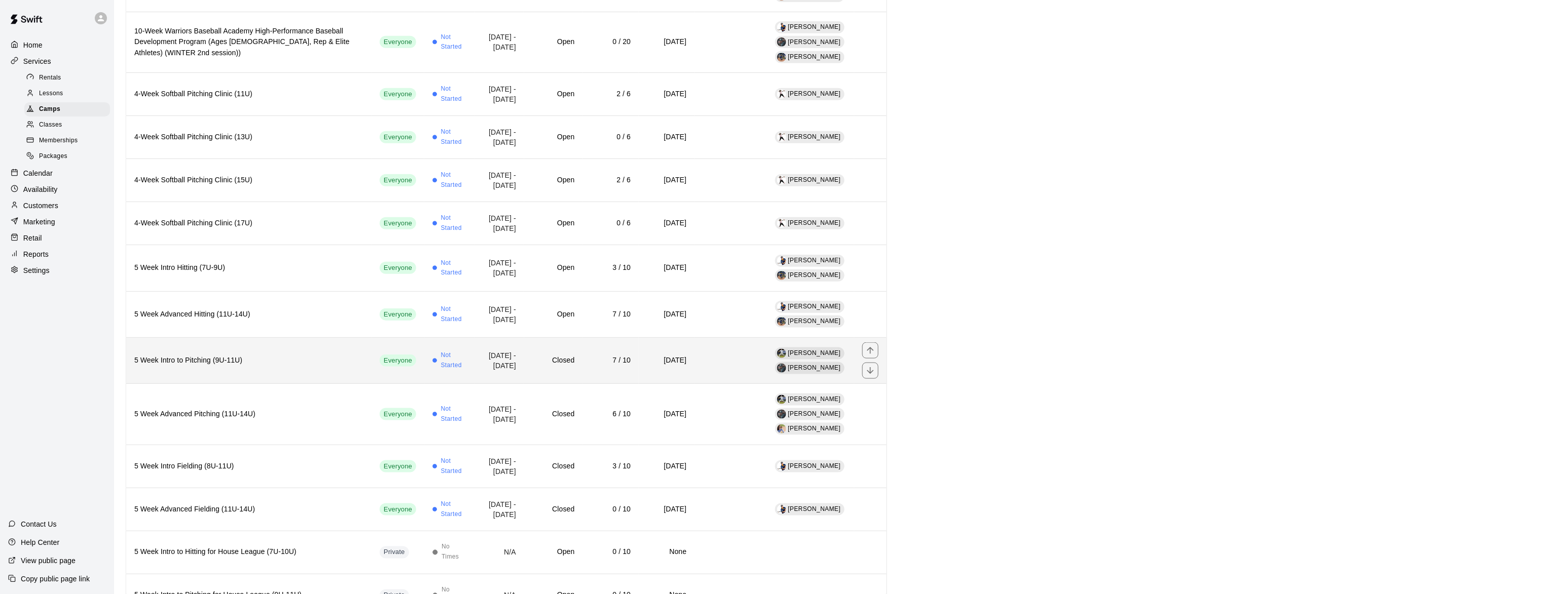
click at [185, 355] on h6 "5 Week Intro to Pitching (9U-11U)" at bounding box center [249, 361] width 229 height 11
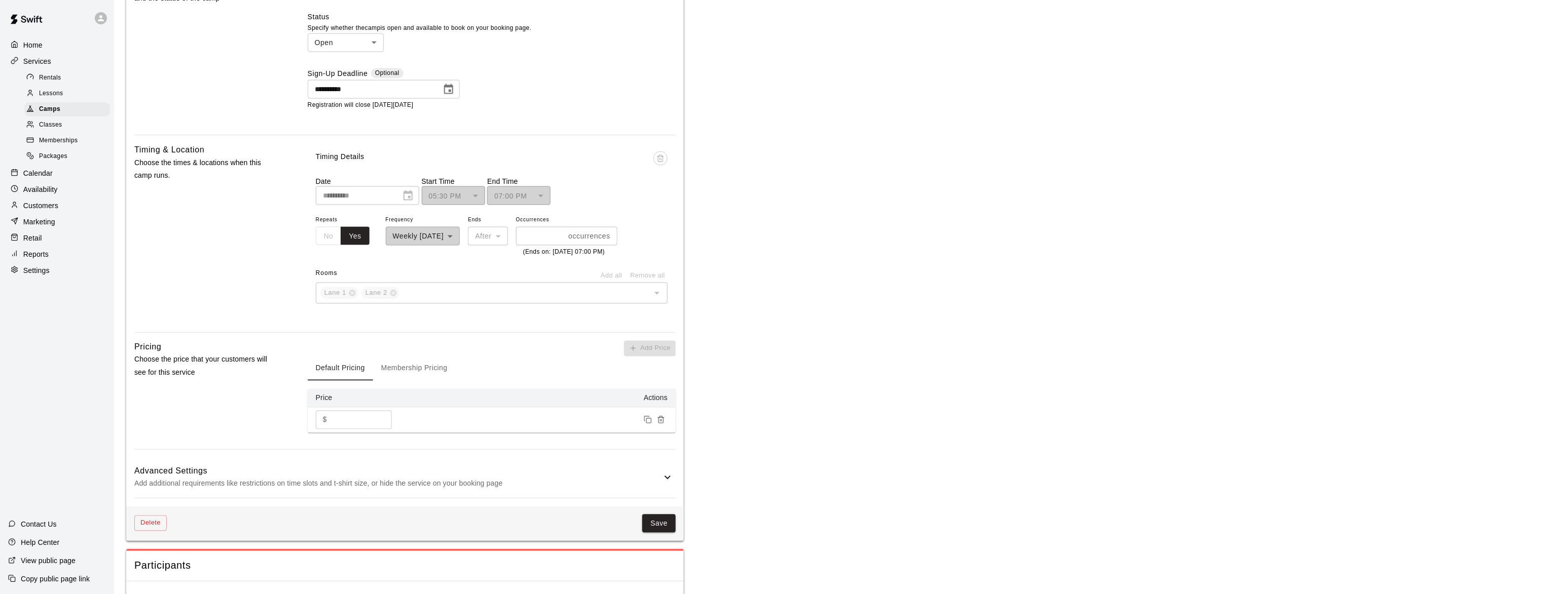
scroll to position [556, 0]
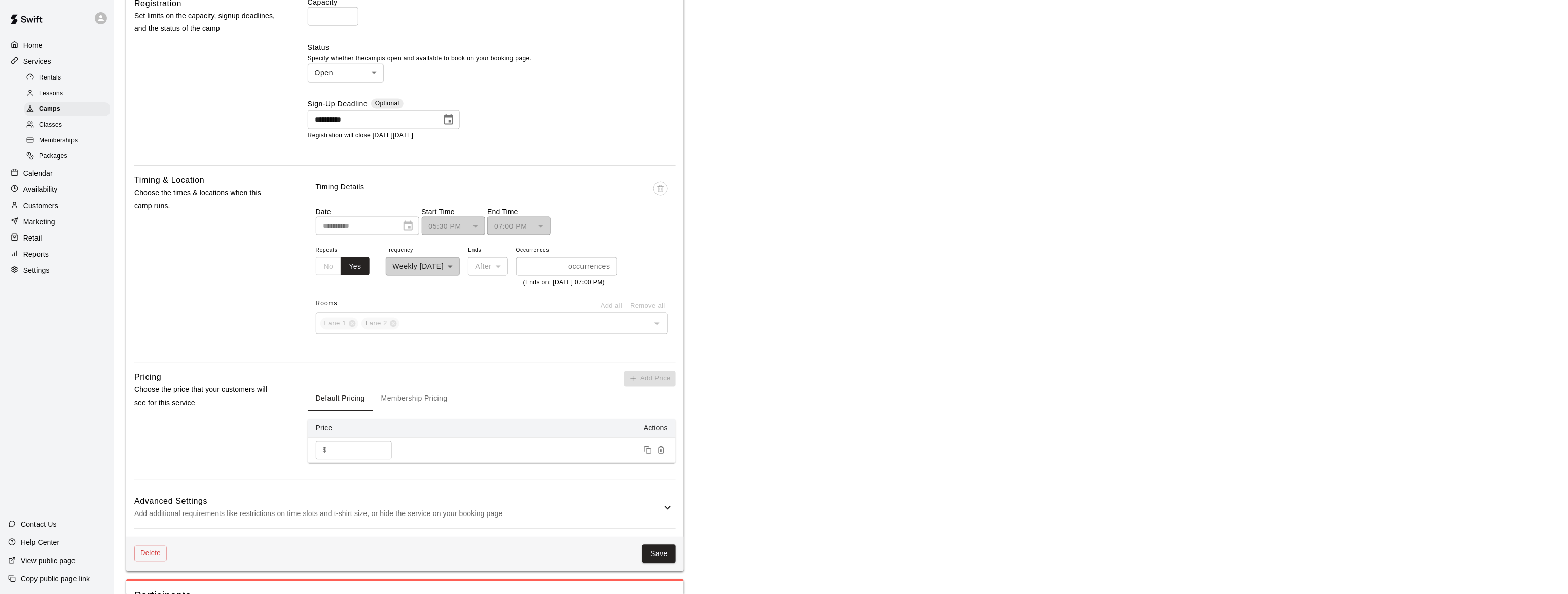
click at [453, 117] on icon "Choose date, selected date is Oct 10, 2025" at bounding box center [448, 120] width 12 height 12
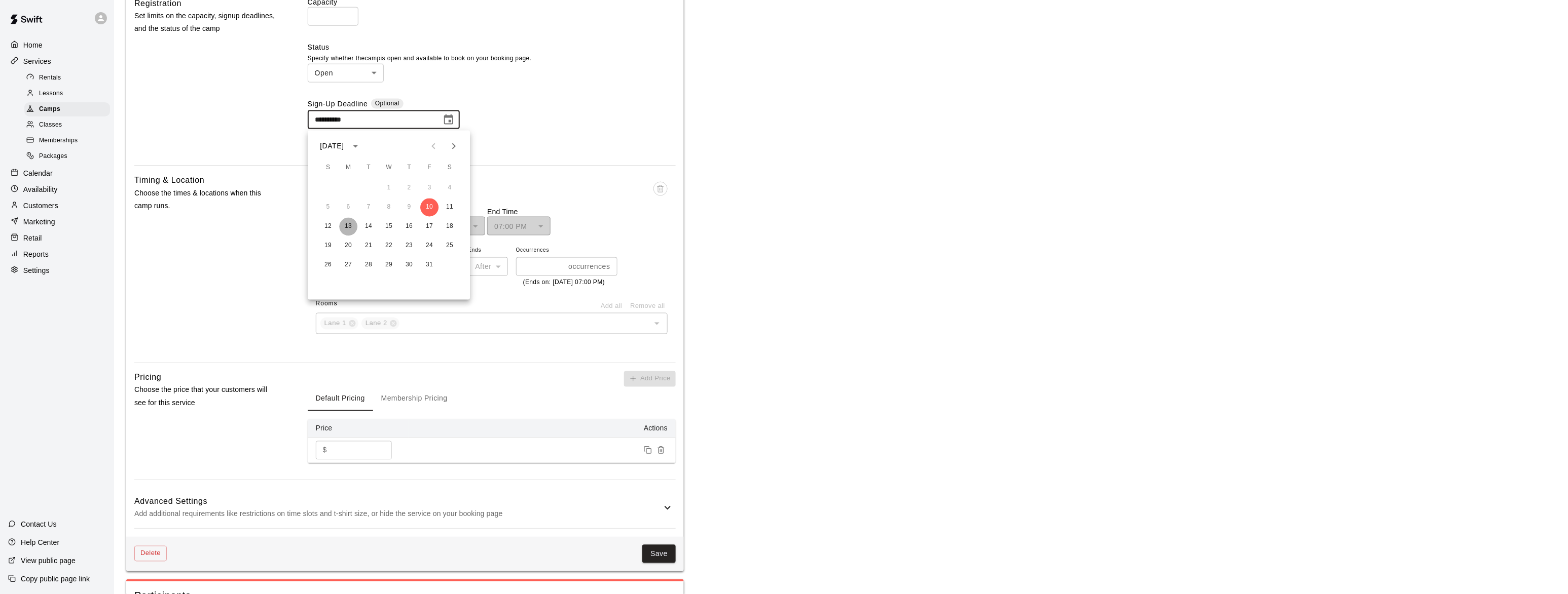
click at [350, 227] on button "13" at bounding box center [348, 227] width 18 height 18
type input "**********"
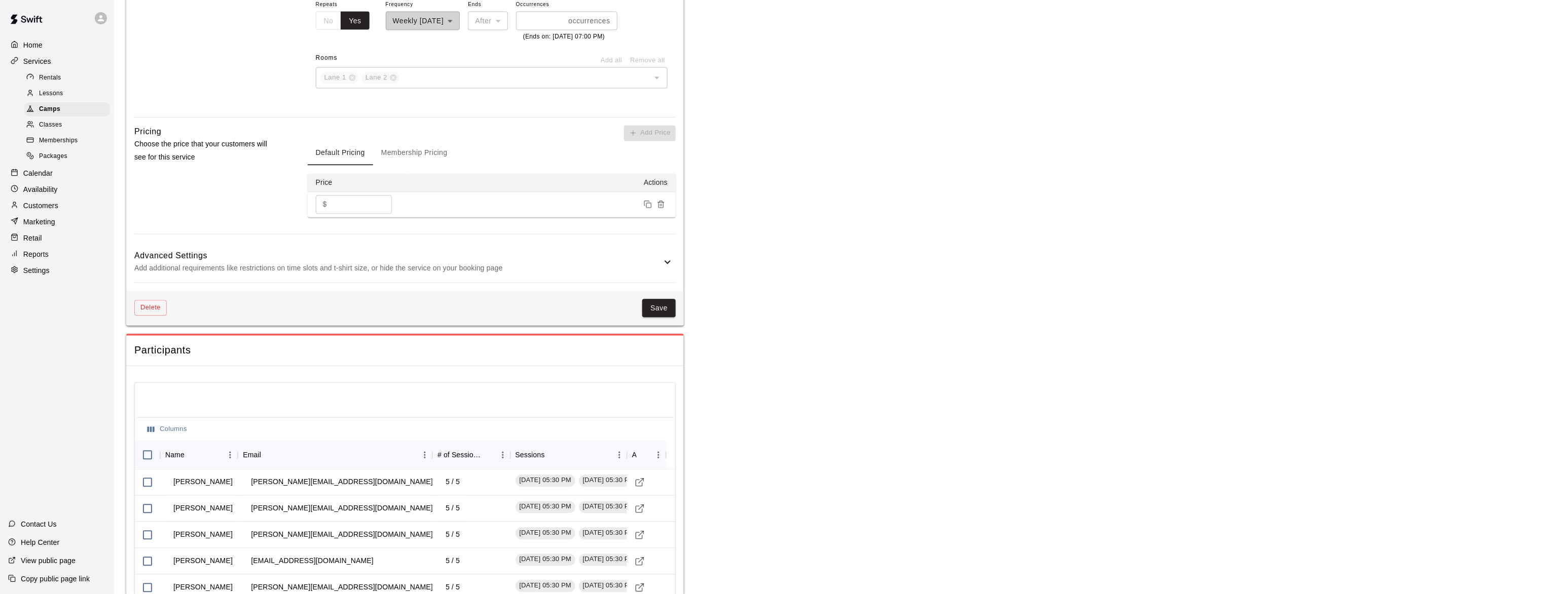
scroll to position [803, 0]
click at [652, 317] on button "Save" at bounding box center [659, 307] width 33 height 19
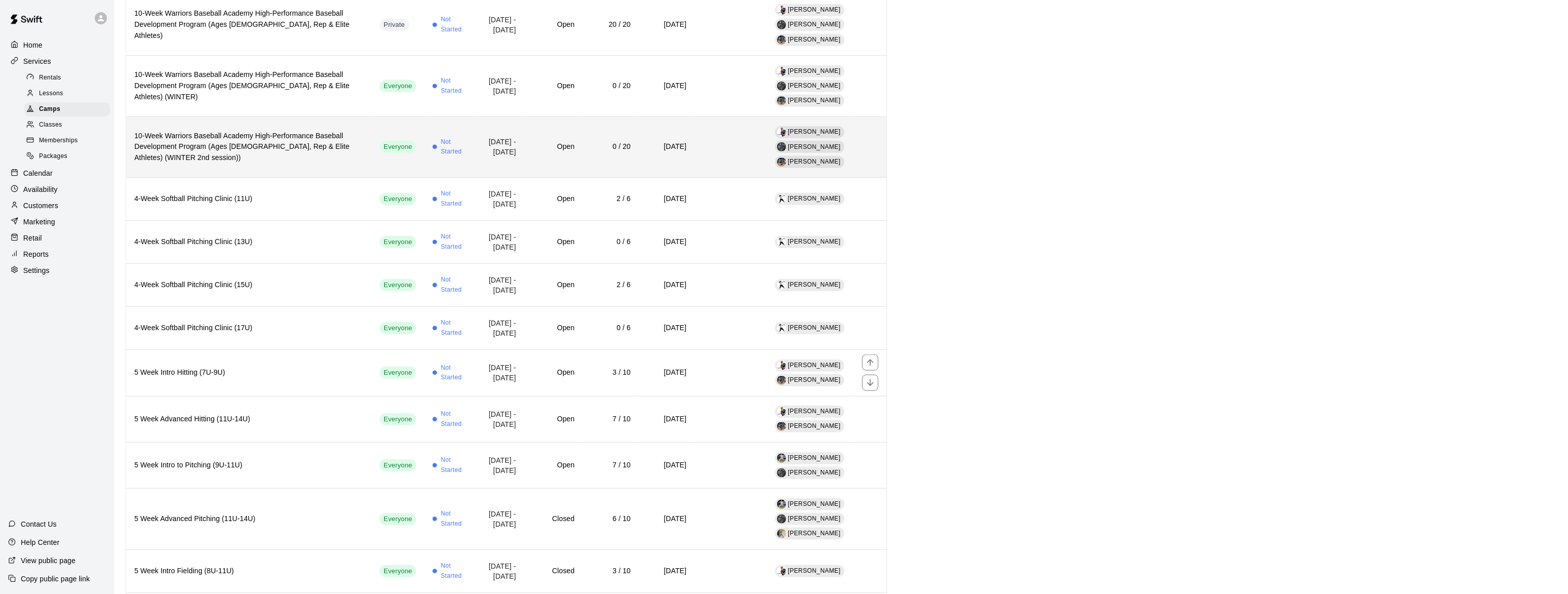
scroll to position [309, 0]
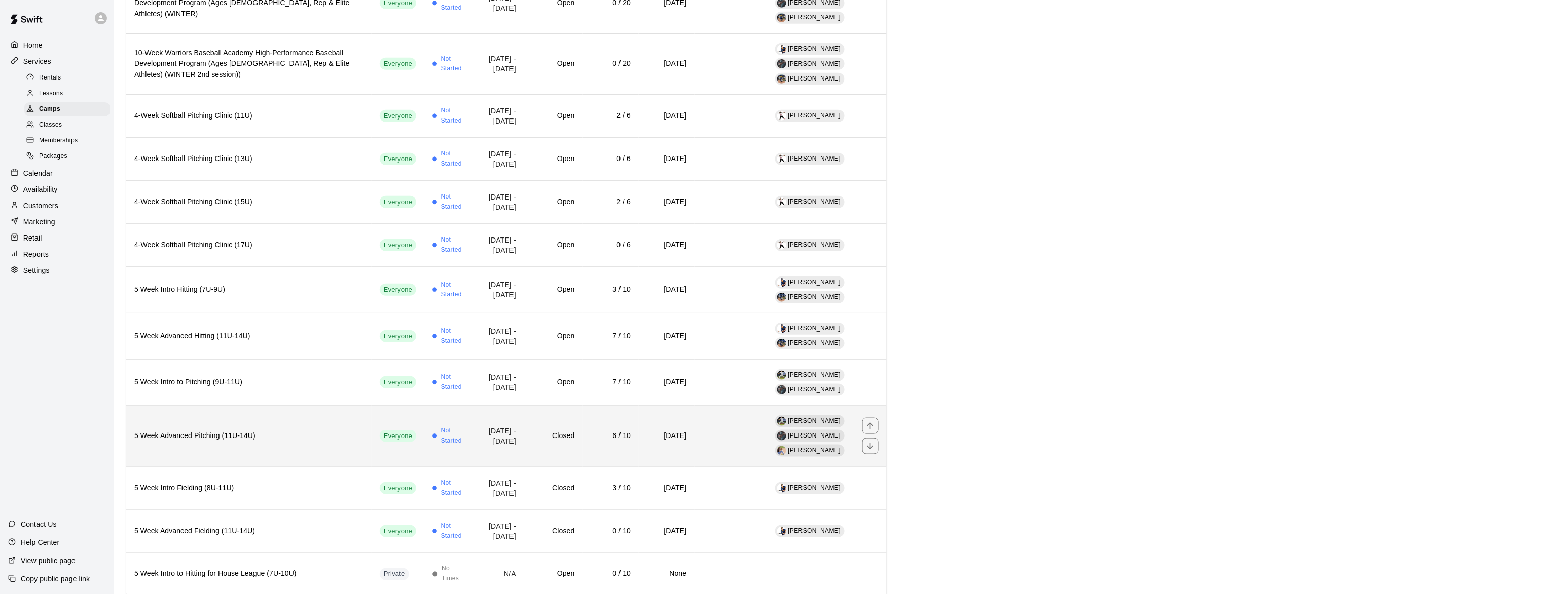
click at [205, 431] on h6 "5 Week Advanced Pitching (11U-14U)" at bounding box center [249, 437] width 229 height 11
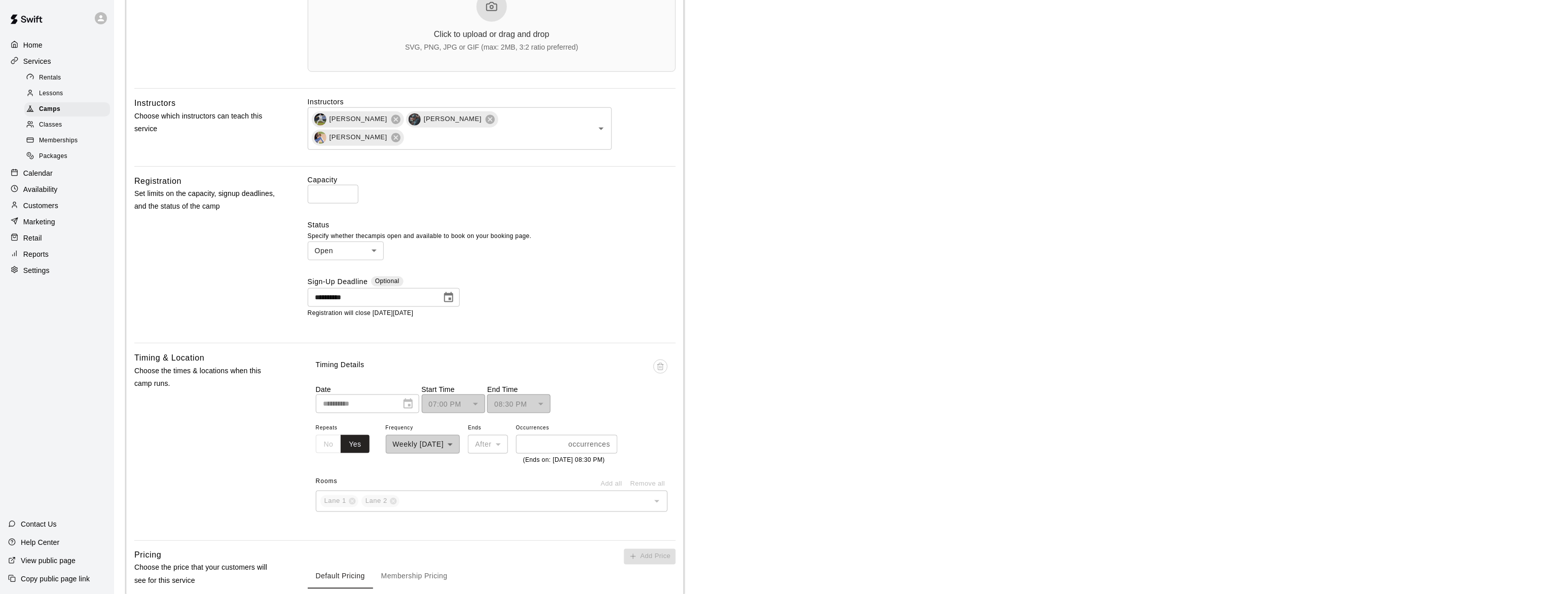
scroll to position [300, 0]
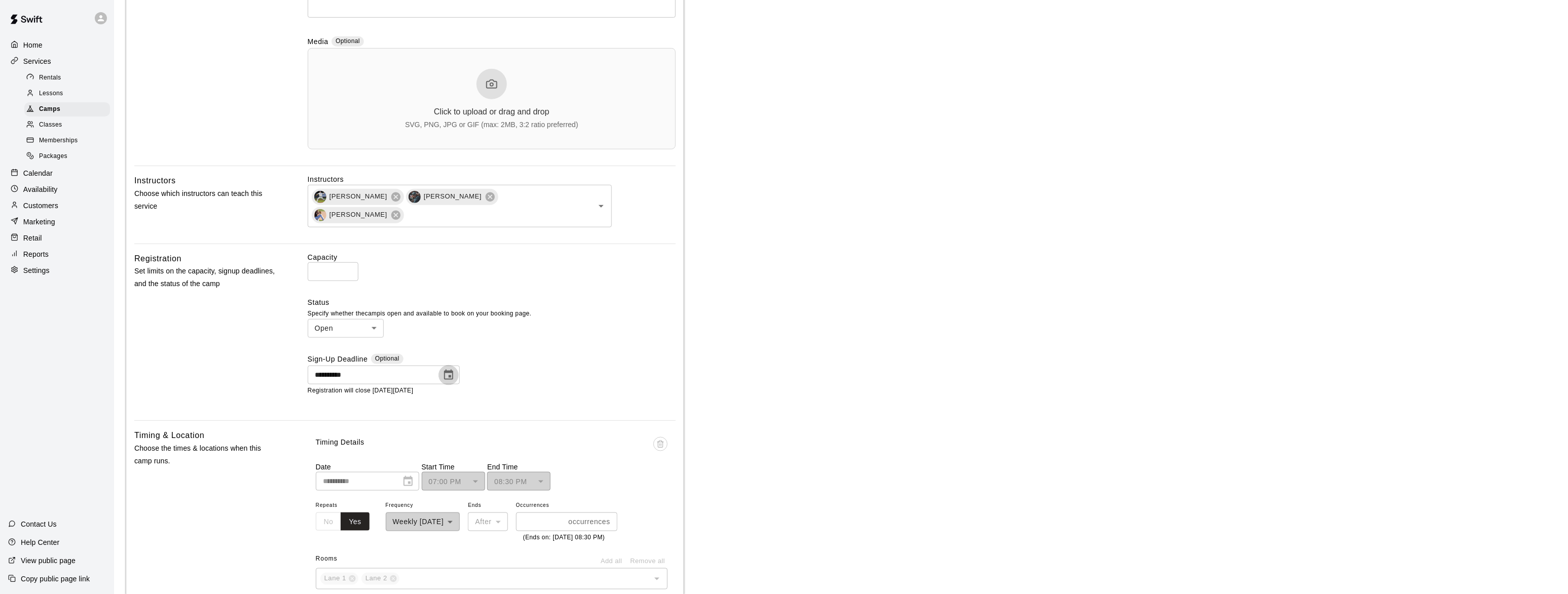
click at [446, 370] on icon "Choose date, selected date is Oct 10, 2025" at bounding box center [449, 375] width 9 height 10
click at [347, 465] on button "13" at bounding box center [348, 463] width 18 height 18
type input "**********"
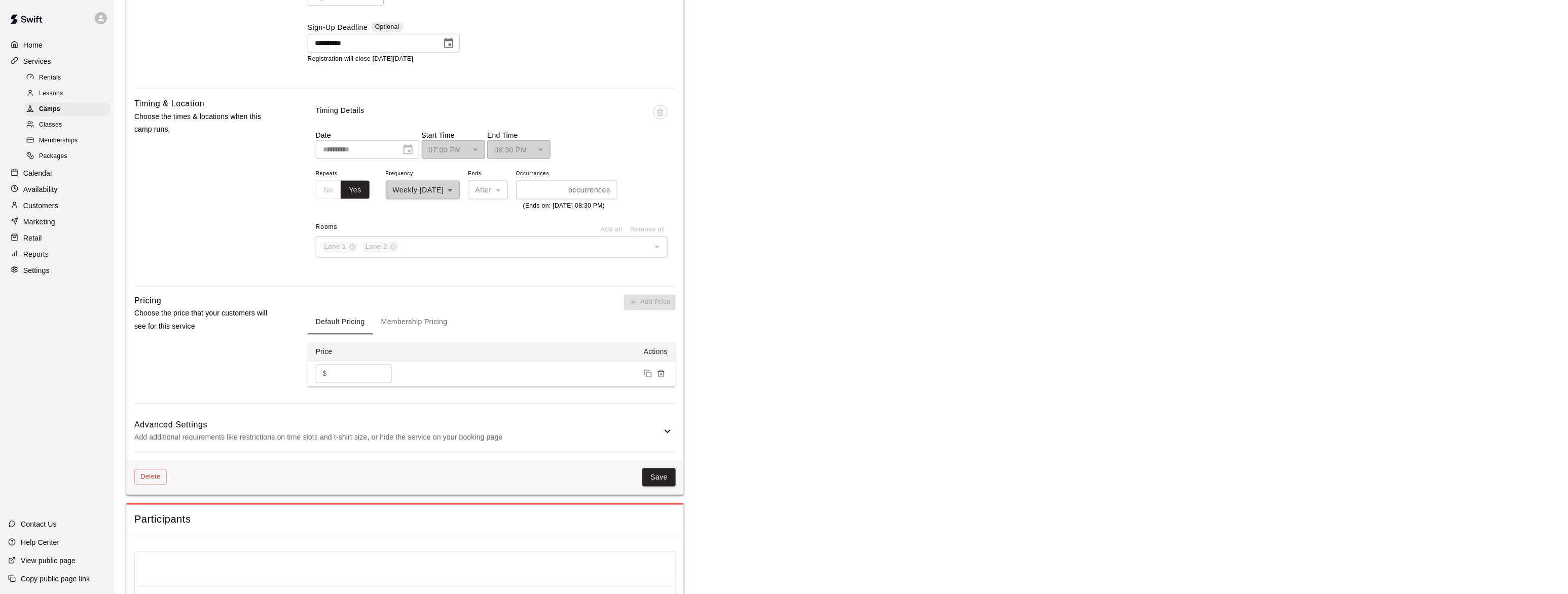
scroll to position [795, 0]
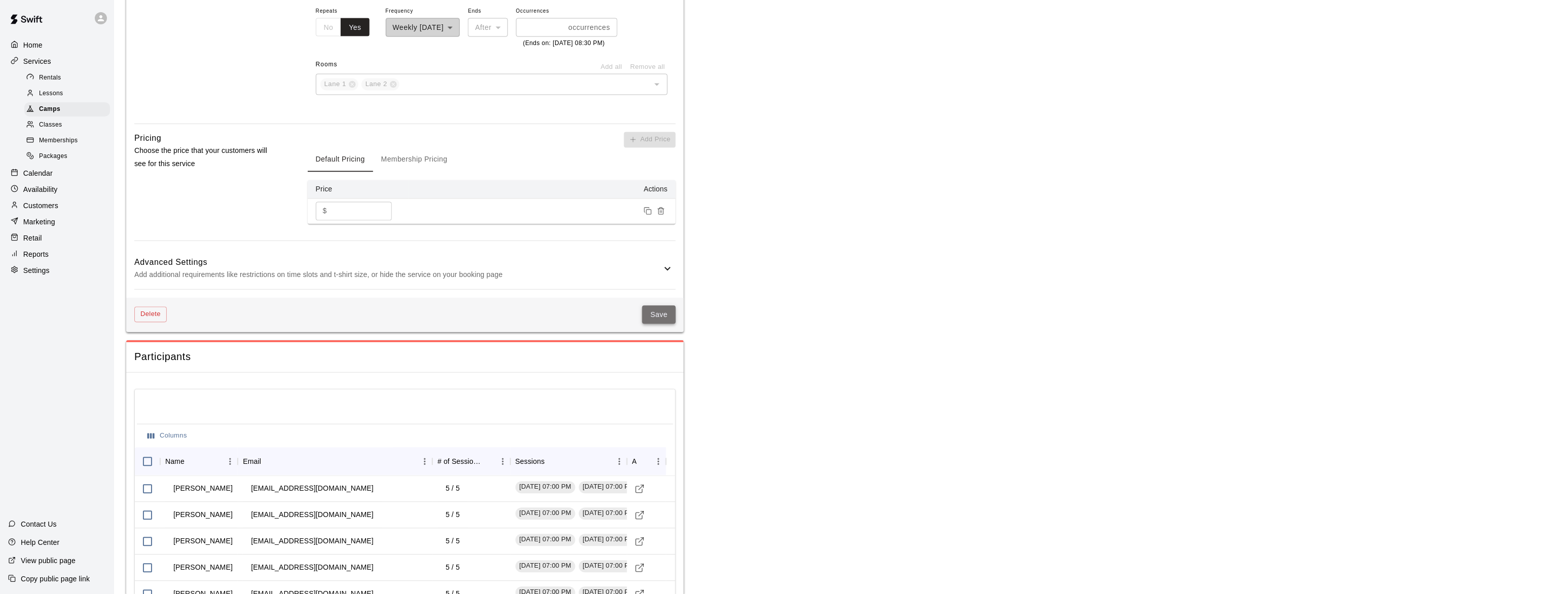
click at [658, 325] on button "Save" at bounding box center [659, 316] width 33 height 19
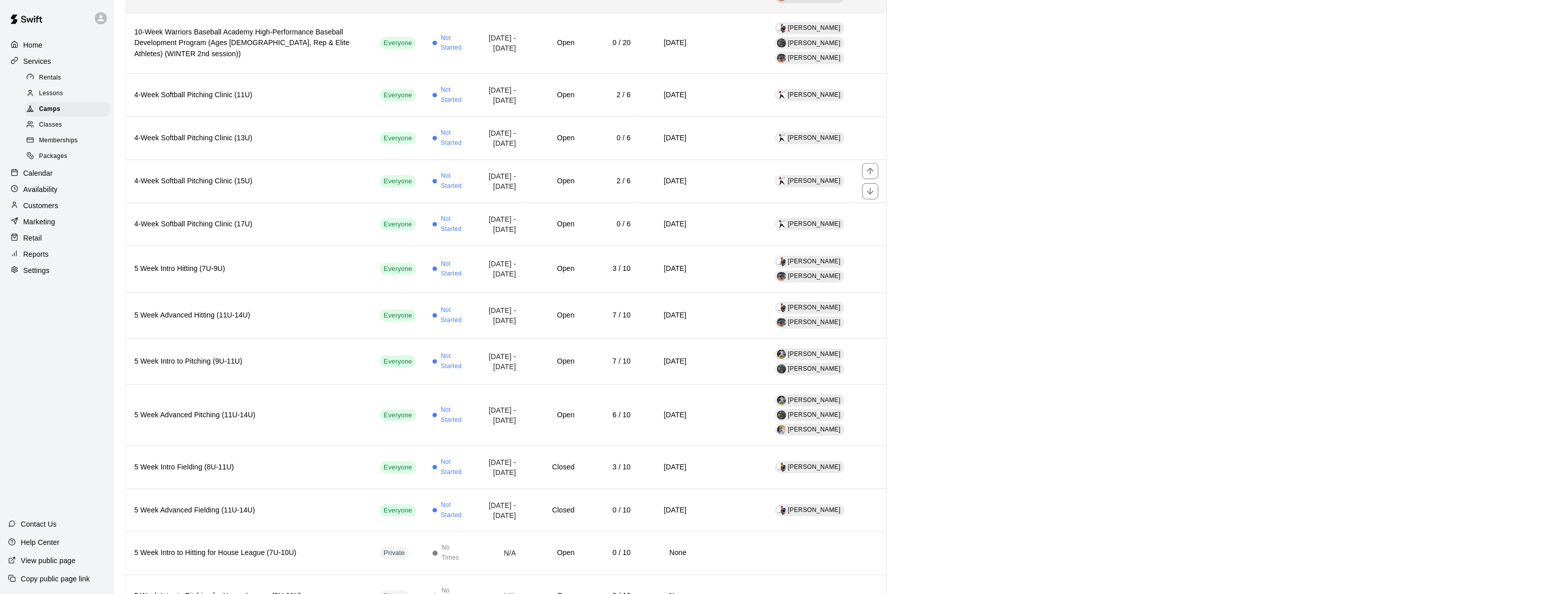
scroll to position [330, 0]
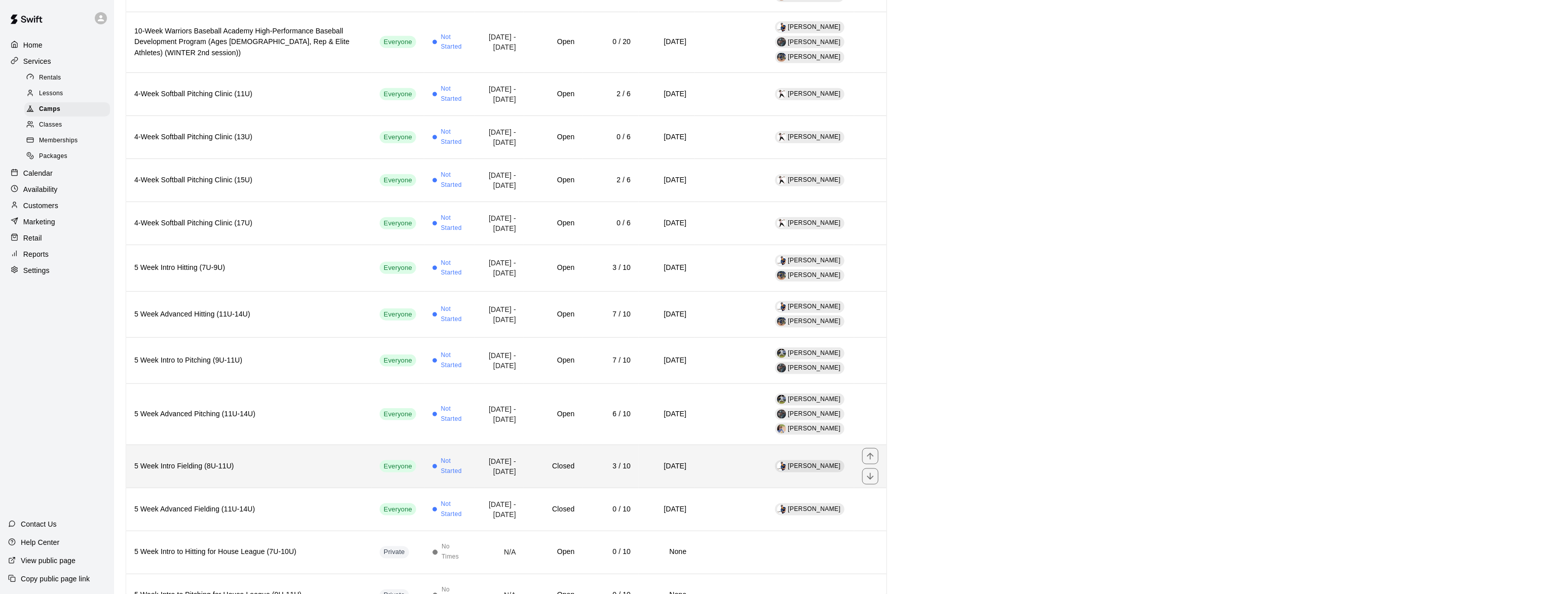
click at [190, 461] on h6 "5 Week Intro Fielding (8U-11U)" at bounding box center [249, 467] width 229 height 11
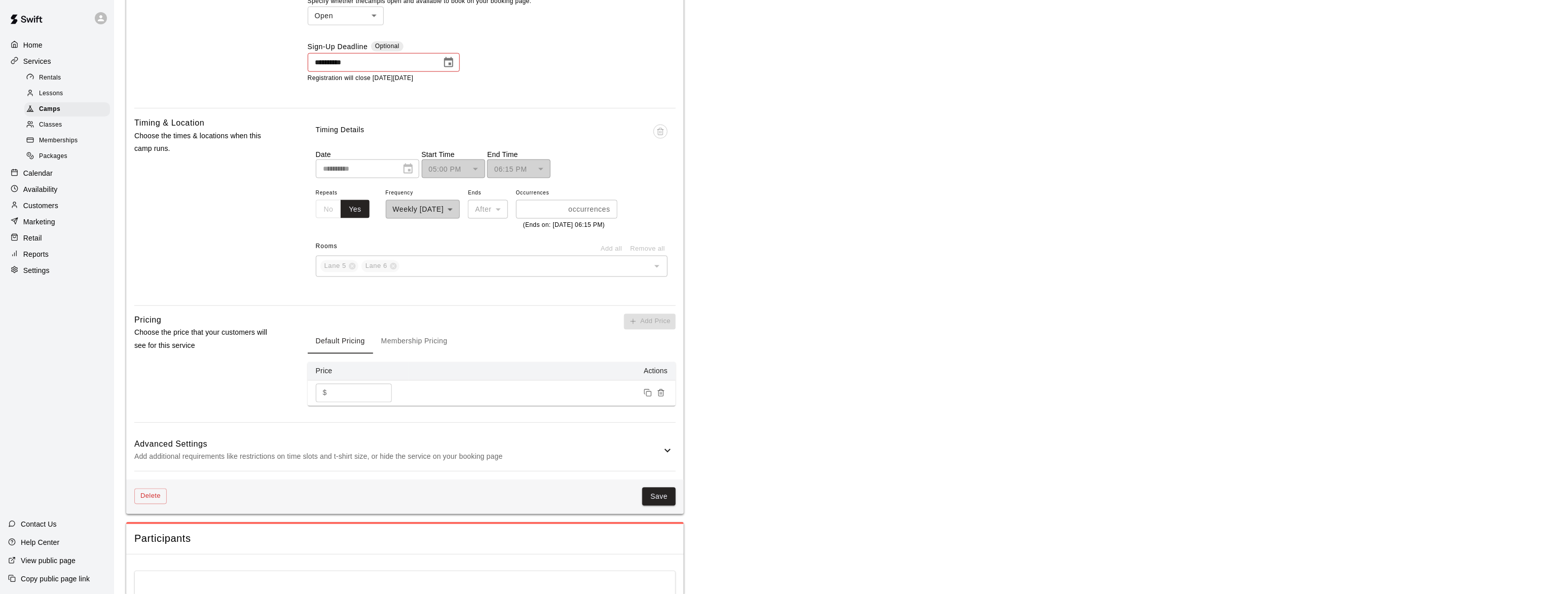
scroll to position [617, 0]
click at [448, 57] on icon "Choose date, selected date is Oct 9, 2025" at bounding box center [449, 58] width 9 height 10
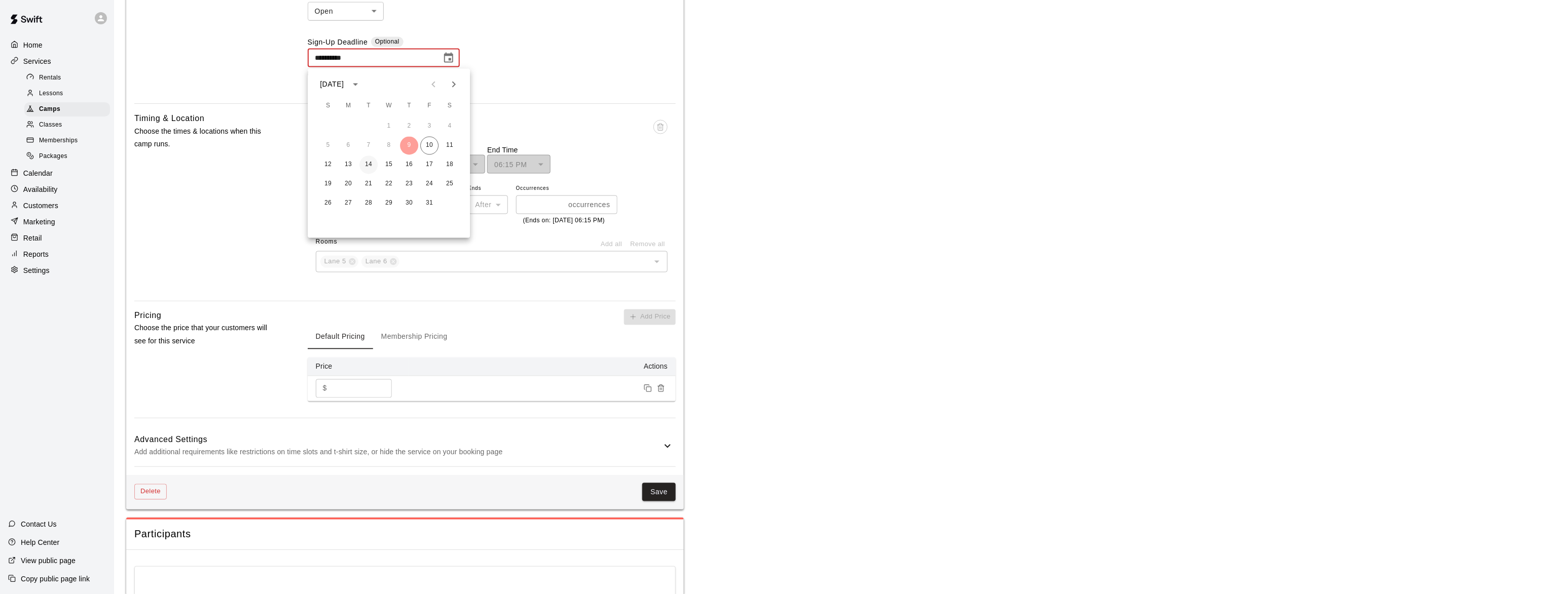
click at [367, 164] on button "14" at bounding box center [368, 165] width 18 height 18
type input "**********"
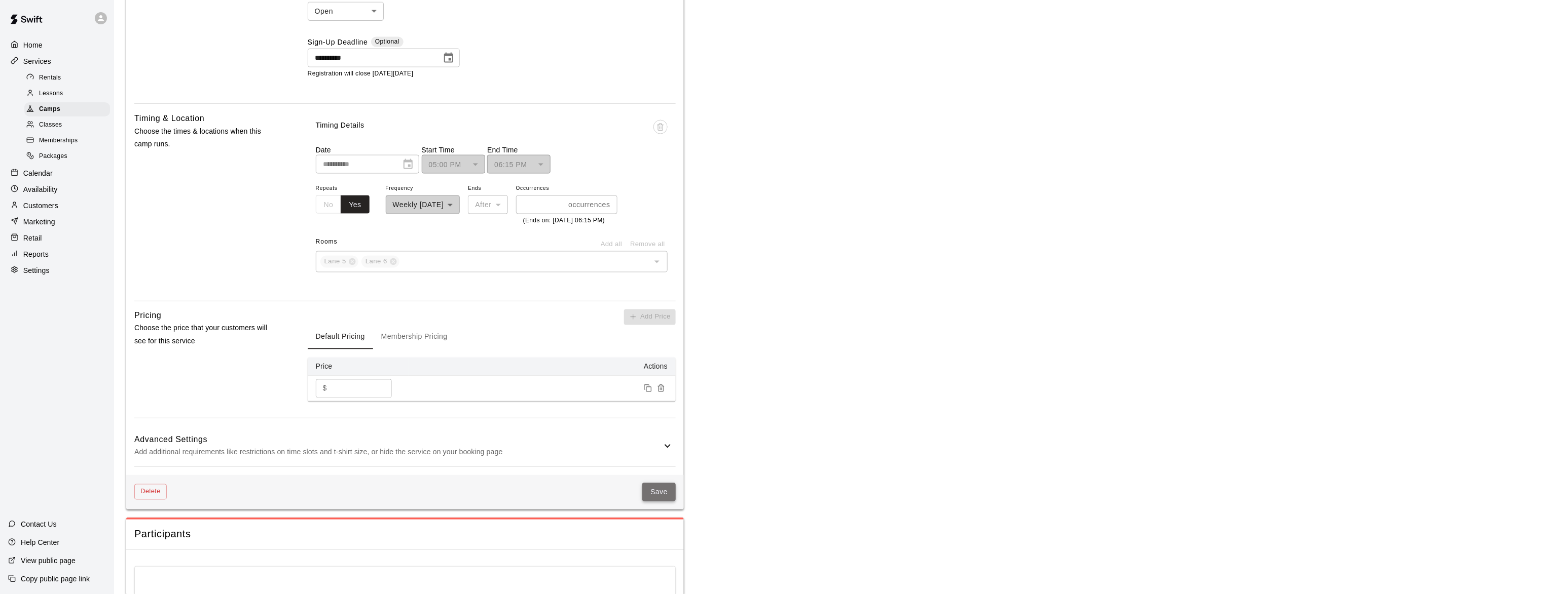
click at [657, 502] on button "Save" at bounding box center [659, 493] width 33 height 19
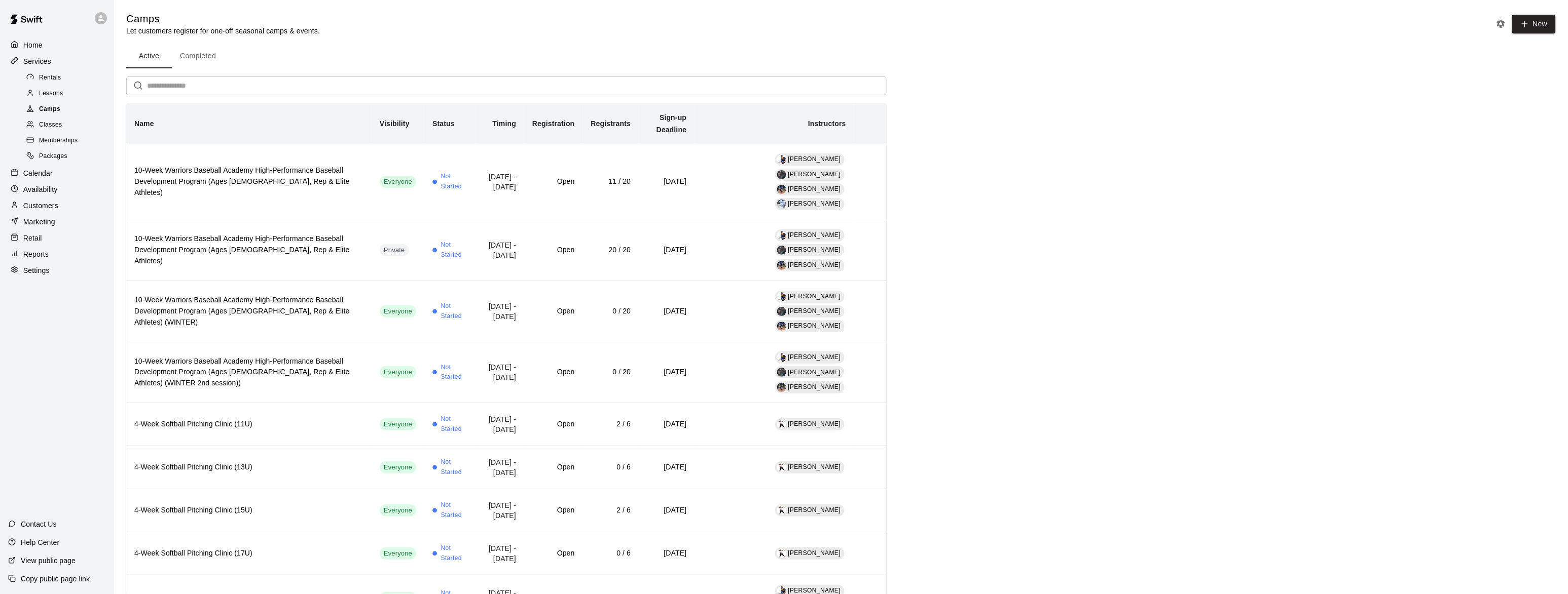
click at [49, 109] on span "Camps" at bounding box center [50, 110] width 21 height 10
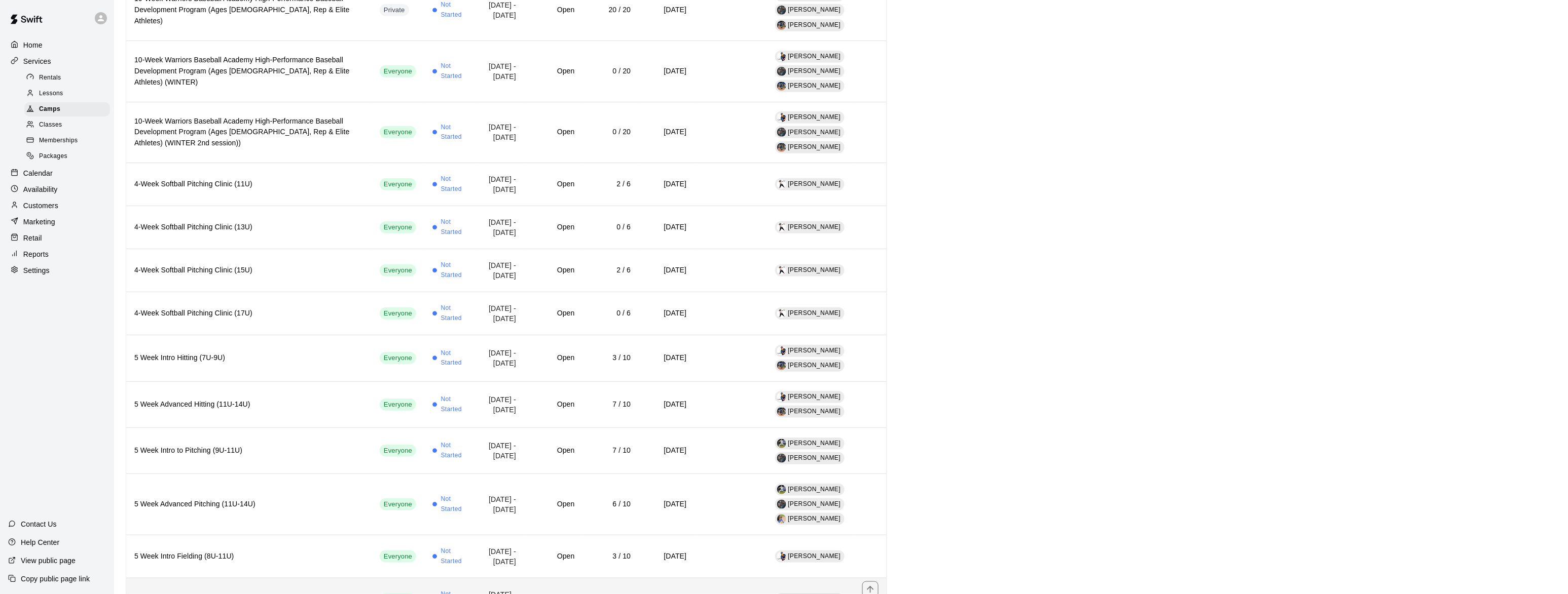
scroll to position [330, 0]
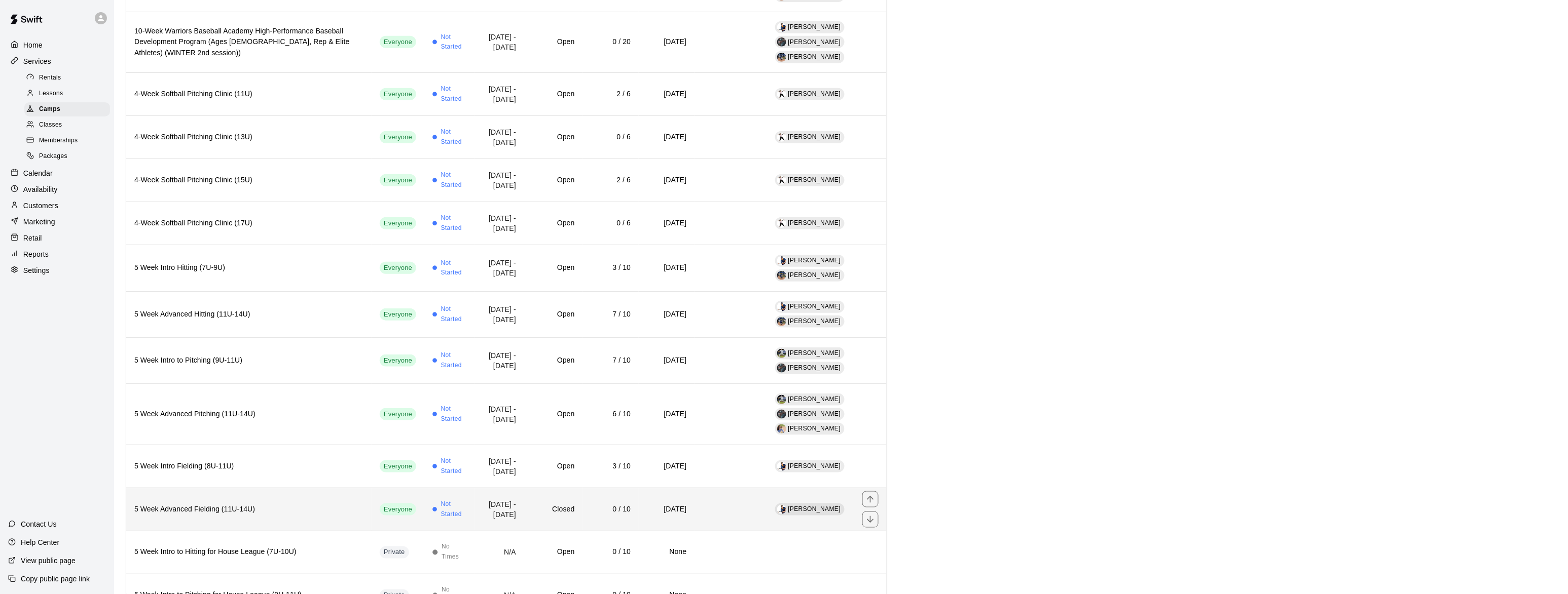
click at [178, 504] on h6 "5 Week Advanced Fielding (11U-14U)" at bounding box center [249, 510] width 229 height 11
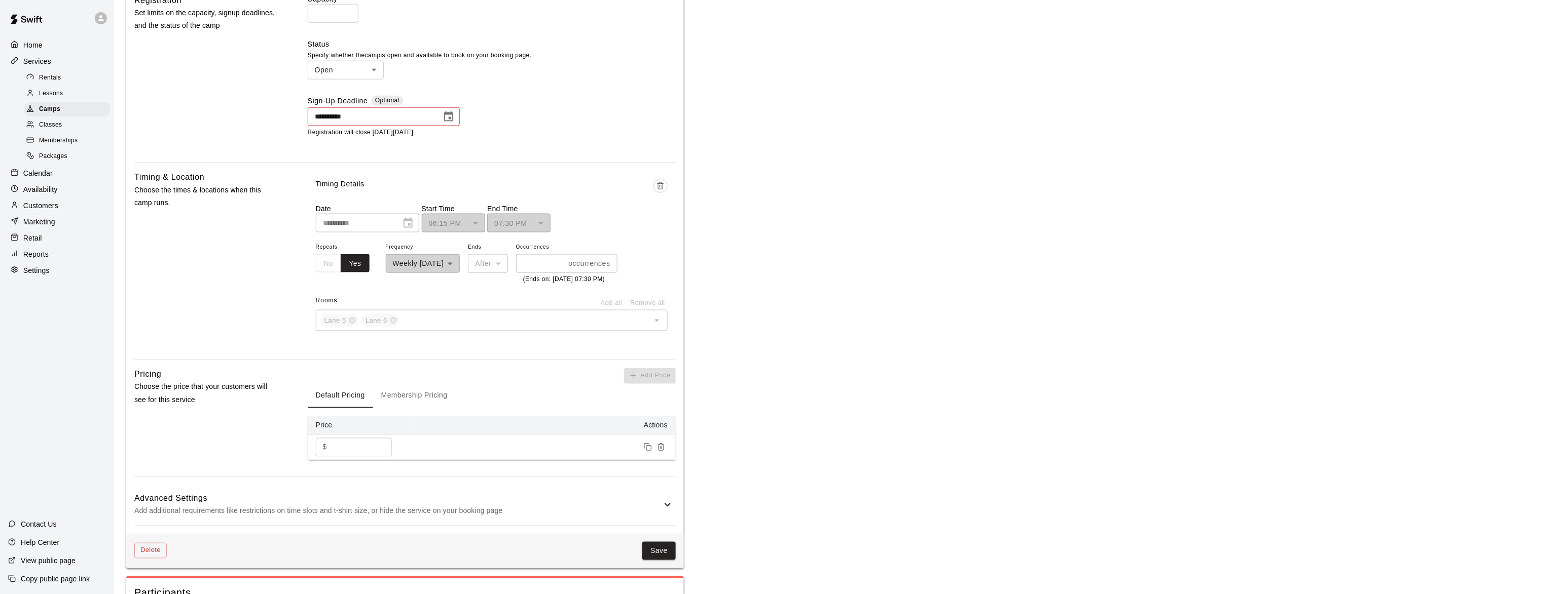
scroll to position [432, 0]
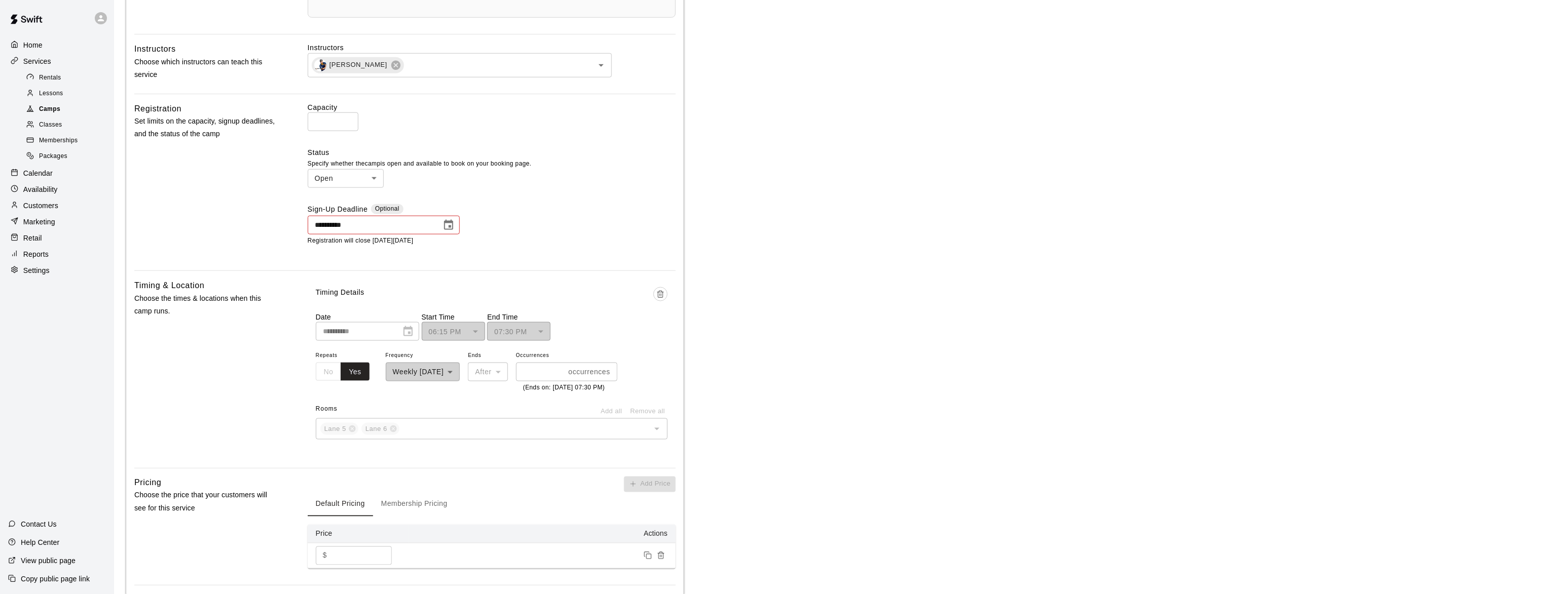
click at [61, 108] on div "Camps" at bounding box center [67, 109] width 86 height 14
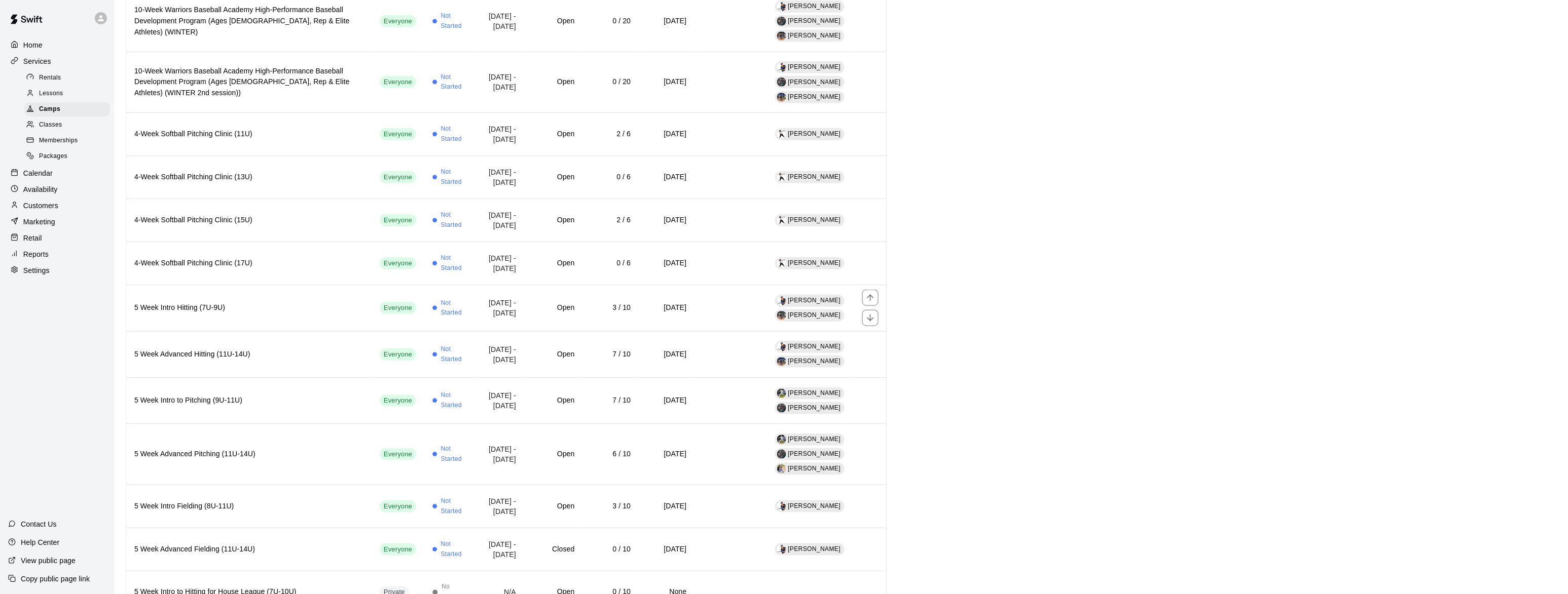
scroll to position [268, 0]
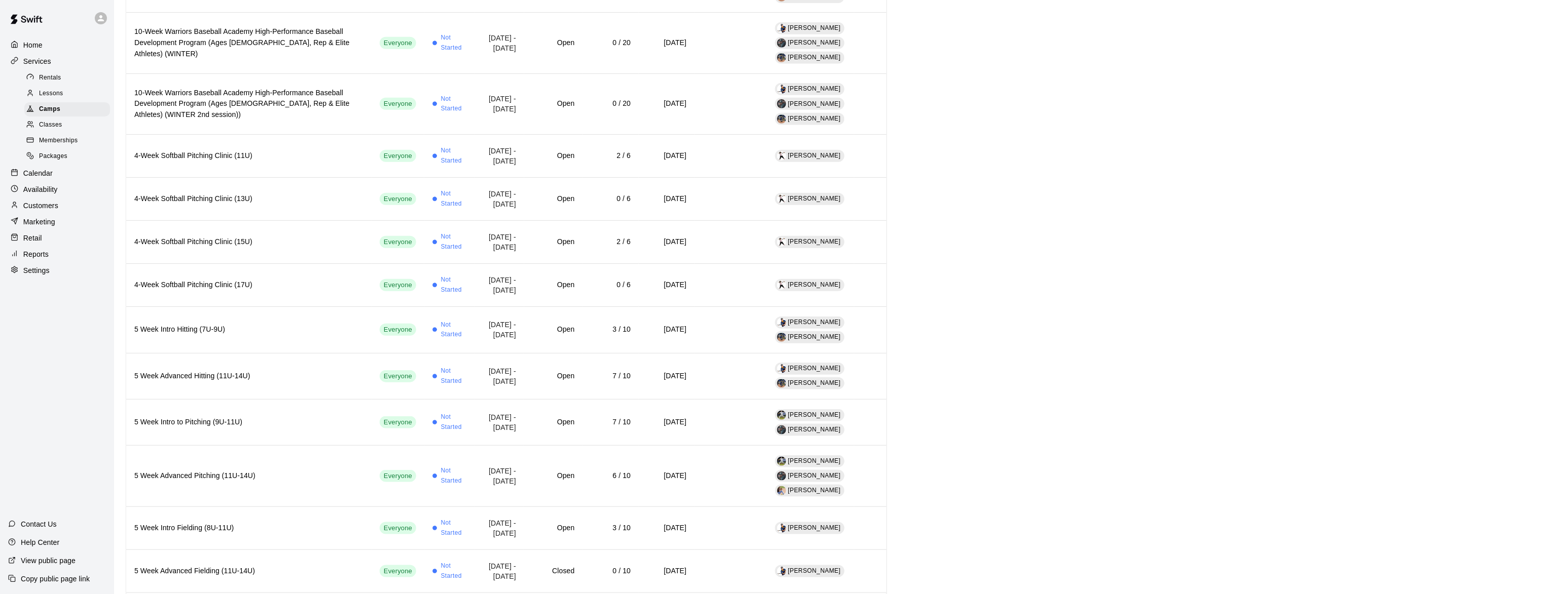
click at [57, 81] on span "Rentals" at bounding box center [50, 78] width 22 height 10
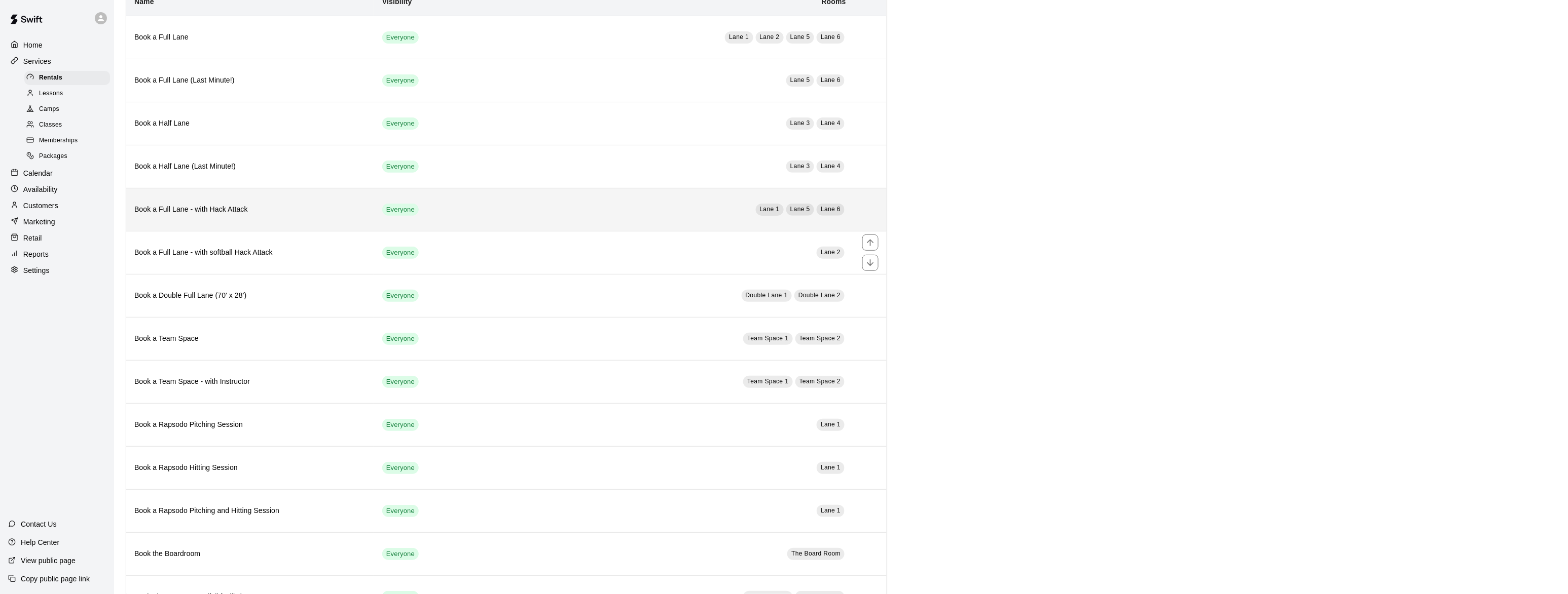
scroll to position [123, 0]
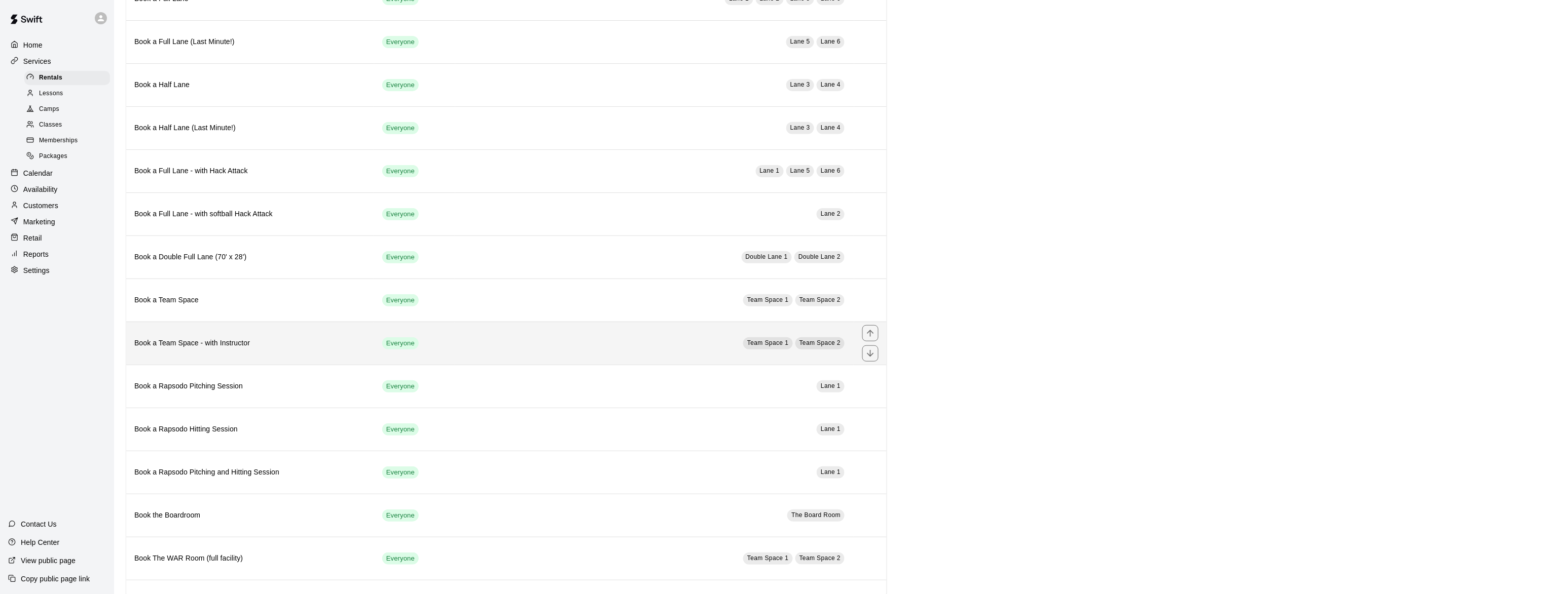
click at [163, 349] on h6 "Book a Team Space - with Instructor" at bounding box center [250, 343] width 232 height 11
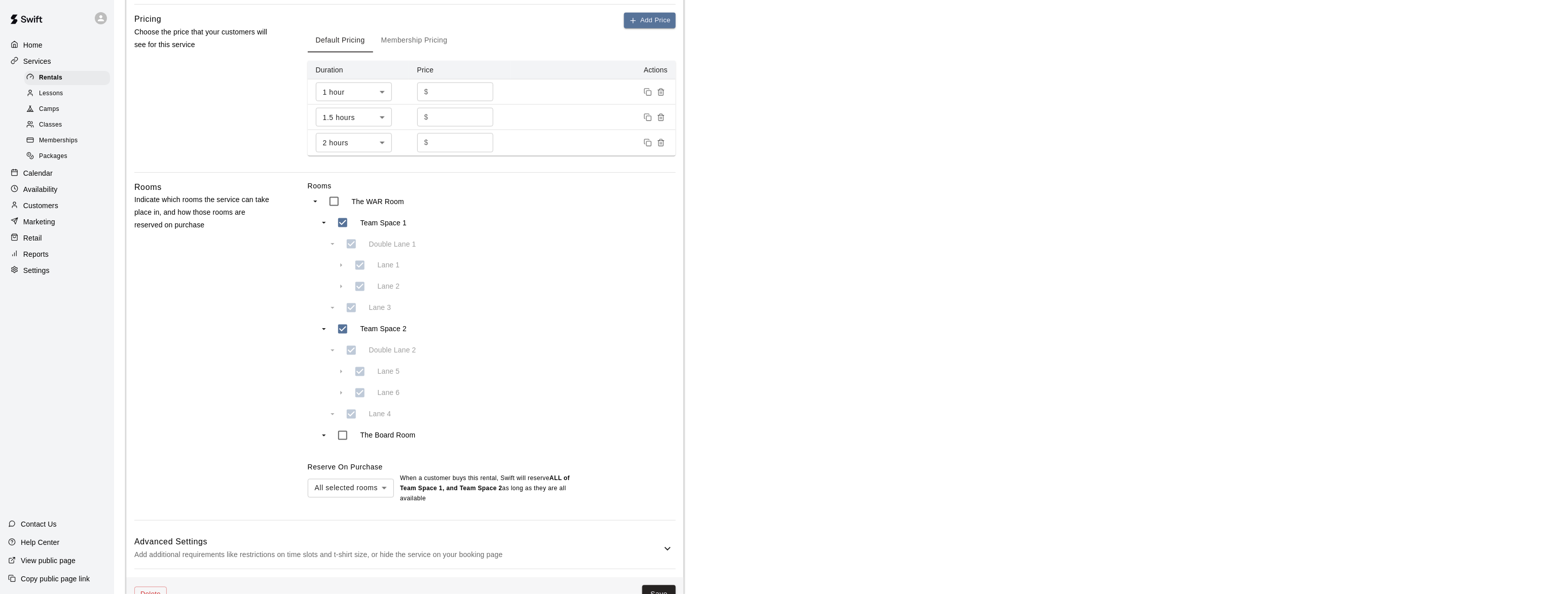
scroll to position [593, 0]
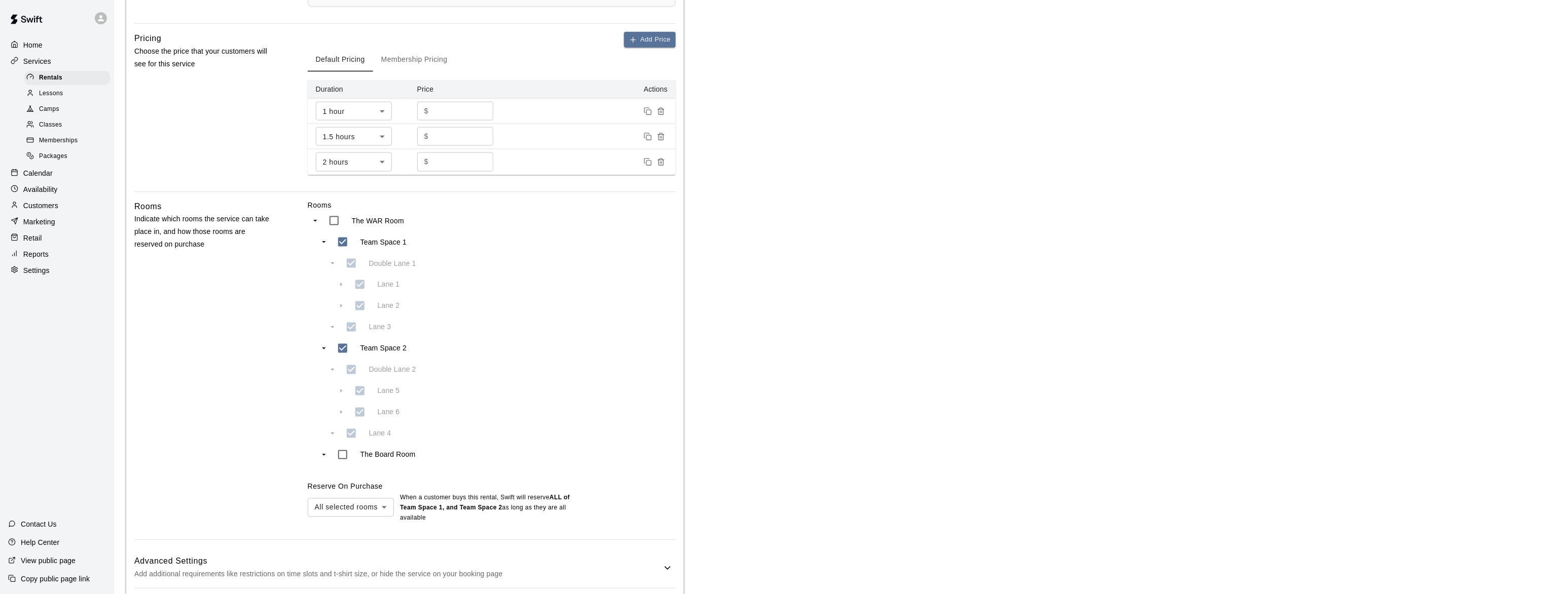
click at [232, 568] on h6 "Advanced Settings" at bounding box center [398, 562] width 527 height 13
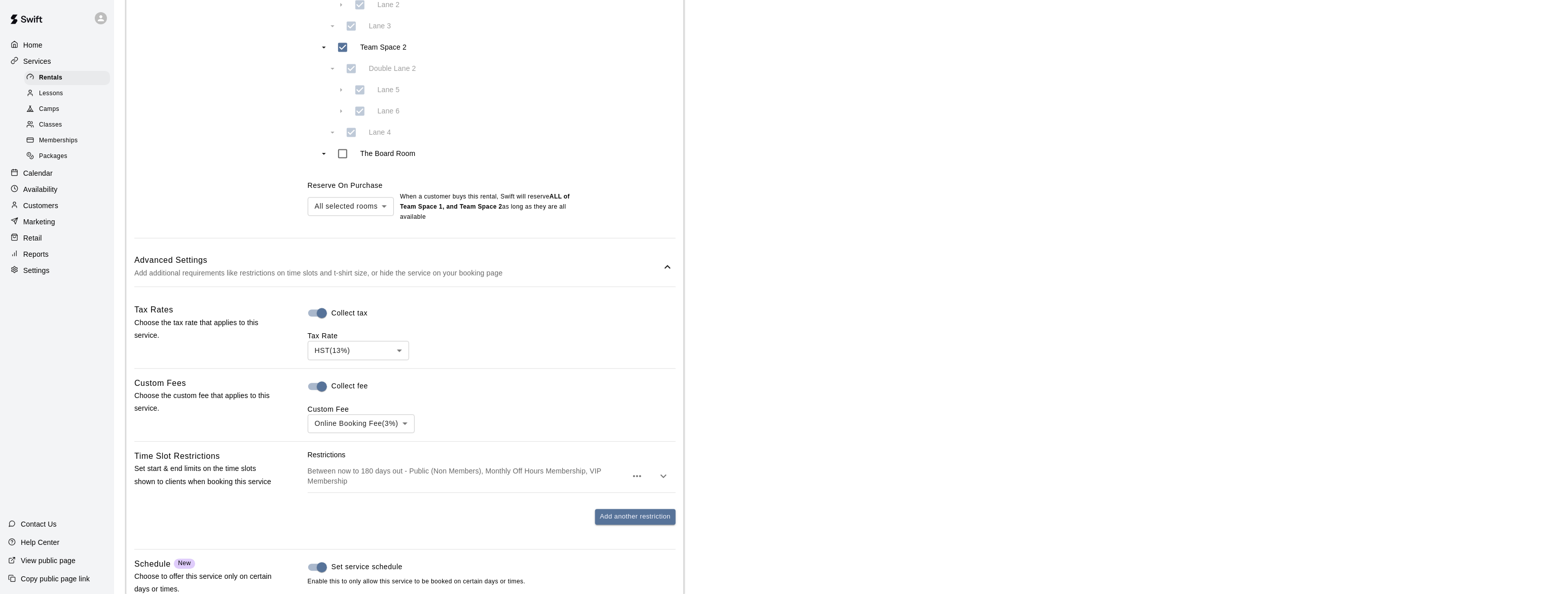
scroll to position [1025, 0]
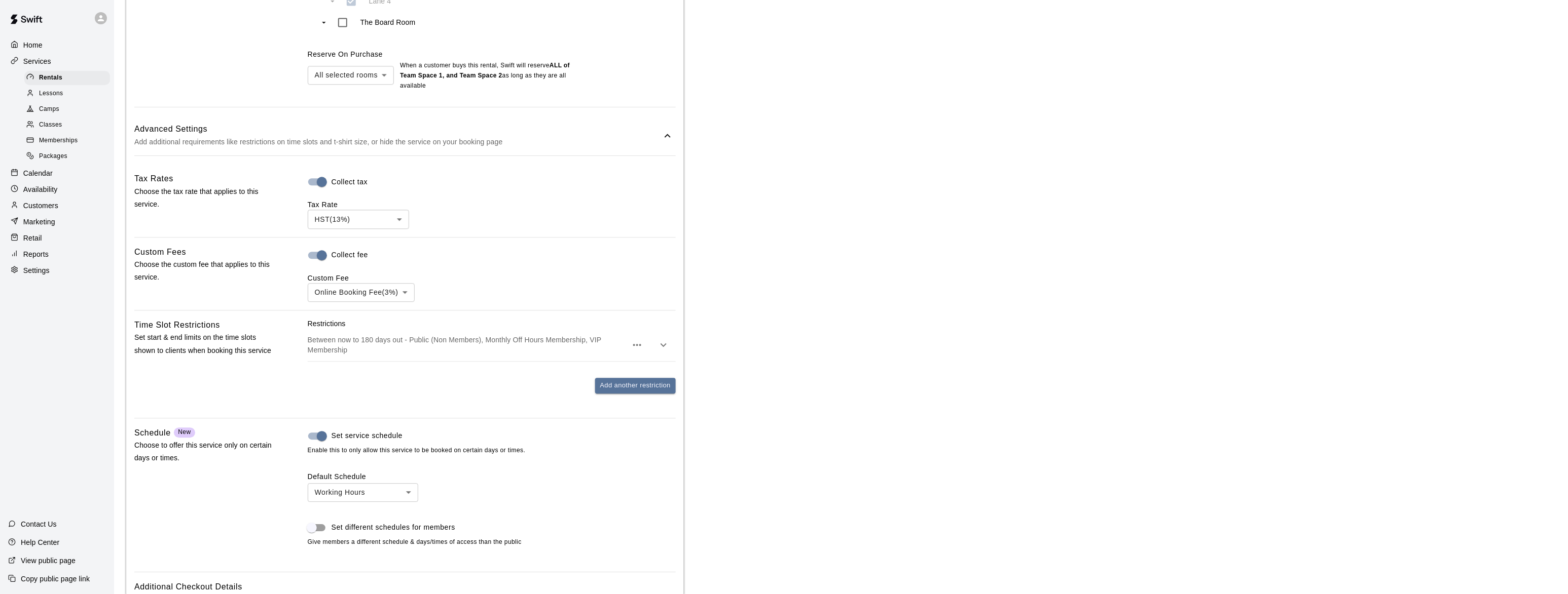
click at [472, 350] on p "Between now to 180 days out - Public (Non Members), Monthly Off Hours Membershi…" at bounding box center [467, 345] width 320 height 20
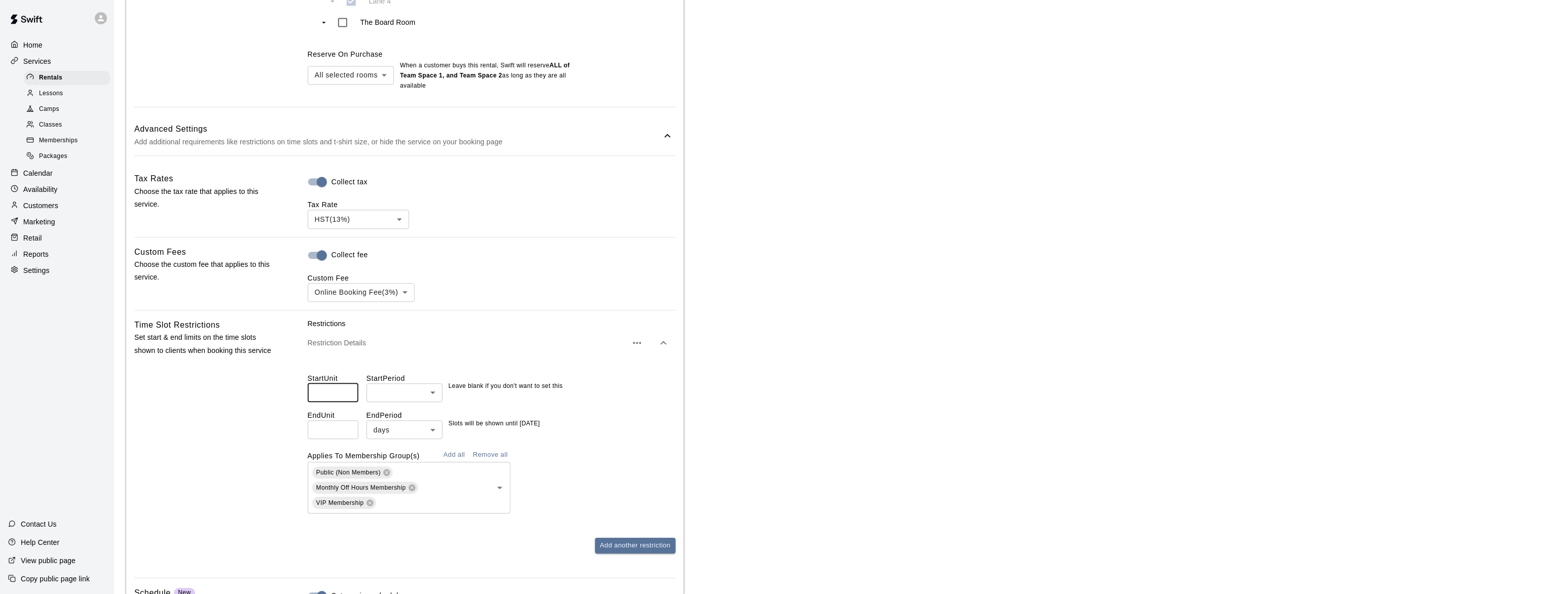
click at [322, 401] on input "number" at bounding box center [333, 393] width 50 height 19
type input "*"
click at [380, 458] on li "hours" at bounding box center [405, 462] width 76 height 17
type input "*****"
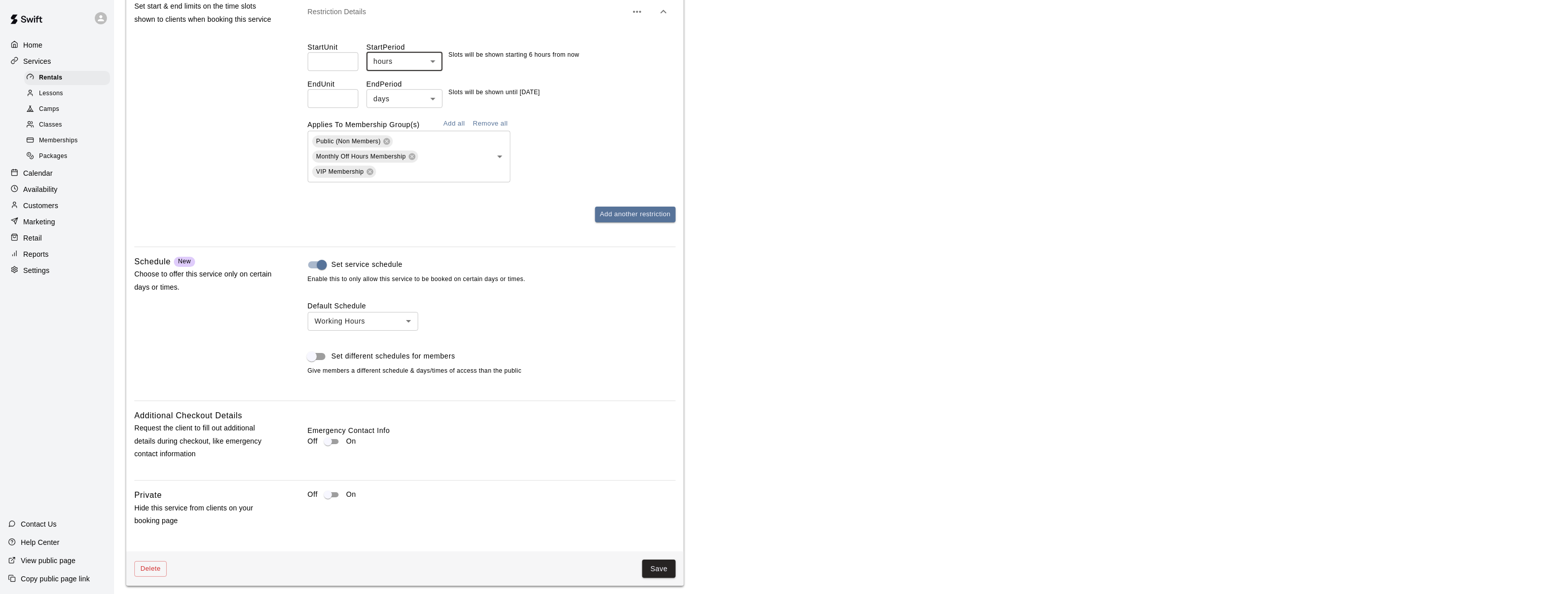
scroll to position [1378, 0]
click at [657, 559] on button "Save" at bounding box center [659, 565] width 33 height 19
